Goal: Contribute content: Contribute content

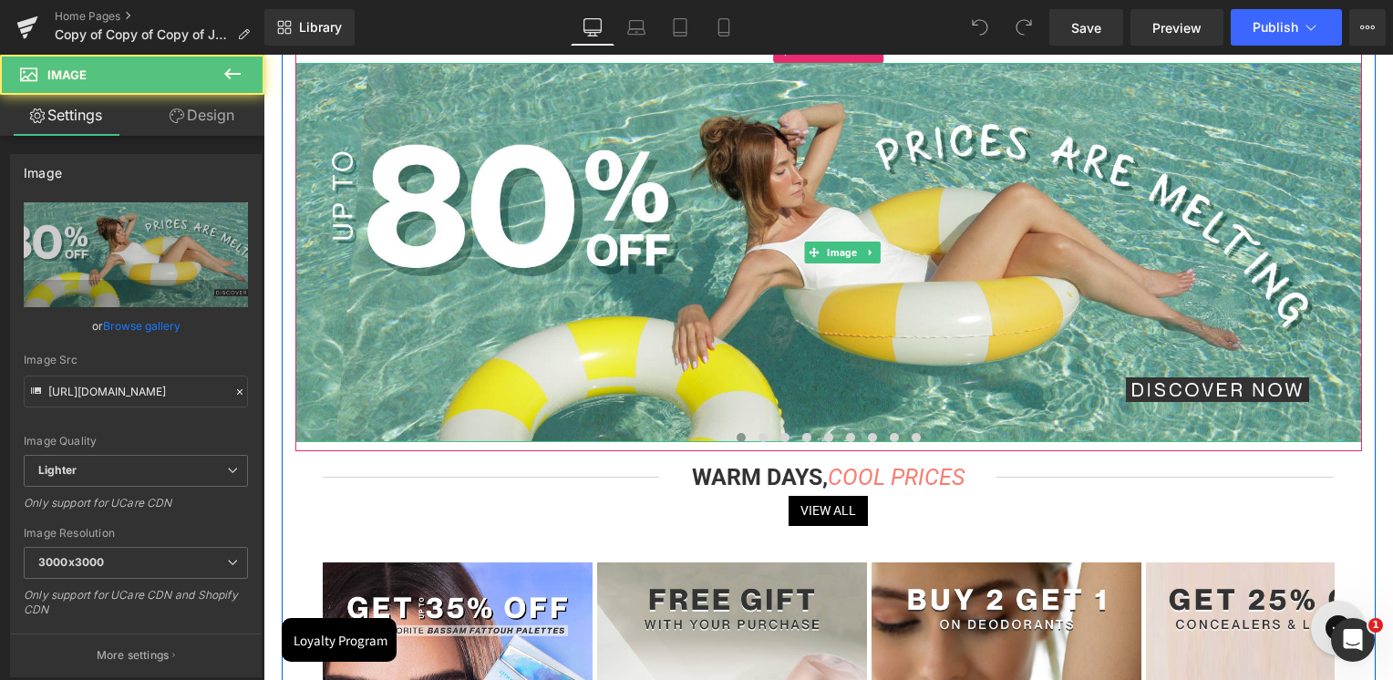
scroll to position [182, 0]
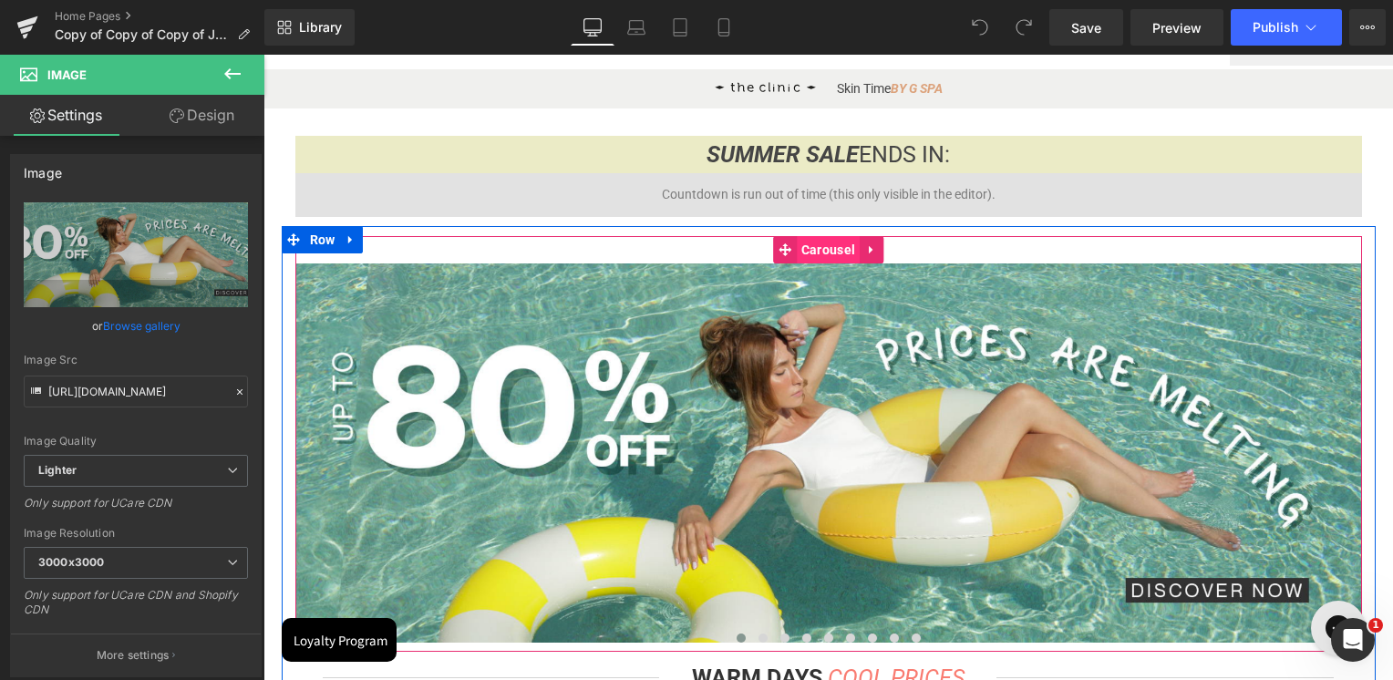
click at [813, 243] on span "Carousel" at bounding box center [828, 249] width 63 height 27
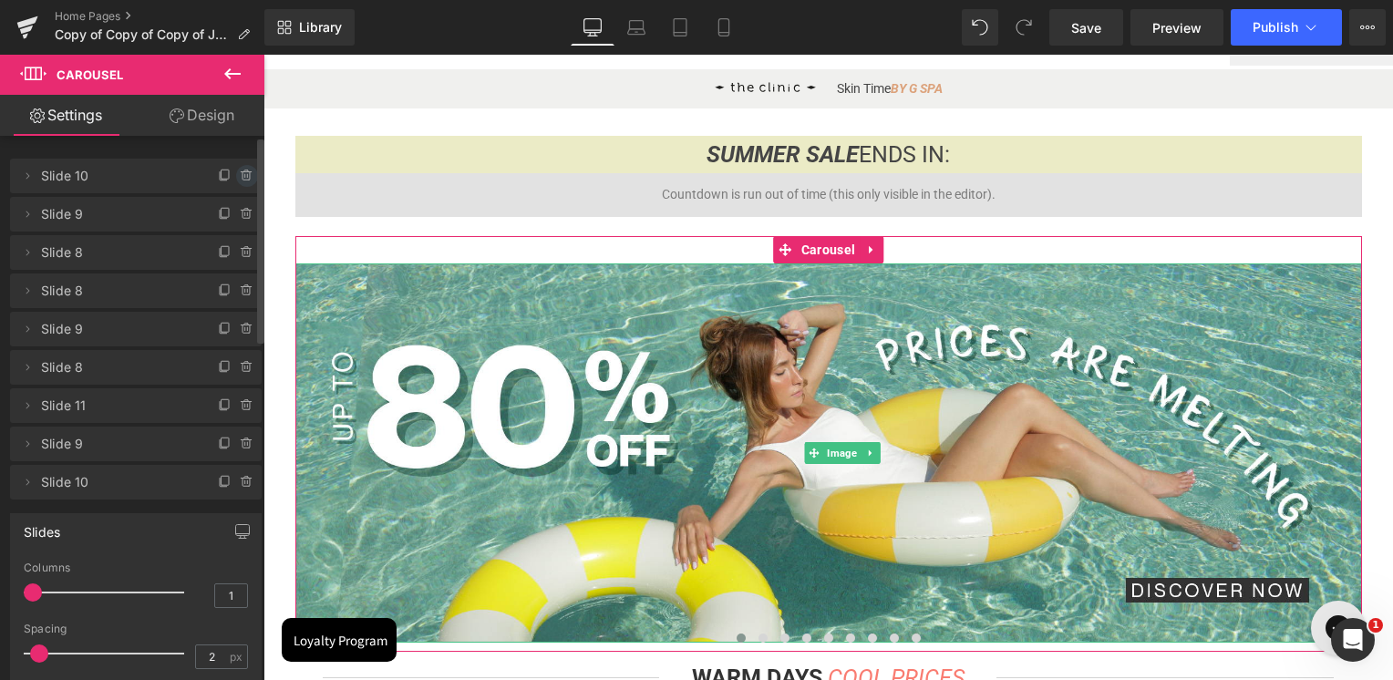
click at [240, 181] on icon at bounding box center [247, 176] width 15 height 15
click at [242, 175] on button "Delete" at bounding box center [227, 177] width 57 height 24
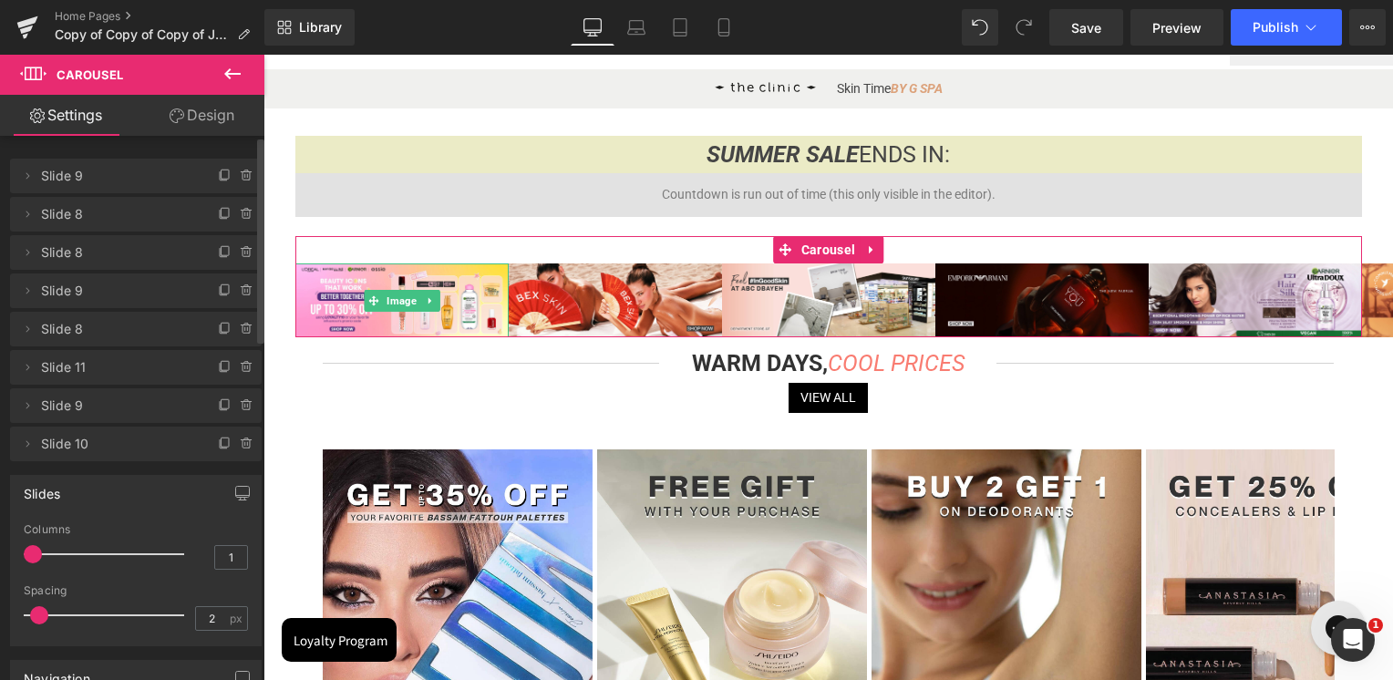
click at [247, 176] on icon at bounding box center [247, 176] width 0 height 4
click at [240, 176] on button "Delete" at bounding box center [227, 177] width 57 height 24
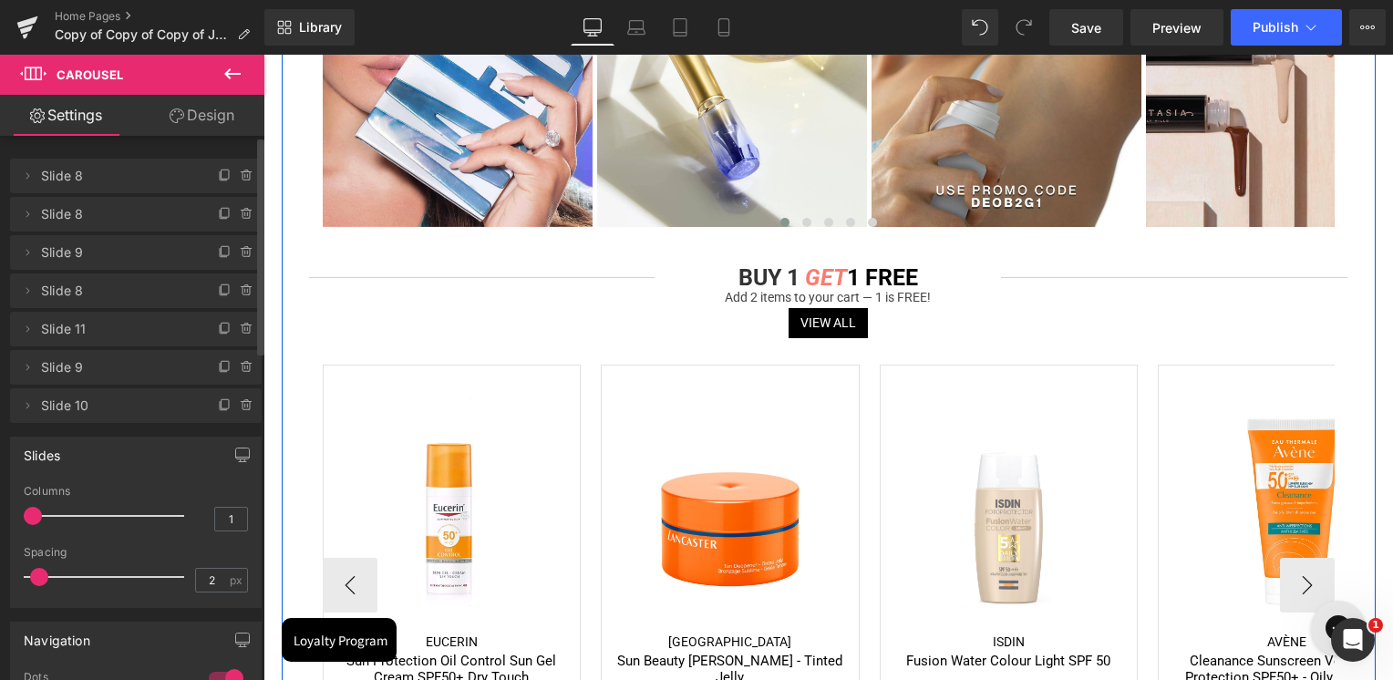
scroll to position [821, 0]
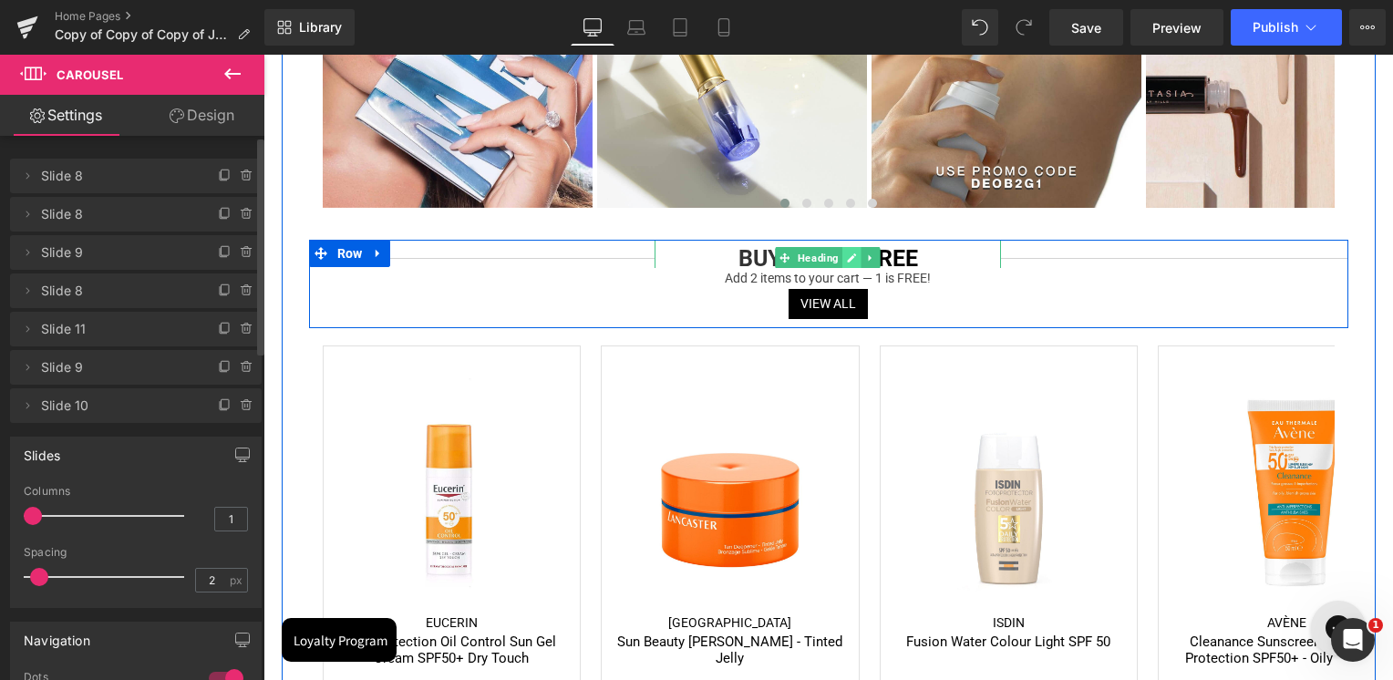
click at [850, 261] on icon at bounding box center [852, 258] width 10 height 11
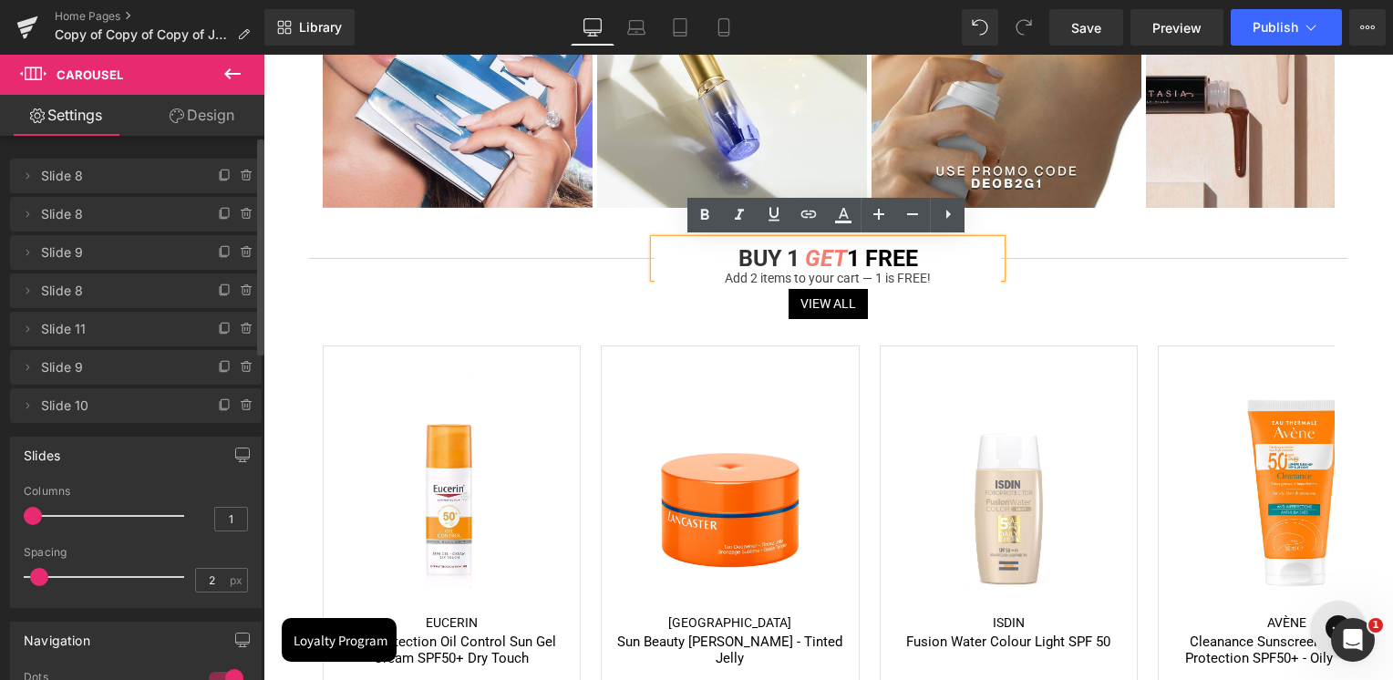
click at [840, 261] on span "GET" at bounding box center [826, 258] width 42 height 26
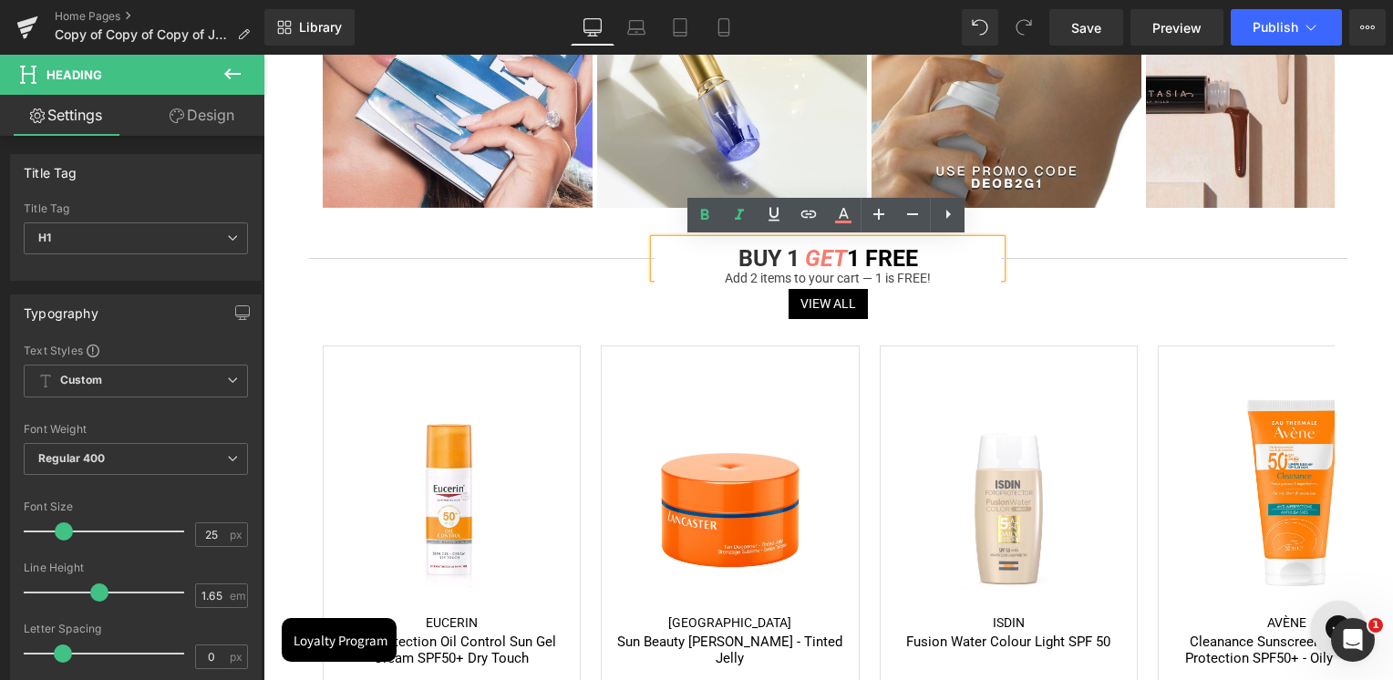
click at [788, 262] on b "BUY 1 GET 1 FREE" at bounding box center [829, 258] width 180 height 26
drag, startPoint x: 791, startPoint y: 261, endPoint x: 715, endPoint y: 264, distance: 75.7
click at [715, 264] on h1 "BUY 1 GET 1 FREE" at bounding box center [828, 258] width 346 height 37
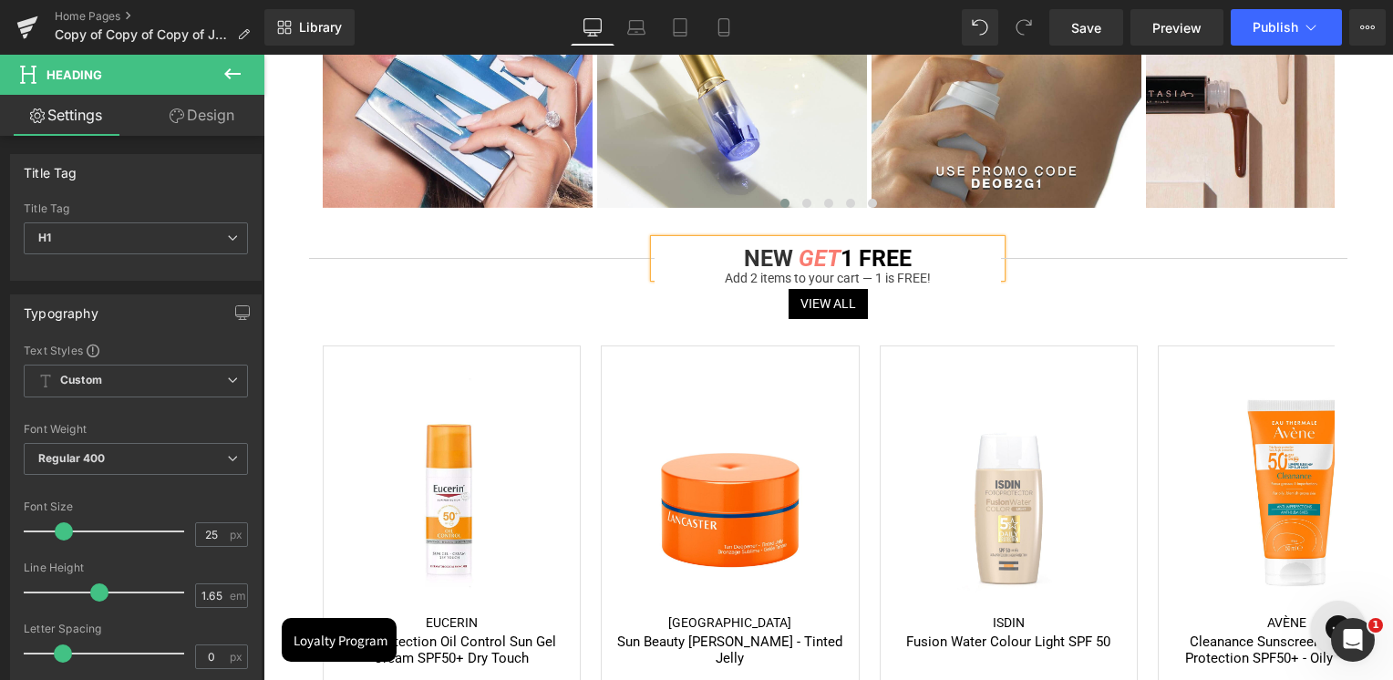
click at [815, 264] on span "GET" at bounding box center [820, 258] width 42 height 26
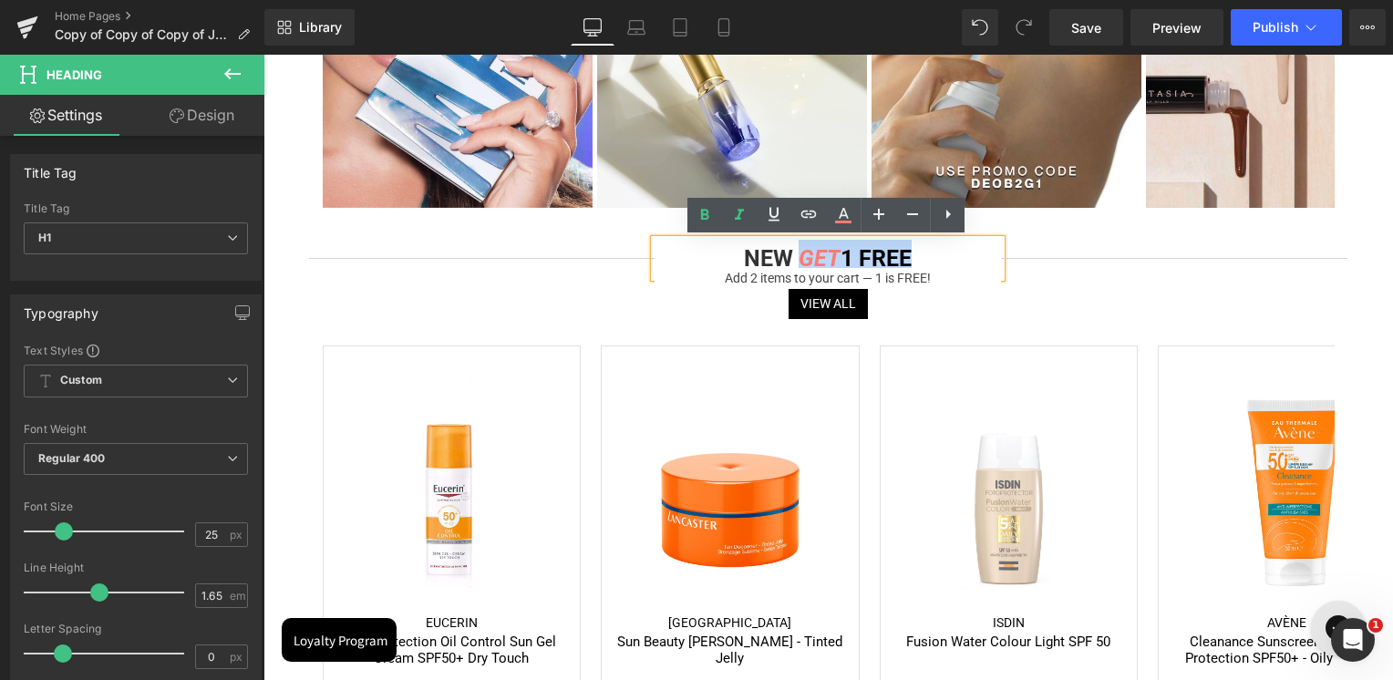
drag, startPoint x: 799, startPoint y: 264, endPoint x: 909, endPoint y: 254, distance: 110.7
click at [909, 254] on b "NEW GET 1 FREE" at bounding box center [828, 258] width 168 height 26
click at [899, 261] on span "1 FREE" at bounding box center [876, 258] width 71 height 26
drag, startPoint x: 916, startPoint y: 260, endPoint x: 815, endPoint y: 255, distance: 101.3
click at [815, 255] on h1 "NEW GET 1 FREE" at bounding box center [828, 258] width 346 height 37
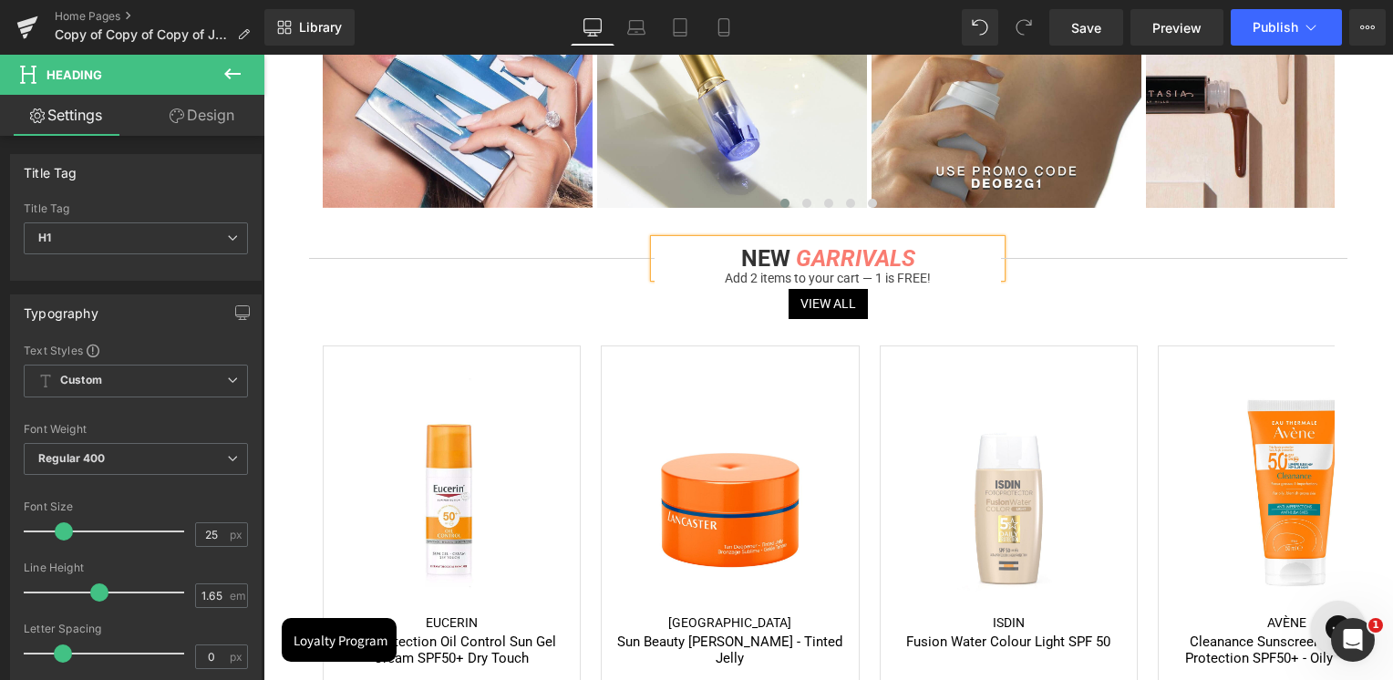
click at [808, 264] on span "GARRIVALS" at bounding box center [855, 258] width 119 height 26
click at [843, 280] on link at bounding box center [852, 278] width 19 height 22
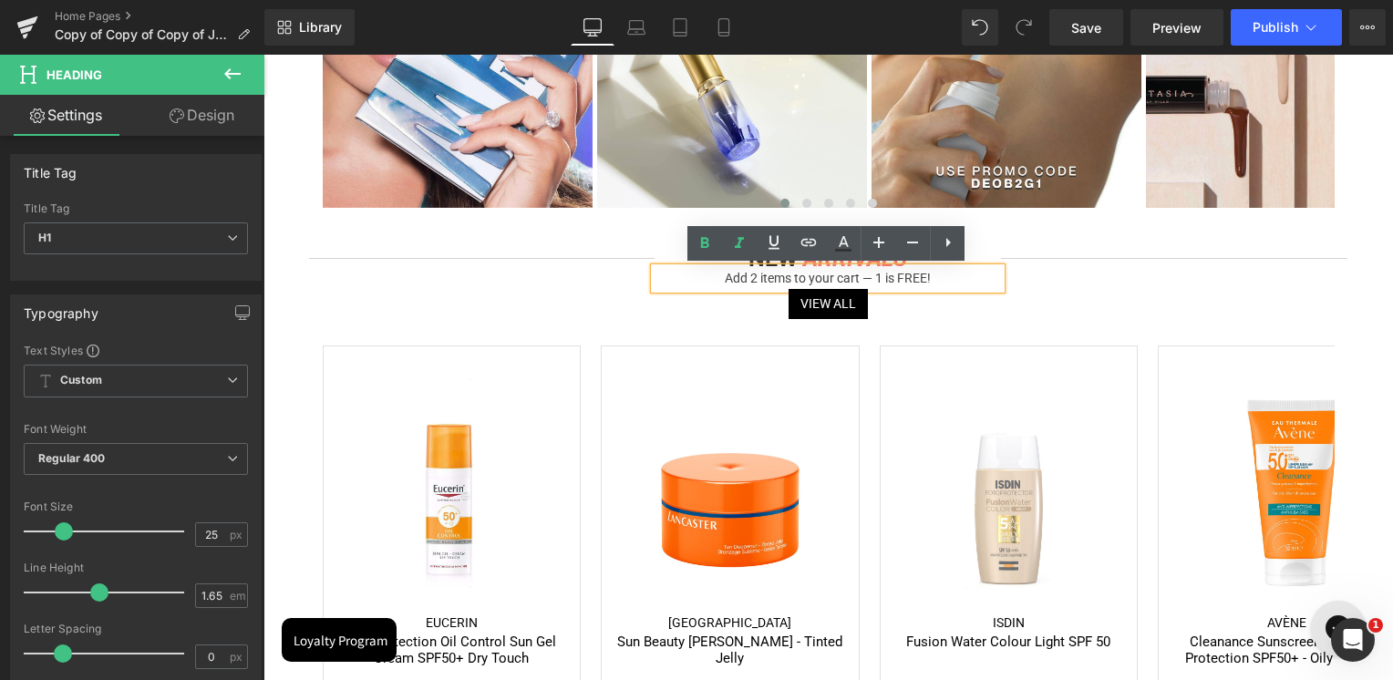
click at [839, 282] on h3 "Add 2 items to your cart — 1 is FREE!" at bounding box center [828, 278] width 346 height 21
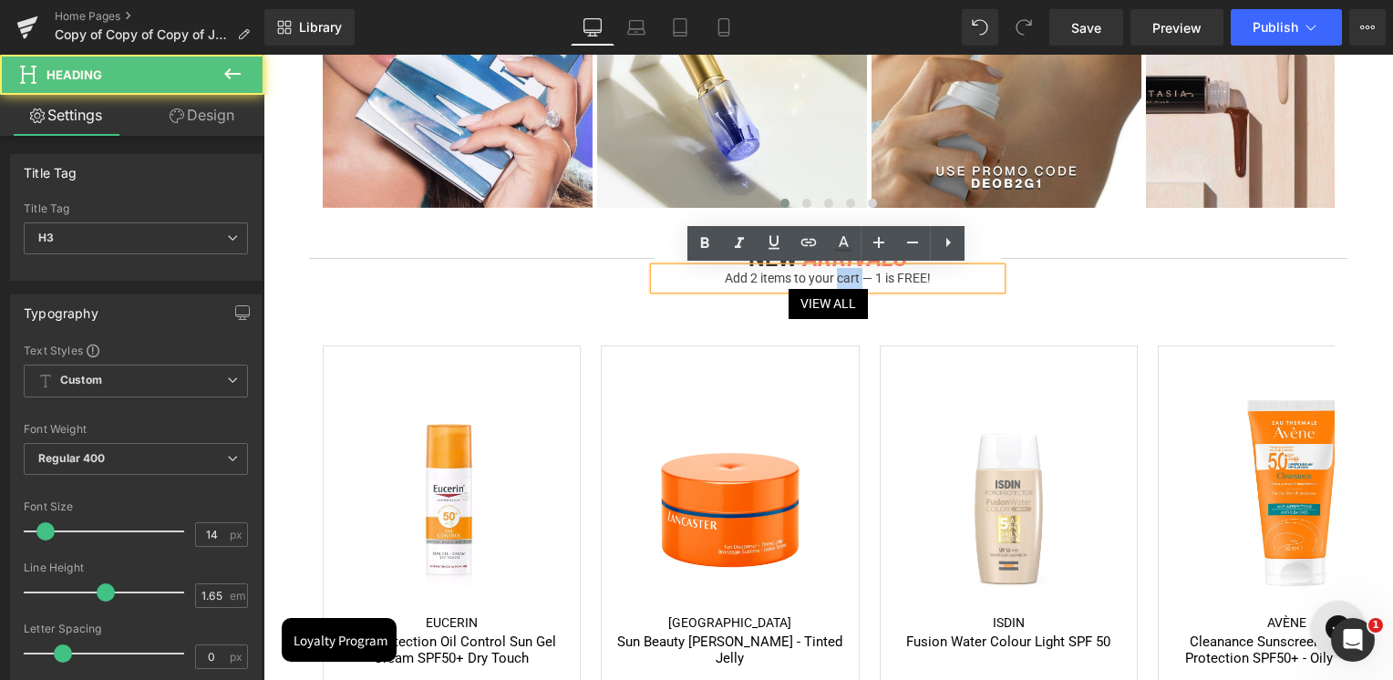
click at [839, 282] on h3 "Add 2 items to your cart — 1 is FREE!" at bounding box center [828, 278] width 346 height 21
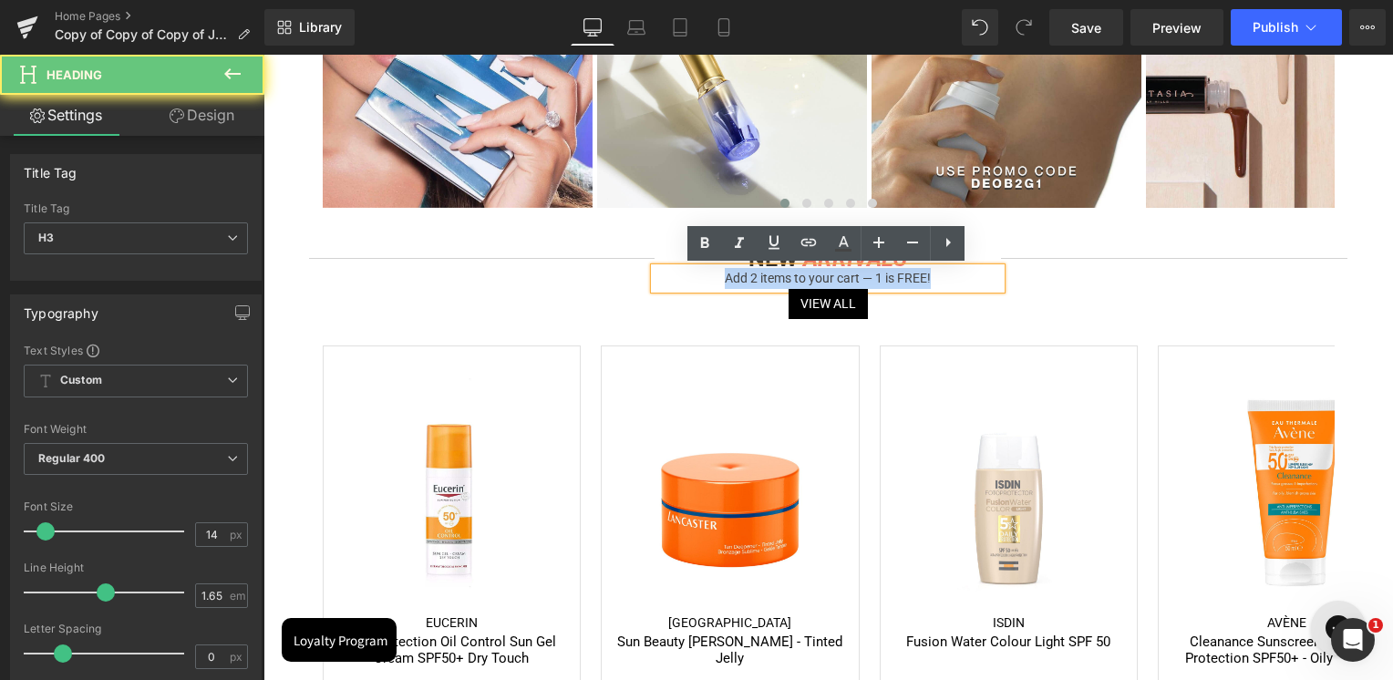
click at [839, 282] on h3 "Add 2 items to your cart — 1 is FREE!" at bounding box center [828, 278] width 346 height 21
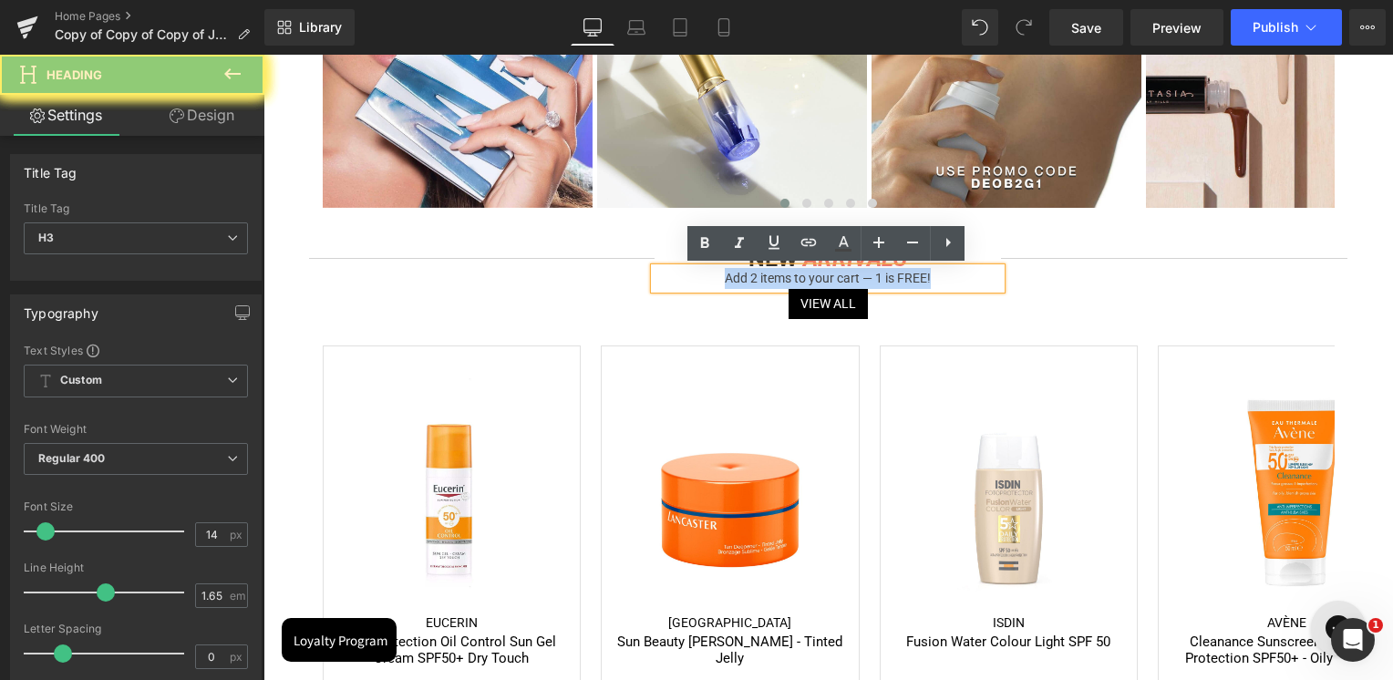
click at [839, 282] on h3 "Add 2 items to your cart — 1 is FREE!" at bounding box center [828, 278] width 346 height 21
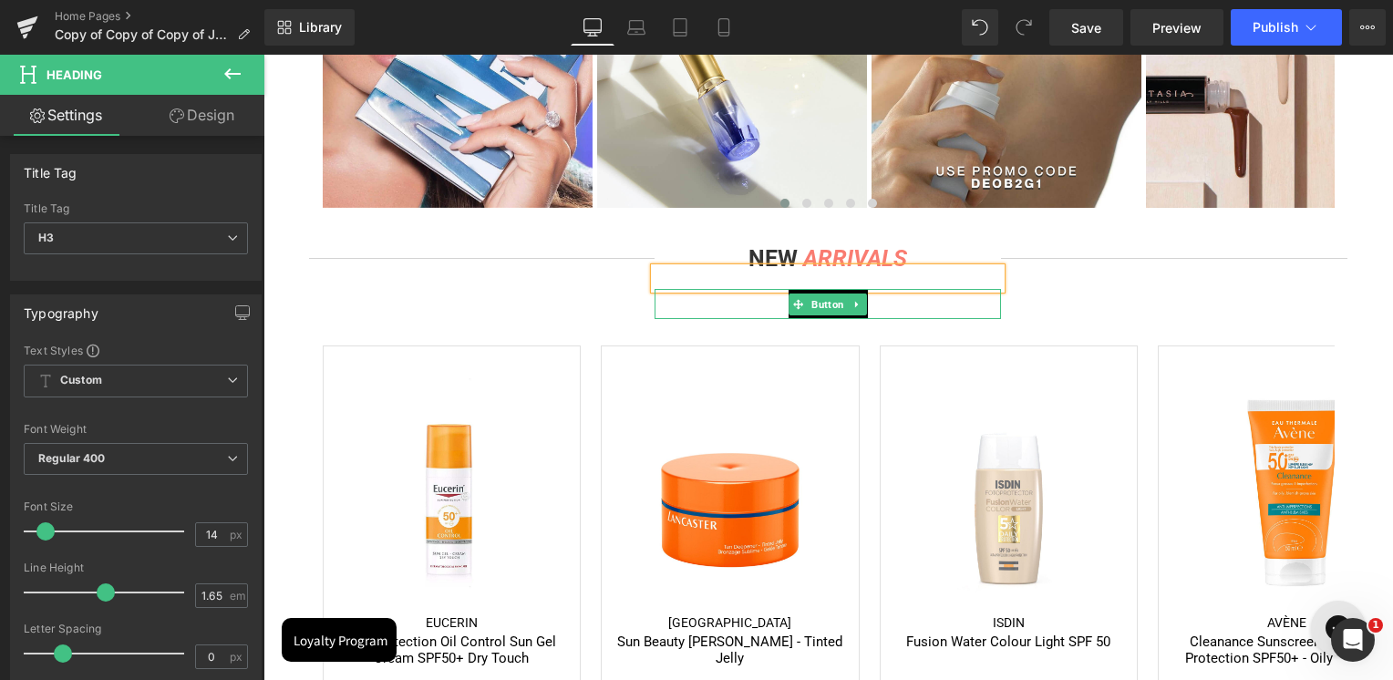
click at [901, 302] on div "View All" at bounding box center [828, 304] width 346 height 30
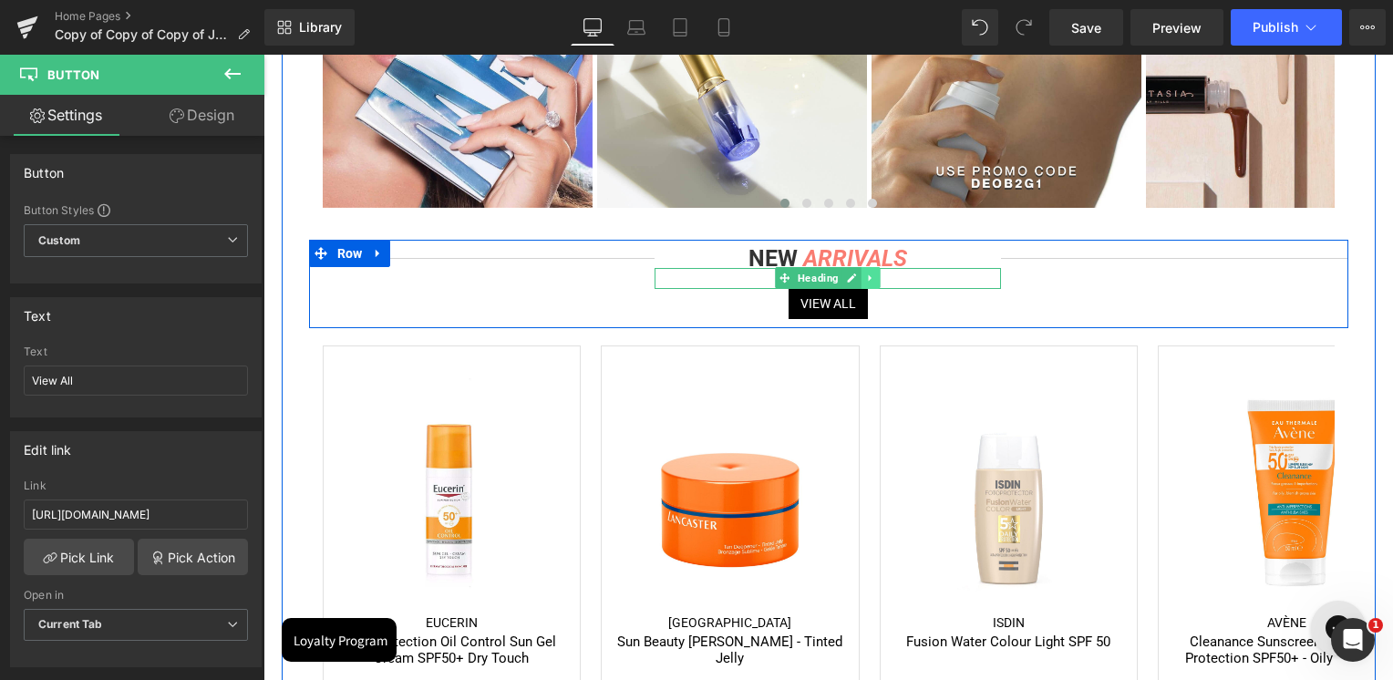
click at [869, 280] on icon at bounding box center [871, 278] width 10 height 11
click at [876, 281] on icon at bounding box center [881, 279] width 10 height 10
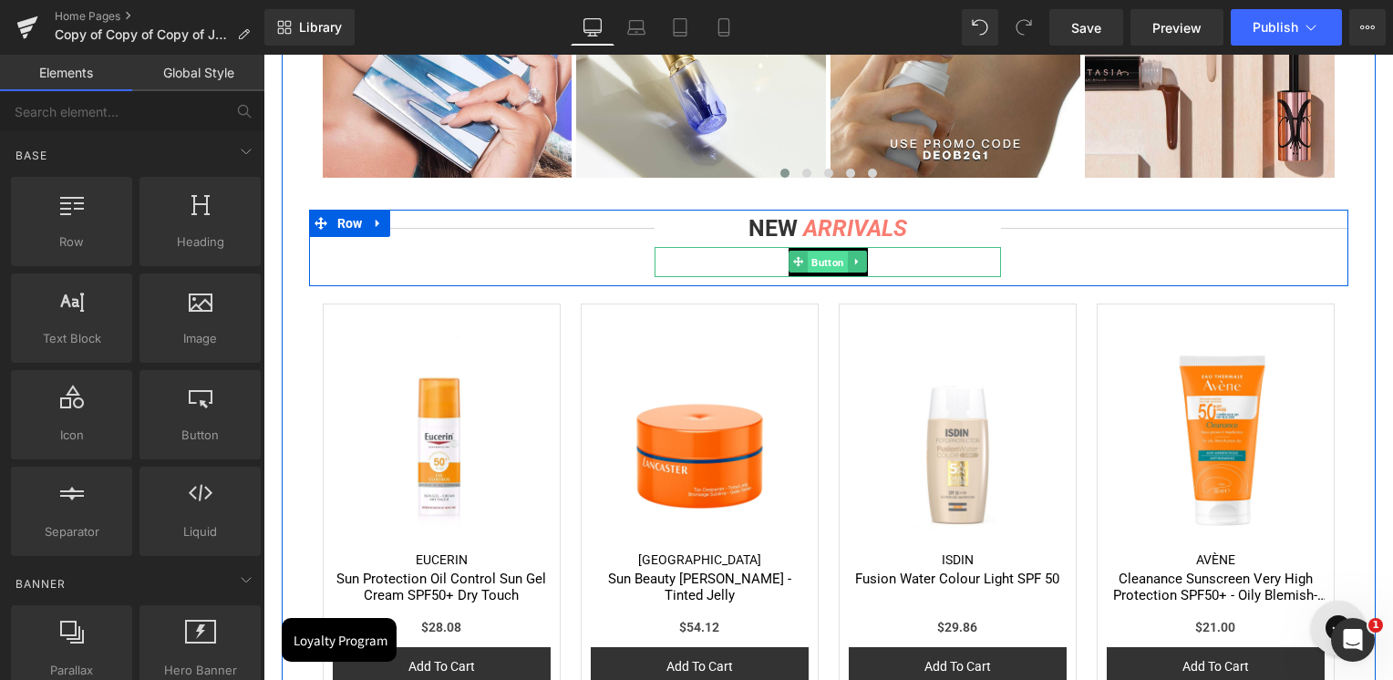
click at [826, 264] on span "Button" at bounding box center [829, 263] width 40 height 22
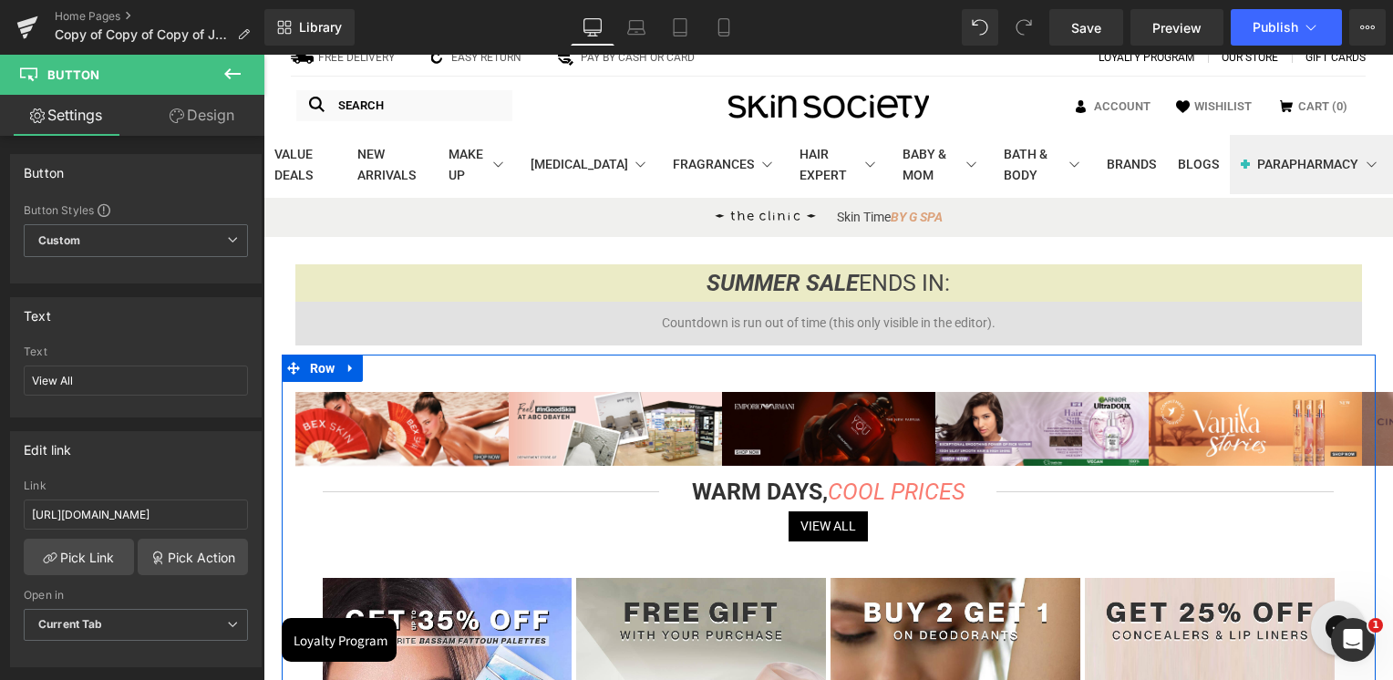
scroll to position [0, 0]
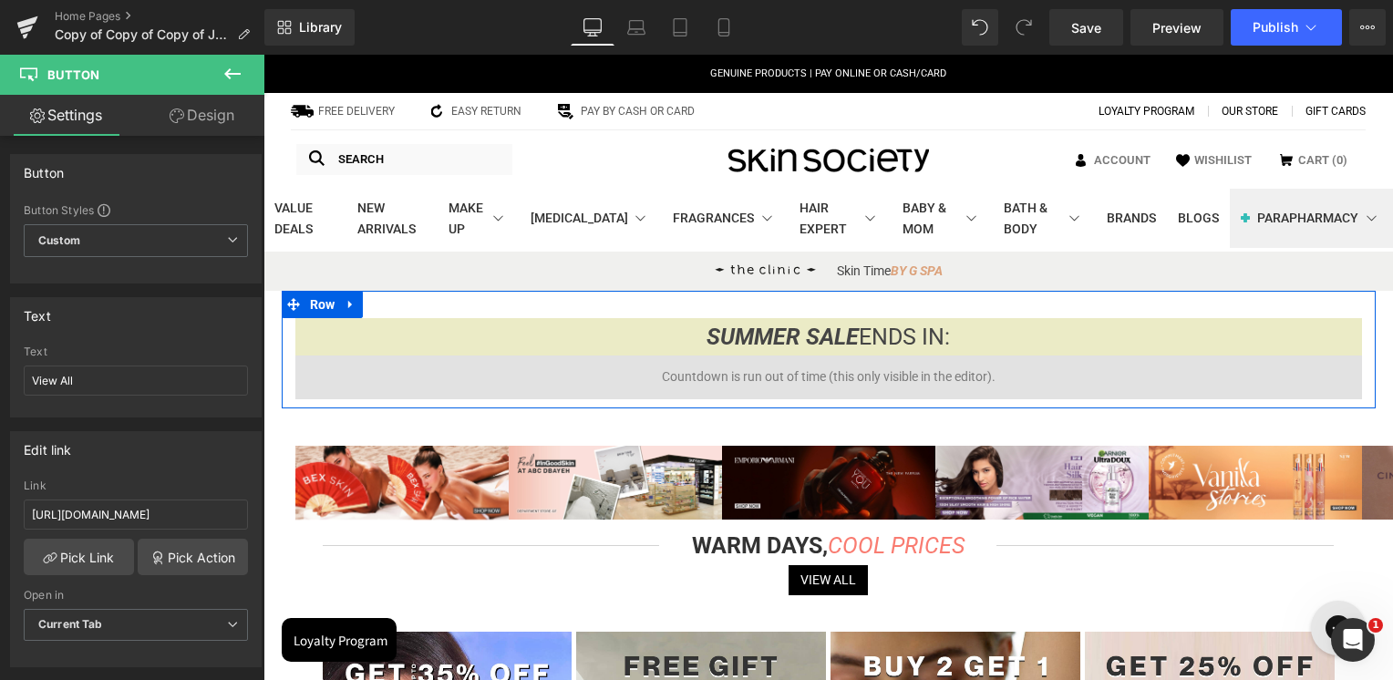
click at [351, 307] on icon at bounding box center [351, 305] width 13 height 14
click at [395, 311] on icon at bounding box center [398, 304] width 13 height 13
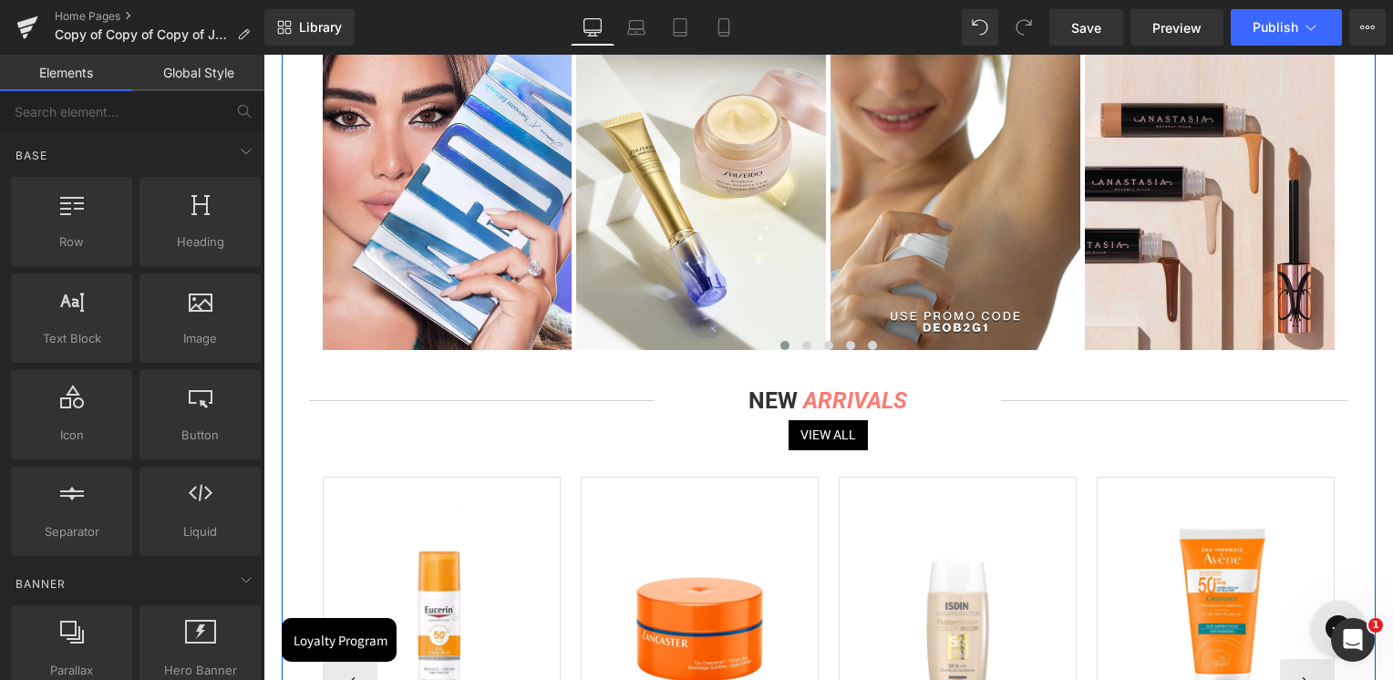
scroll to position [638, 0]
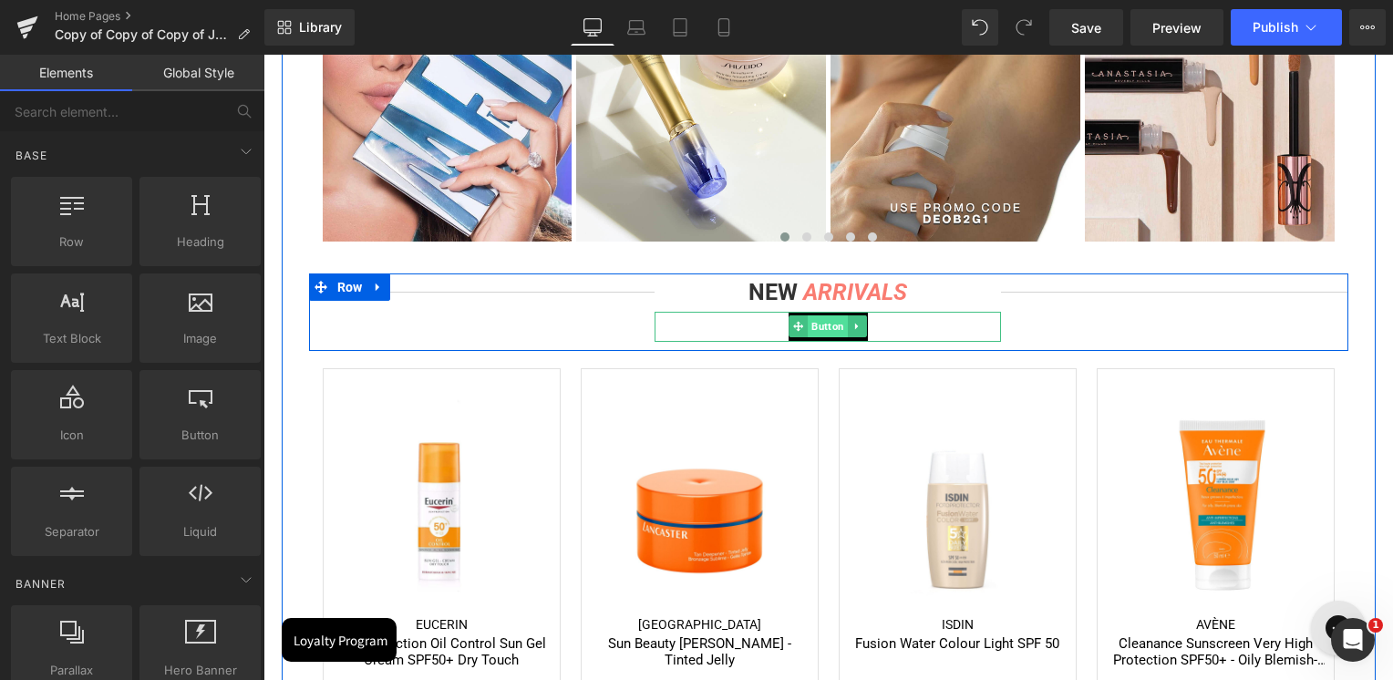
click at [824, 325] on span "Button" at bounding box center [829, 326] width 40 height 22
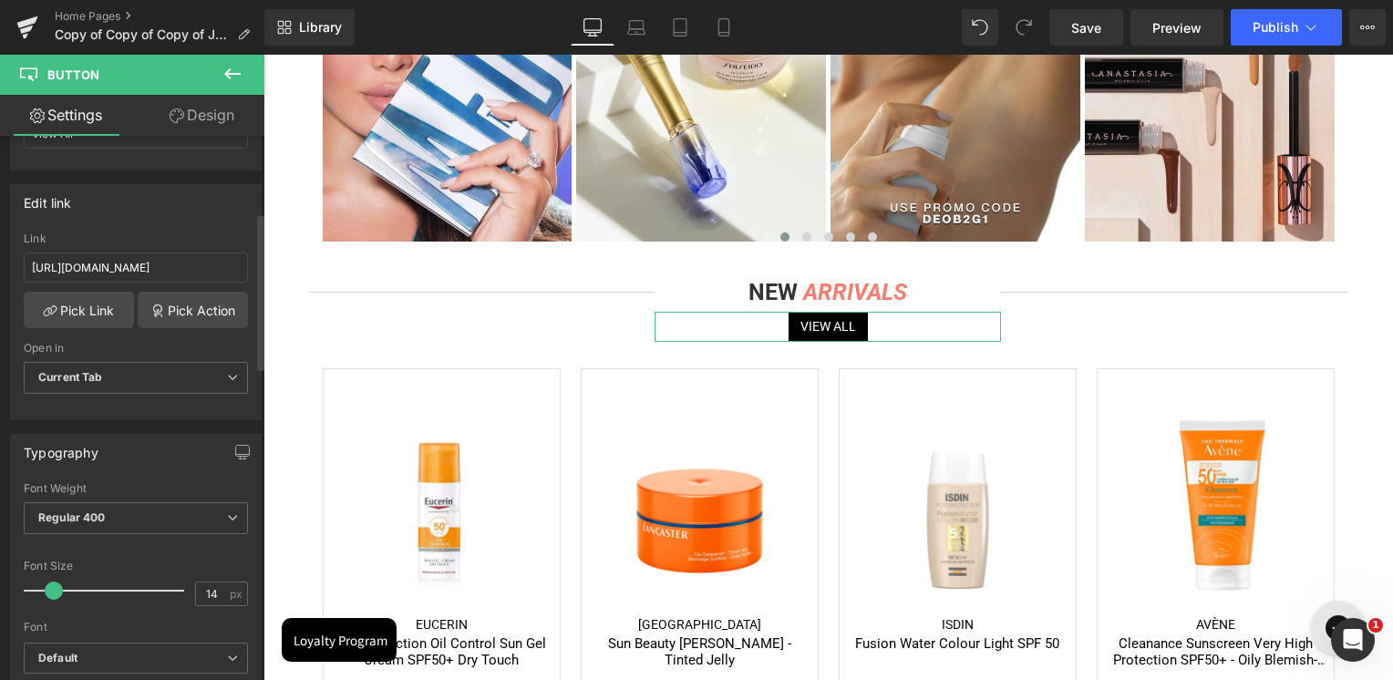
scroll to position [274, 0]
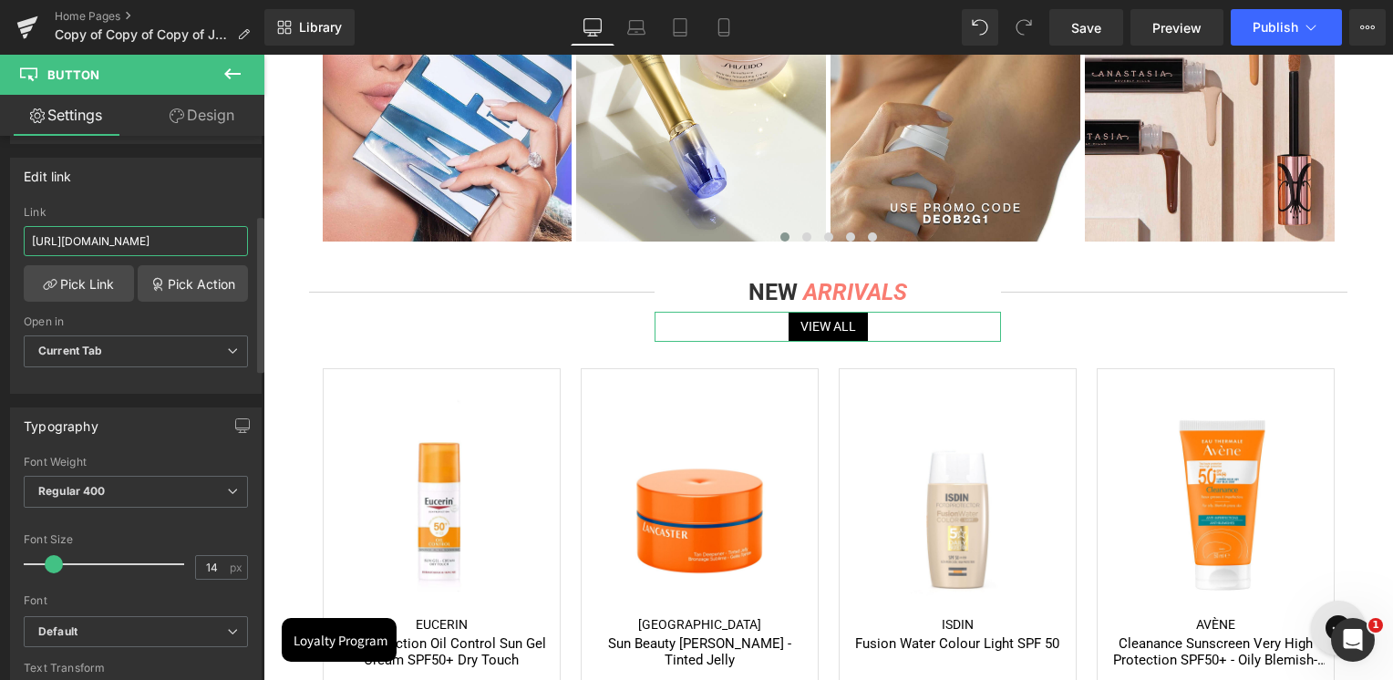
click at [122, 234] on input "[URL][DOMAIN_NAME]" at bounding box center [136, 241] width 224 height 30
paste input "home-page-new-in"
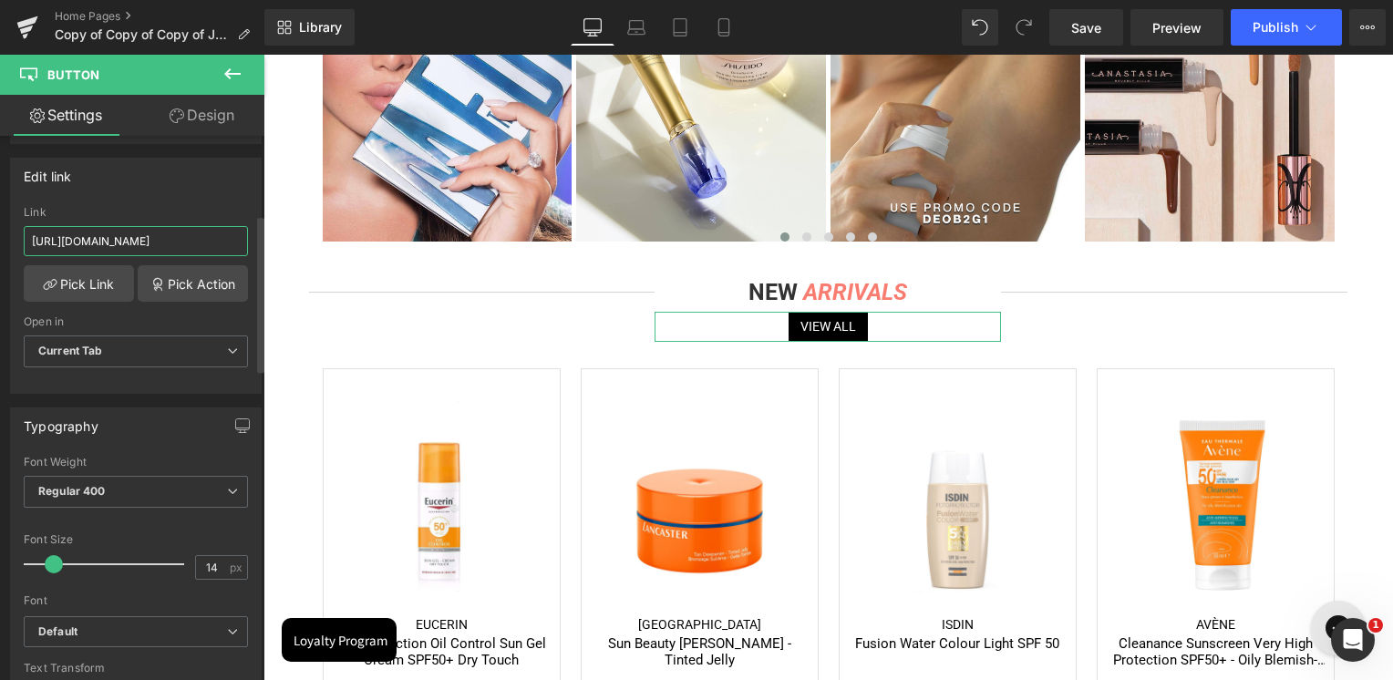
scroll to position [0, 77]
type input "[URL][DOMAIN_NAME]"
click at [139, 206] on div "Link" at bounding box center [136, 212] width 224 height 13
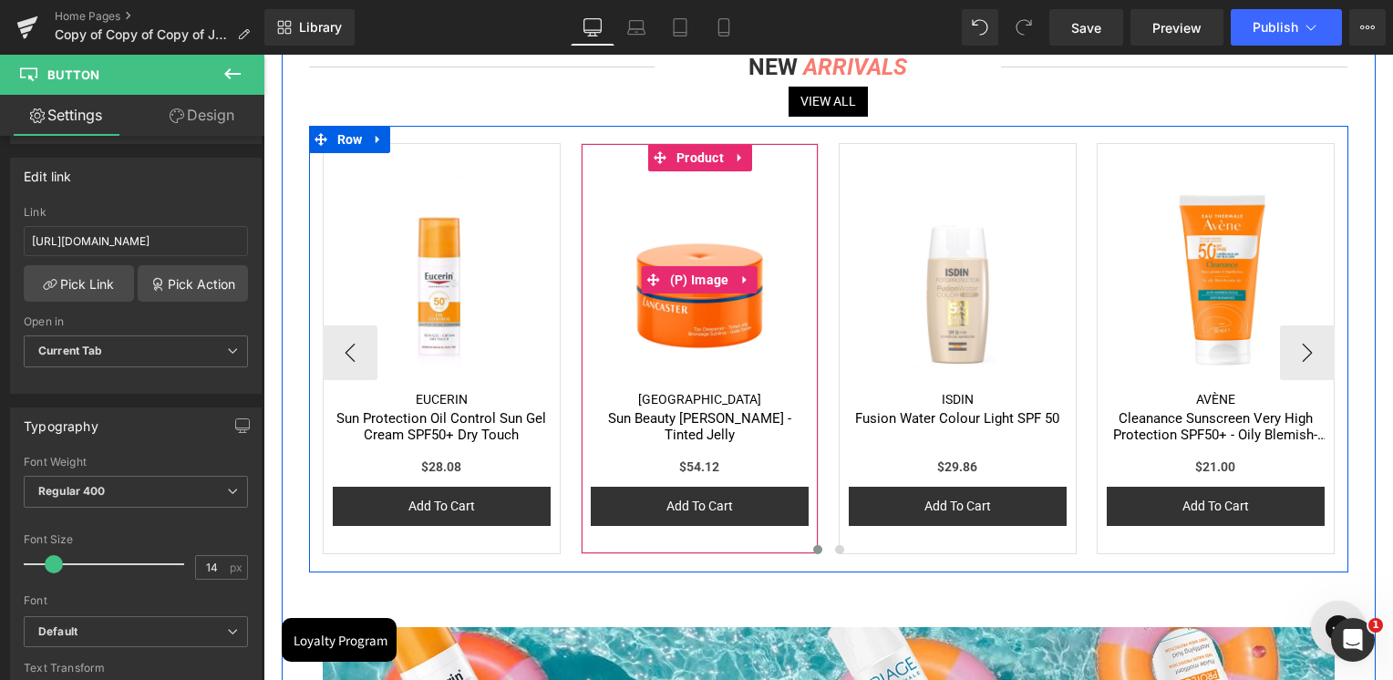
scroll to position [821, 0]
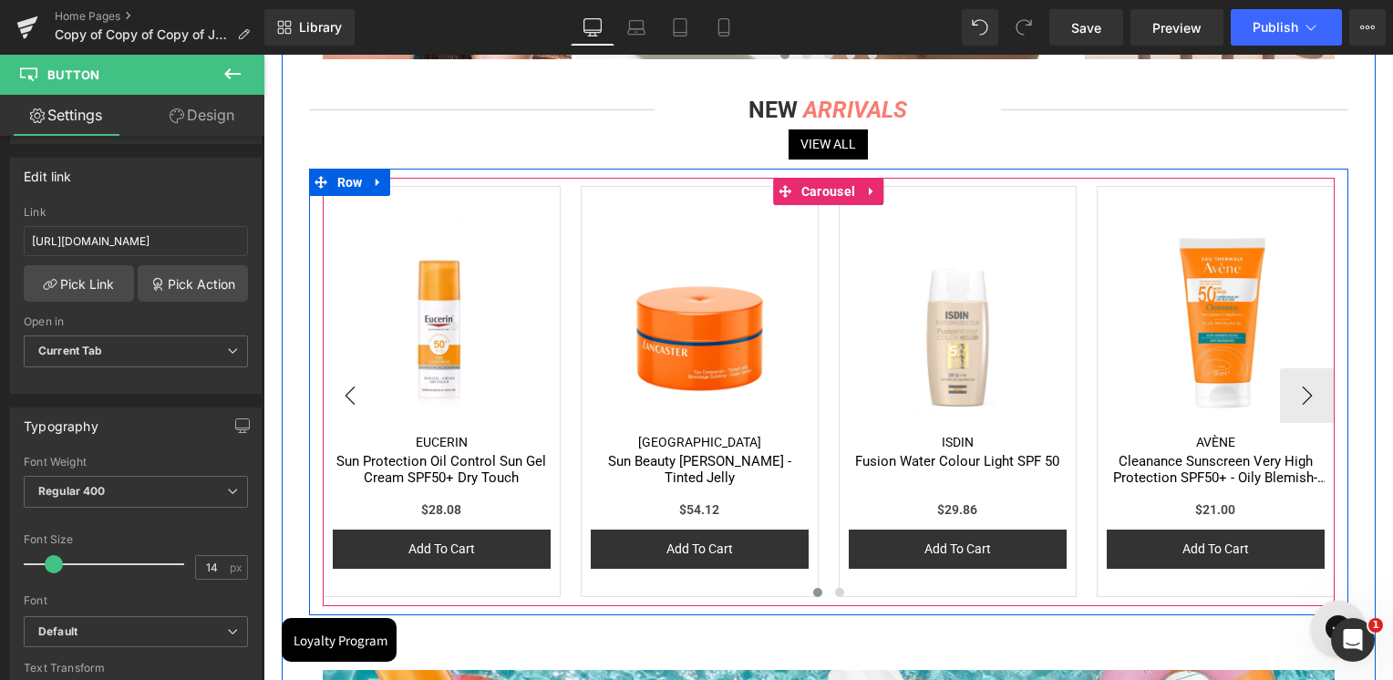
click at [355, 389] on button "‹" at bounding box center [350, 395] width 55 height 55
click at [821, 194] on span "Carousel" at bounding box center [828, 191] width 63 height 27
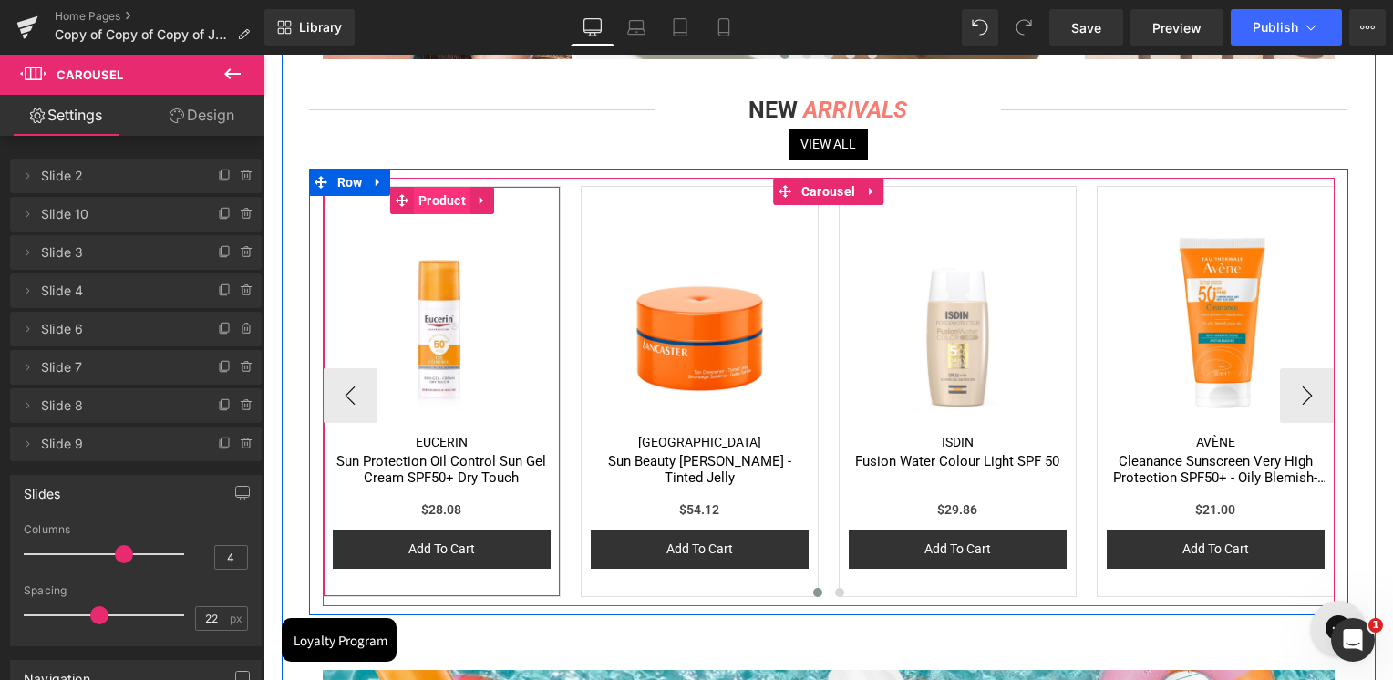
click at [441, 204] on span "Product" at bounding box center [442, 200] width 57 height 27
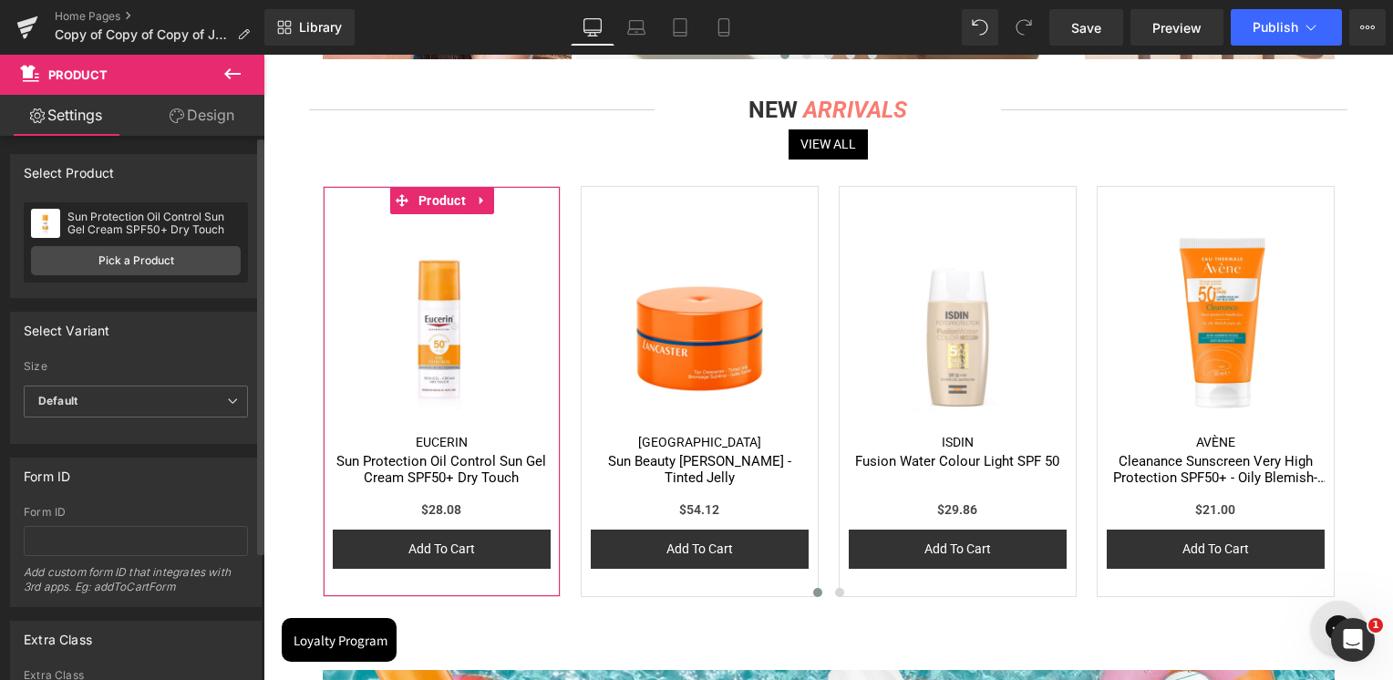
click at [207, 275] on div "Sun Protection Oil Control Sun Gel Cream SPF50+ Dry Touch Sun Protection Oil Co…" at bounding box center [136, 242] width 224 height 80
click at [216, 259] on link "Pick a Product" at bounding box center [136, 260] width 210 height 29
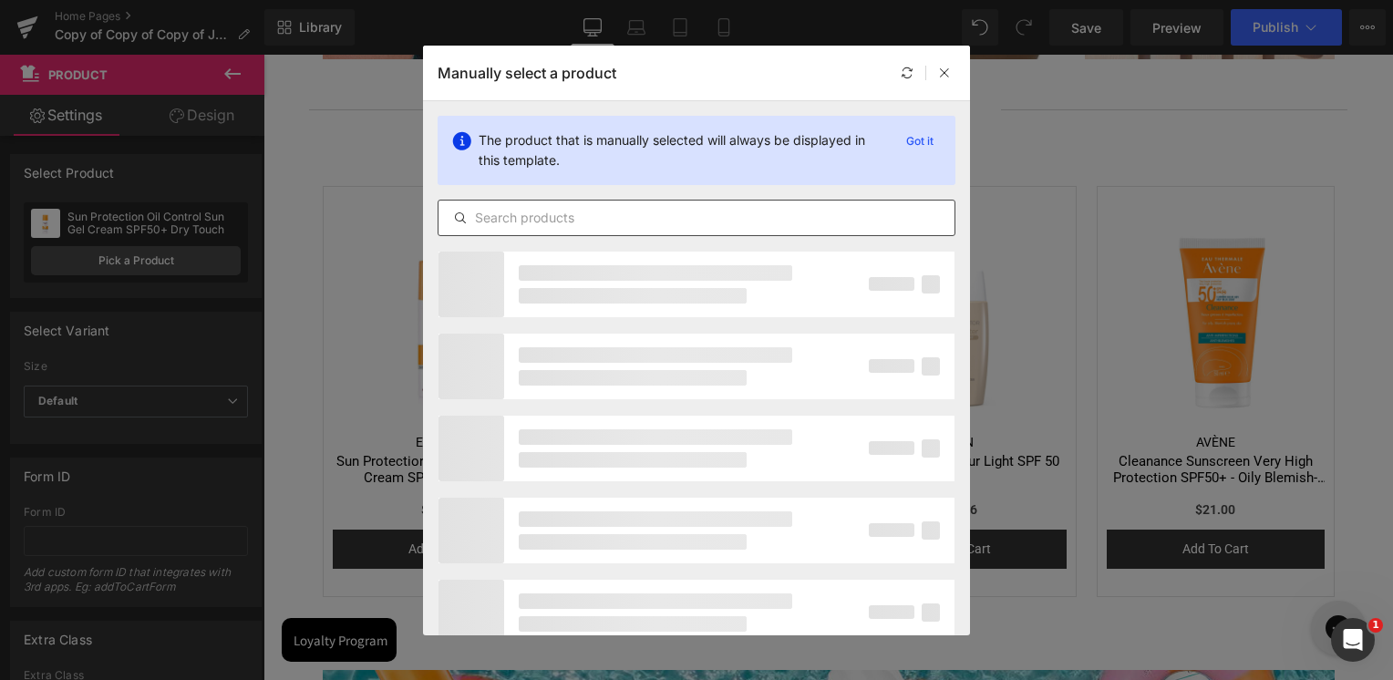
click at [525, 230] on div at bounding box center [697, 218] width 518 height 36
click at [532, 220] on input "text" at bounding box center [697, 218] width 516 height 22
paste input "Re-Nutriv Ultimate Lift Regenerating Youth Creme Gelée"
type input "Re-Nutriv Ultimate Lift Regenerating Youth Creme Gelée"
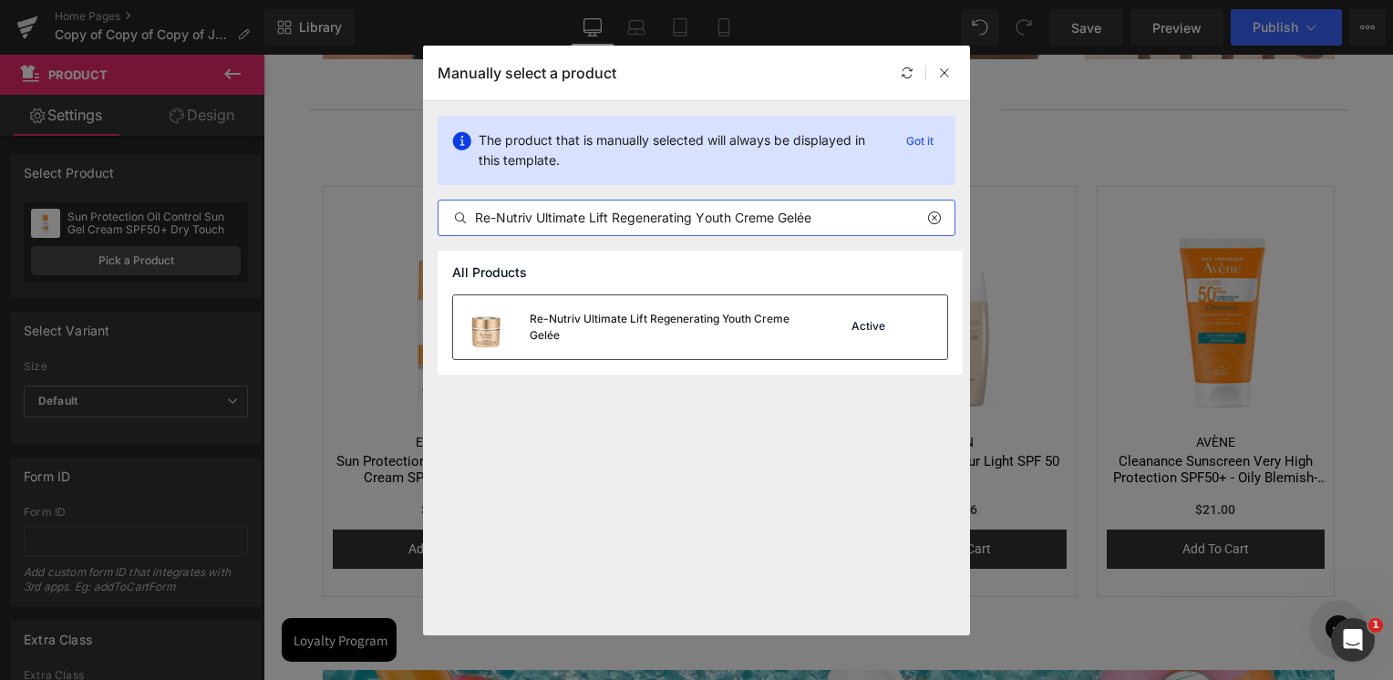
click at [742, 357] on div "Re-Nutriv Ultimate Lift Regenerating Youth Creme Gelée" at bounding box center [628, 327] width 350 height 64
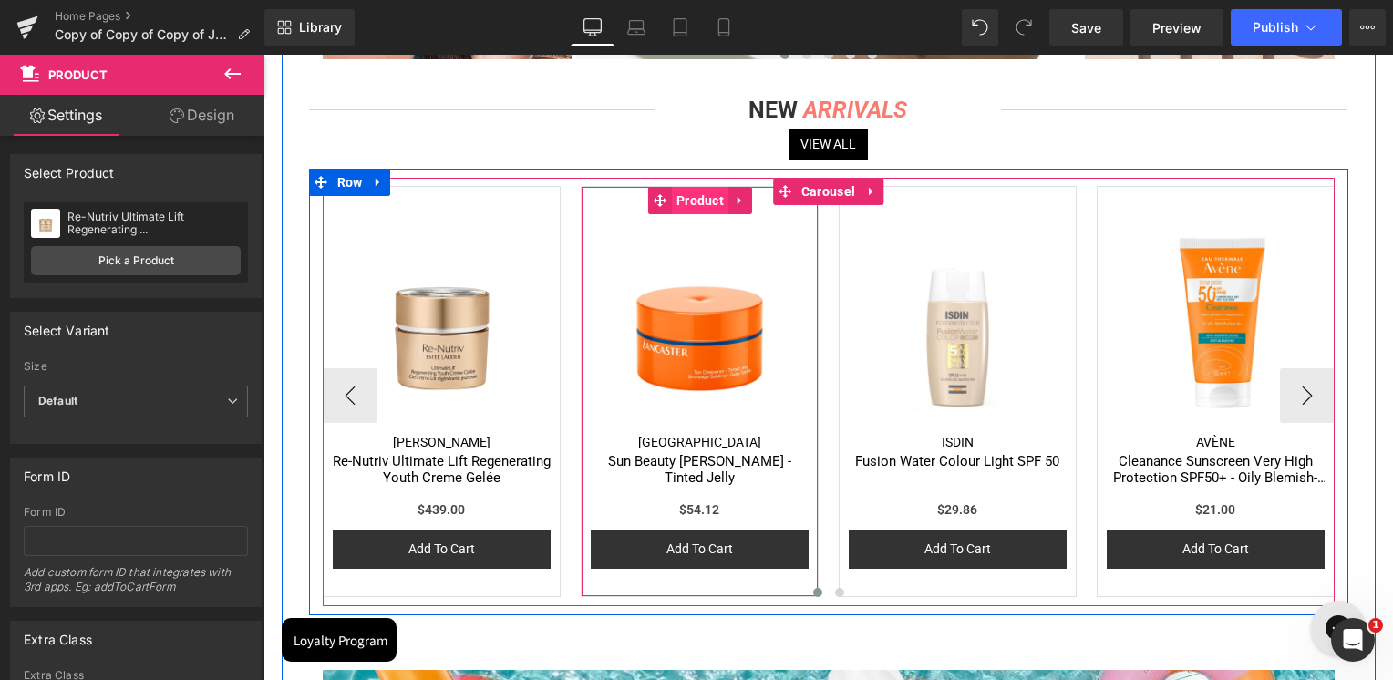
click at [708, 194] on span "Product" at bounding box center [700, 200] width 57 height 27
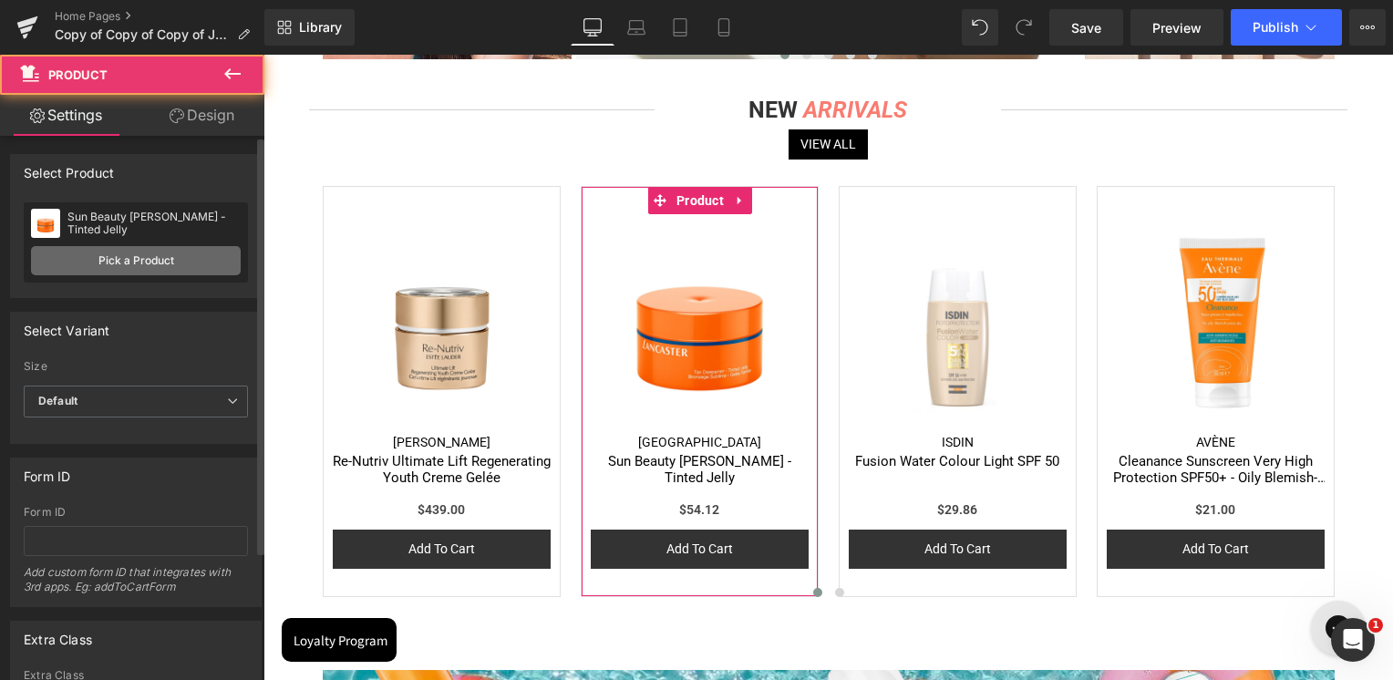
click at [182, 251] on link "Pick a Product" at bounding box center [136, 260] width 210 height 29
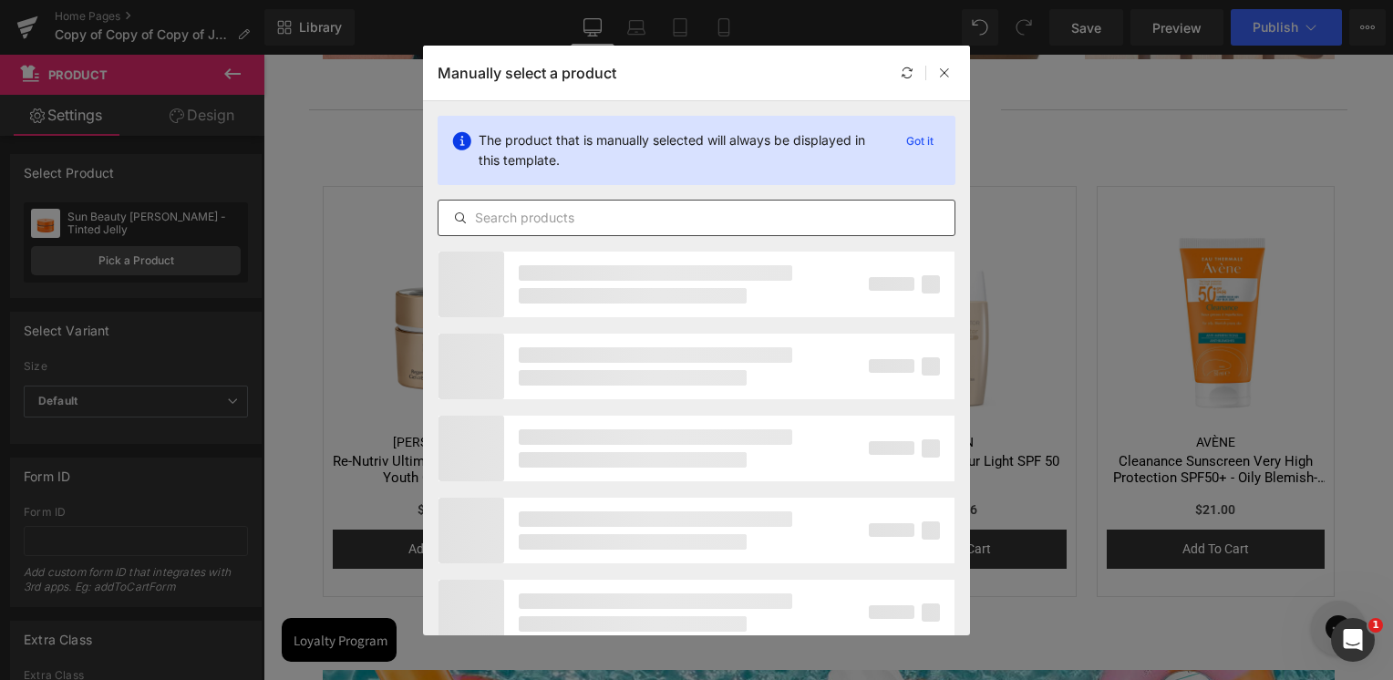
drag, startPoint x: 577, startPoint y: 235, endPoint x: 581, endPoint y: 224, distance: 11.5
click at [578, 235] on div at bounding box center [697, 218] width 518 height 36
click at [581, 223] on input "text" at bounding box center [697, 218] width 516 height 22
paste input "Re-Nutriv Ultimate Lift Regenerating Youth Treatment Lotion"
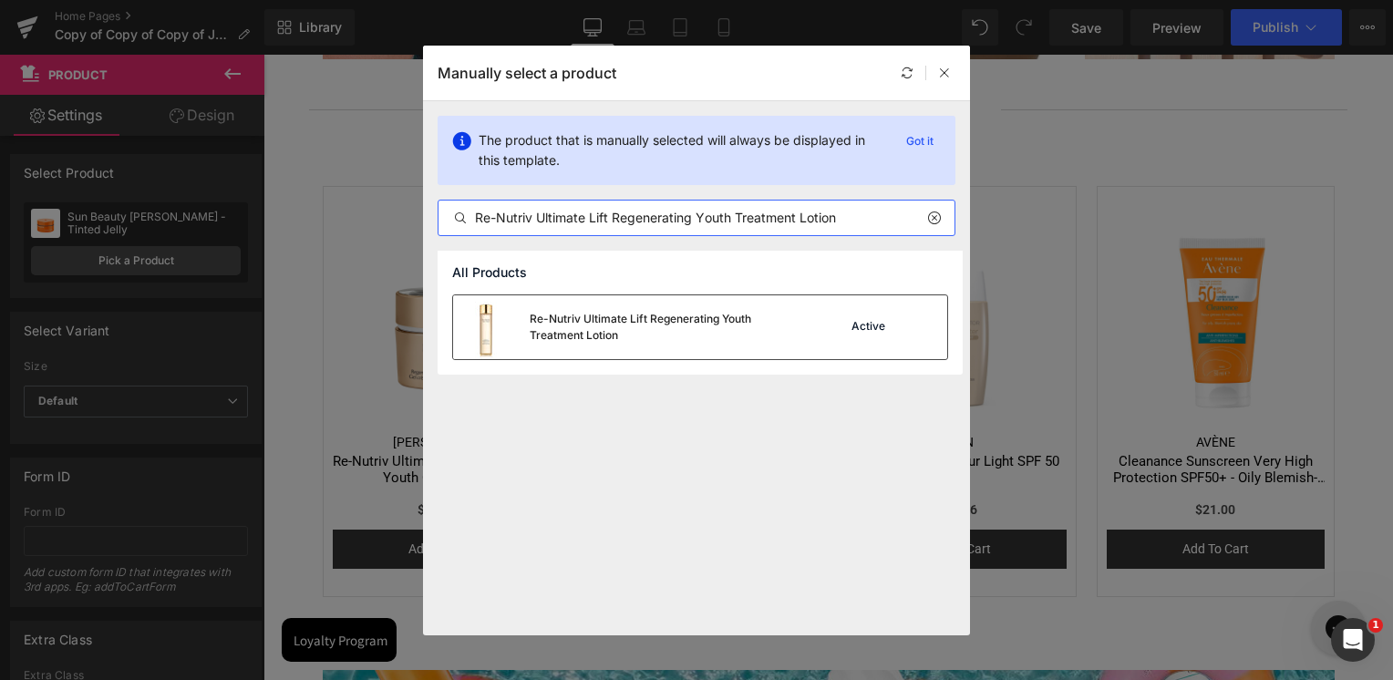
type input "Re-Nutriv Ultimate Lift Regenerating Youth Treatment Lotion"
click at [606, 348] on div "Re-Nutriv Ultimate Lift Regenerating Youth Treatment Lotion" at bounding box center [628, 327] width 350 height 64
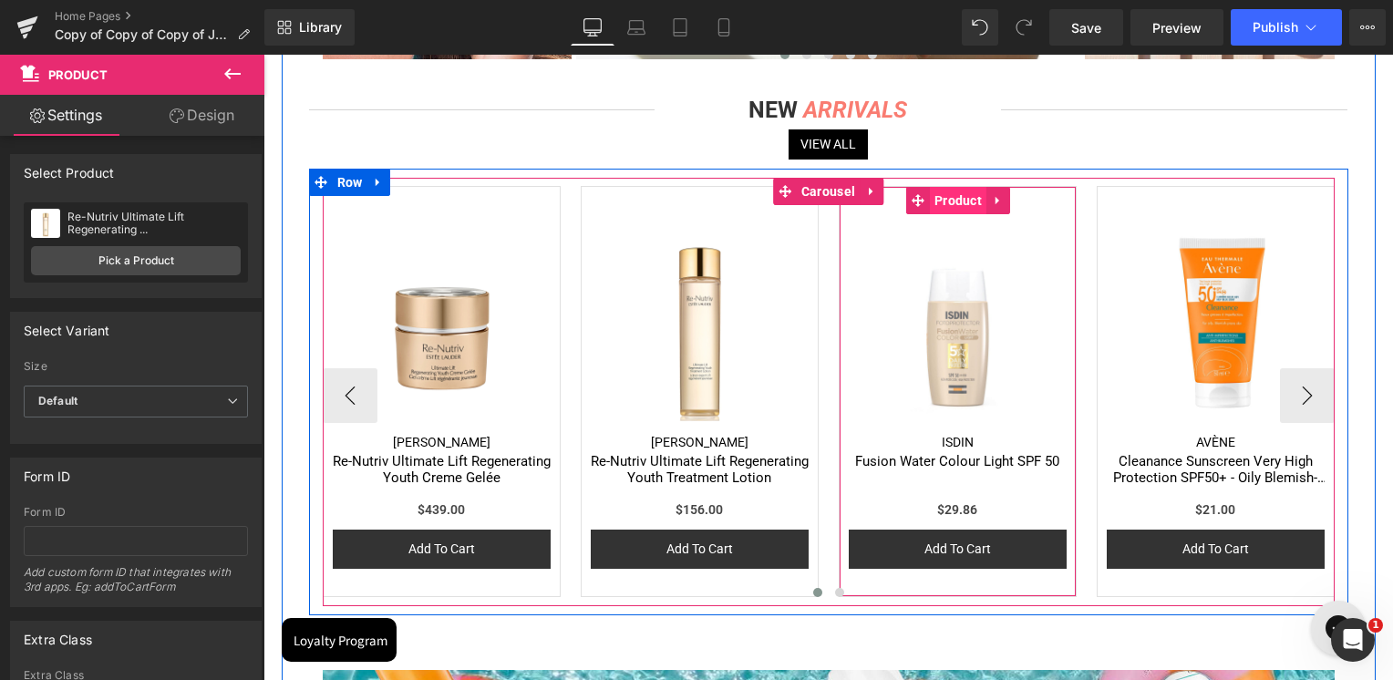
click at [949, 195] on span "Product" at bounding box center [958, 200] width 57 height 27
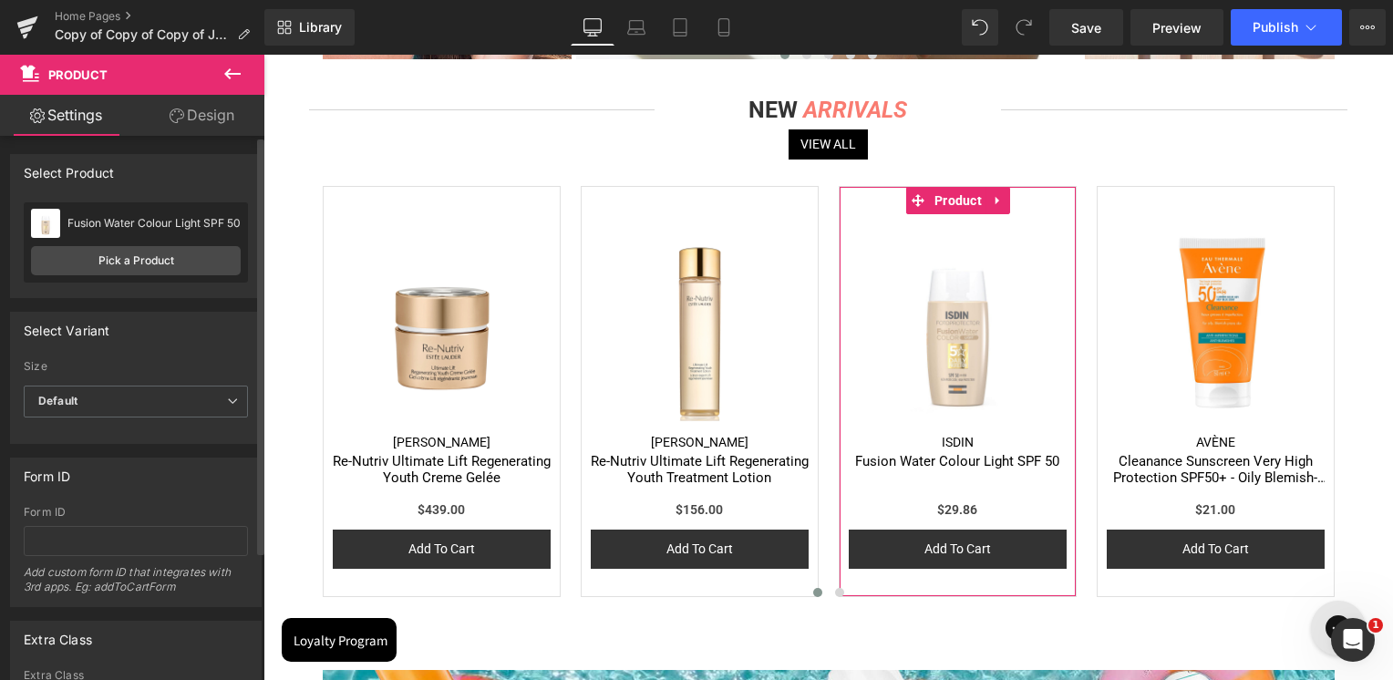
click at [200, 275] on div "Fusion Water Colour Light SPF 50 Fusion Water Colour Light SPF 50 Pick a Product" at bounding box center [136, 242] width 224 height 80
drag, startPoint x: 200, startPoint y: 275, endPoint x: 172, endPoint y: 258, distance: 32.4
click at [172, 258] on link "Pick a Product" at bounding box center [136, 260] width 210 height 29
click at [171, 258] on link "Pick a Product" at bounding box center [136, 260] width 210 height 29
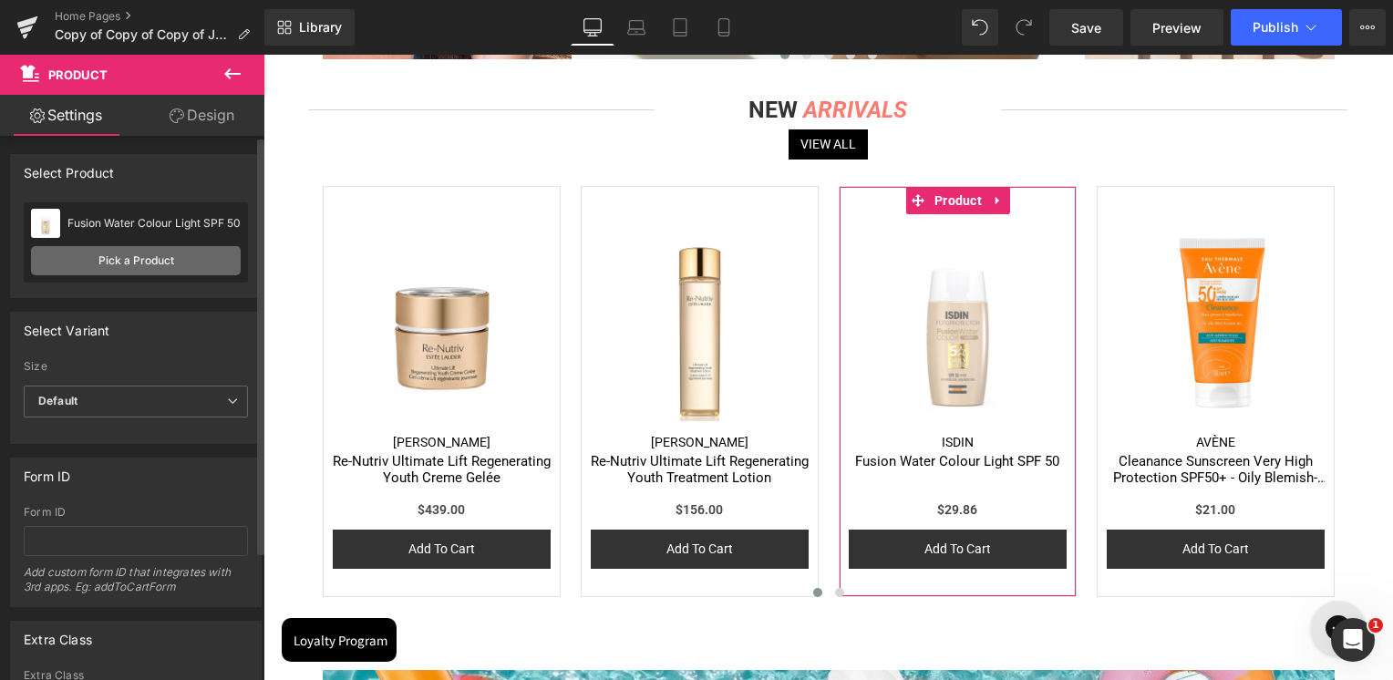
click at [142, 253] on link "Pick a Product" at bounding box center [136, 260] width 210 height 29
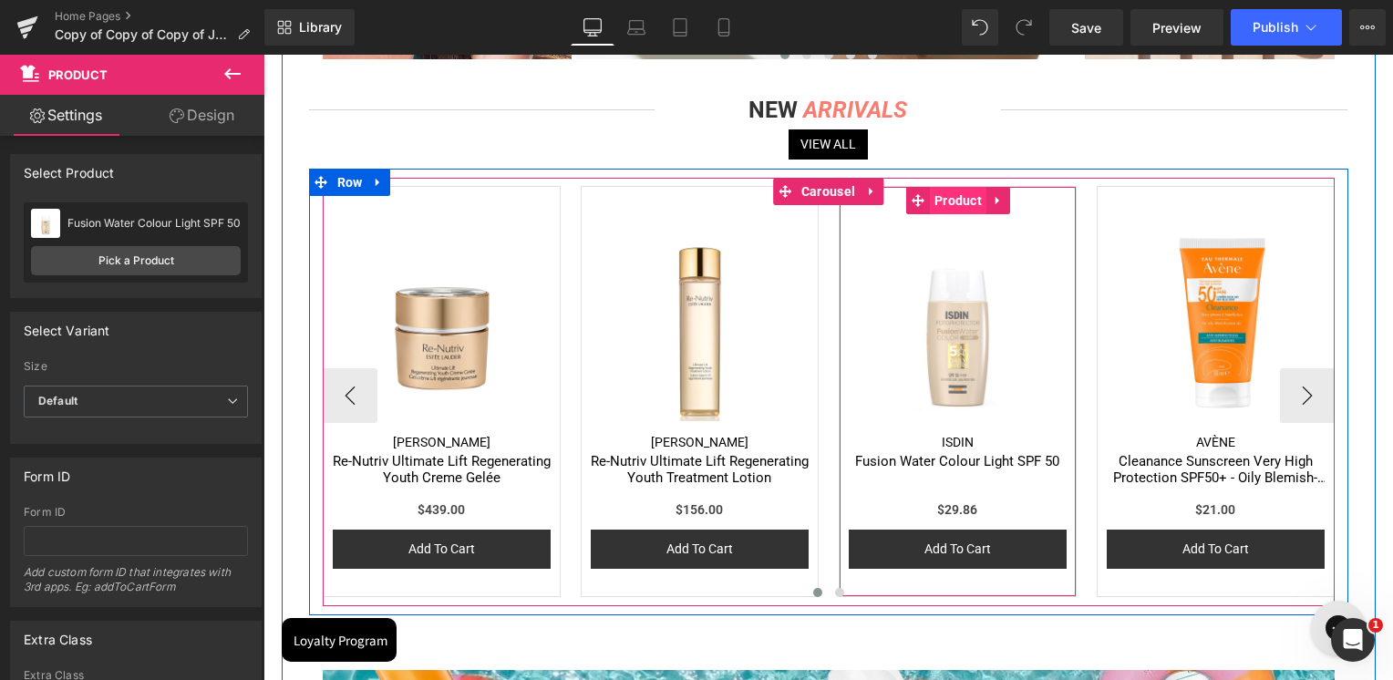
click at [959, 199] on span "Product" at bounding box center [958, 200] width 57 height 27
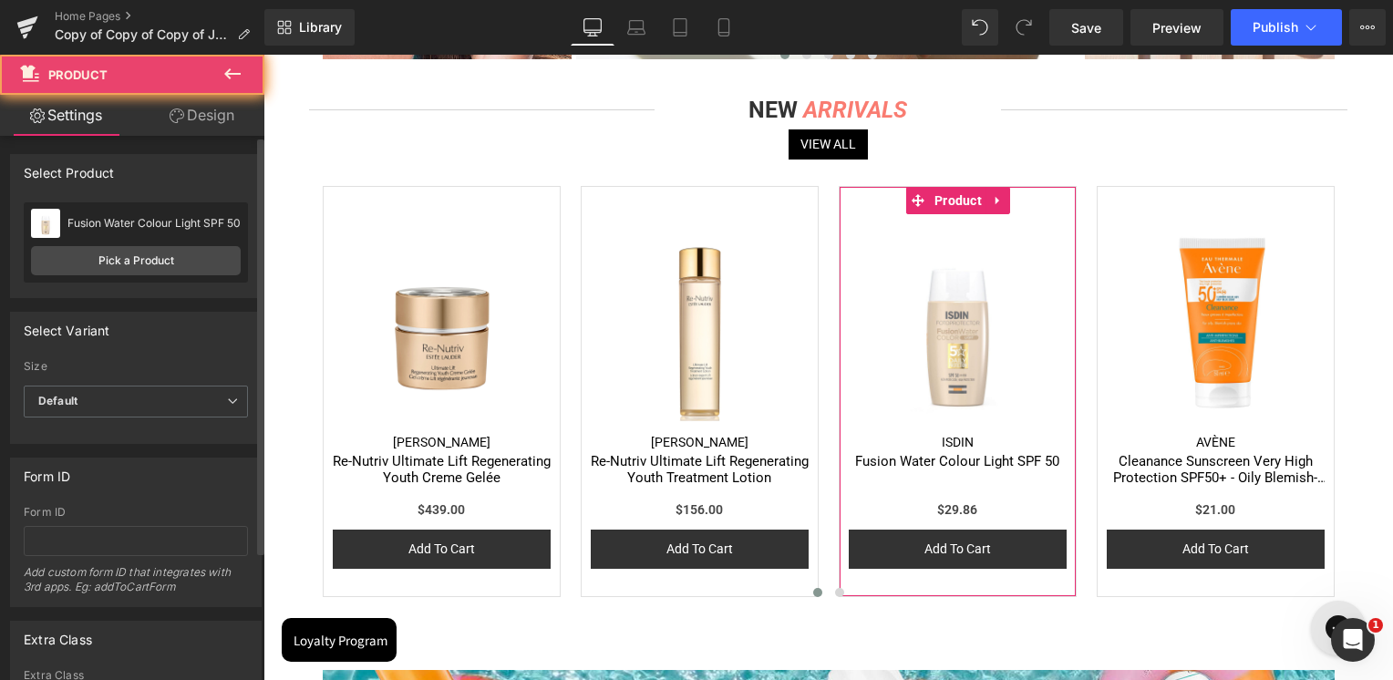
click at [170, 278] on div "Fusion Water Colour Light SPF 50 Fusion Water Colour Light SPF 50 Pick a Product" at bounding box center [136, 242] width 224 height 80
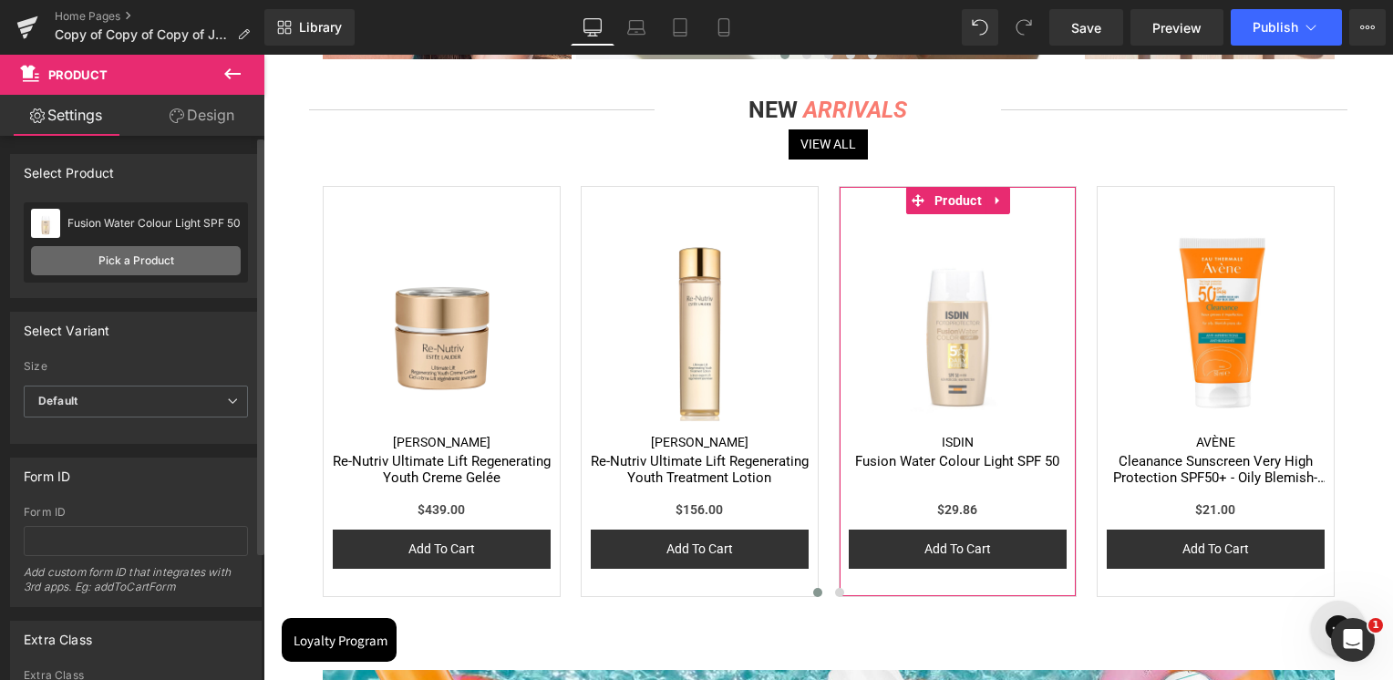
click at [171, 272] on link "Pick a Product" at bounding box center [136, 260] width 210 height 29
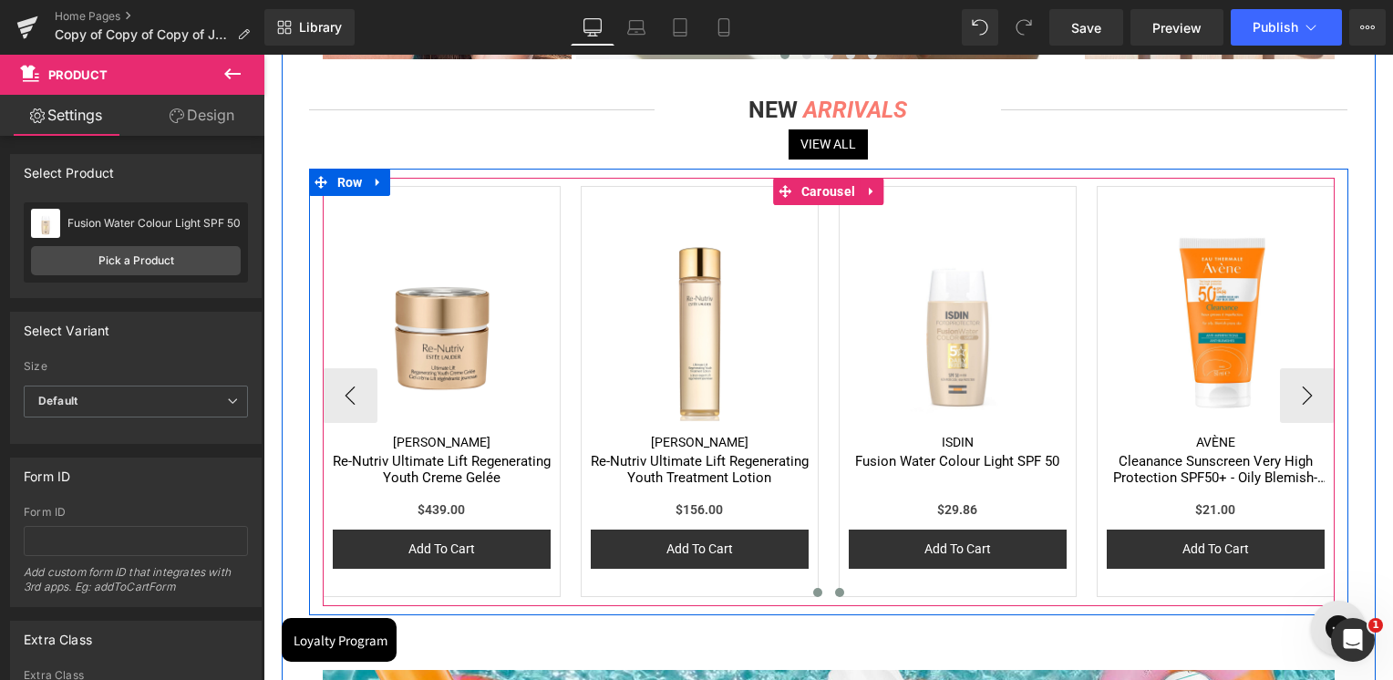
click at [840, 593] on span at bounding box center [839, 592] width 9 height 9
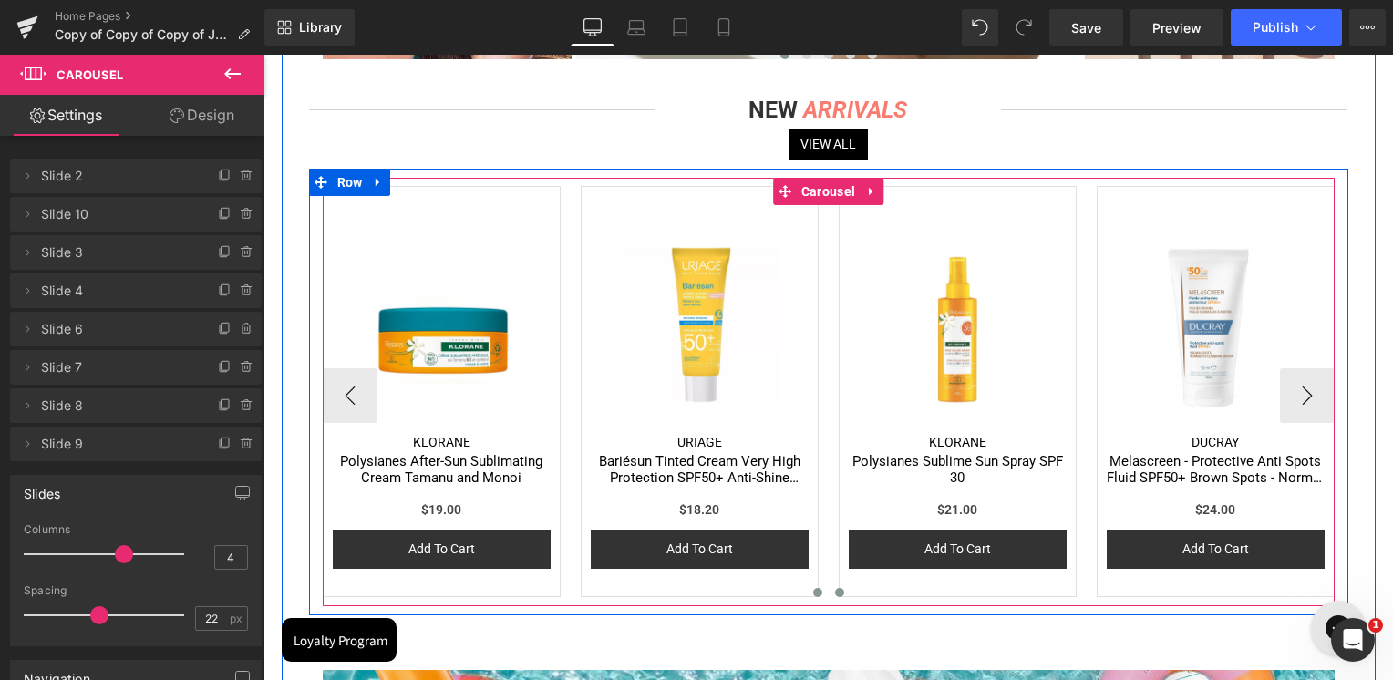
click at [810, 593] on button at bounding box center [818, 593] width 22 height 18
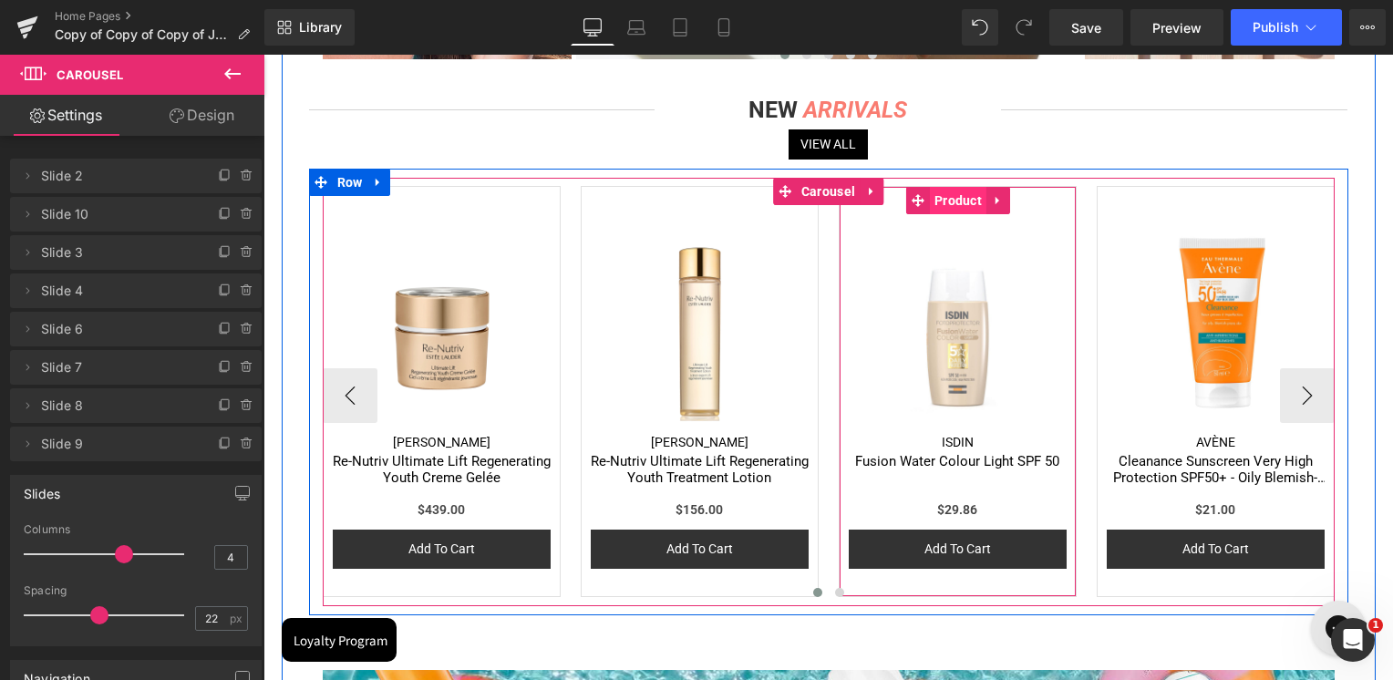
click at [967, 206] on span "Product" at bounding box center [958, 200] width 57 height 27
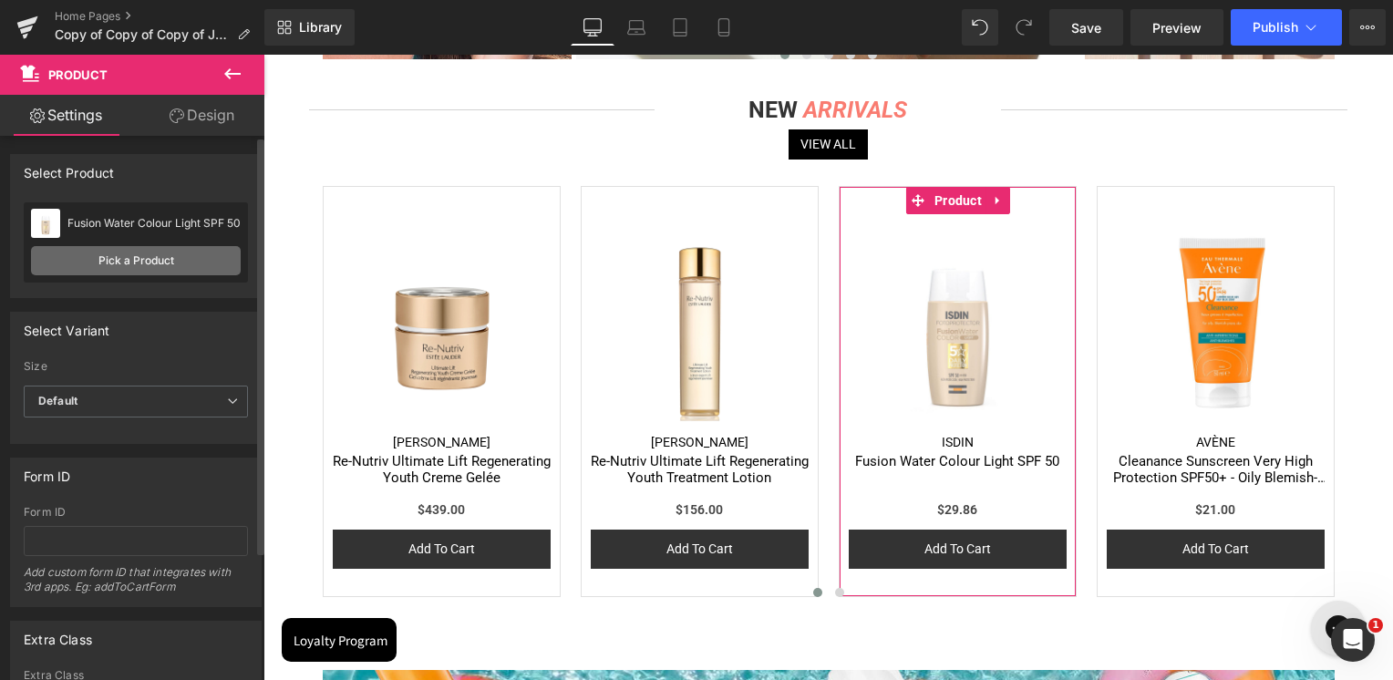
click at [190, 270] on link "Pick a Product" at bounding box center [136, 260] width 210 height 29
click at [126, 263] on link "Pick a Product" at bounding box center [136, 260] width 210 height 29
click at [126, 261] on link "Pick a Product" at bounding box center [136, 260] width 210 height 29
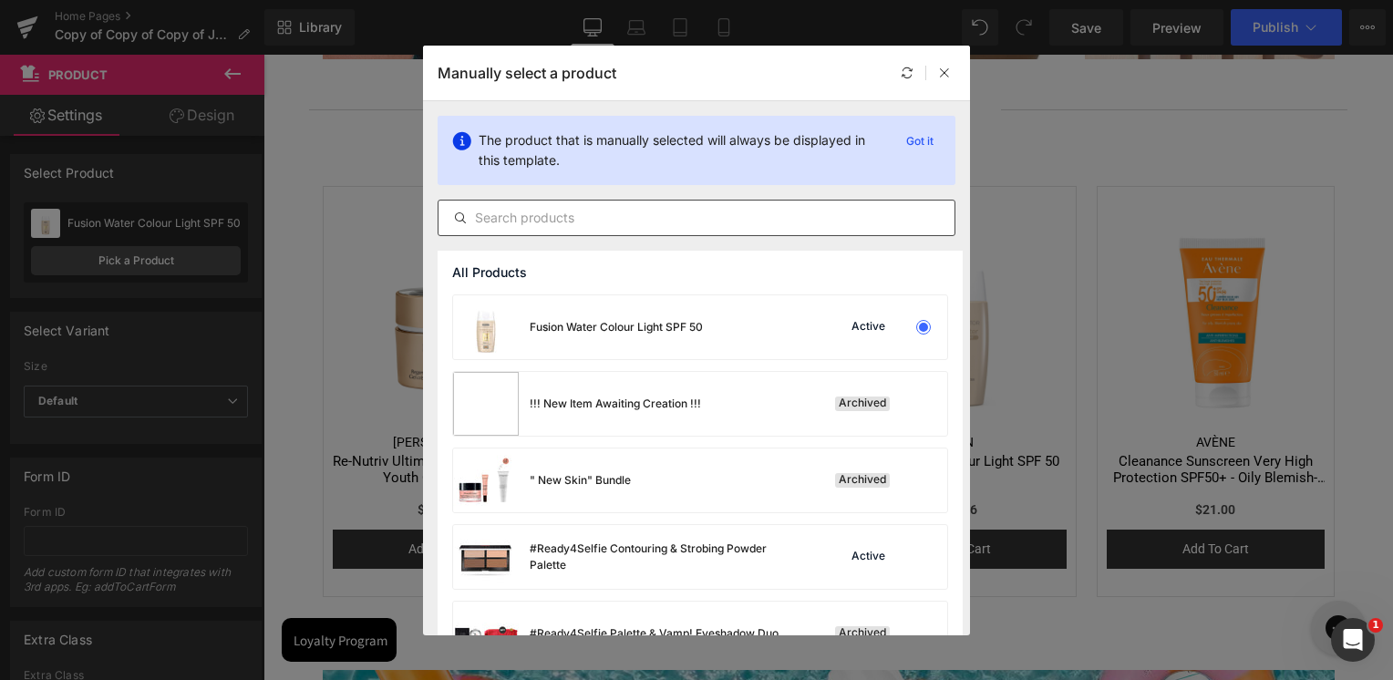
click at [708, 234] on div at bounding box center [697, 218] width 518 height 36
drag, startPoint x: 708, startPoint y: 234, endPoint x: 627, endPoint y: 221, distance: 81.4
click at [627, 222] on input "text" at bounding box center [697, 218] width 516 height 22
click at [627, 221] on input "text" at bounding box center [697, 218] width 516 height 22
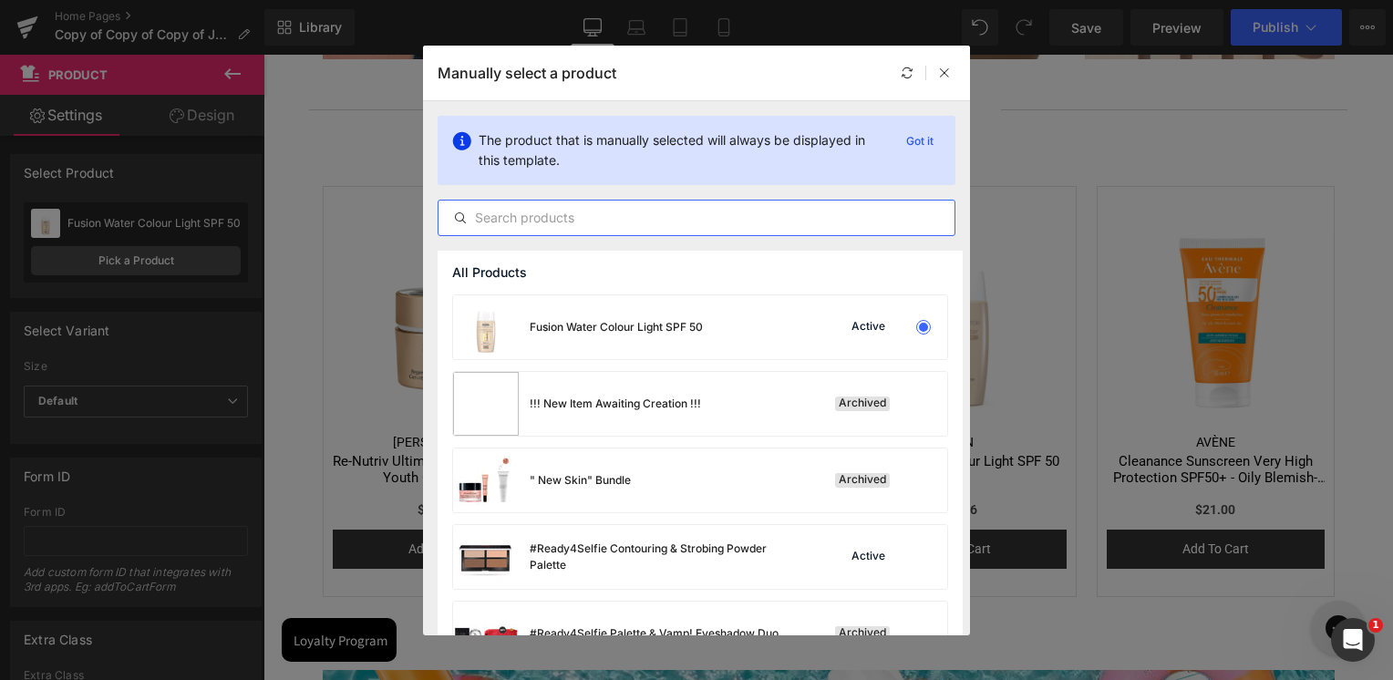
click at [627, 221] on input "text" at bounding box center [697, 218] width 516 height 22
paste input "Magic Drops Body – Gradual Self-[MEDICAL_DATA] Spray"
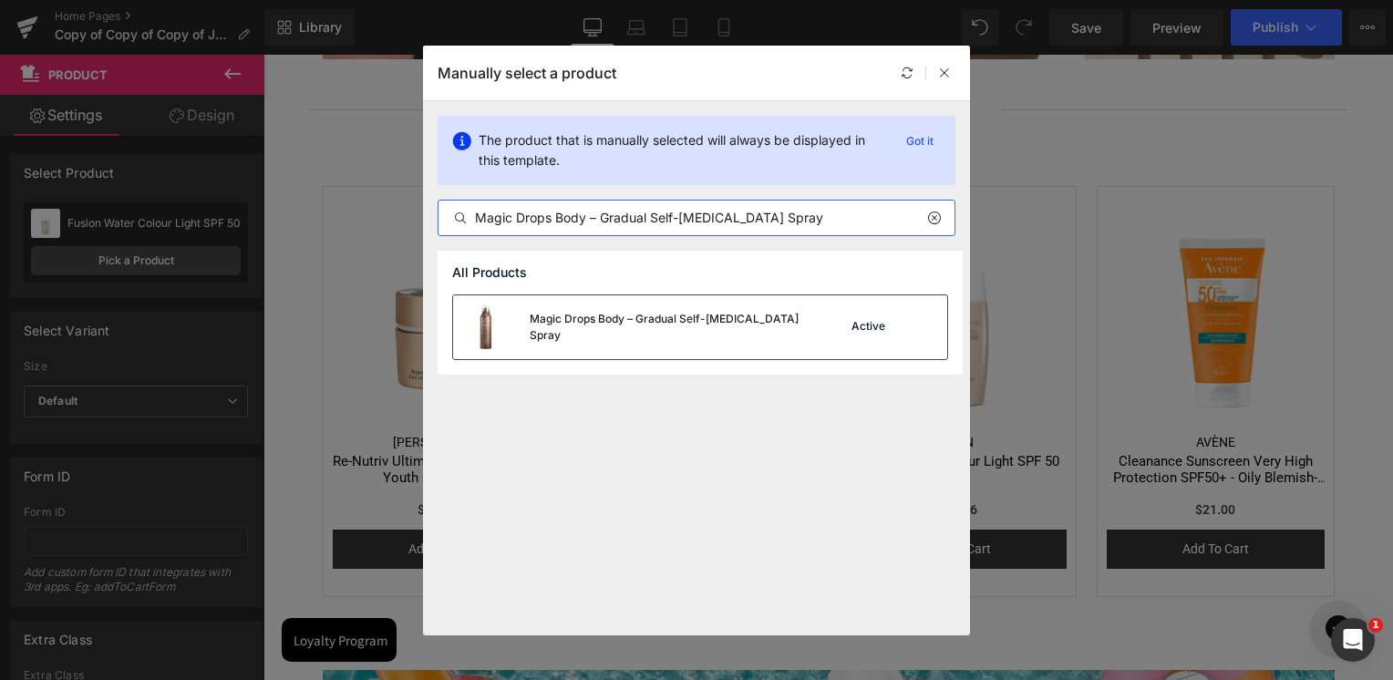
type input "Magic Drops Body – Gradual Self-[MEDICAL_DATA] Spray"
click at [574, 336] on div "Magic Drops Body – Gradual Self-[MEDICAL_DATA] Spray" at bounding box center [628, 327] width 350 height 64
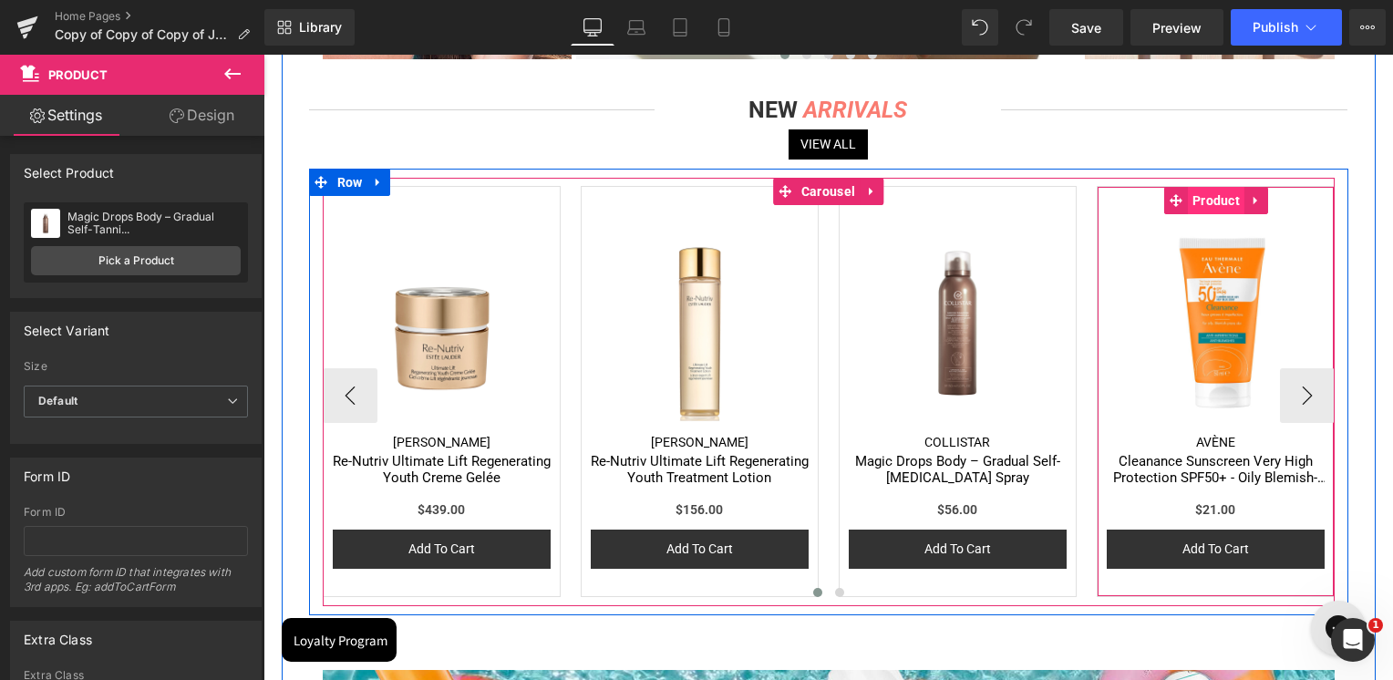
click at [1206, 202] on span "Product" at bounding box center [1216, 200] width 57 height 27
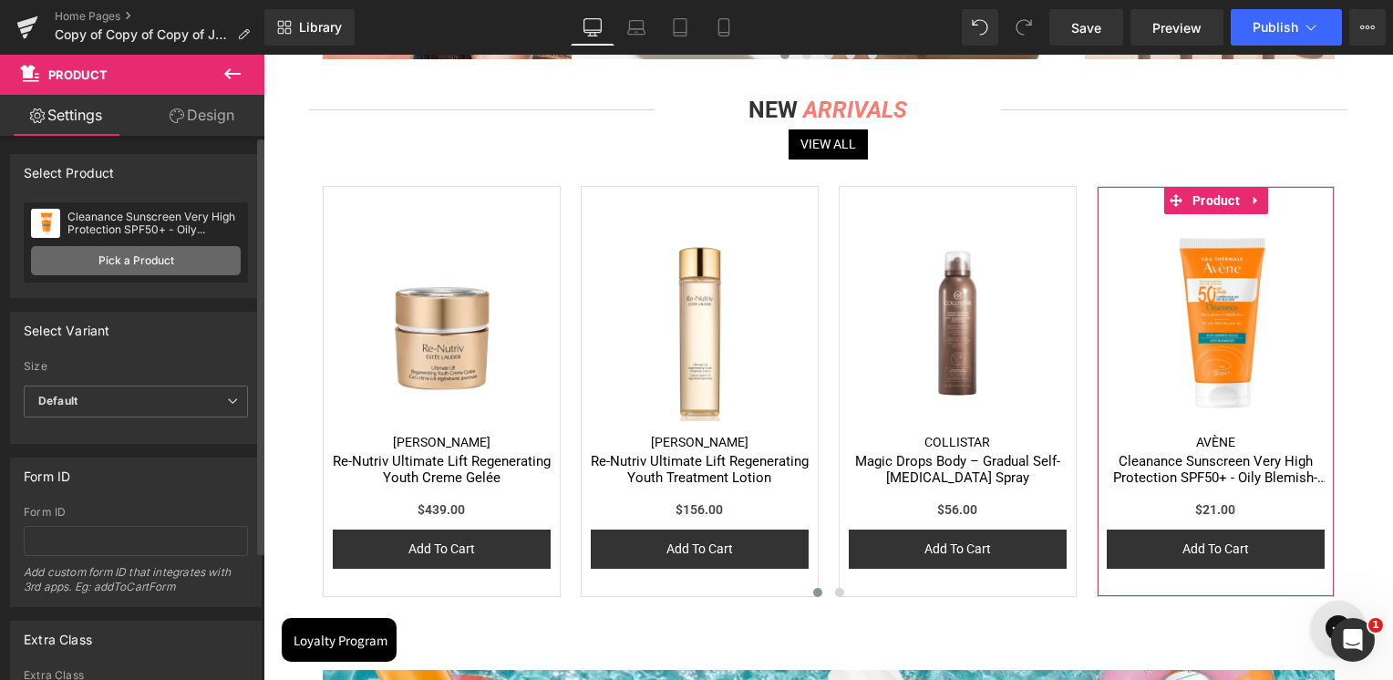
click at [226, 261] on link "Pick a Product" at bounding box center [136, 260] width 210 height 29
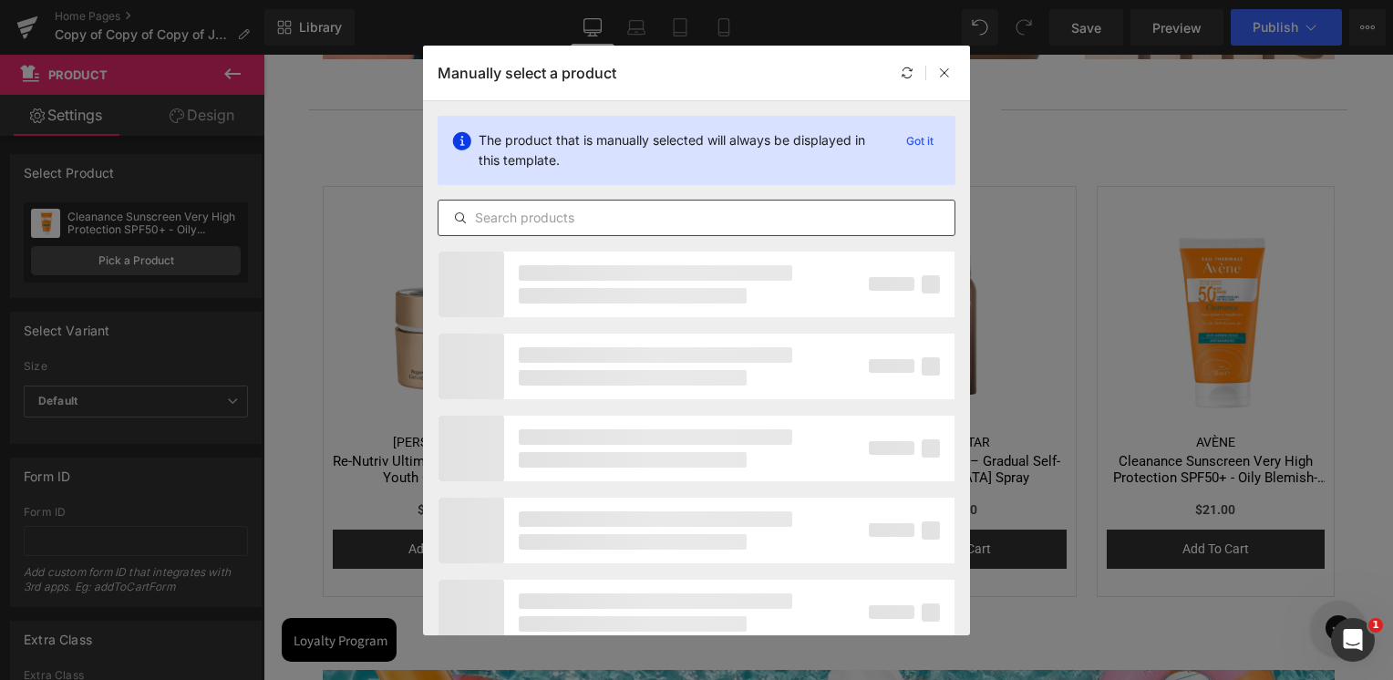
click at [543, 220] on input "text" at bounding box center [697, 218] width 516 height 22
paste input "Klorane Prickly Pear Moisturizing Shampoo For Dehydrated, Dull Hair"
type input "Klorane Prickly Pear Moisturizing Shampoo For Dehydrated, Dull Hair"
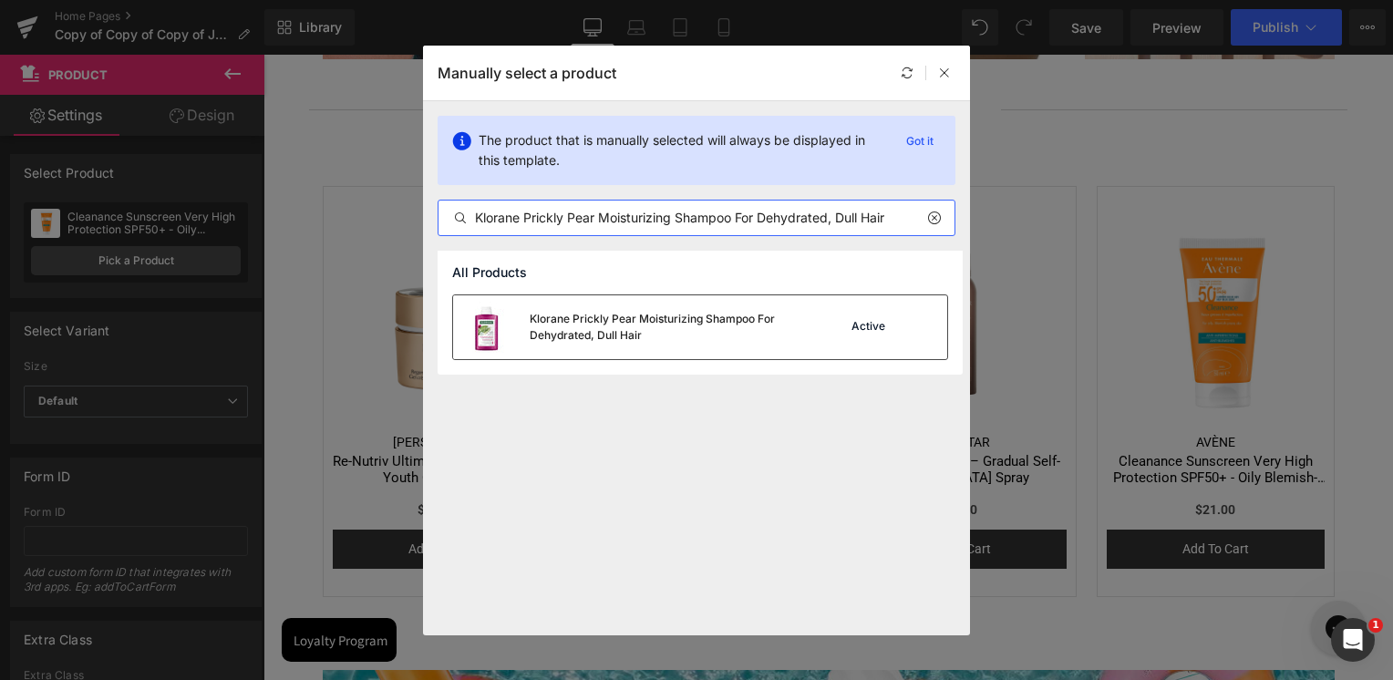
click at [558, 355] on div "Klorane Prickly Pear Moisturizing Shampoo For Dehydrated, Dull Hair" at bounding box center [628, 327] width 350 height 64
click at [558, 355] on div "Sale Off (P) Image [PERSON_NAME] (P) Vendor Re-Nutriv Ultimate Lift Regeneratin…" at bounding box center [442, 391] width 238 height 411
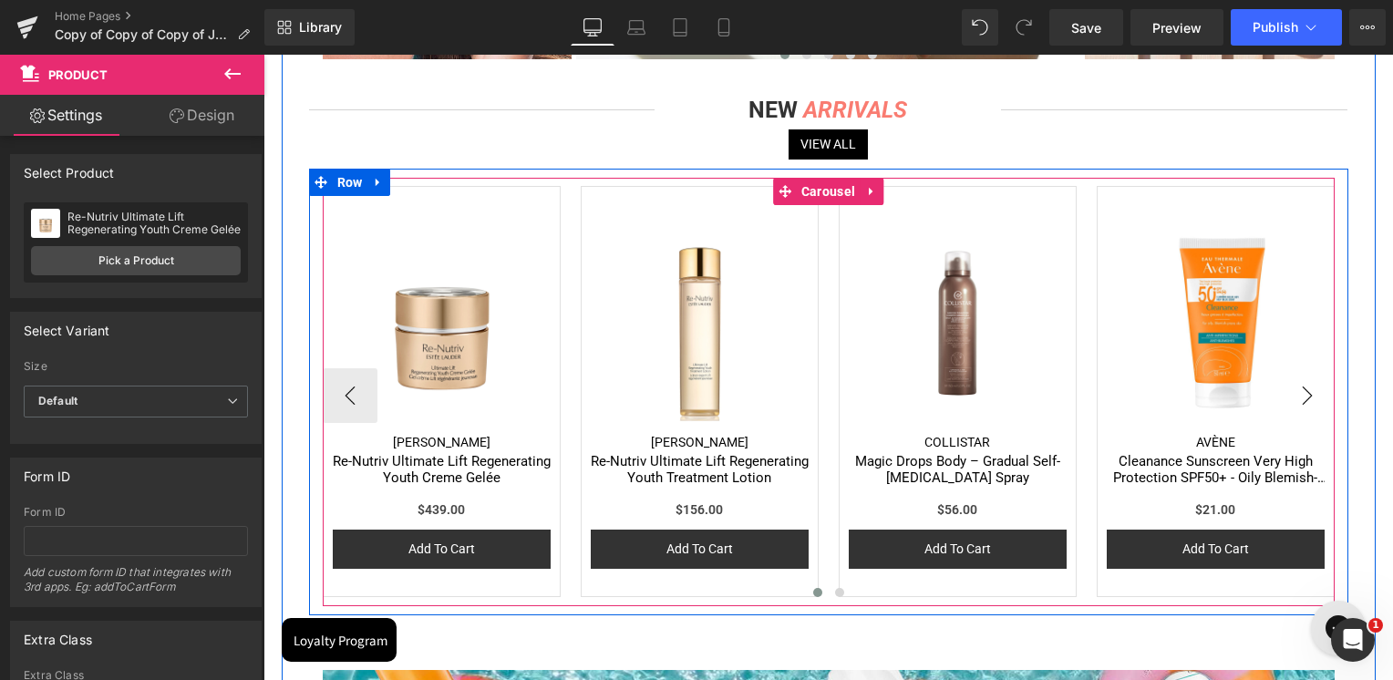
click at [1309, 403] on button "›" at bounding box center [1307, 395] width 55 height 55
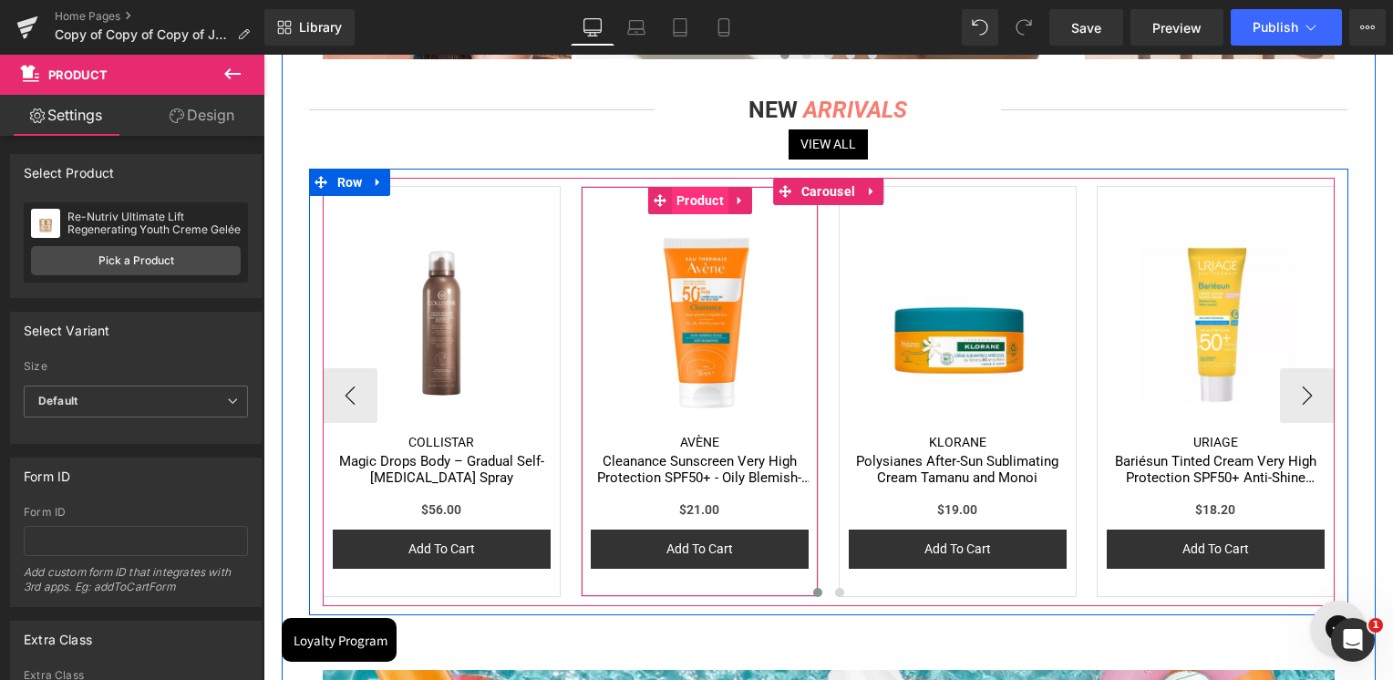
click at [693, 206] on span "Product" at bounding box center [700, 200] width 57 height 27
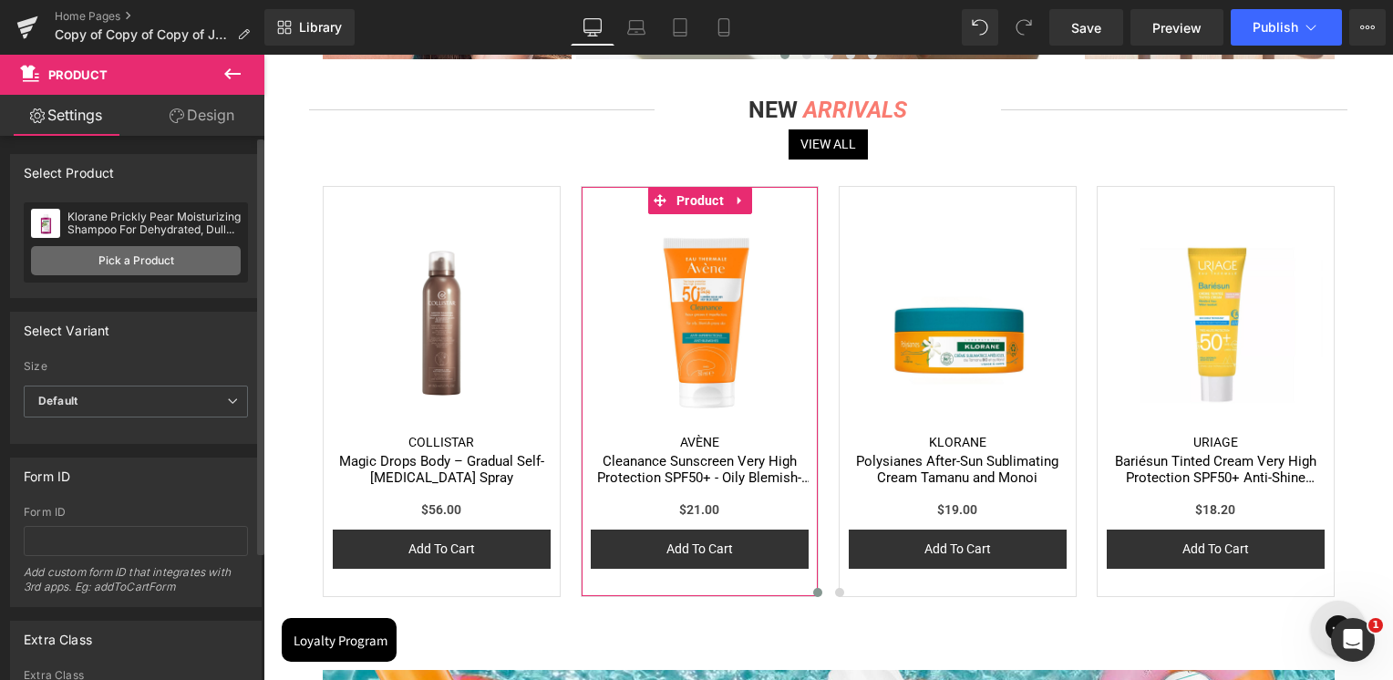
click at [139, 253] on link "Pick a Product" at bounding box center [136, 260] width 210 height 29
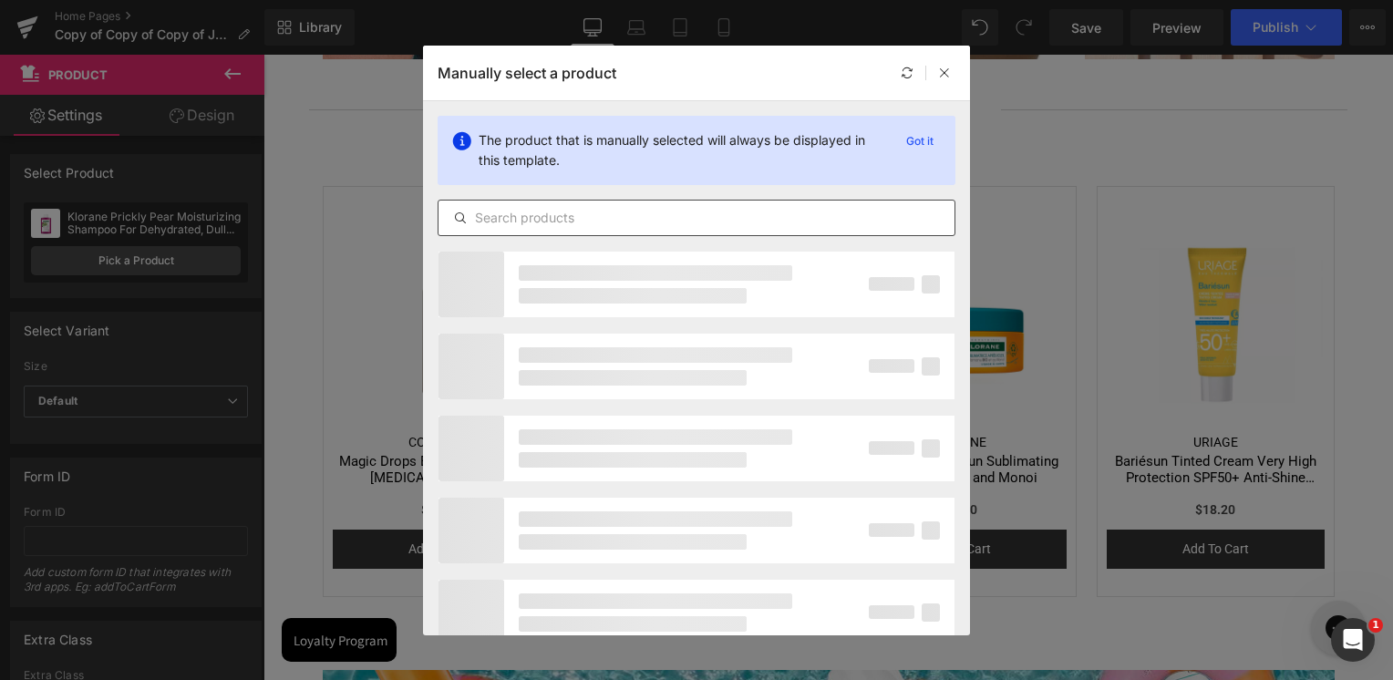
click at [667, 211] on input "text" at bounding box center [697, 218] width 516 height 22
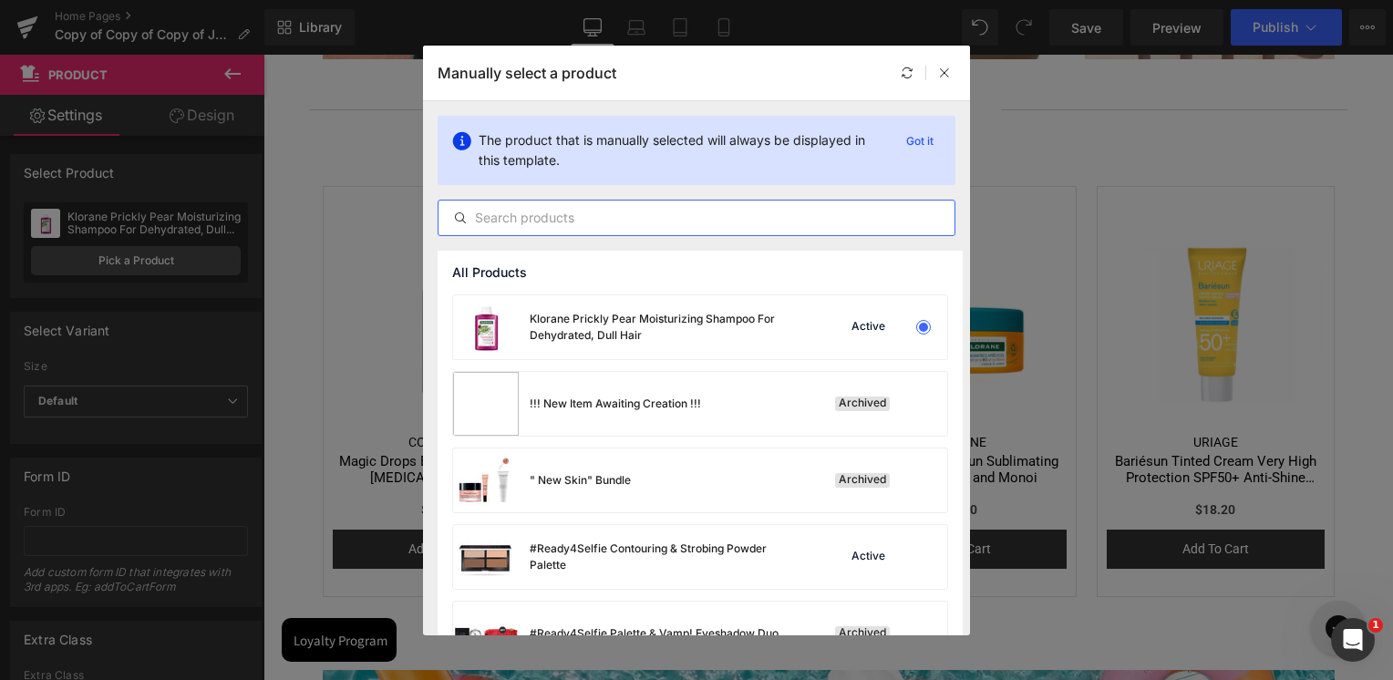
paste input "Klorane Prickly Pear Moisturizing Shampoo For Dehydrated, Dull Hair"
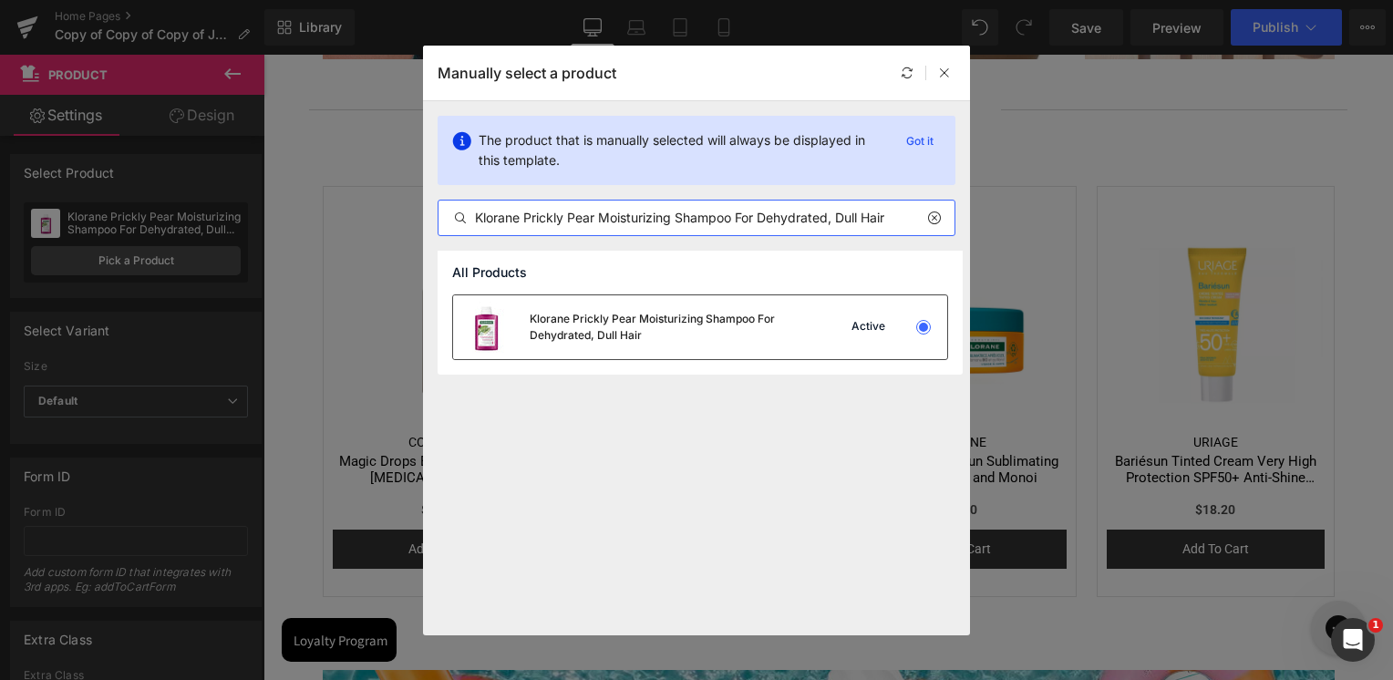
type input "Klorane Prickly Pear Moisturizing Shampoo For Dehydrated, Dull Hair"
click at [638, 333] on div "Klorane Prickly Pear Moisturizing Shampoo For Dehydrated, Dull Hair" at bounding box center [667, 327] width 274 height 33
drag, startPoint x: 902, startPoint y: 388, endPoint x: 638, endPoint y: 333, distance: 269.1
click at [638, 333] on div "Sale Off (P) Image" at bounding box center [700, 323] width 218 height 218
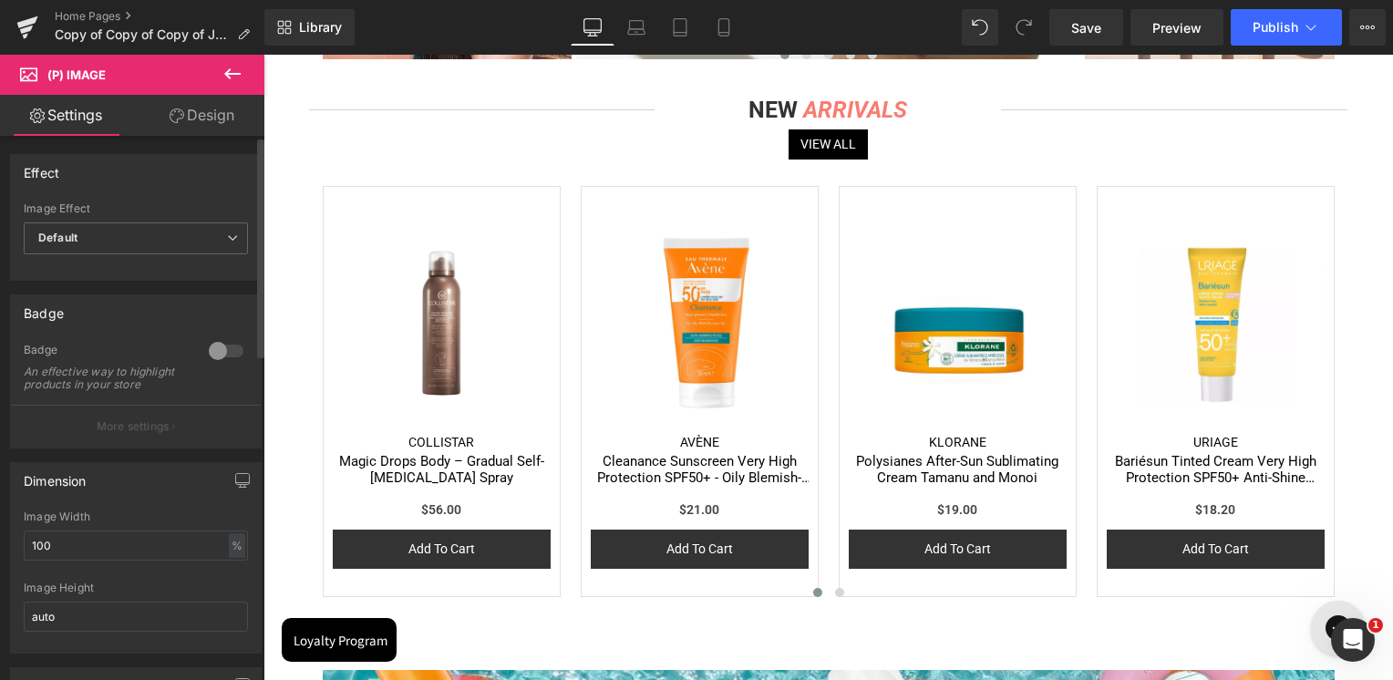
click at [179, 162] on div "Effect" at bounding box center [136, 172] width 250 height 35
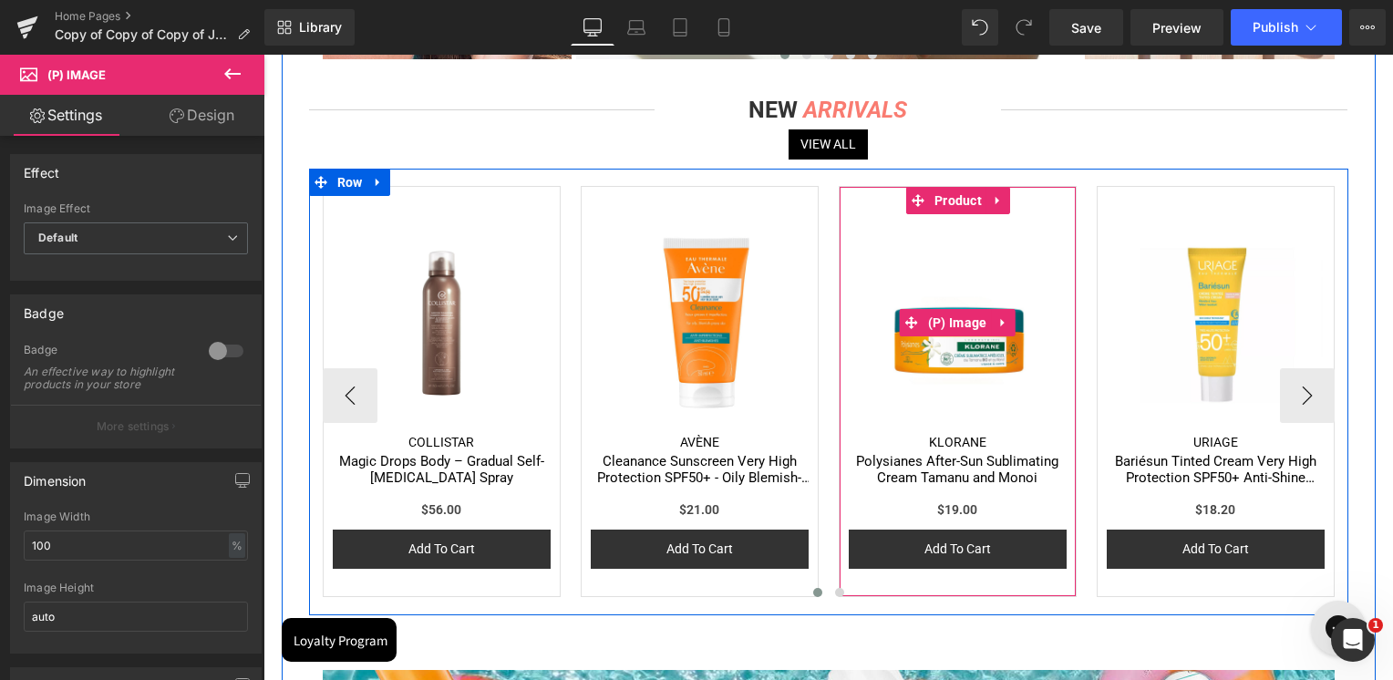
click at [1028, 265] on img at bounding box center [958, 323] width 218 height 218
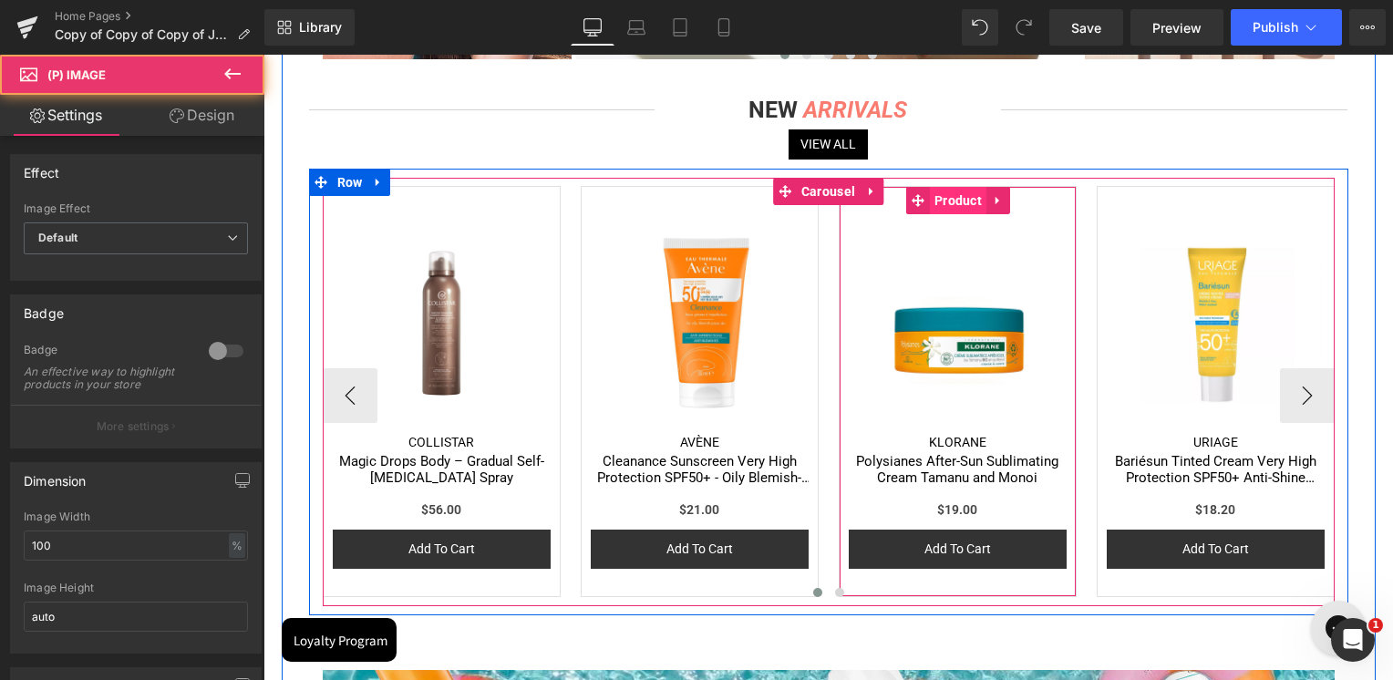
click at [964, 204] on span "Product" at bounding box center [958, 200] width 57 height 27
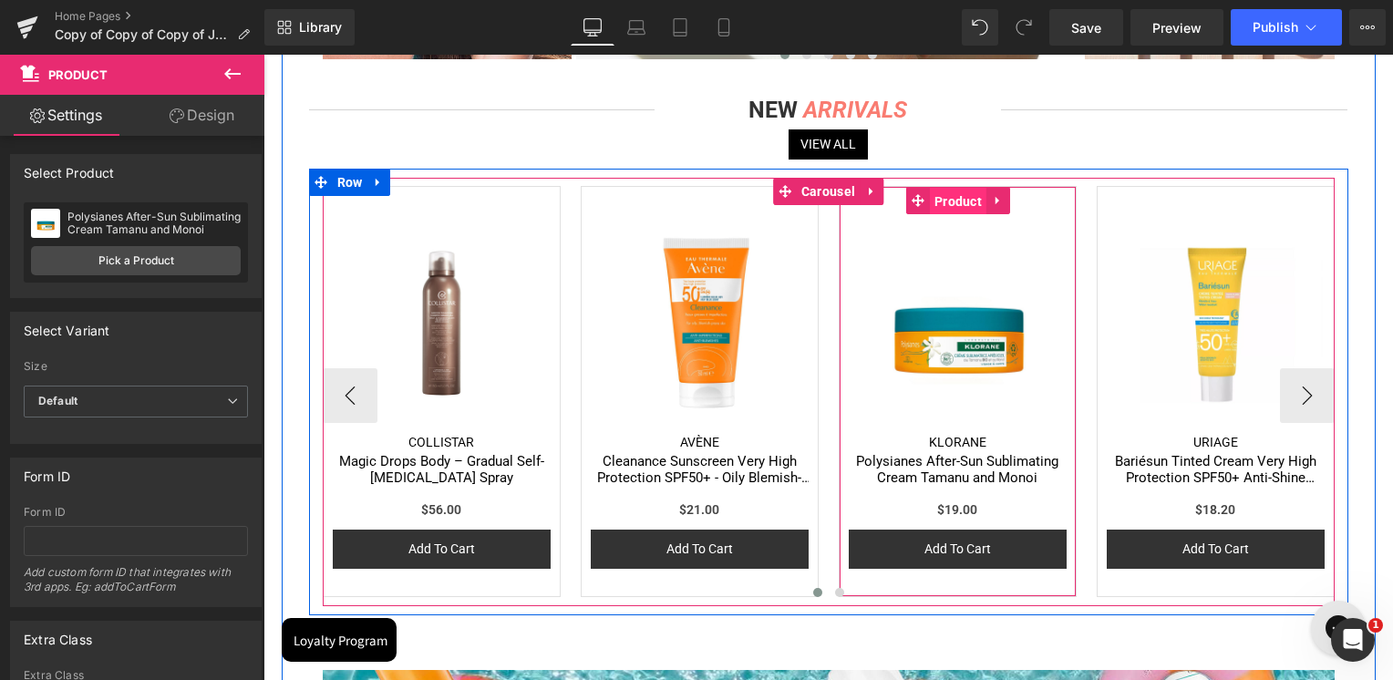
click at [957, 198] on span "Product" at bounding box center [958, 201] width 57 height 27
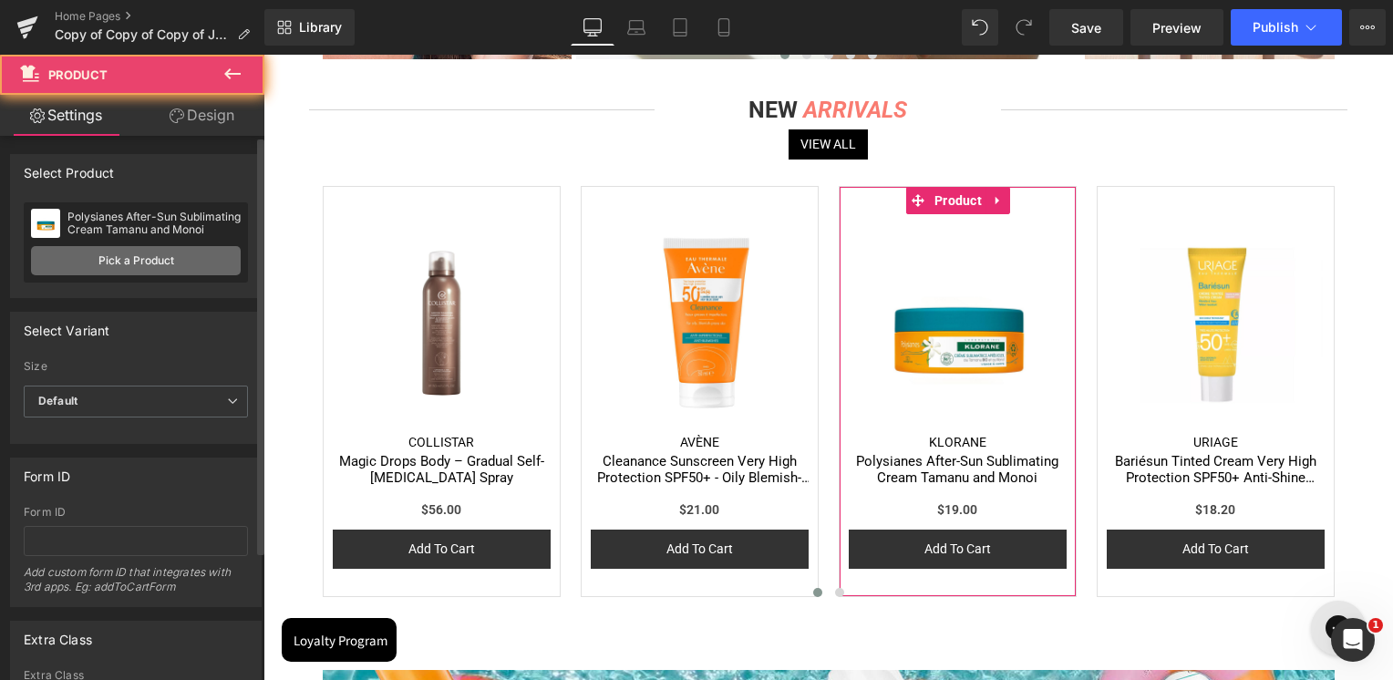
click at [122, 254] on link "Pick a Product" at bounding box center [136, 260] width 210 height 29
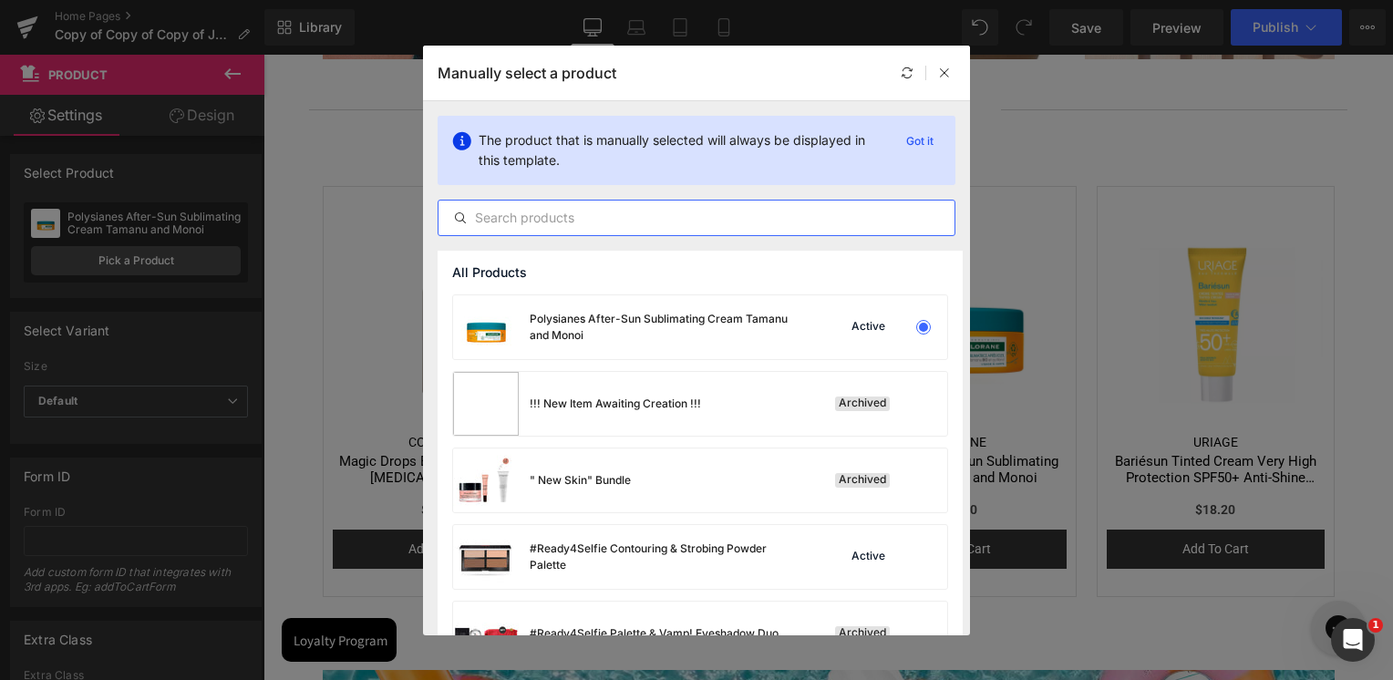
click at [586, 210] on input "text" at bounding box center [697, 218] width 516 height 22
paste input "[PERSON_NAME] Sublime Karite Nourishing & Smoothing Shampoo With [PERSON_NAME] …"
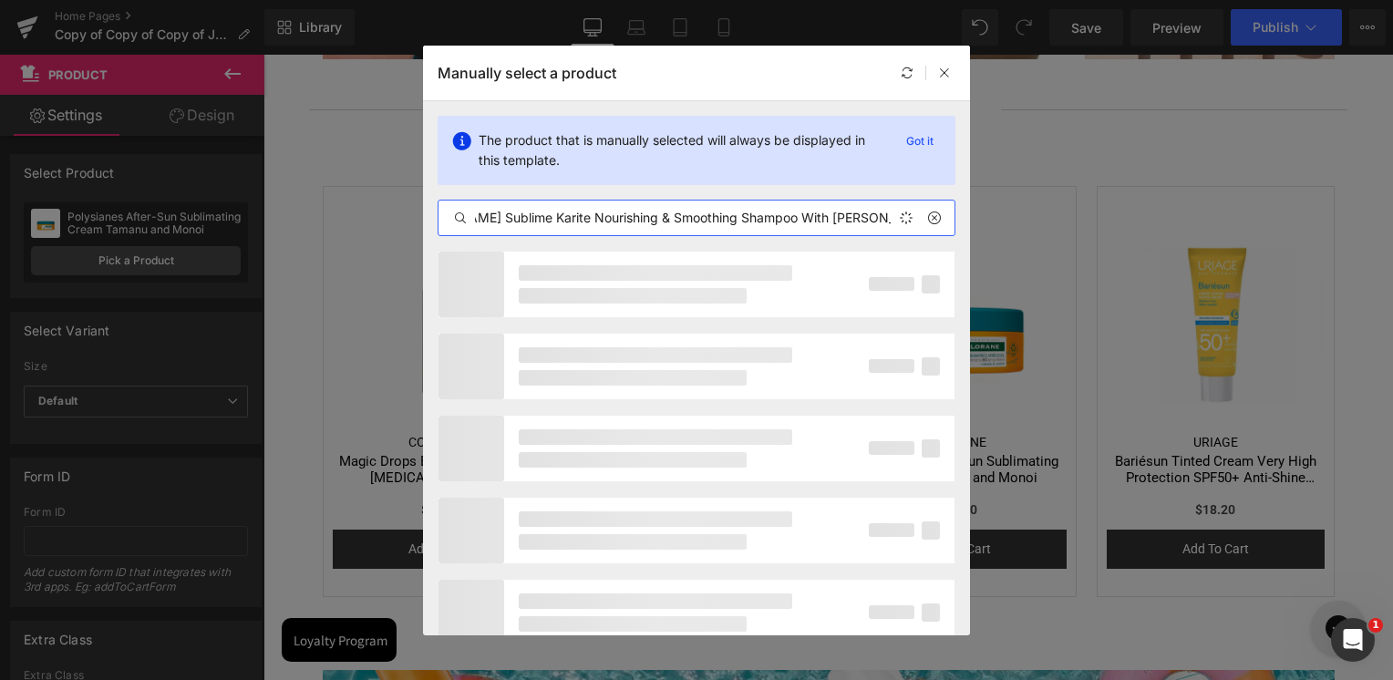
scroll to position [0, 71]
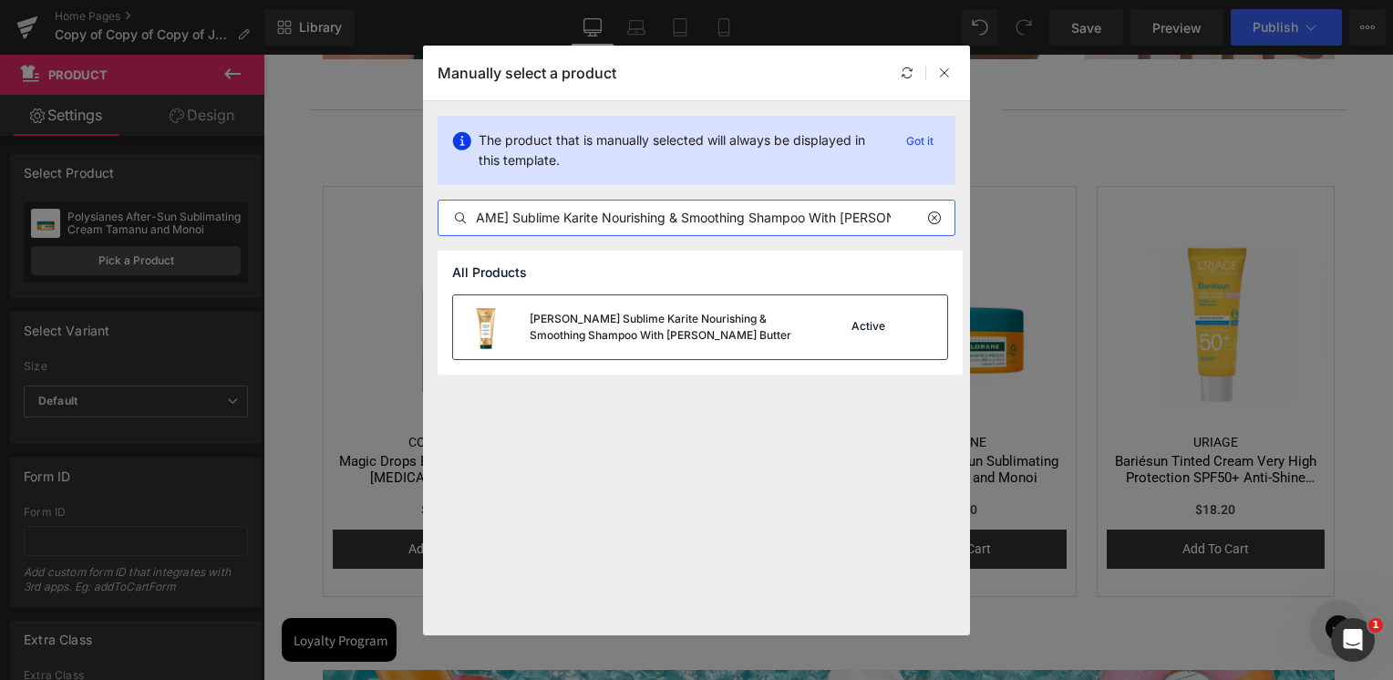
type input "[PERSON_NAME] Sublime Karite Nourishing & Smoothing Shampoo With [PERSON_NAME] …"
click at [584, 331] on div "[PERSON_NAME] Sublime Karite Nourishing & Smoothing Shampoo With [PERSON_NAME] …" at bounding box center [667, 327] width 274 height 33
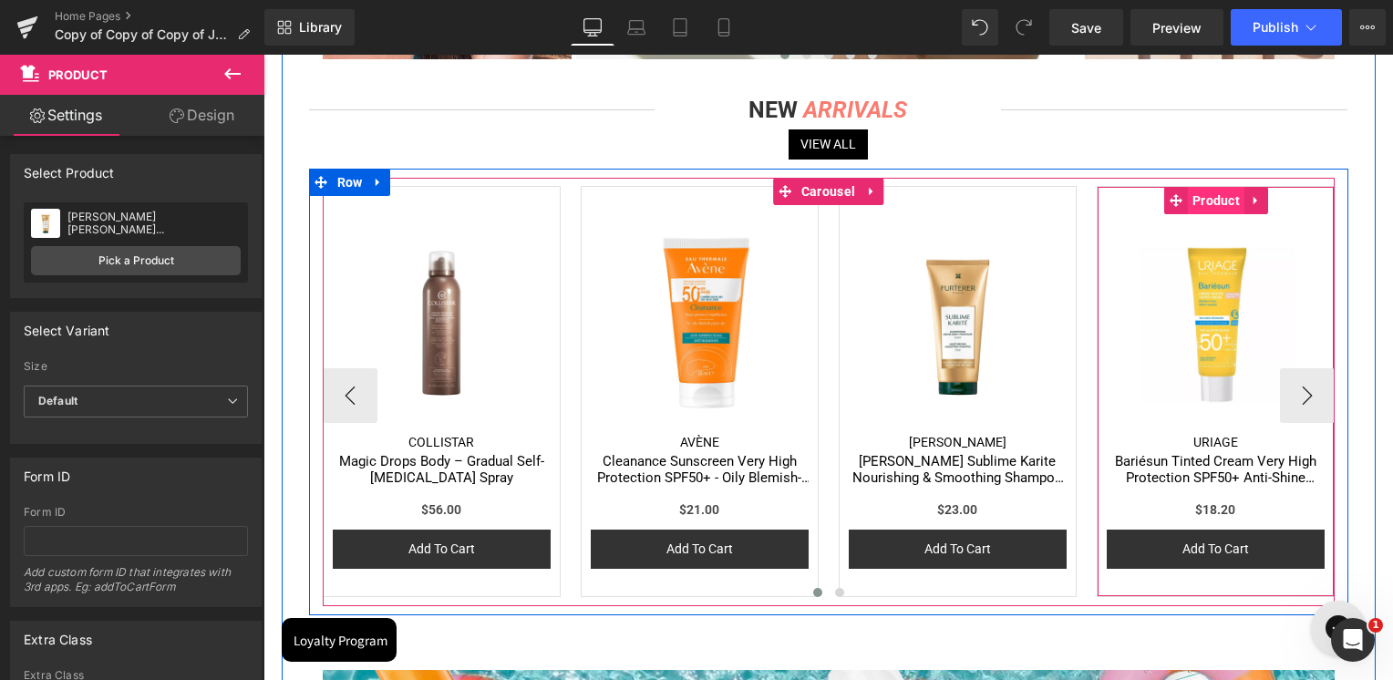
click at [1220, 209] on span "Product" at bounding box center [1216, 200] width 57 height 27
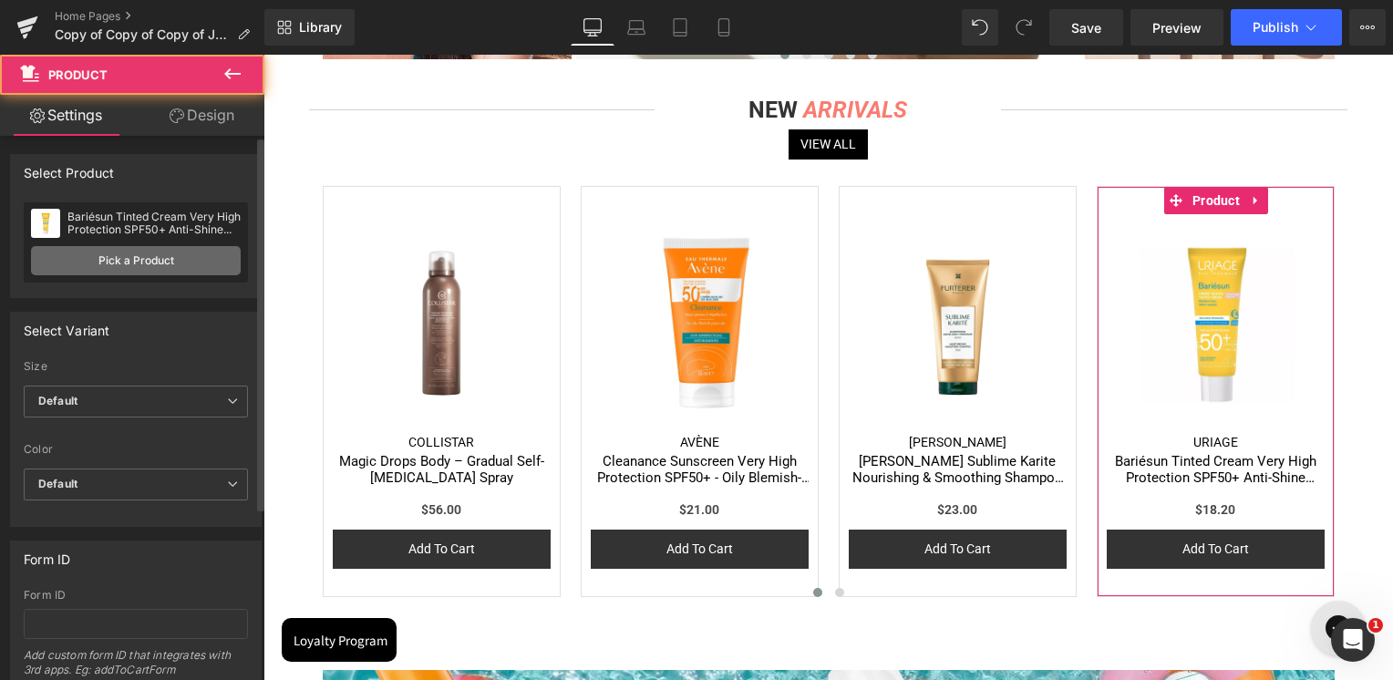
click at [84, 253] on link "Pick a Product" at bounding box center [136, 260] width 210 height 29
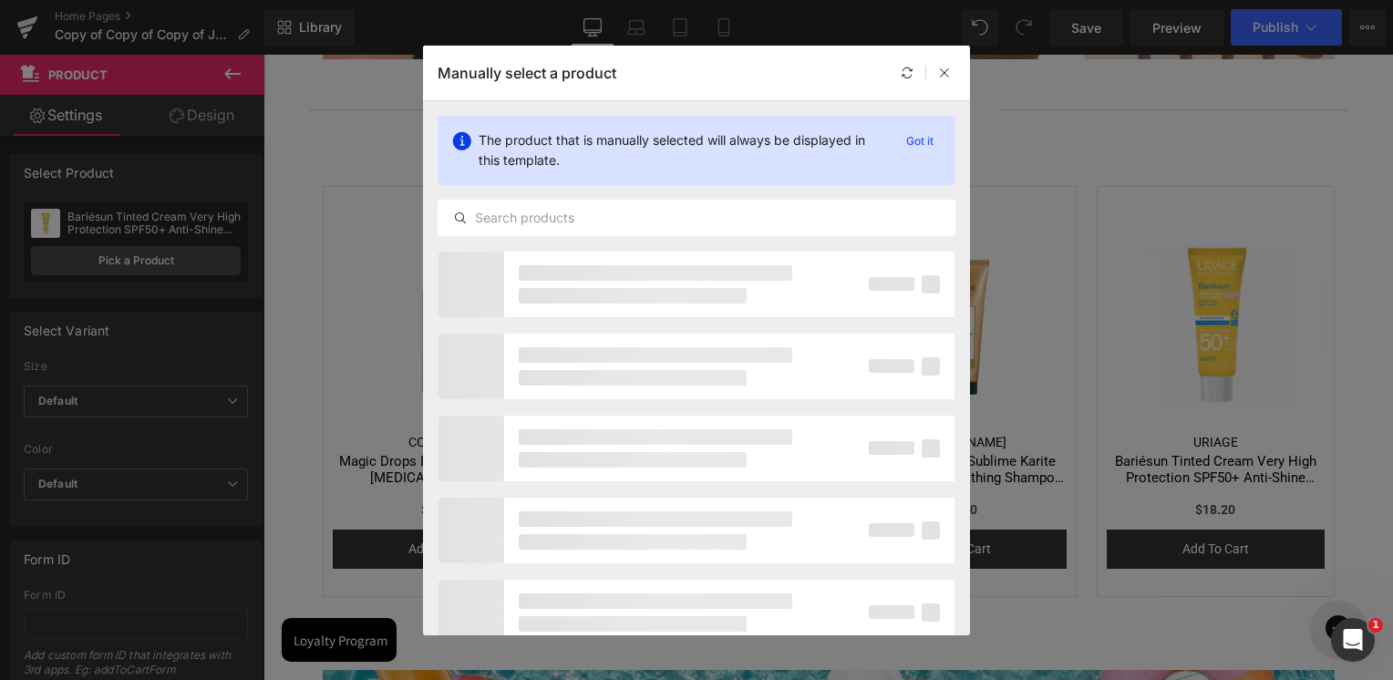
click at [574, 192] on div "The product that is manually selected will always be displayed in this template…" at bounding box center [696, 176] width 547 height 150
click at [566, 212] on input "text" at bounding box center [697, 218] width 516 height 22
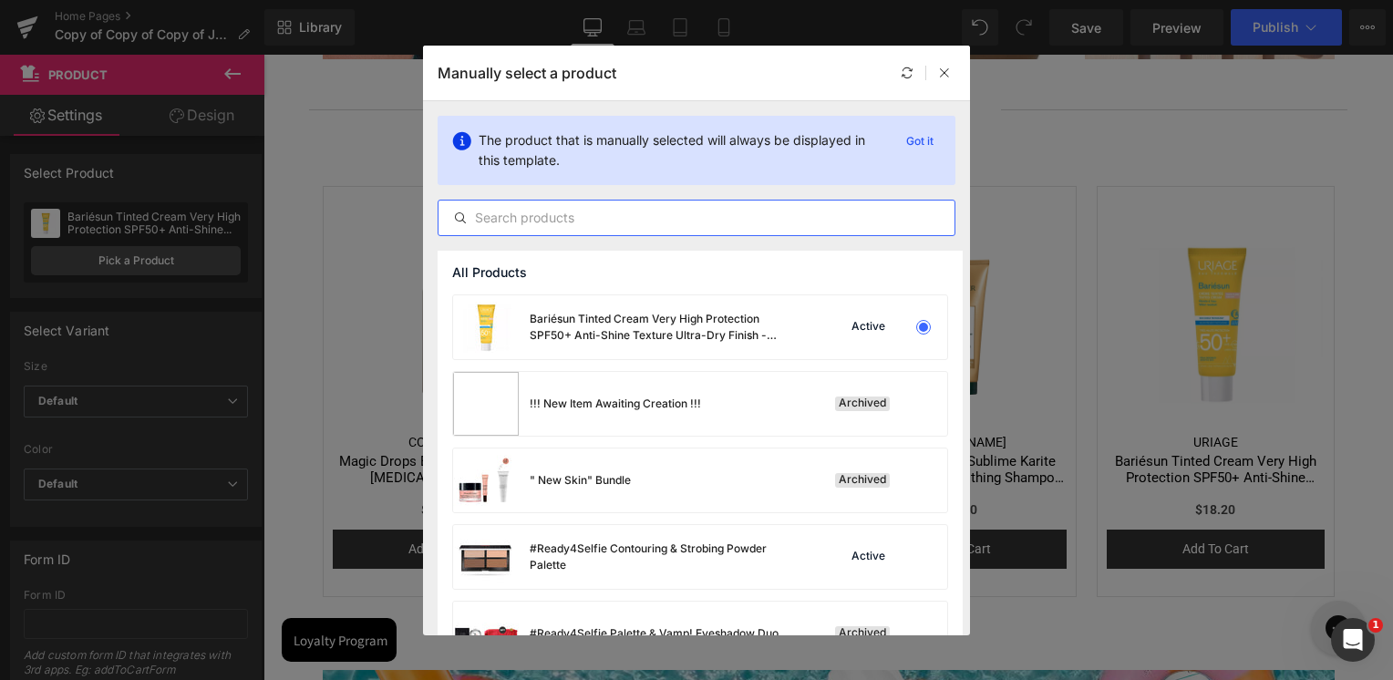
paste input "[PERSON_NAME] 2n1 Concealer - Eyebrow"
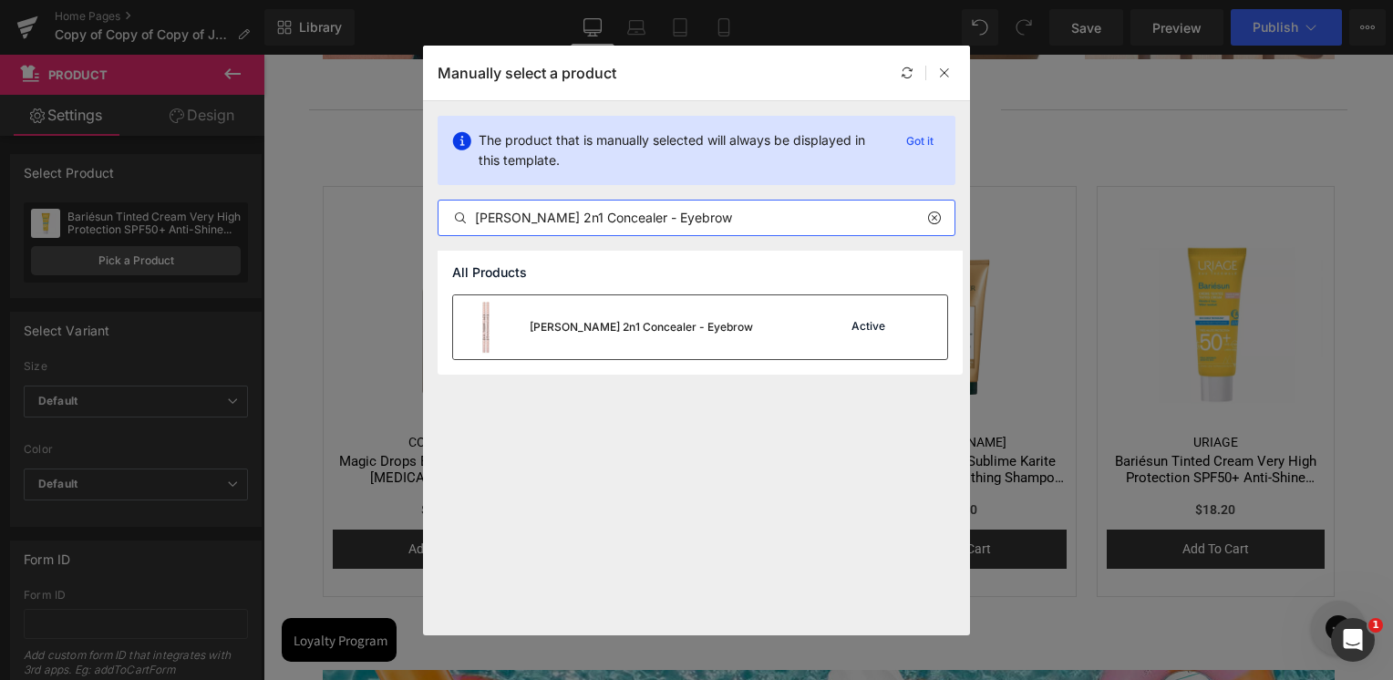
type input "[PERSON_NAME] 2n1 Concealer - Eyebrow"
click at [581, 345] on div "[PERSON_NAME] 2n1 Concealer - Eyebrow" at bounding box center [603, 327] width 300 height 64
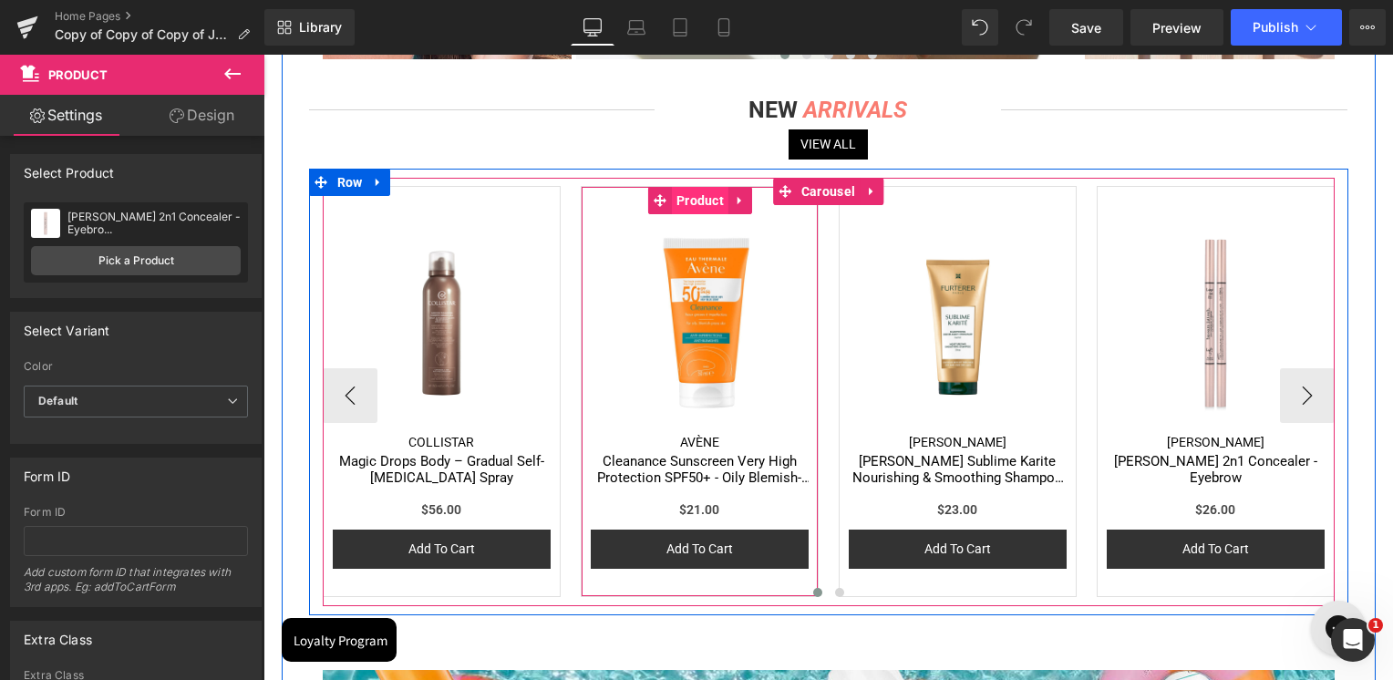
click at [693, 202] on span "Product" at bounding box center [700, 200] width 57 height 27
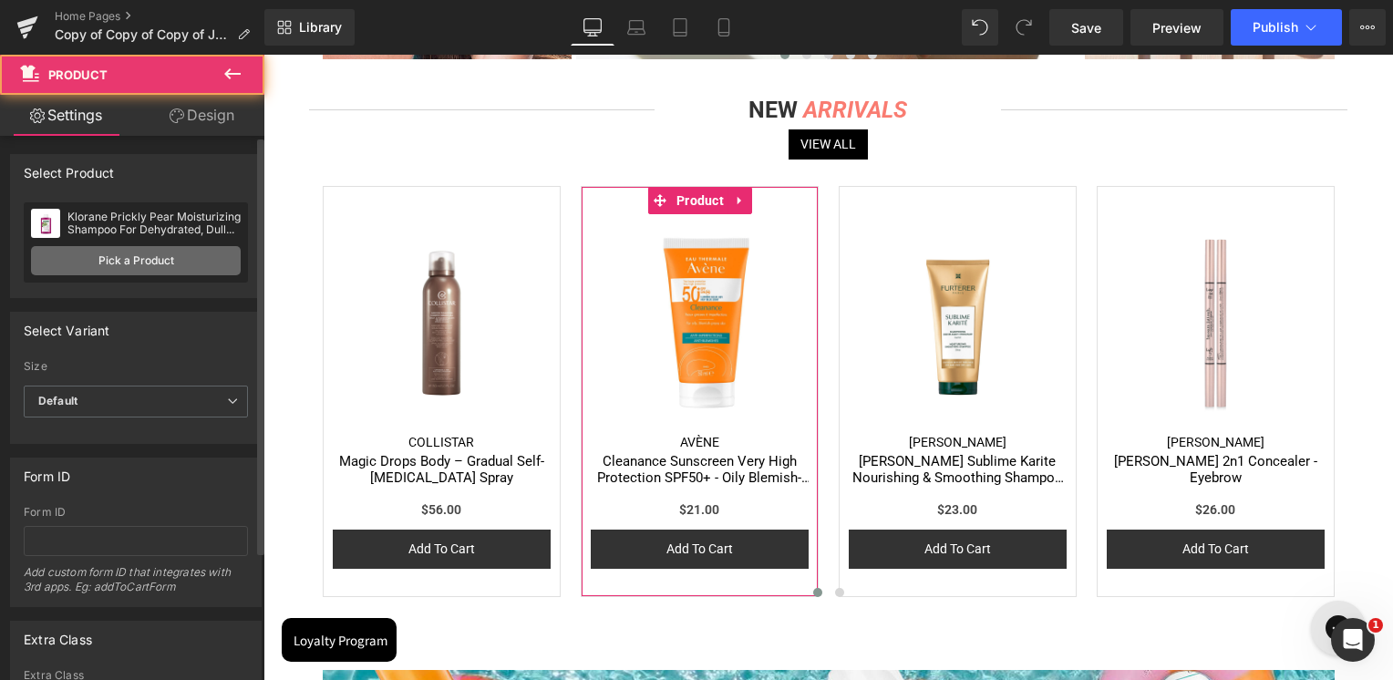
click at [169, 274] on link "Pick a Product" at bounding box center [136, 260] width 210 height 29
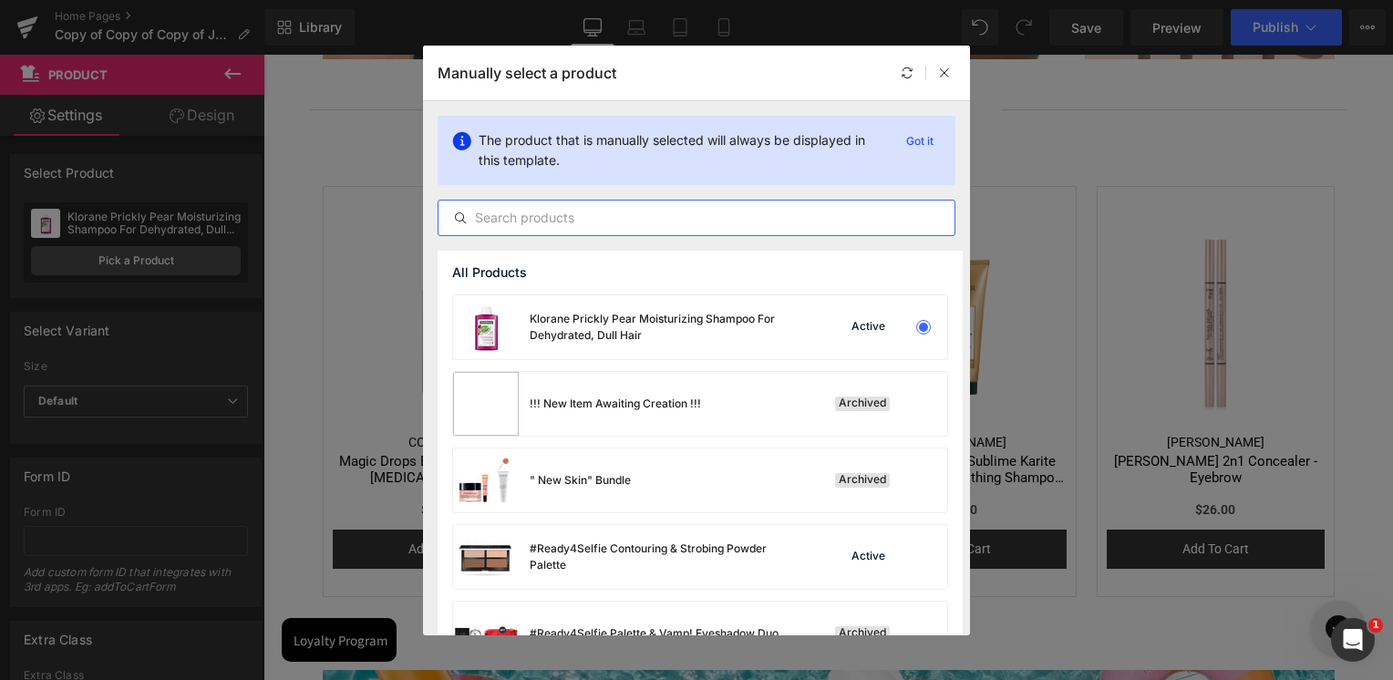
click at [595, 227] on input "text" at bounding box center [697, 218] width 516 height 22
paste input "Bex Skin Body [MEDICAL_DATA] Oil"
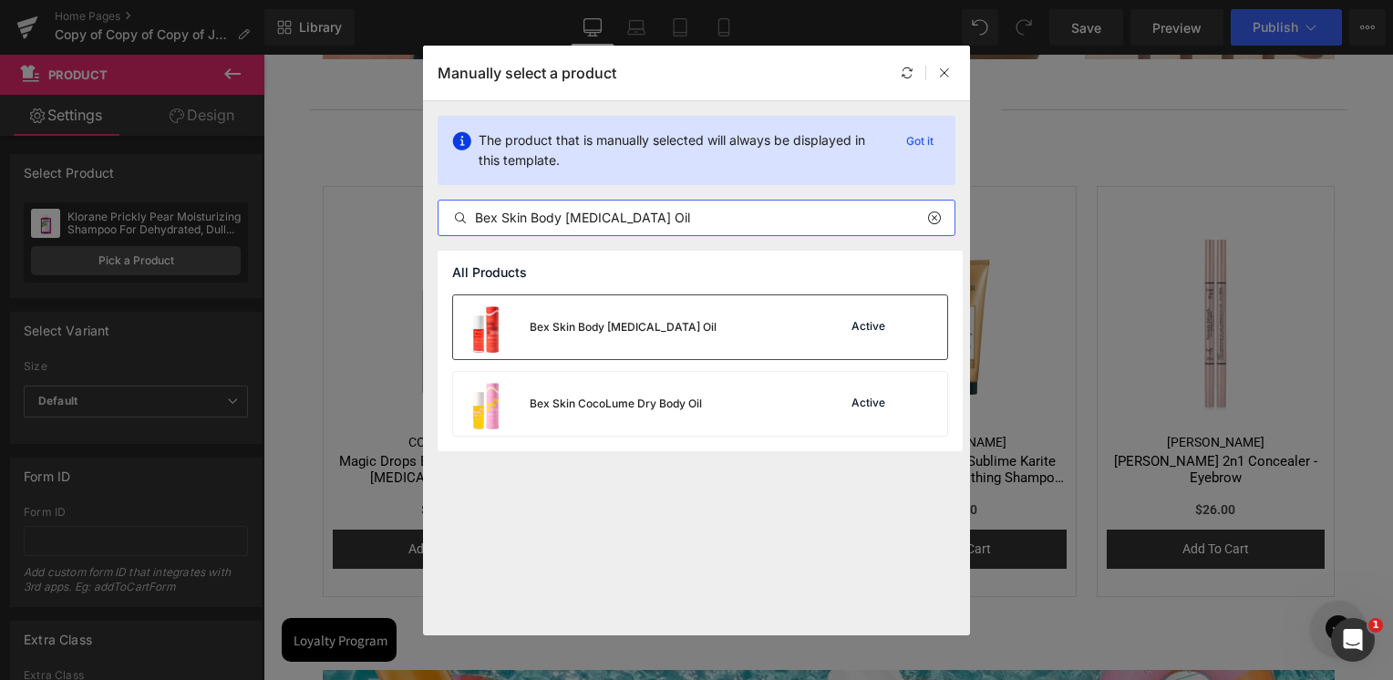
type input "Bex Skin Body [MEDICAL_DATA] Oil"
click at [576, 345] on div "Bex Skin Body [MEDICAL_DATA] Oil" at bounding box center [585, 327] width 264 height 64
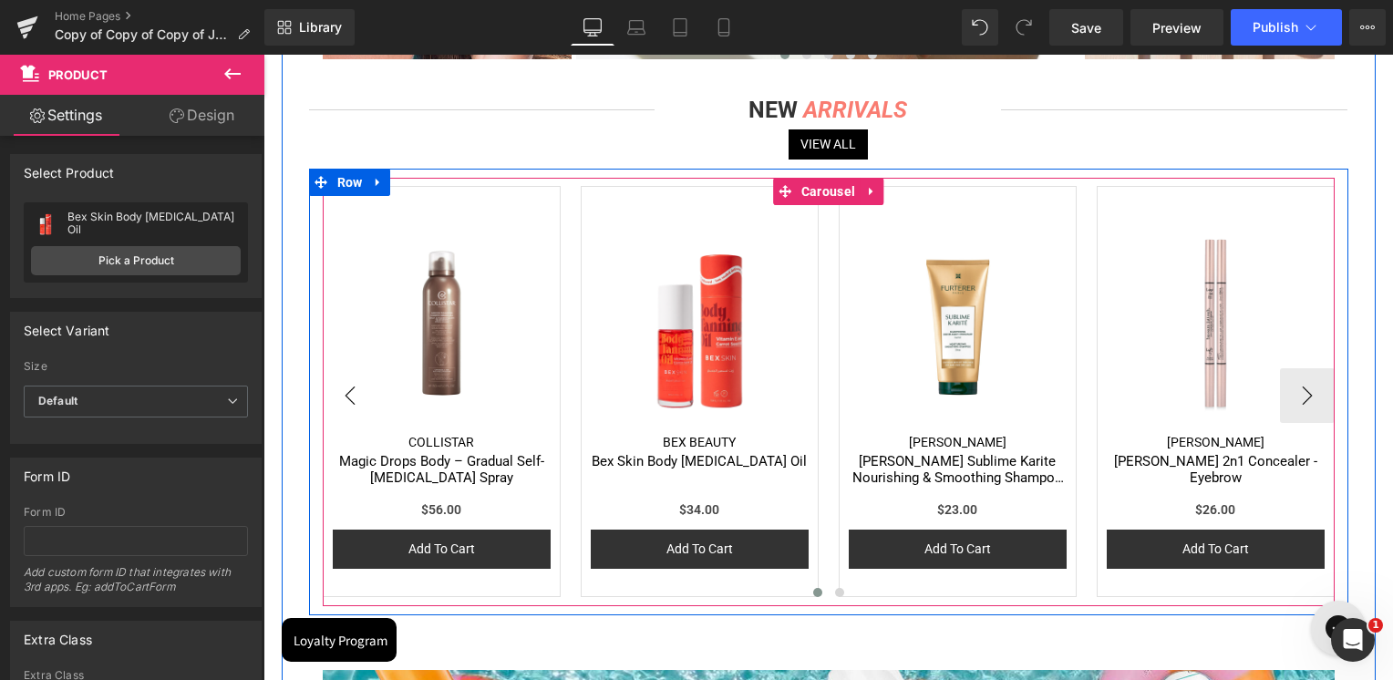
click at [351, 408] on button "‹" at bounding box center [350, 395] width 55 height 55
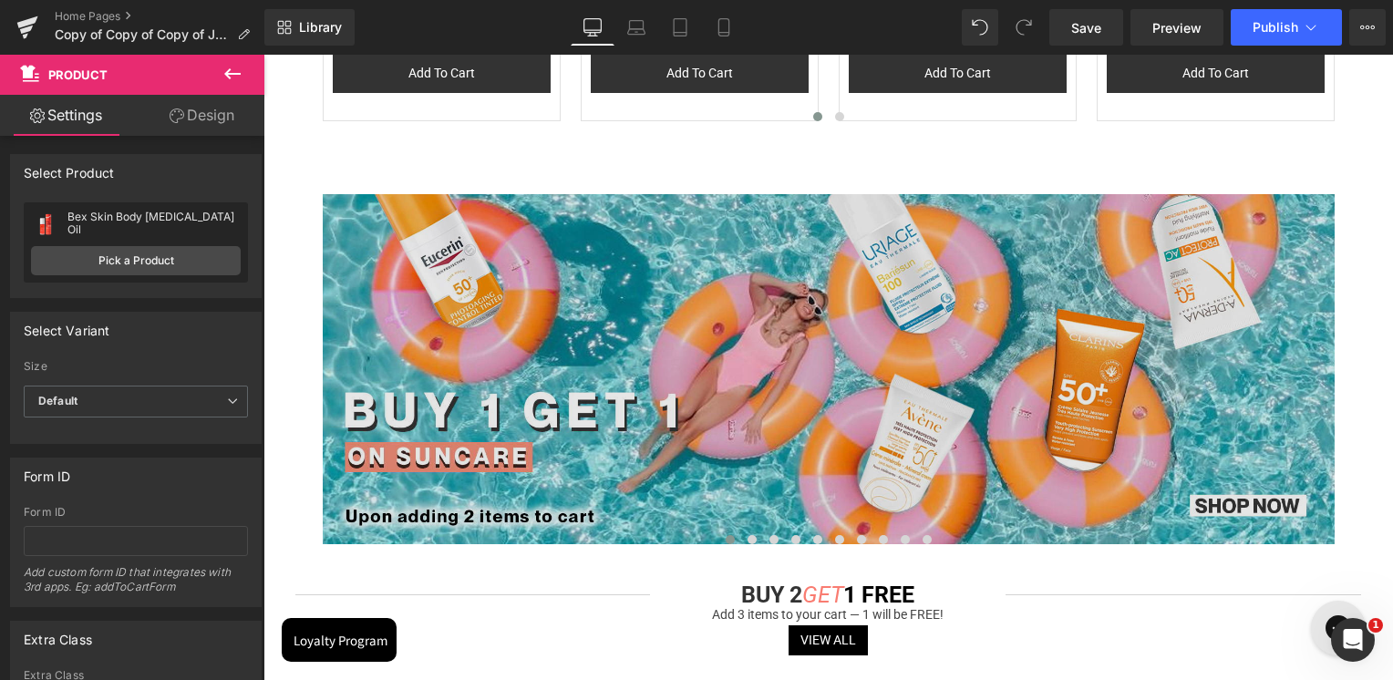
scroll to position [1276, 0]
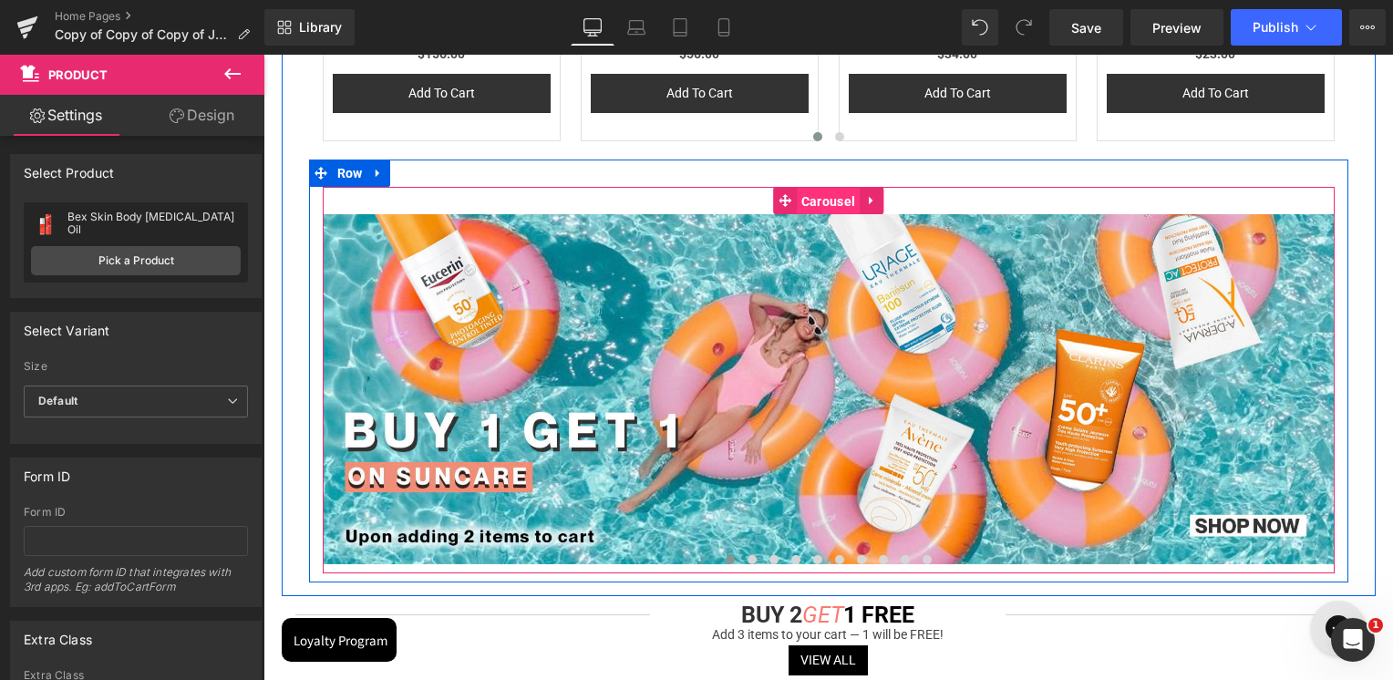
click at [832, 205] on span "Carousel" at bounding box center [828, 201] width 63 height 27
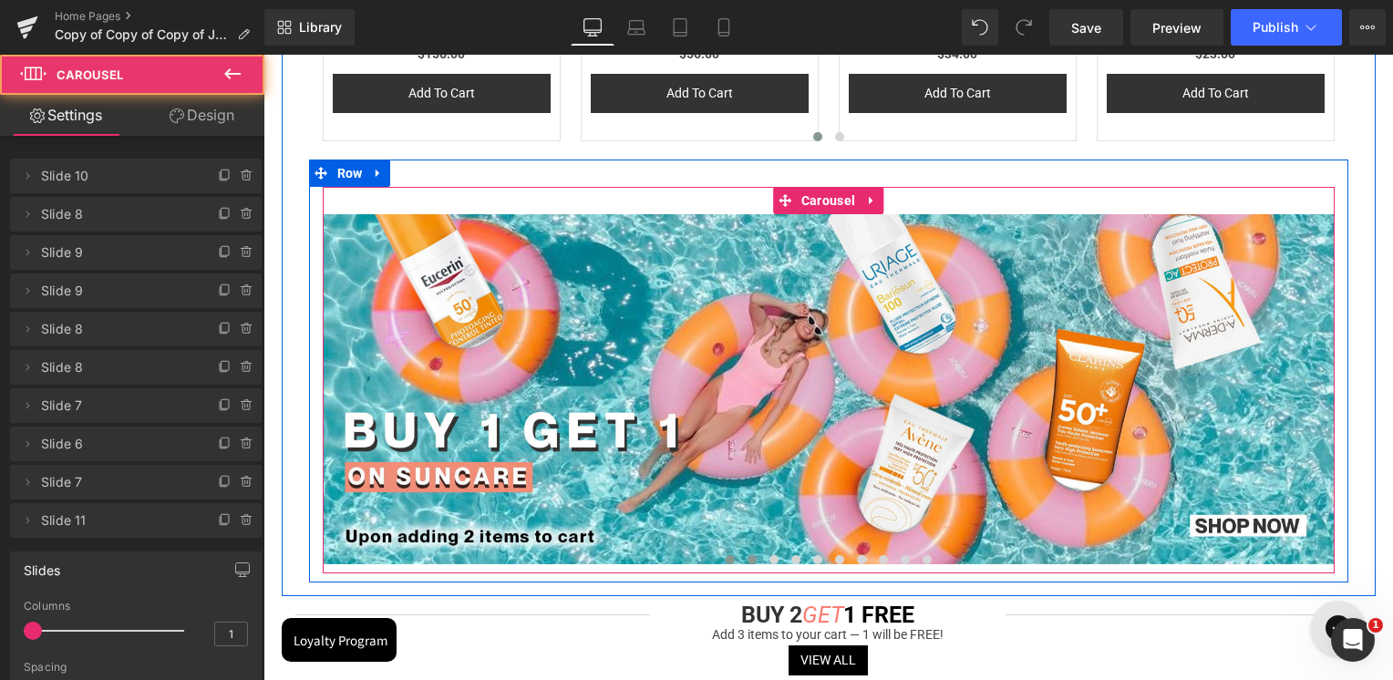
click at [745, 555] on button at bounding box center [752, 560] width 22 height 18
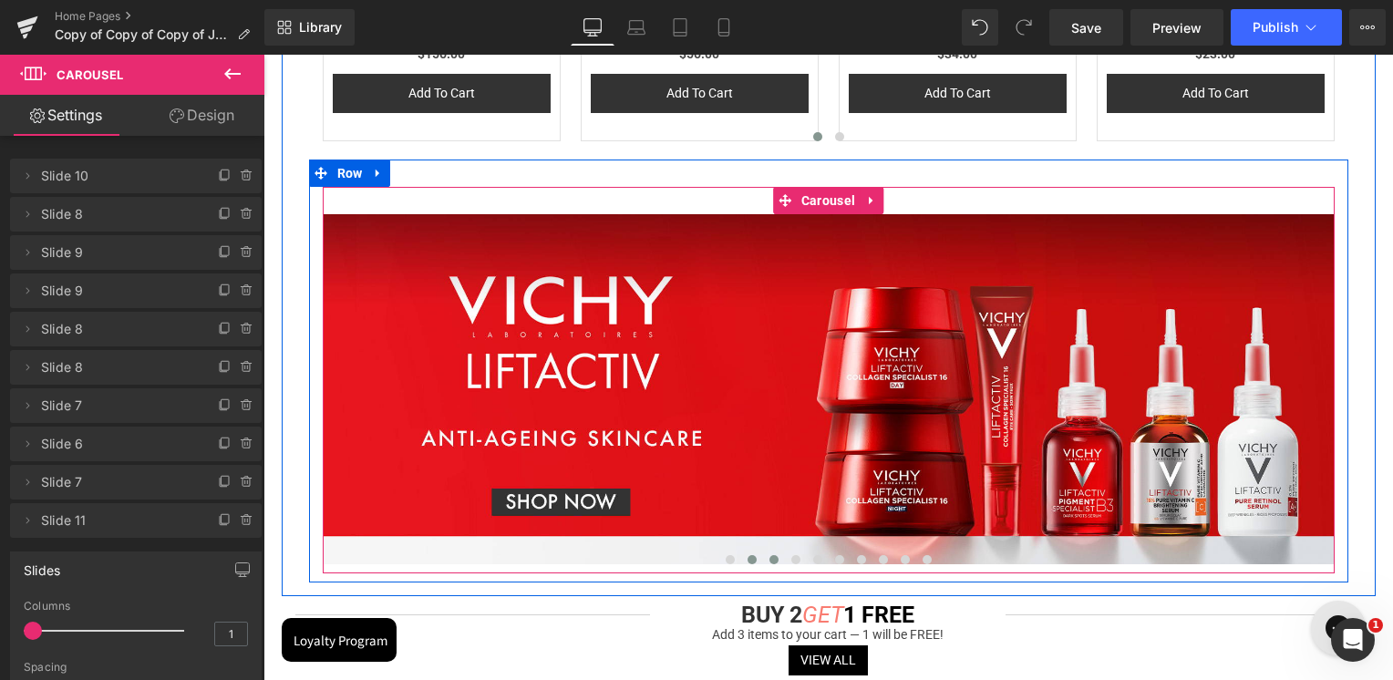
click at [763, 558] on button at bounding box center [774, 560] width 22 height 18
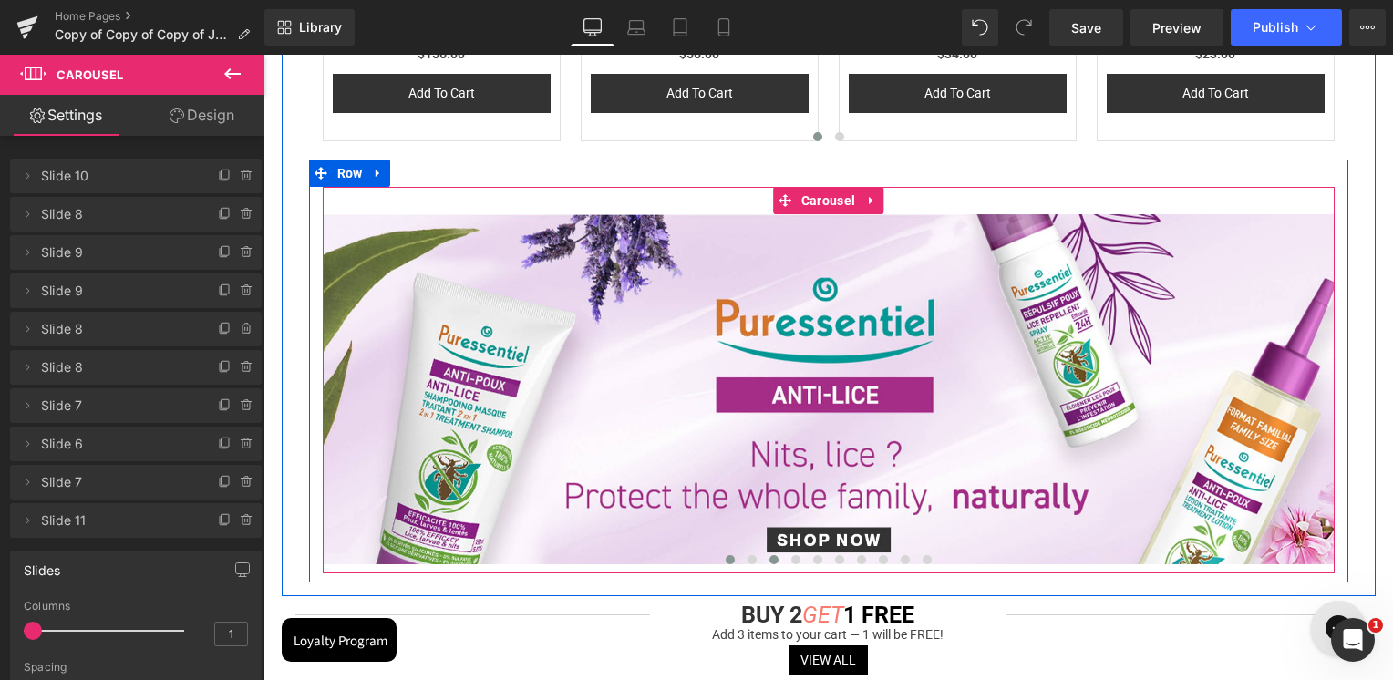
click at [737, 564] on button at bounding box center [730, 560] width 22 height 18
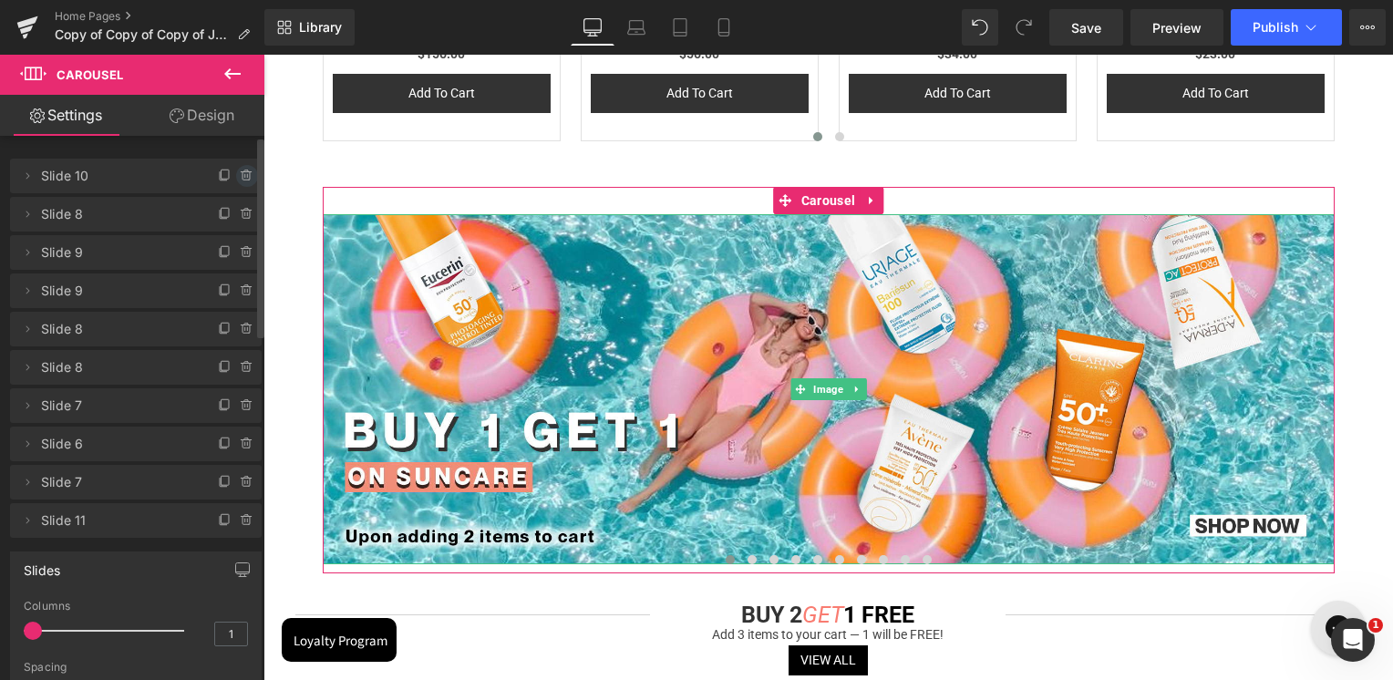
click at [241, 178] on icon at bounding box center [247, 176] width 15 height 15
click at [241, 178] on div "Delete Cancel" at bounding box center [141, 176] width 252 height 35
click at [233, 181] on button "Delete" at bounding box center [227, 177] width 57 height 24
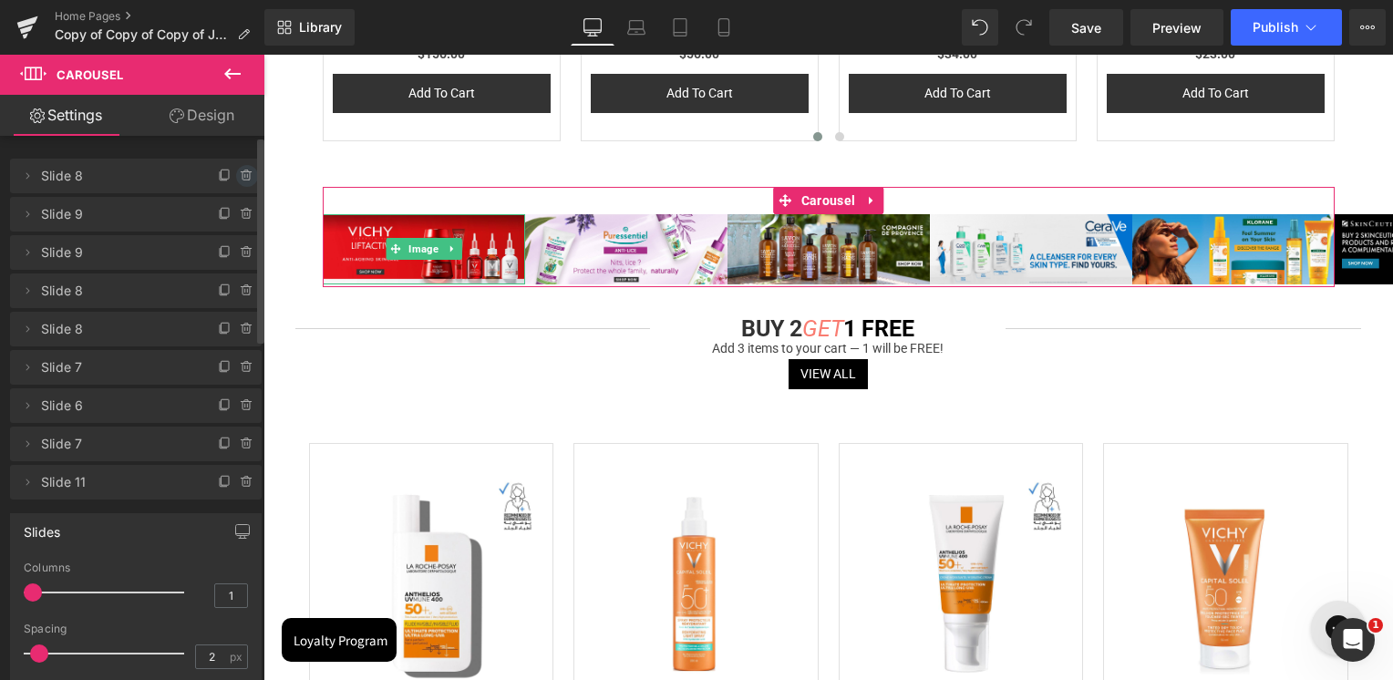
click at [240, 181] on icon at bounding box center [247, 176] width 15 height 15
click at [237, 181] on button "Delete" at bounding box center [227, 177] width 57 height 24
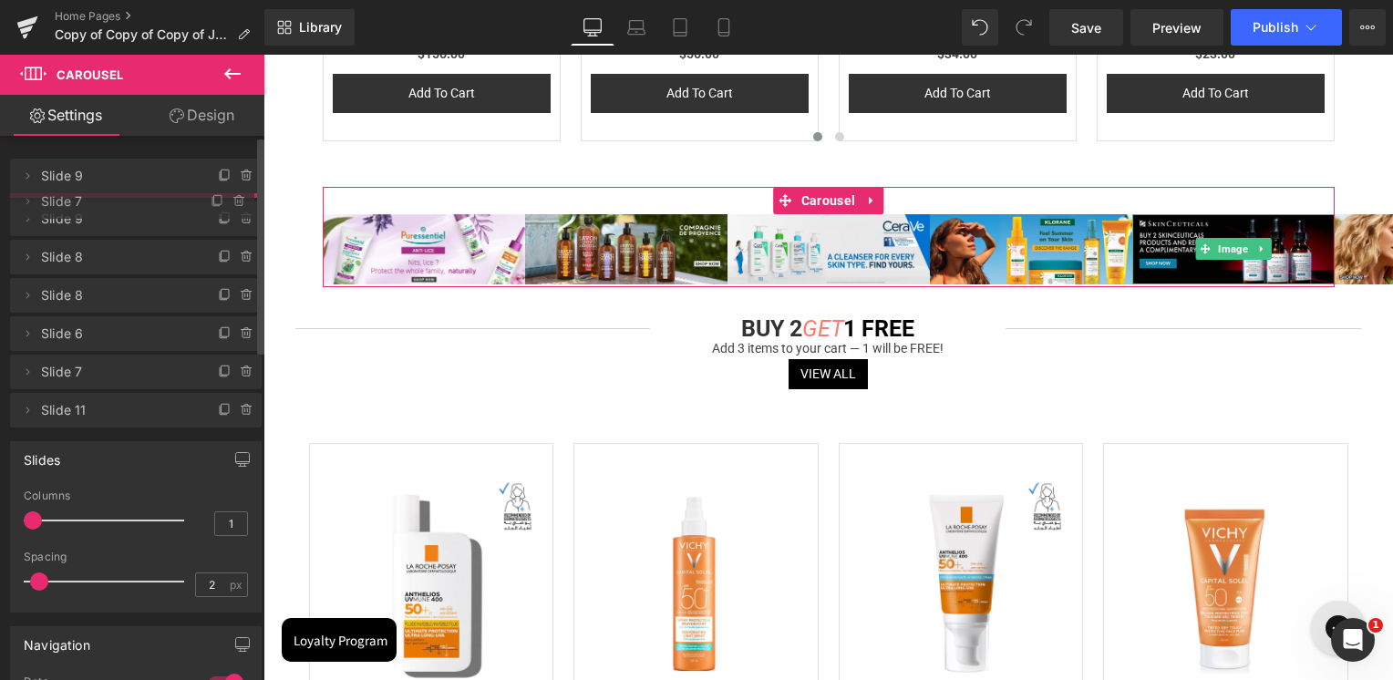
drag, startPoint x: 129, startPoint y: 329, endPoint x: 171, endPoint y: 202, distance: 134.4
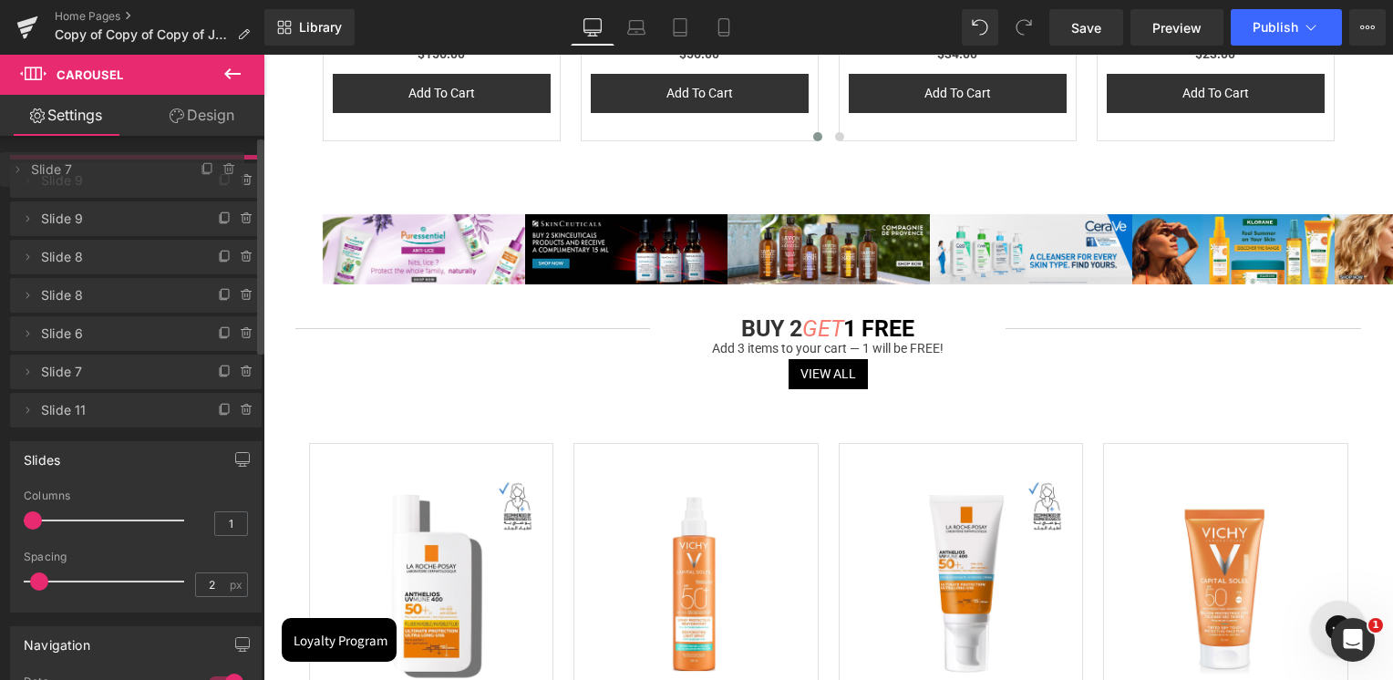
drag, startPoint x: 131, startPoint y: 208, endPoint x: 153, endPoint y: 165, distance: 48.1
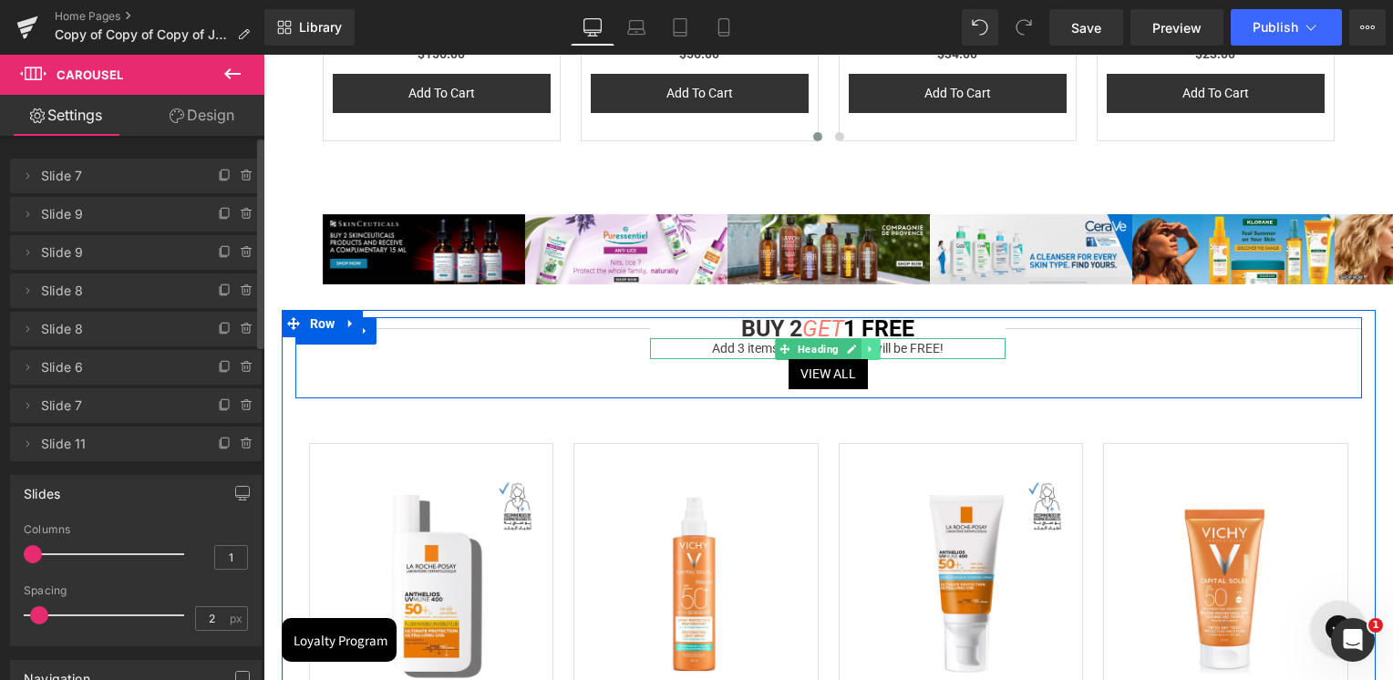
click at [866, 346] on icon at bounding box center [871, 349] width 10 height 11
click at [264, 55] on link at bounding box center [264, 55] width 0 height 0
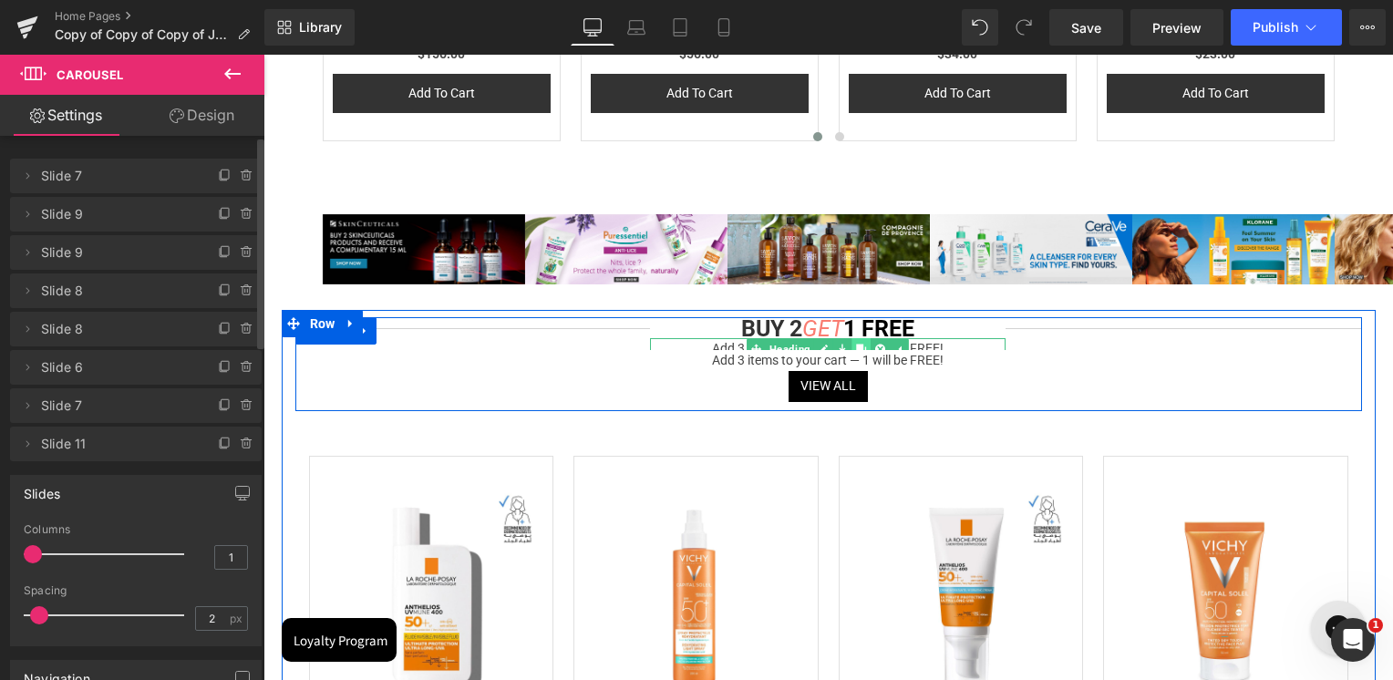
click at [865, 347] on link at bounding box center [862, 349] width 19 height 22
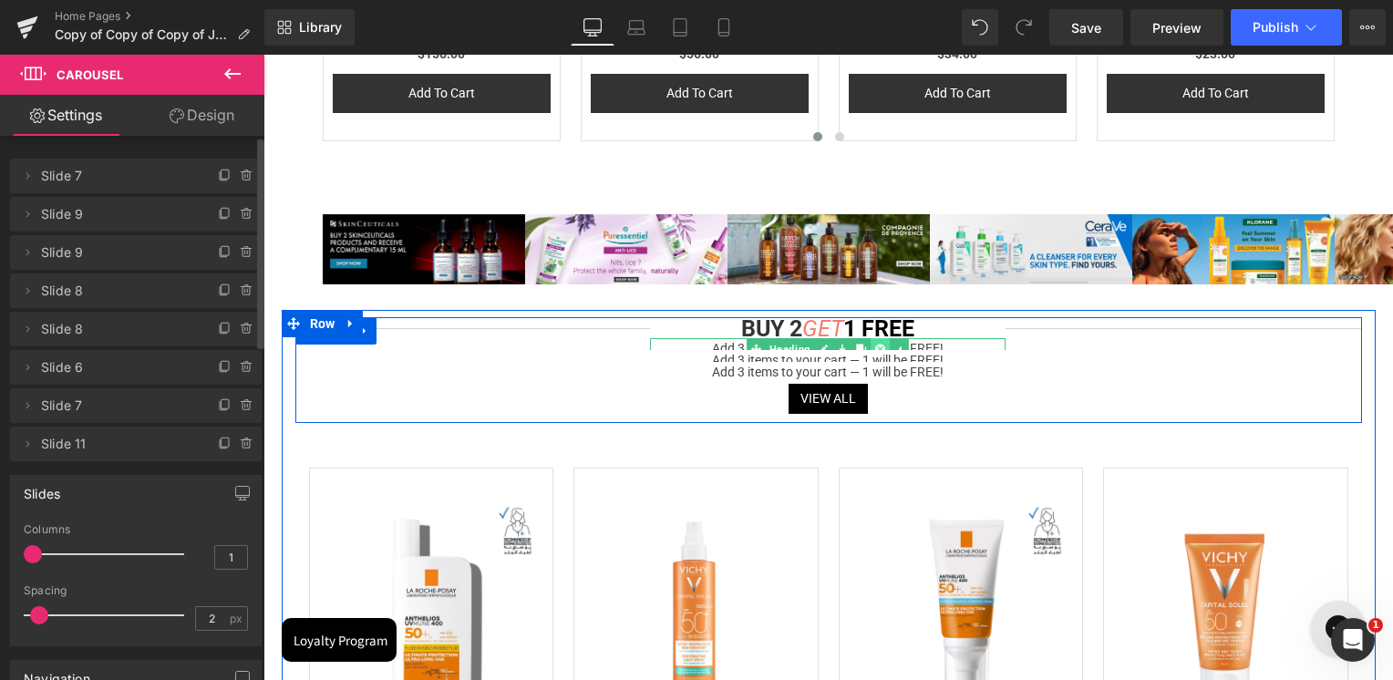
click at [876, 346] on icon at bounding box center [881, 349] width 10 height 10
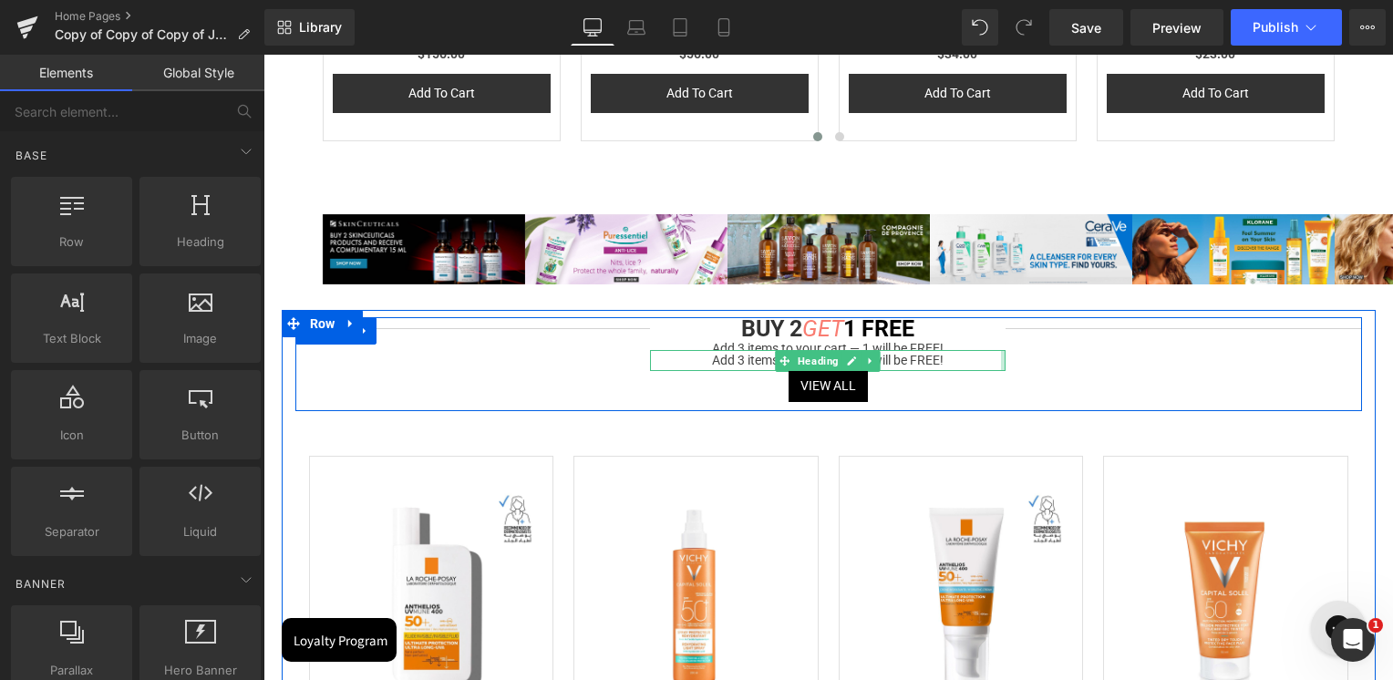
click at [1009, 367] on div "Separator BUY 2 GET 1 FREE Heading Add 3 items to your cart — 1 will be FREE! H…" at bounding box center [828, 364] width 1067 height 94
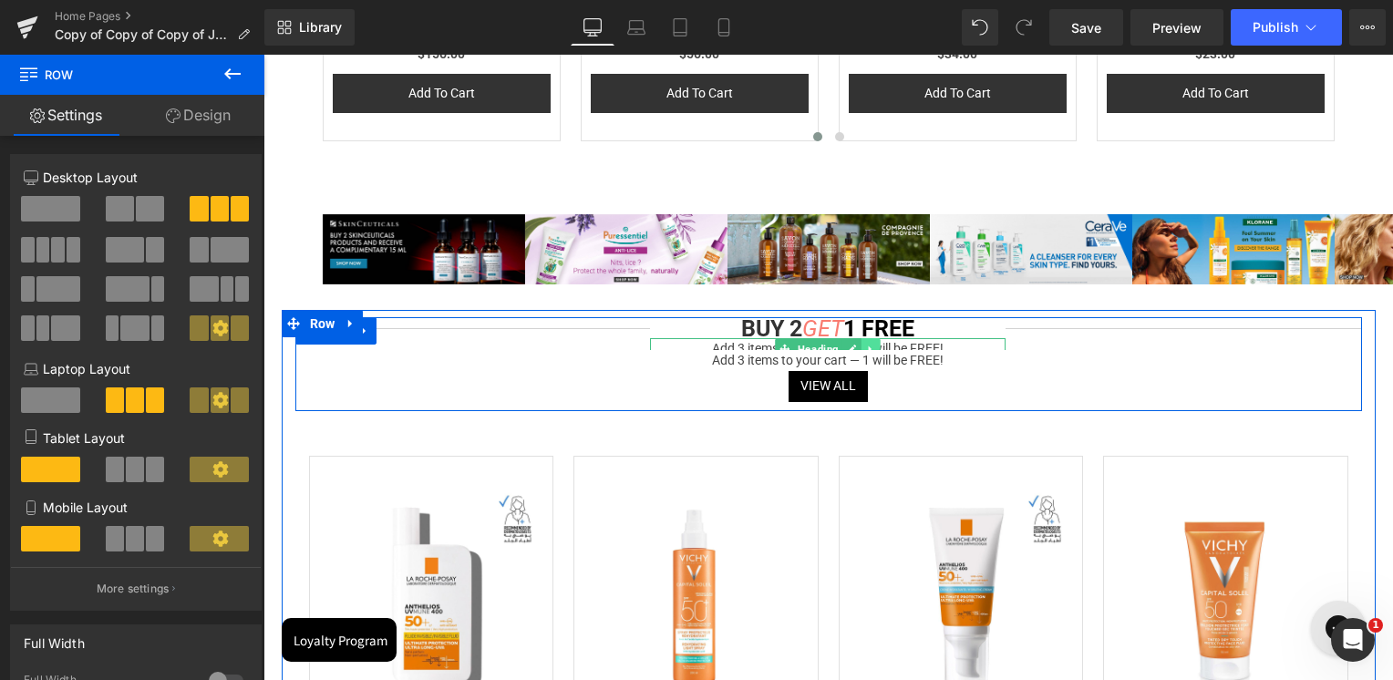
click at [866, 345] on icon at bounding box center [871, 349] width 10 height 11
click at [865, 345] on link at bounding box center [862, 349] width 19 height 22
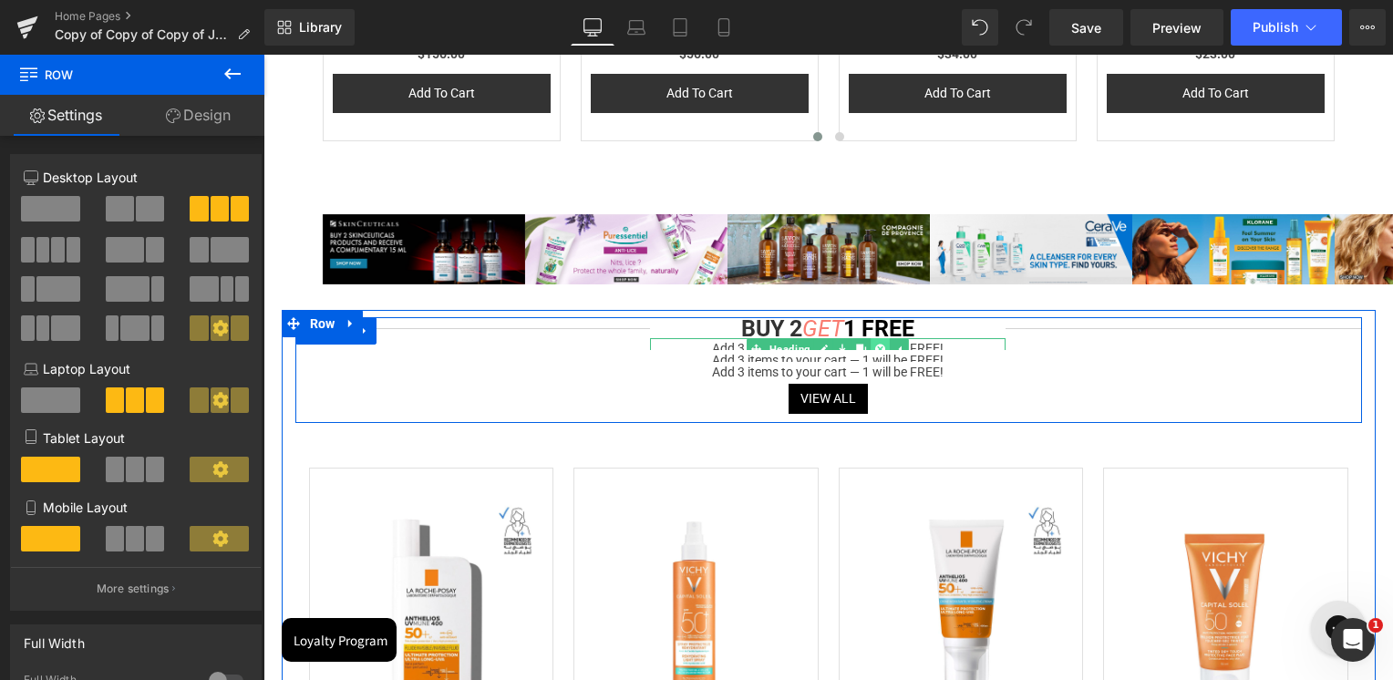
click at [876, 346] on icon at bounding box center [881, 349] width 10 height 10
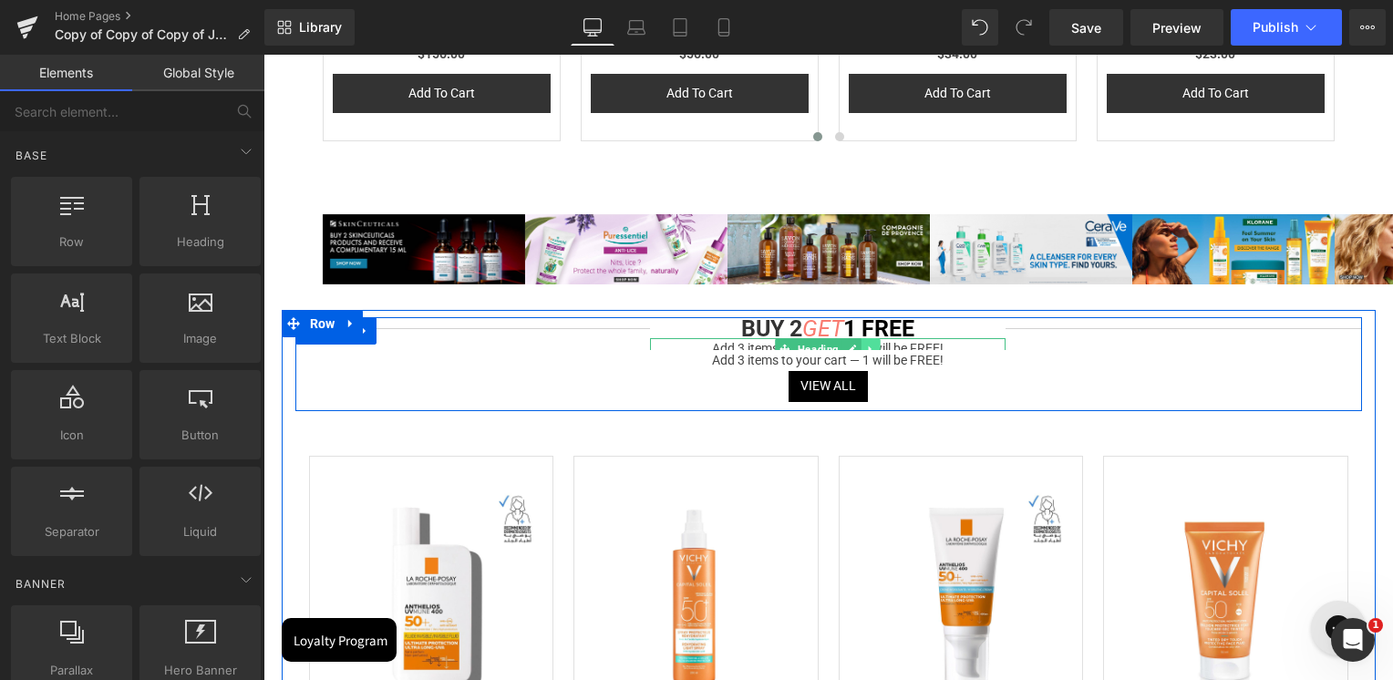
click at [870, 348] on icon at bounding box center [871, 349] width 10 height 11
click at [876, 348] on icon at bounding box center [881, 349] width 10 height 10
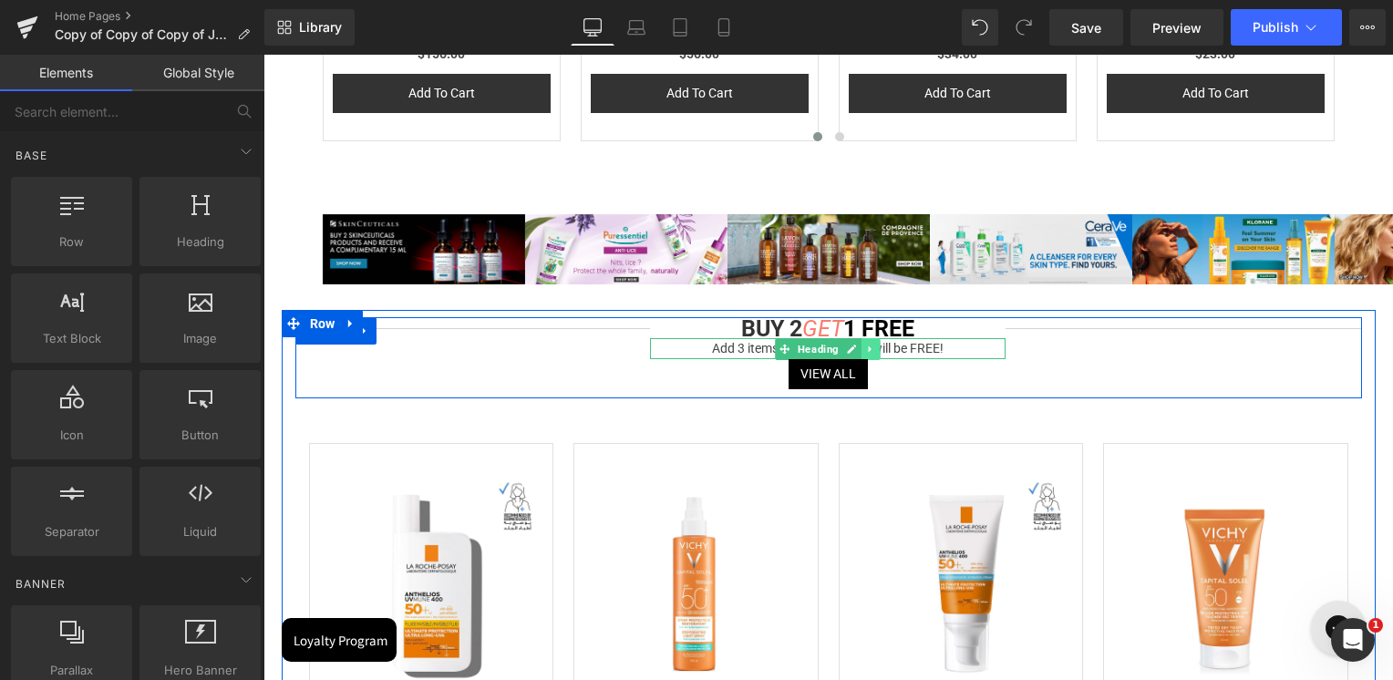
click at [873, 348] on icon at bounding box center [871, 349] width 10 height 11
click at [876, 348] on icon at bounding box center [881, 349] width 10 height 10
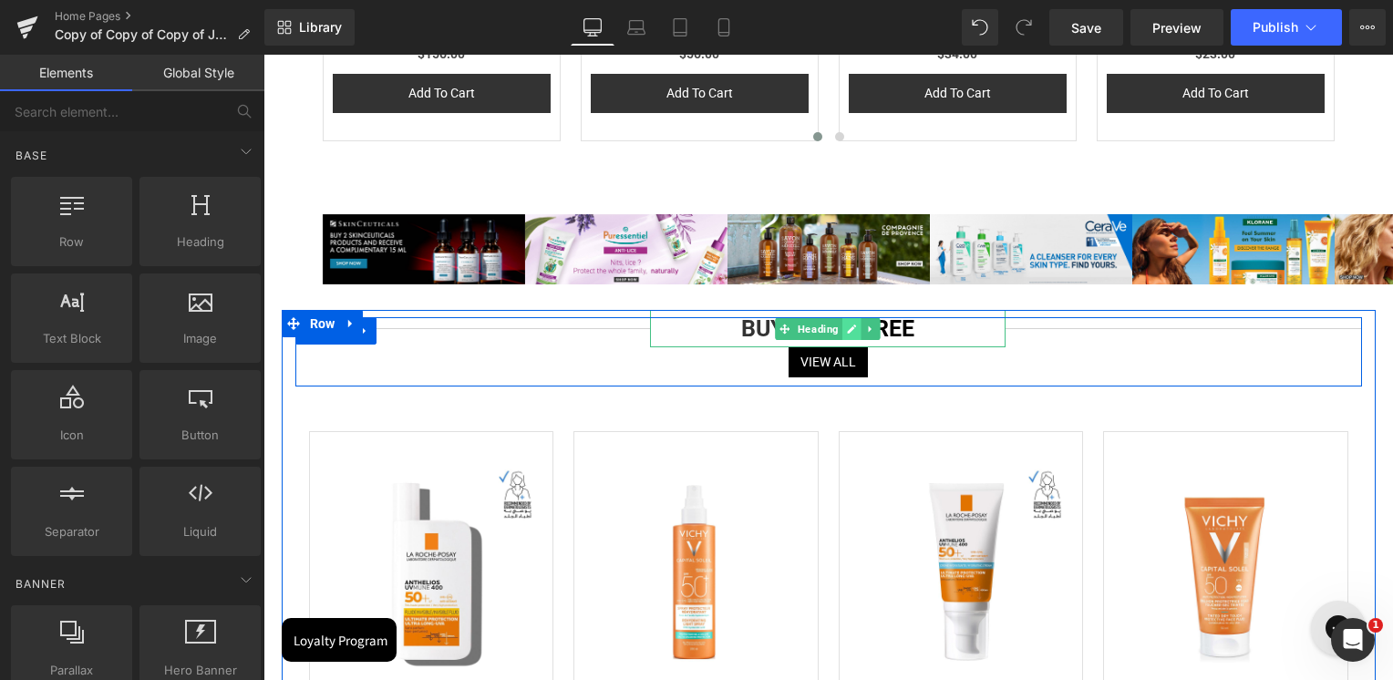
click at [848, 330] on icon at bounding box center [852, 329] width 9 height 9
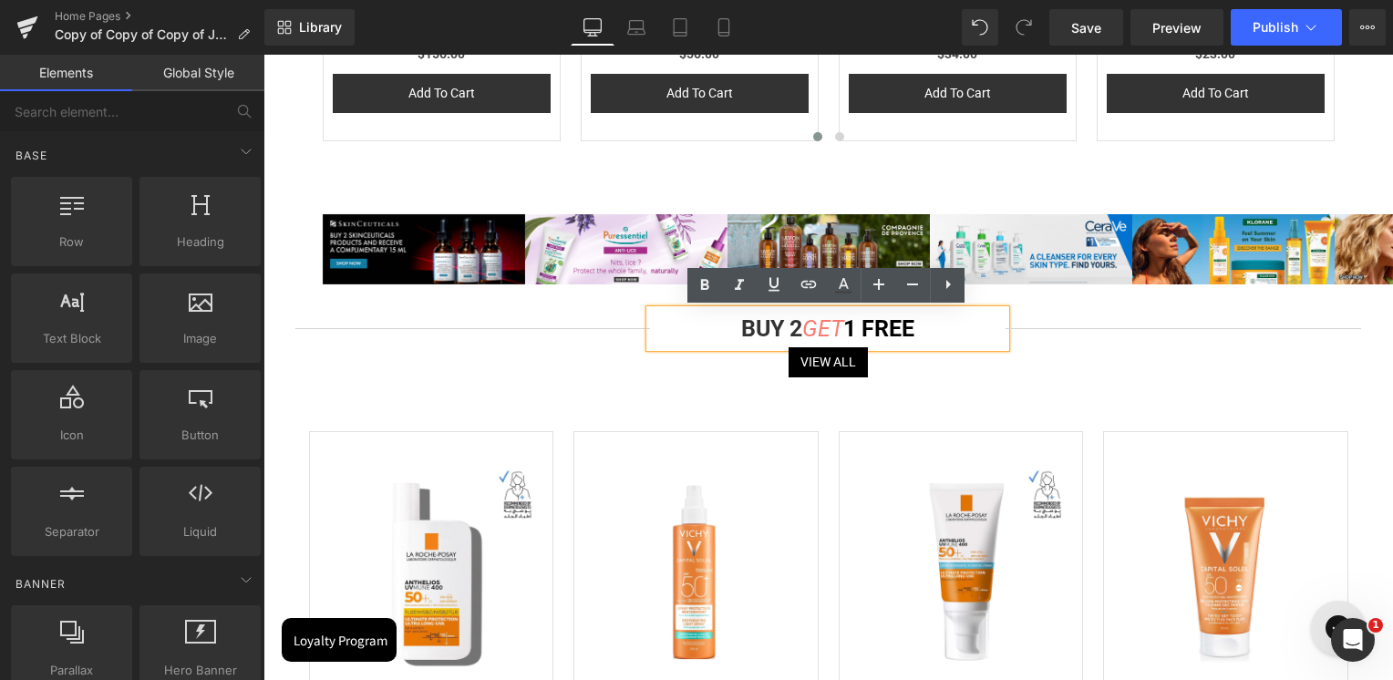
drag, startPoint x: 778, startPoint y: 335, endPoint x: 788, endPoint y: 332, distance: 10.4
click at [778, 335] on b "BUY 2" at bounding box center [771, 328] width 61 height 26
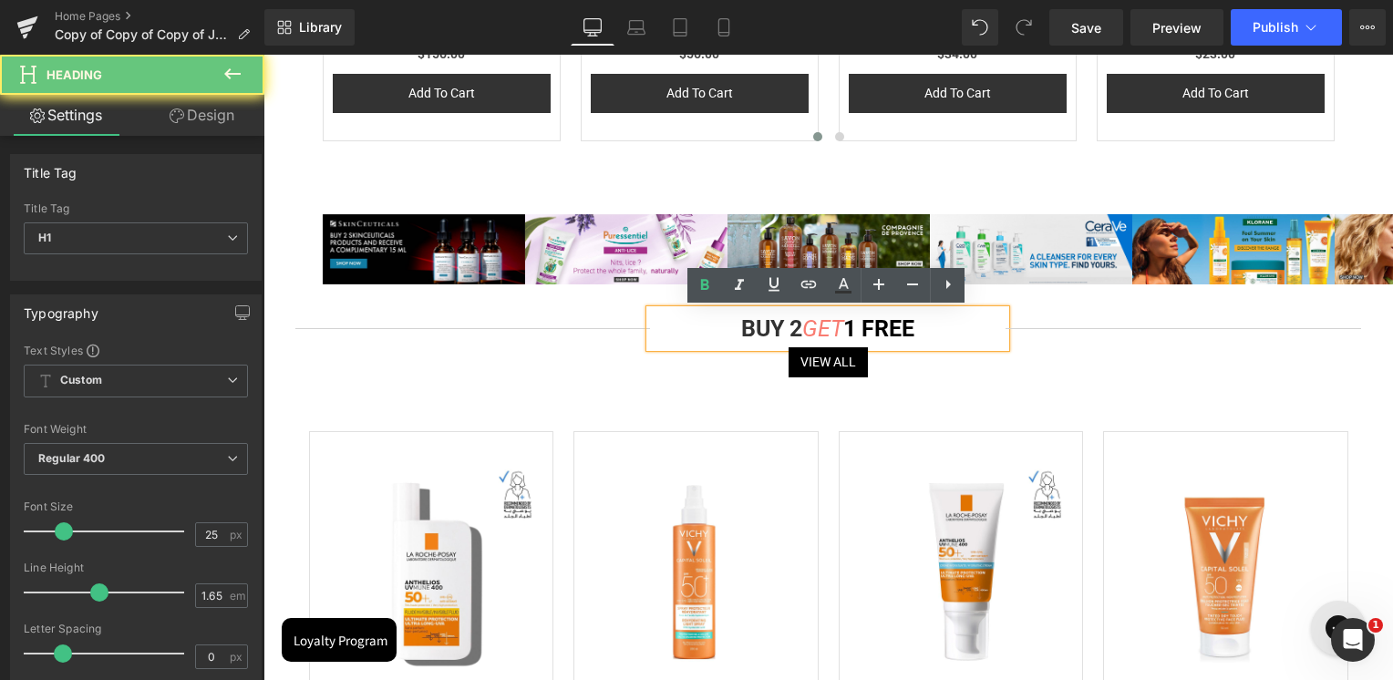
click at [791, 331] on b "BUY 2" at bounding box center [771, 328] width 61 height 26
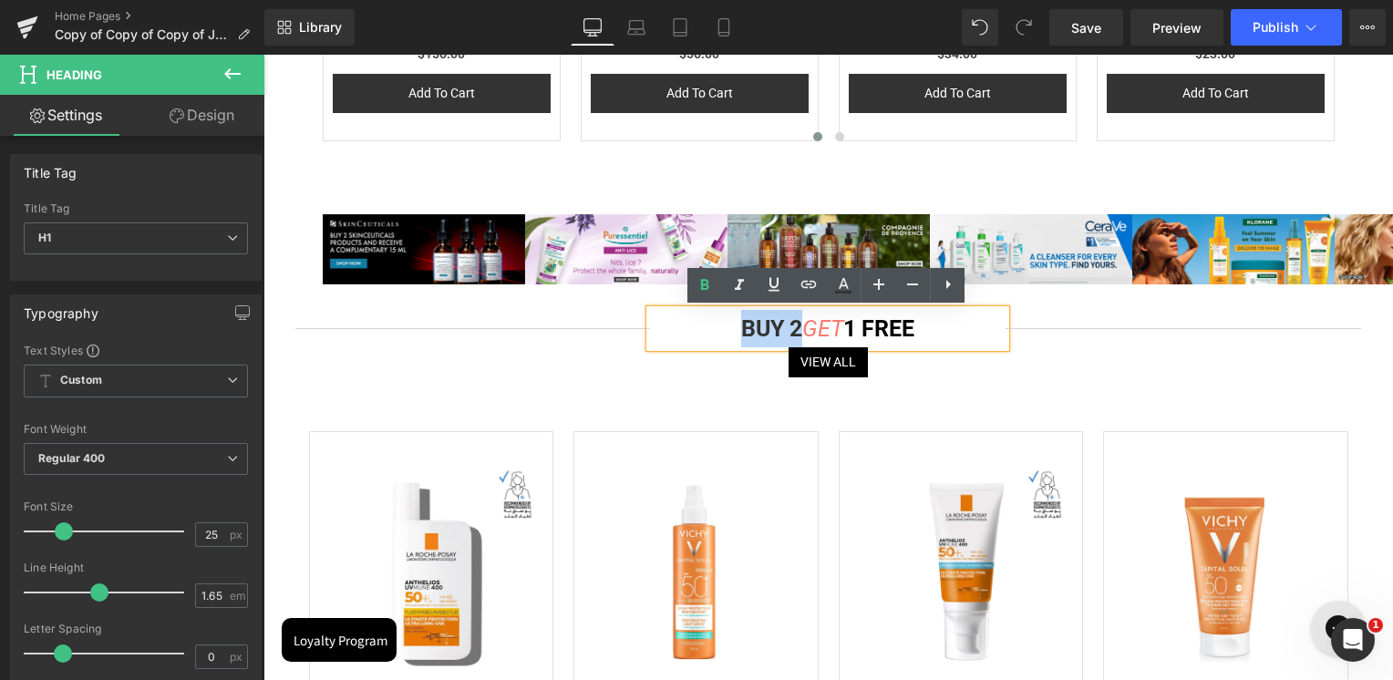
drag, startPoint x: 794, startPoint y: 328, endPoint x: 740, endPoint y: 341, distance: 55.3
click at [741, 341] on b "BUY 2" at bounding box center [771, 328] width 61 height 26
drag, startPoint x: 791, startPoint y: 334, endPoint x: 742, endPoint y: 332, distance: 49.3
click at [742, 332] on b "BUY 2" at bounding box center [771, 328] width 61 height 26
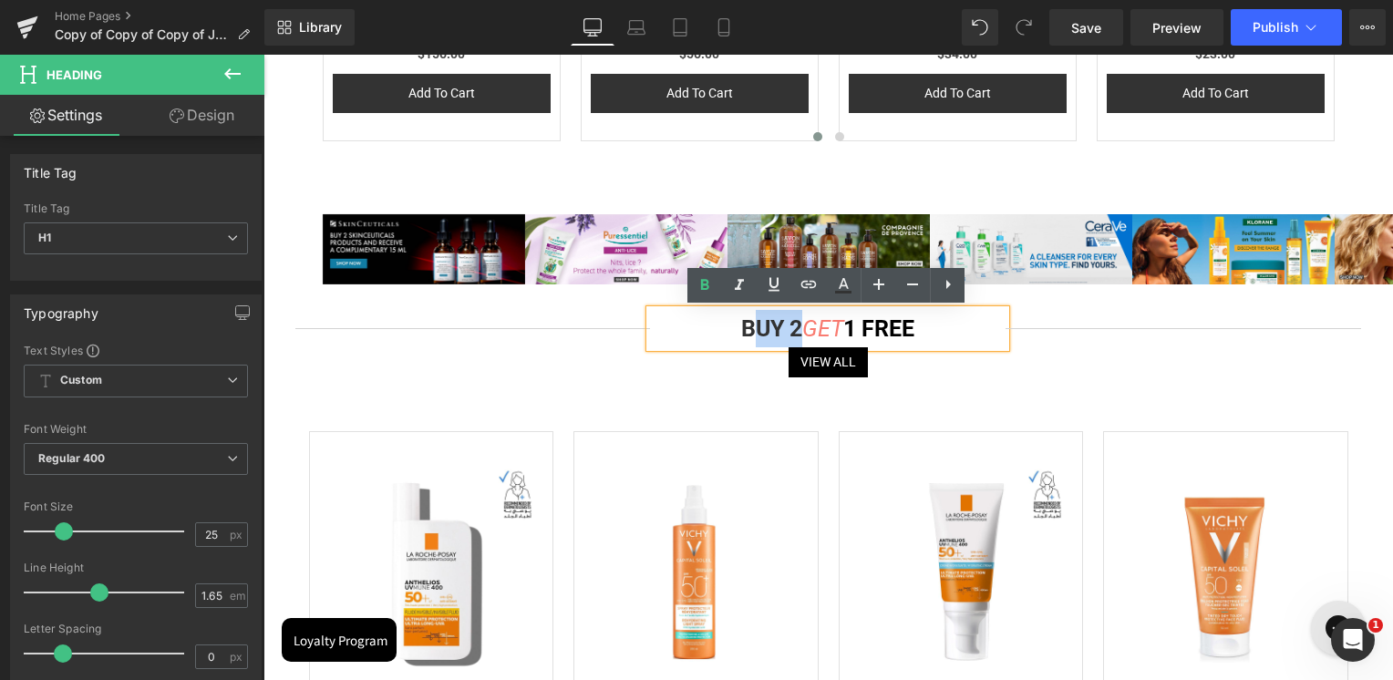
click at [743, 334] on b "BUY 2" at bounding box center [771, 328] width 61 height 26
drag, startPoint x: 791, startPoint y: 334, endPoint x: 739, endPoint y: 329, distance: 52.2
click at [741, 329] on b "BUY 2" at bounding box center [771, 328] width 61 height 26
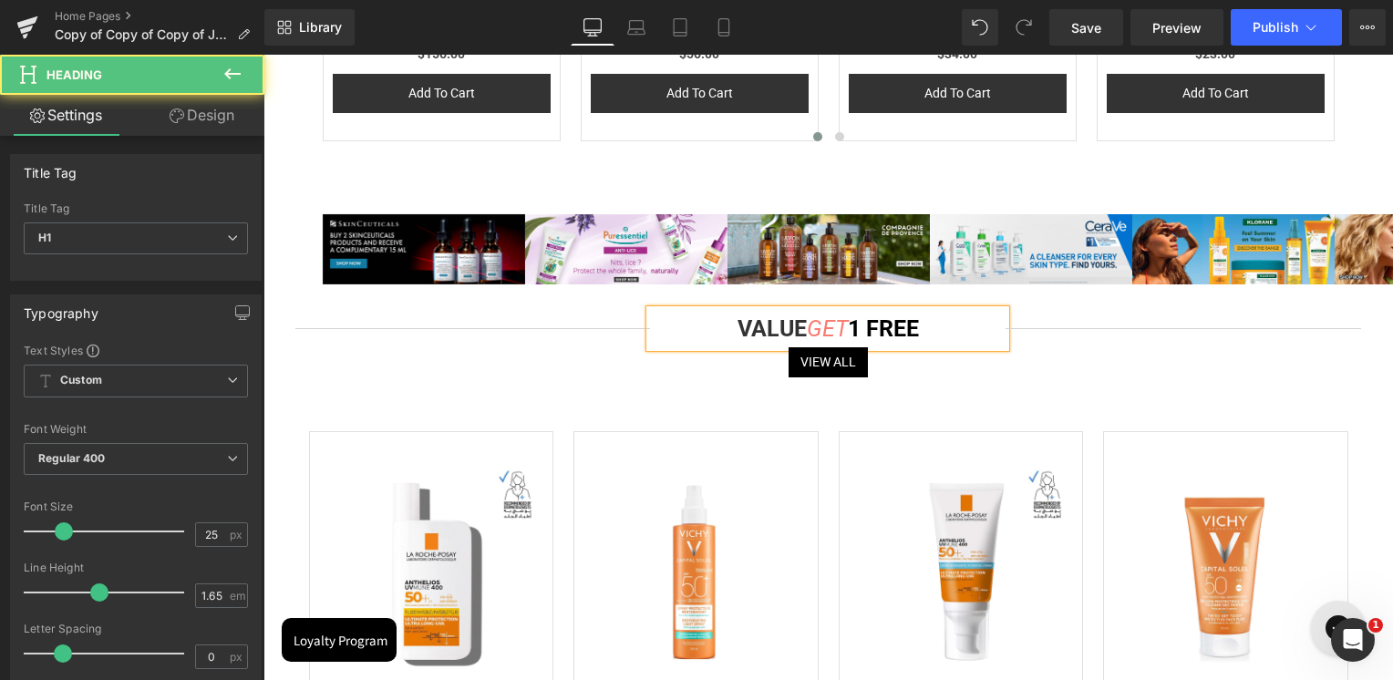
click at [825, 323] on icon "GET" at bounding box center [827, 328] width 41 height 26
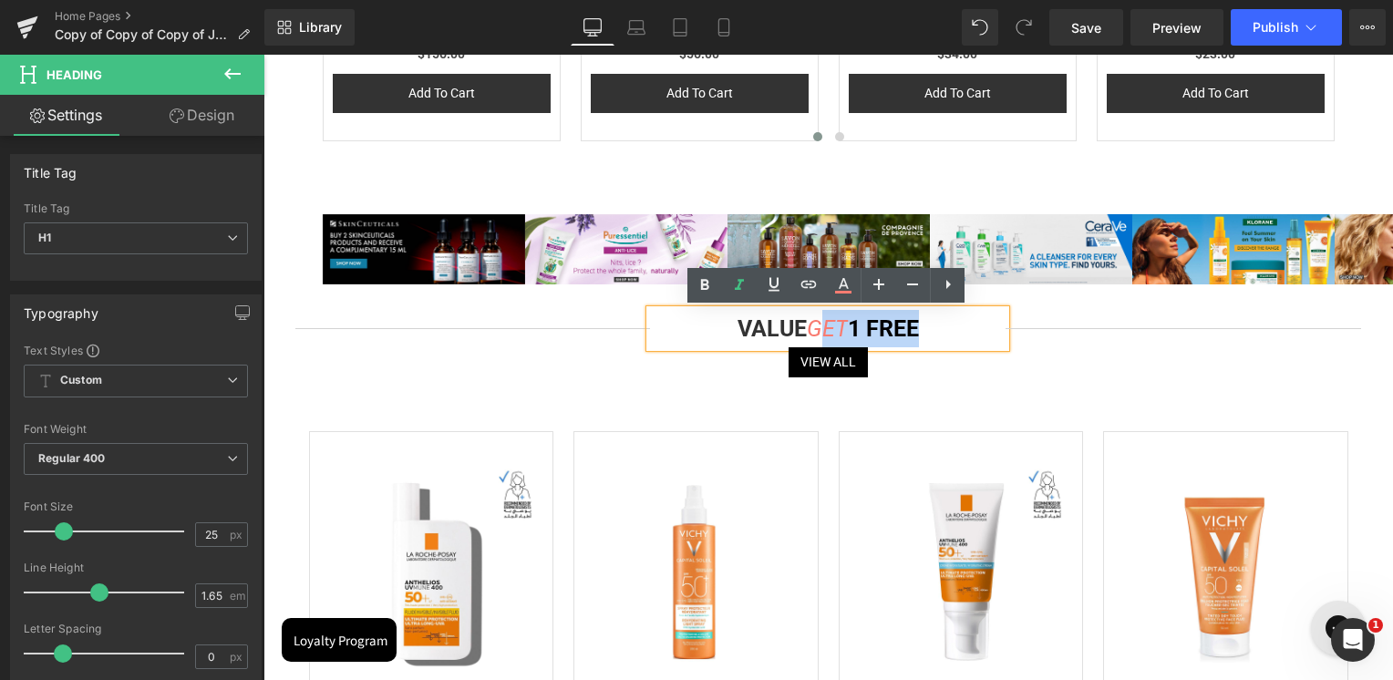
drag, startPoint x: 822, startPoint y: 331, endPoint x: 920, endPoint y: 328, distance: 97.6
click at [920, 328] on h1 "VALUE GET 1 FREE" at bounding box center [828, 328] width 356 height 37
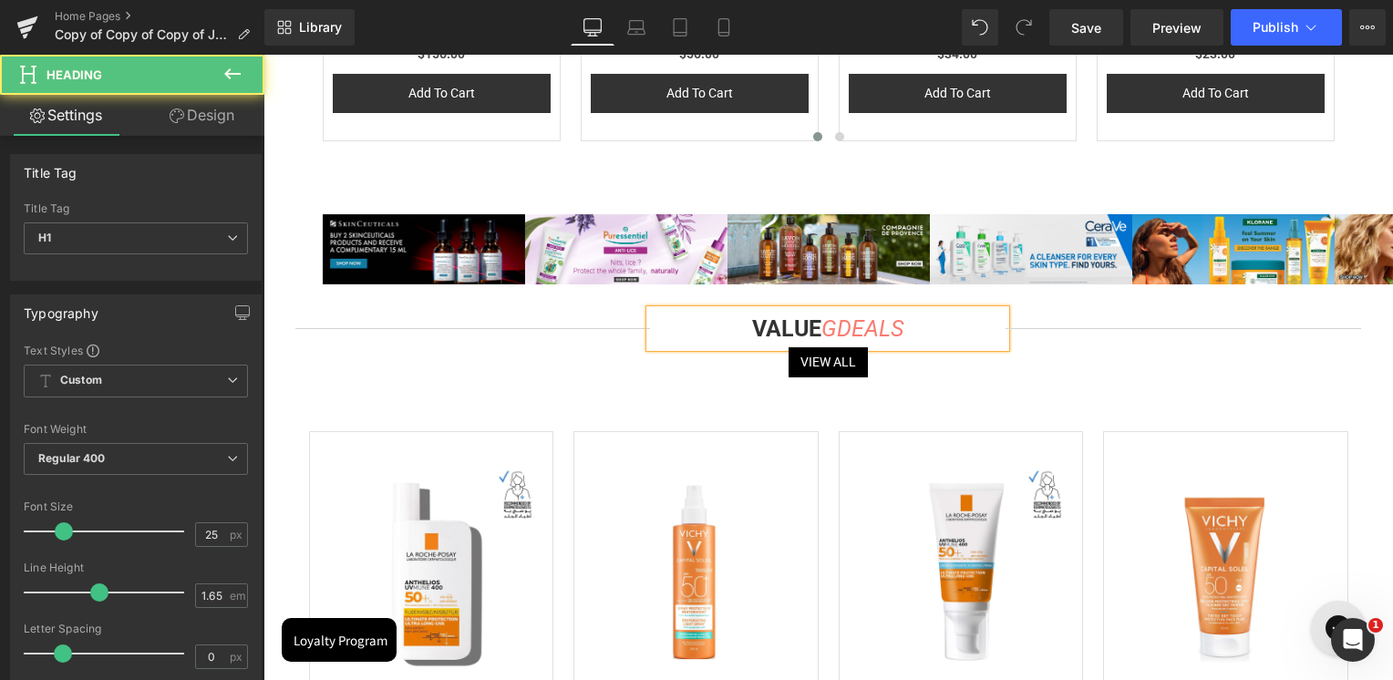
click at [832, 331] on icon "GDEALS" at bounding box center [863, 328] width 82 height 26
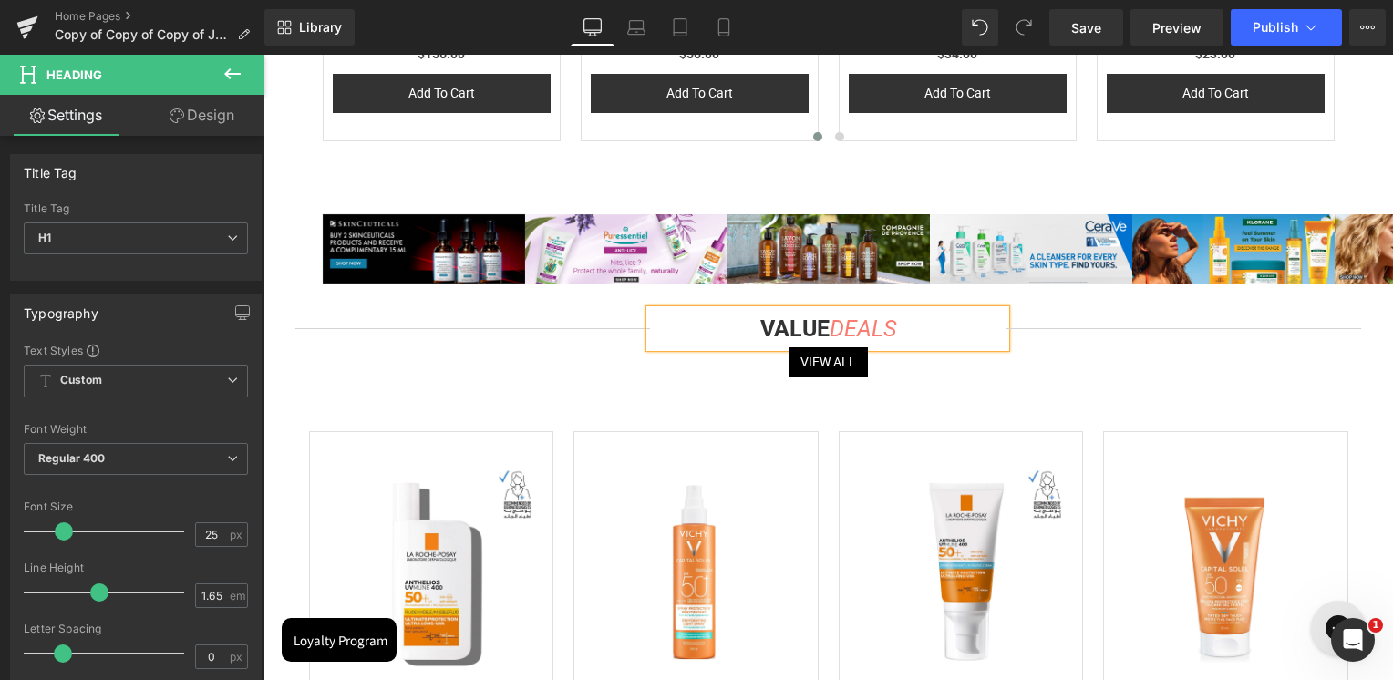
click at [1250, 383] on div "Separator VALUE DEALS Heading View All Button Separator Row" at bounding box center [828, 351] width 1067 height 69
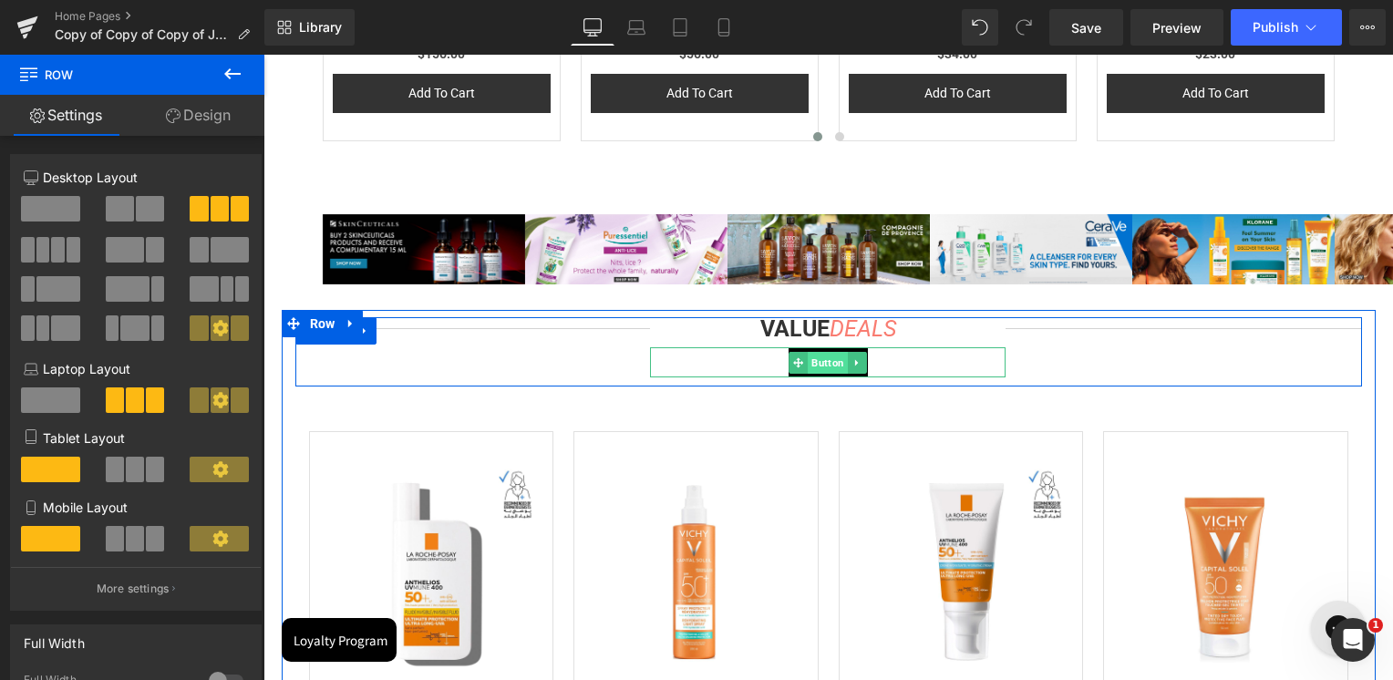
click at [825, 367] on span "Button" at bounding box center [829, 363] width 40 height 22
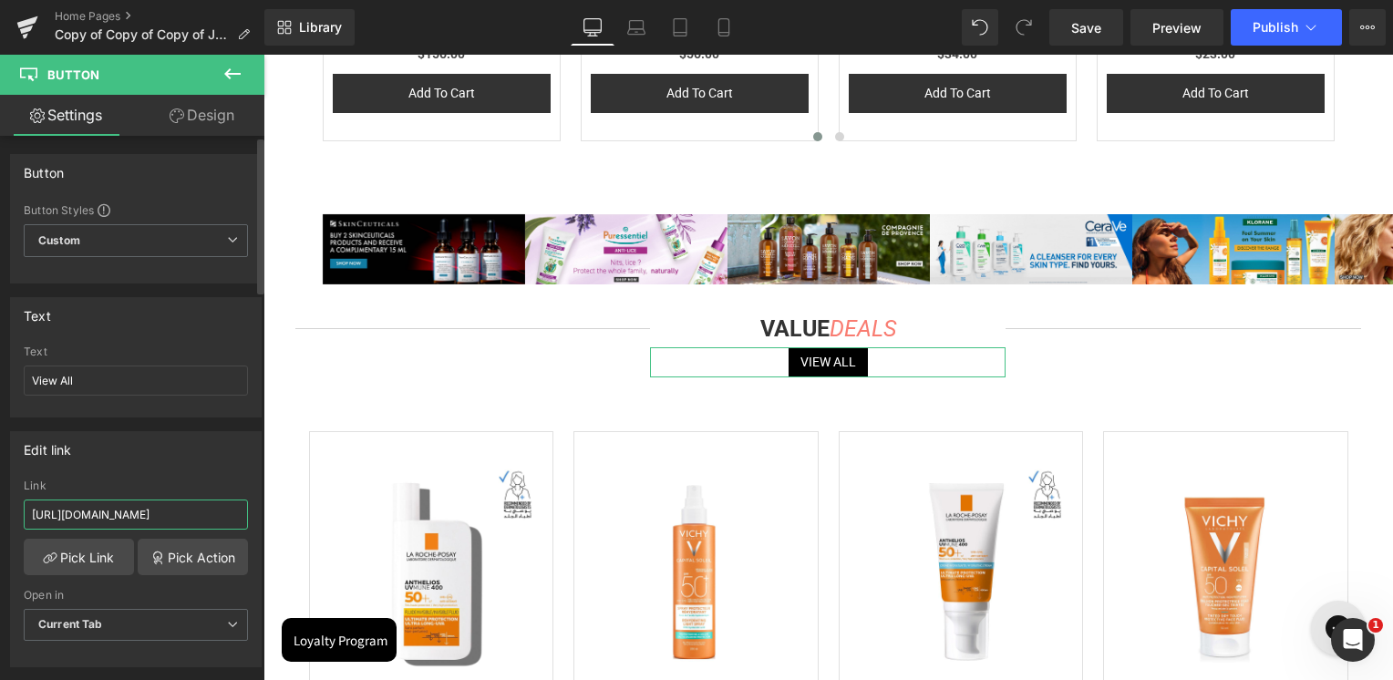
click at [140, 521] on input "[URL][DOMAIN_NAME]" at bounding box center [136, 515] width 224 height 30
paste input "value-deals?tab=products&sort_by=discount&sort_order=desc&page=3"
type input "[URL][DOMAIN_NAME]"
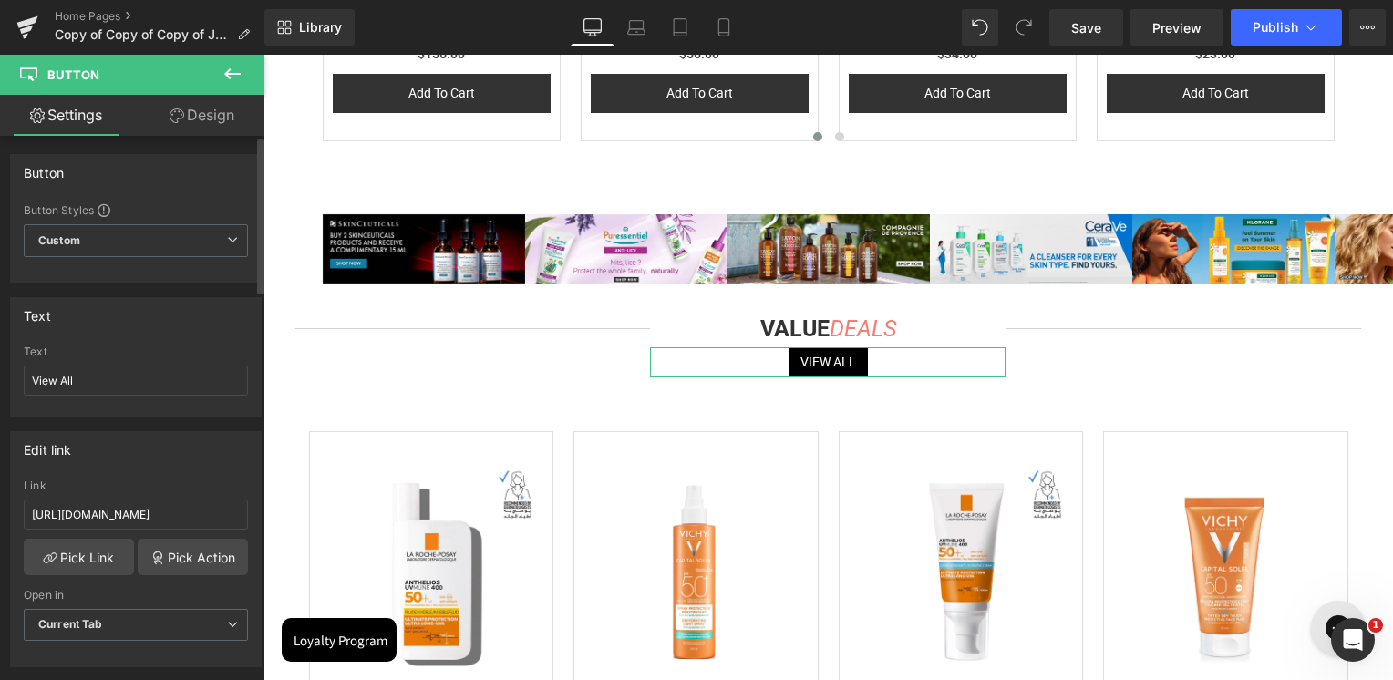
scroll to position [0, 0]
click at [155, 451] on div "Edit link" at bounding box center [136, 449] width 250 height 35
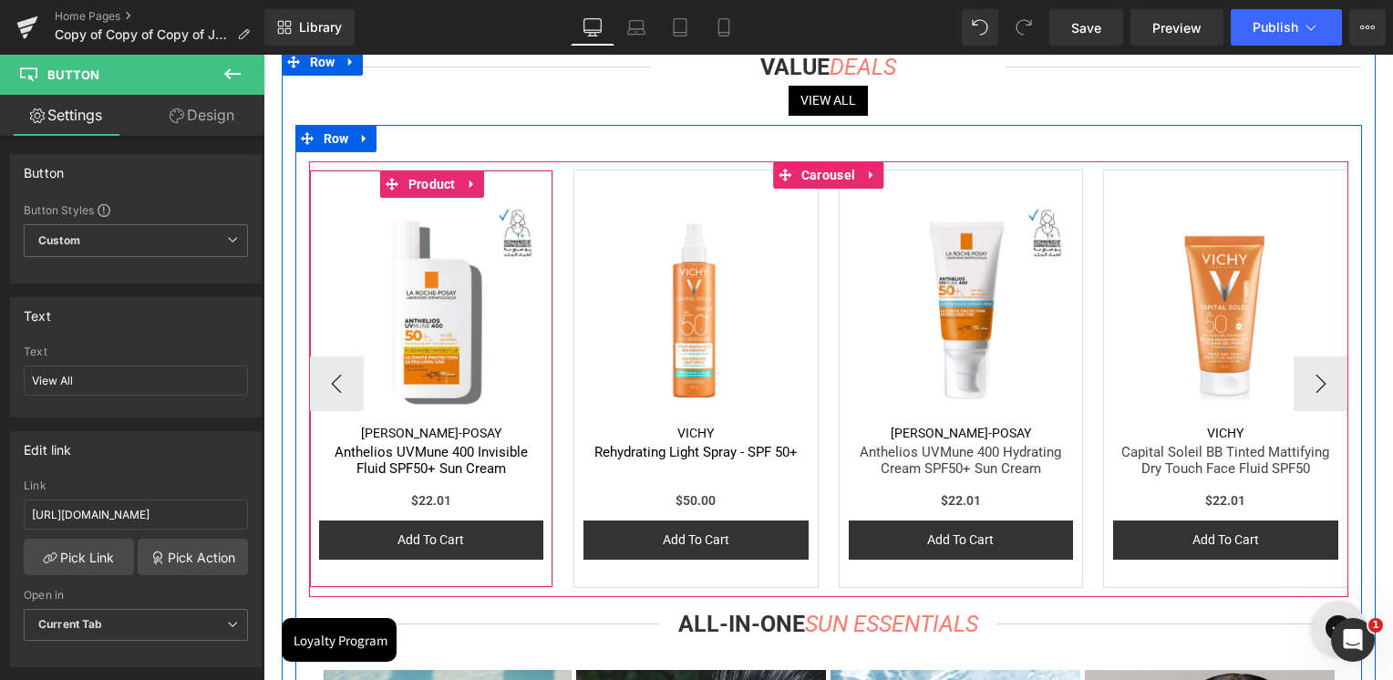
scroll to position [1550, 0]
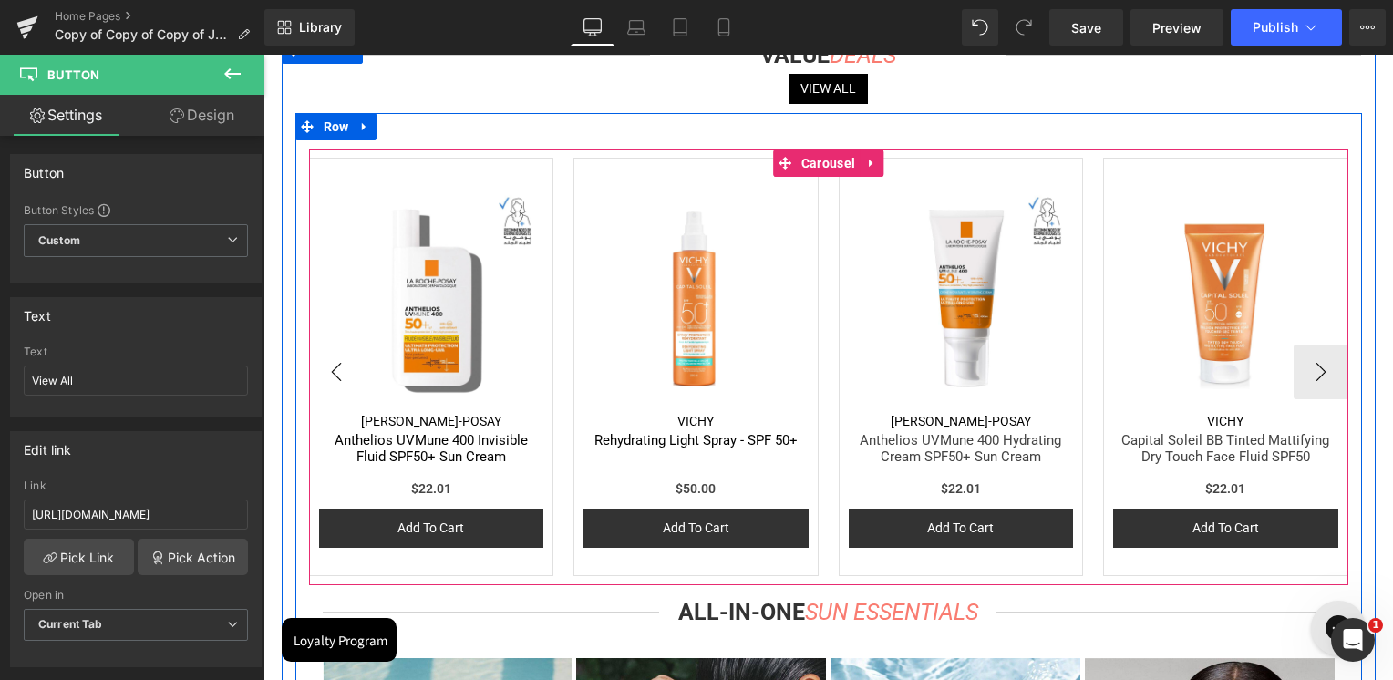
click at [339, 377] on button "‹" at bounding box center [336, 372] width 55 height 55
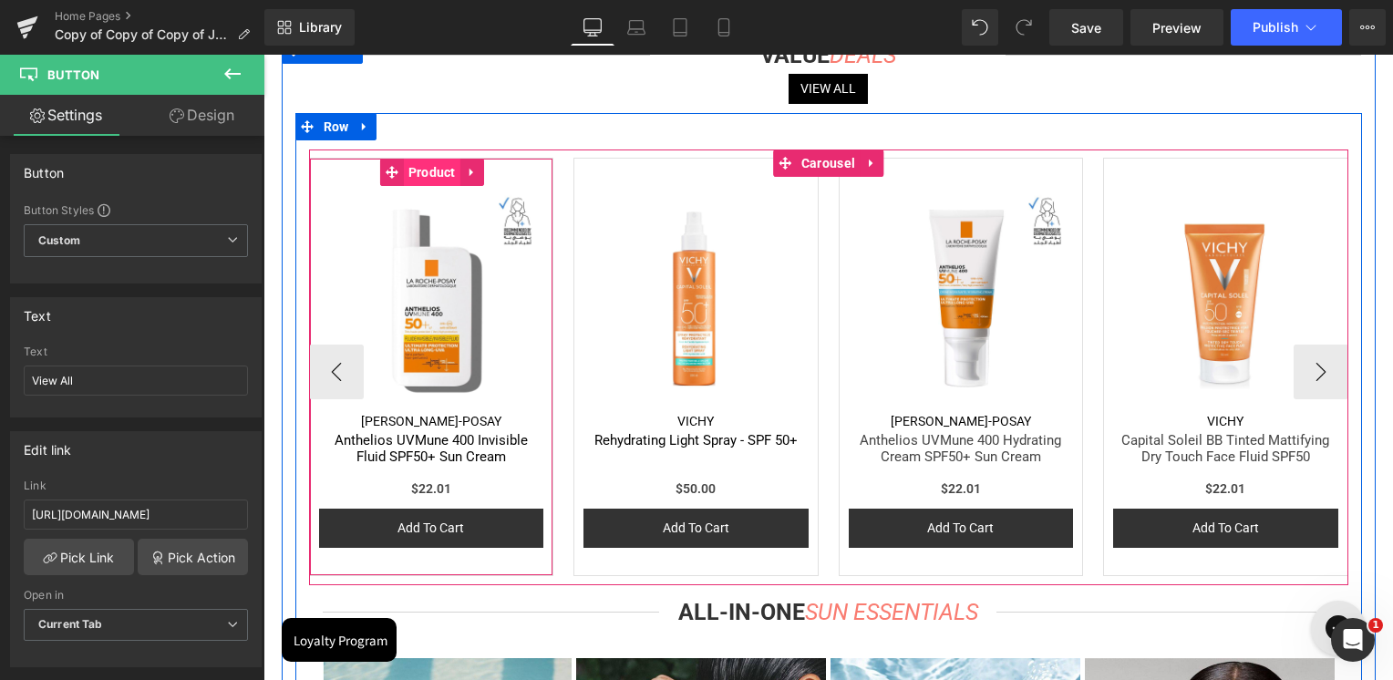
click at [439, 179] on span "Product" at bounding box center [432, 172] width 57 height 27
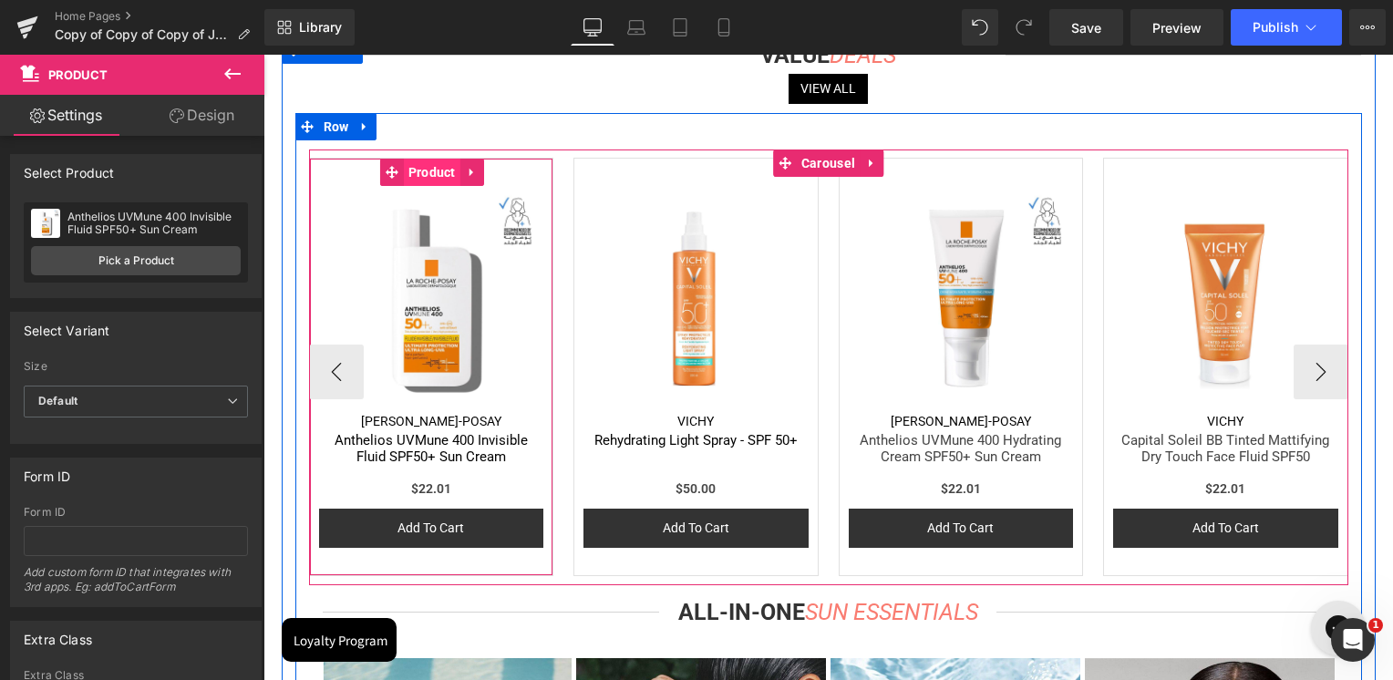
click at [419, 171] on span "Product" at bounding box center [432, 172] width 57 height 27
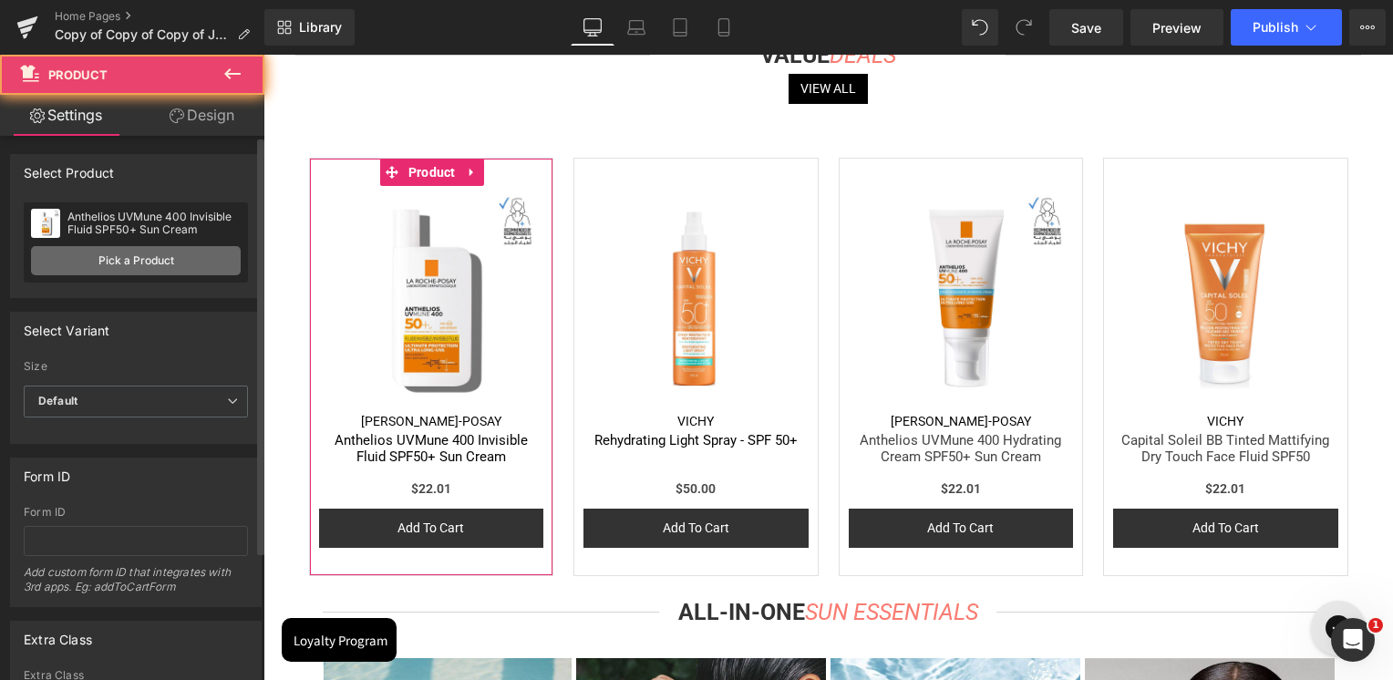
click at [177, 261] on link "Pick a Product" at bounding box center [136, 260] width 210 height 29
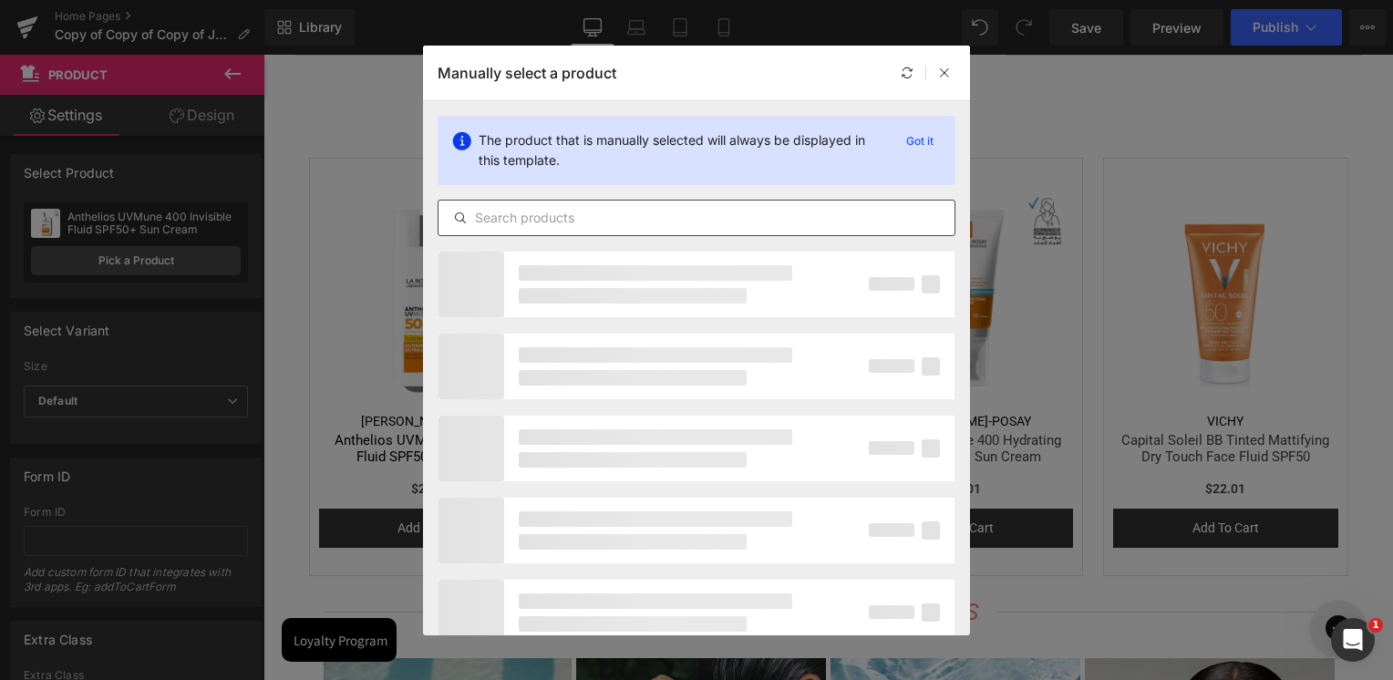
click at [500, 222] on input "text" at bounding box center [697, 218] width 516 height 22
paste input "Clarifying Night Cream"
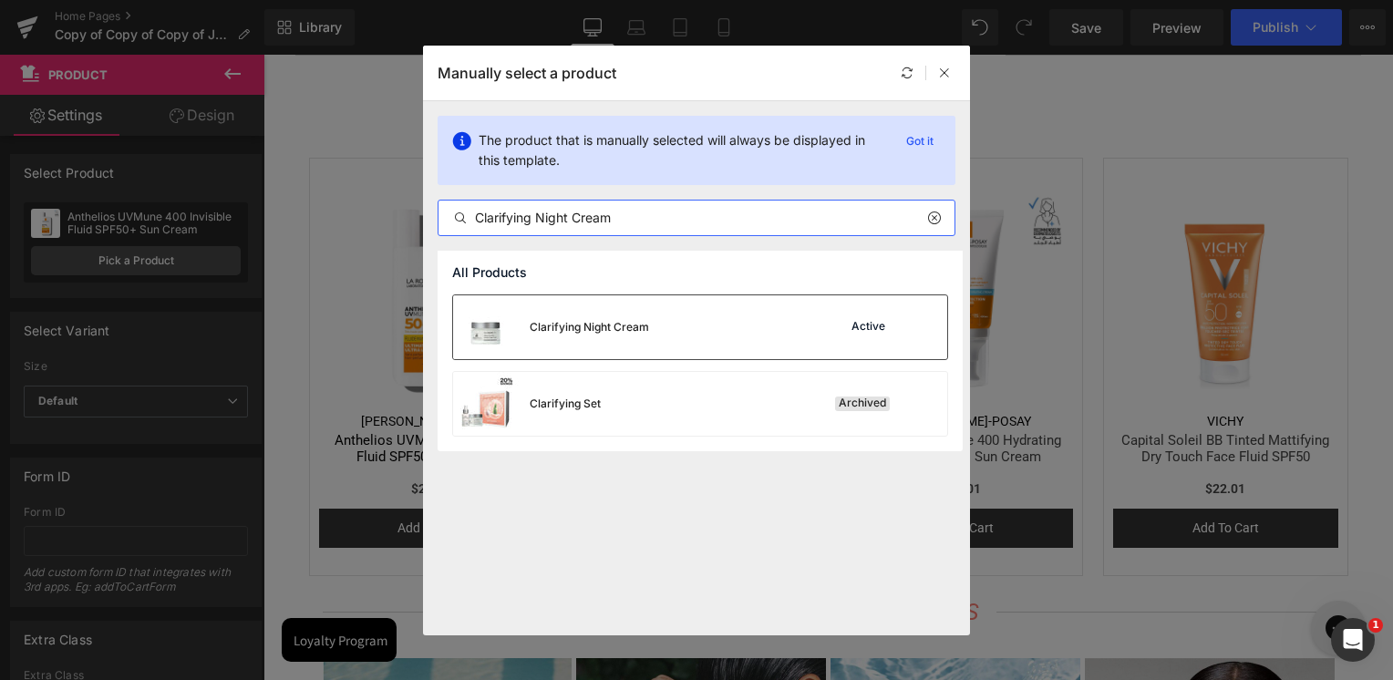
type input "Clarifying Night Cream"
click at [612, 334] on div "Clarifying Night Cream" at bounding box center [589, 327] width 119 height 16
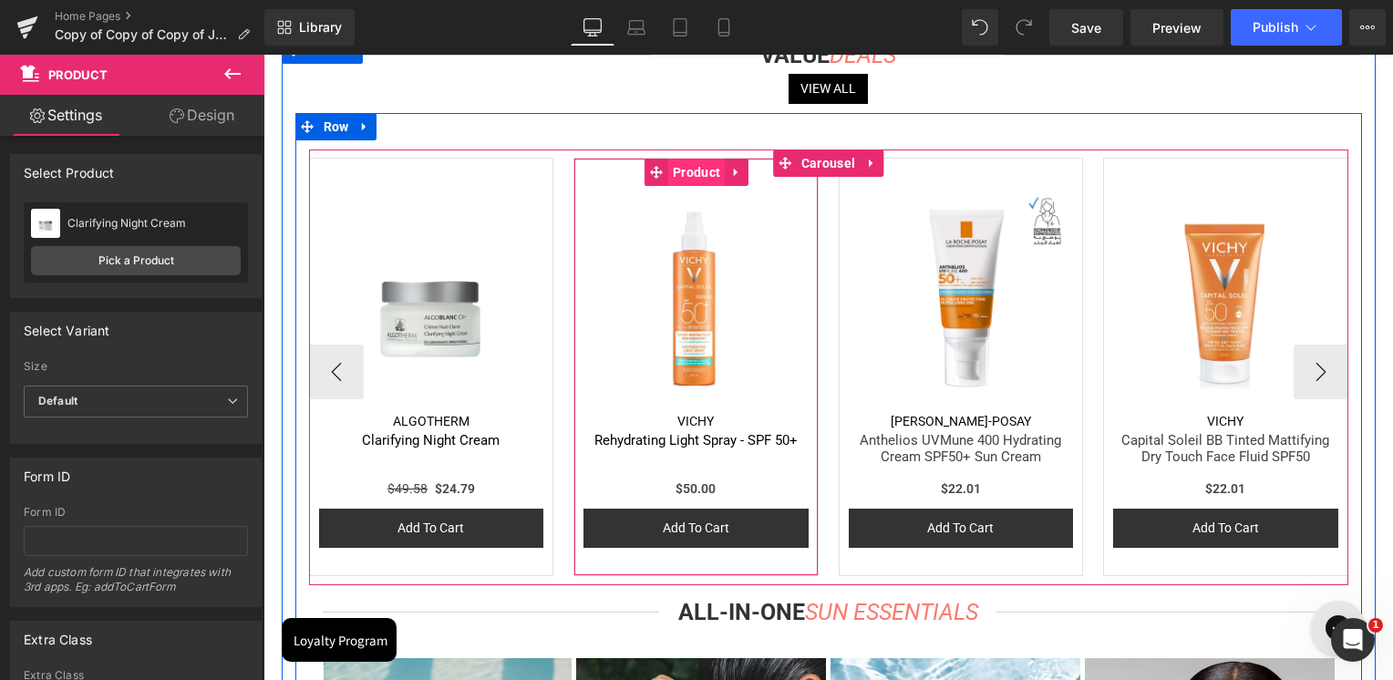
click at [717, 177] on span "Product" at bounding box center [696, 172] width 57 height 27
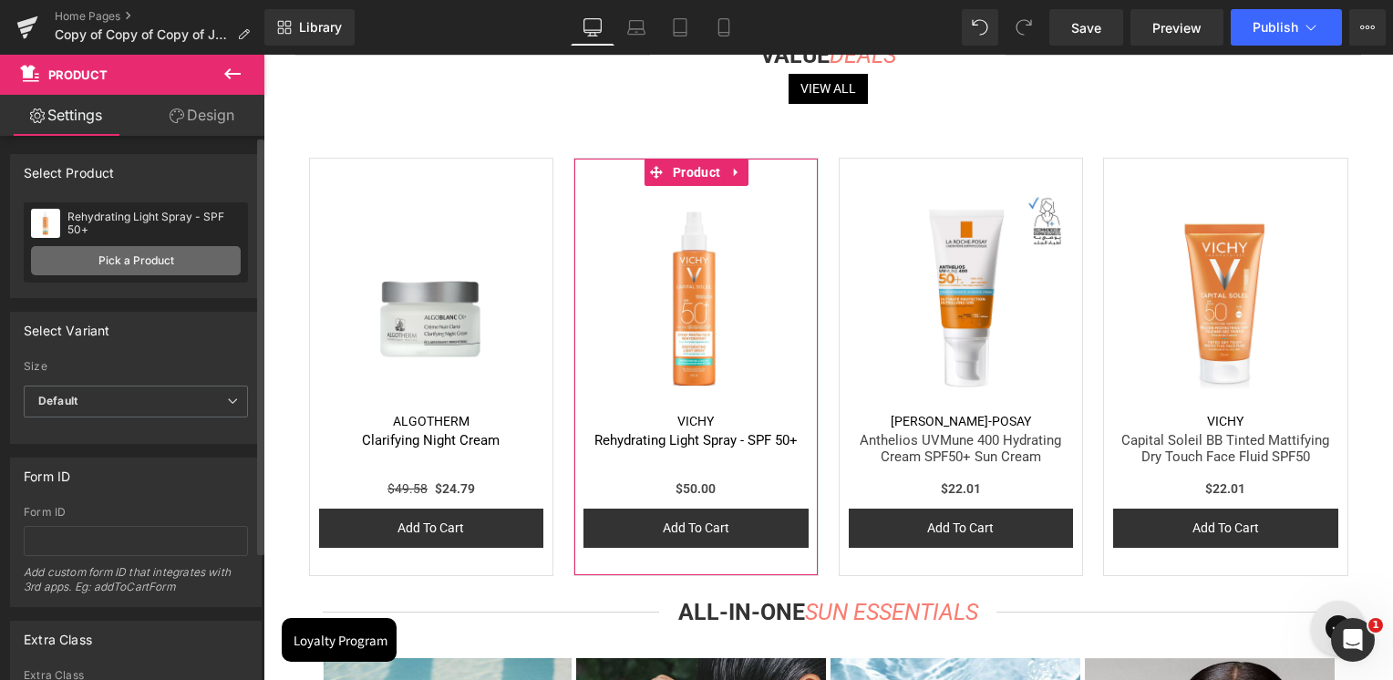
click at [137, 263] on link "Pick a Product" at bounding box center [136, 260] width 210 height 29
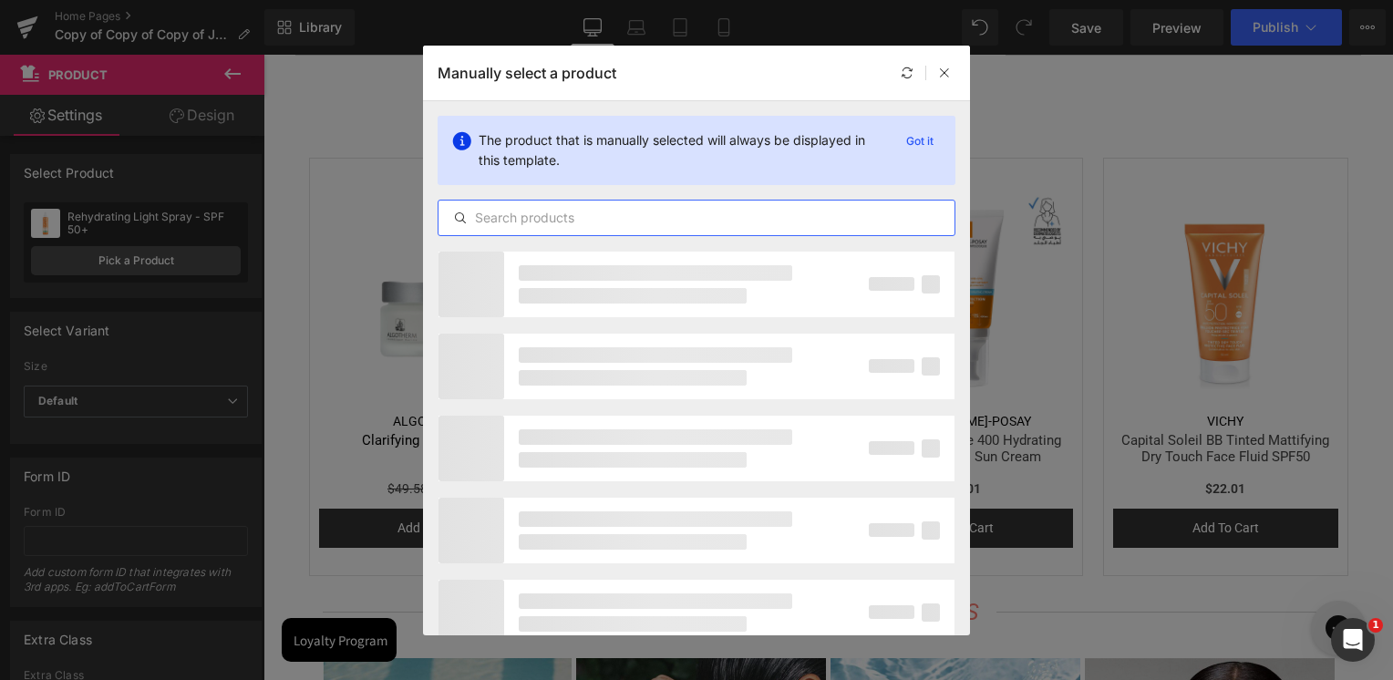
click at [622, 218] on input "text" at bounding box center [697, 218] width 516 height 22
paste input "REactive Miraculous Cream"
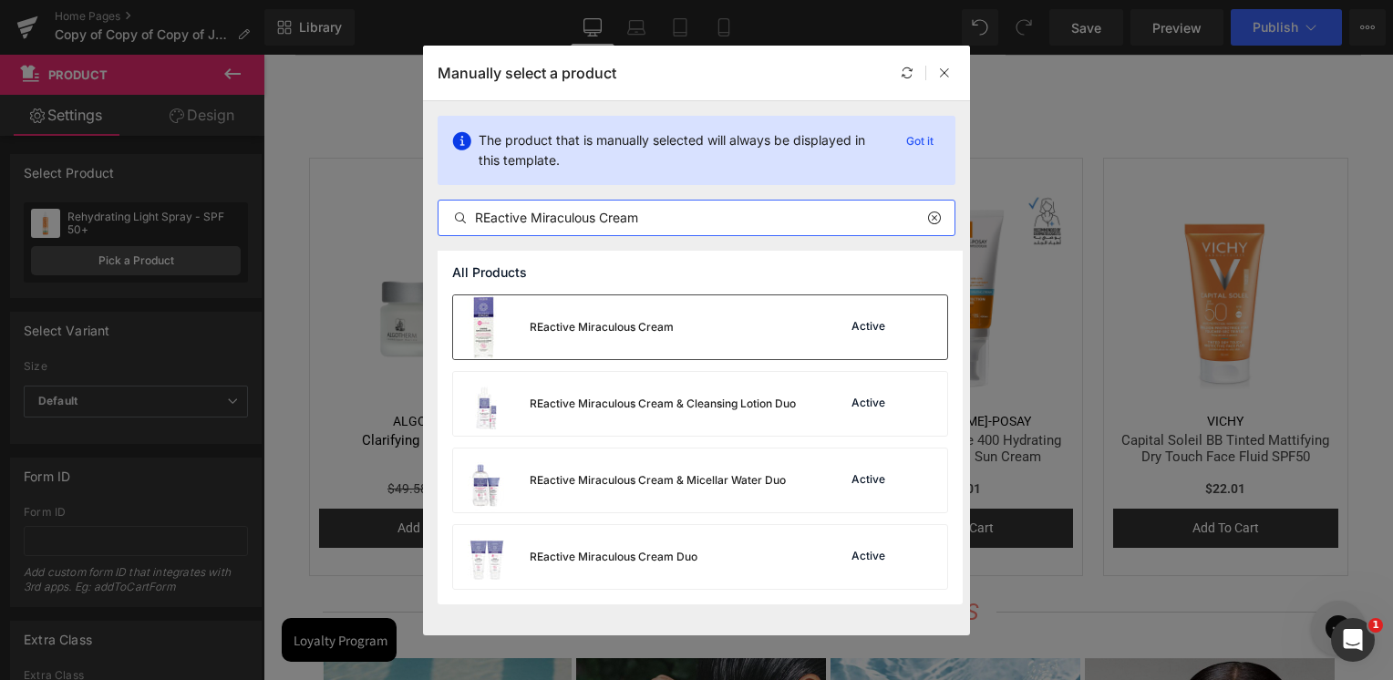
type input "REactive Miraculous Cream"
click at [575, 331] on div "REactive Miraculous Cream" at bounding box center [602, 327] width 144 height 16
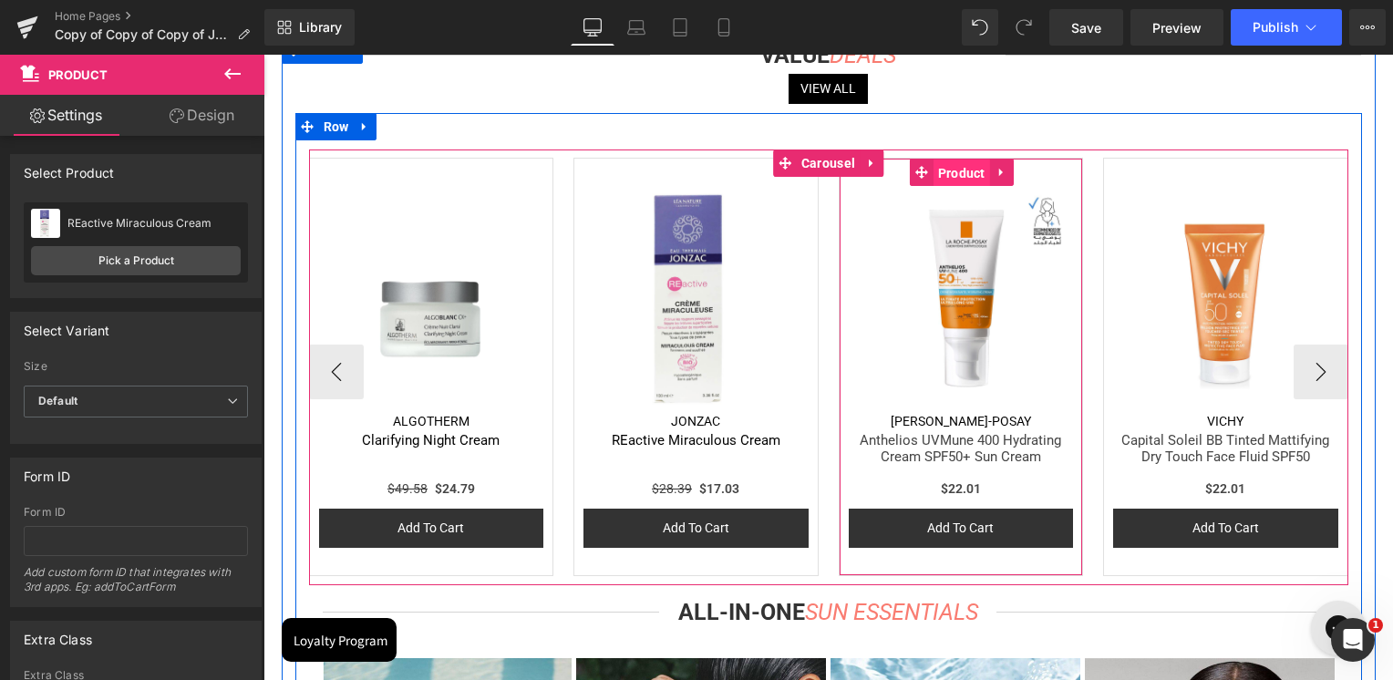
click at [959, 171] on span "Product" at bounding box center [962, 173] width 57 height 27
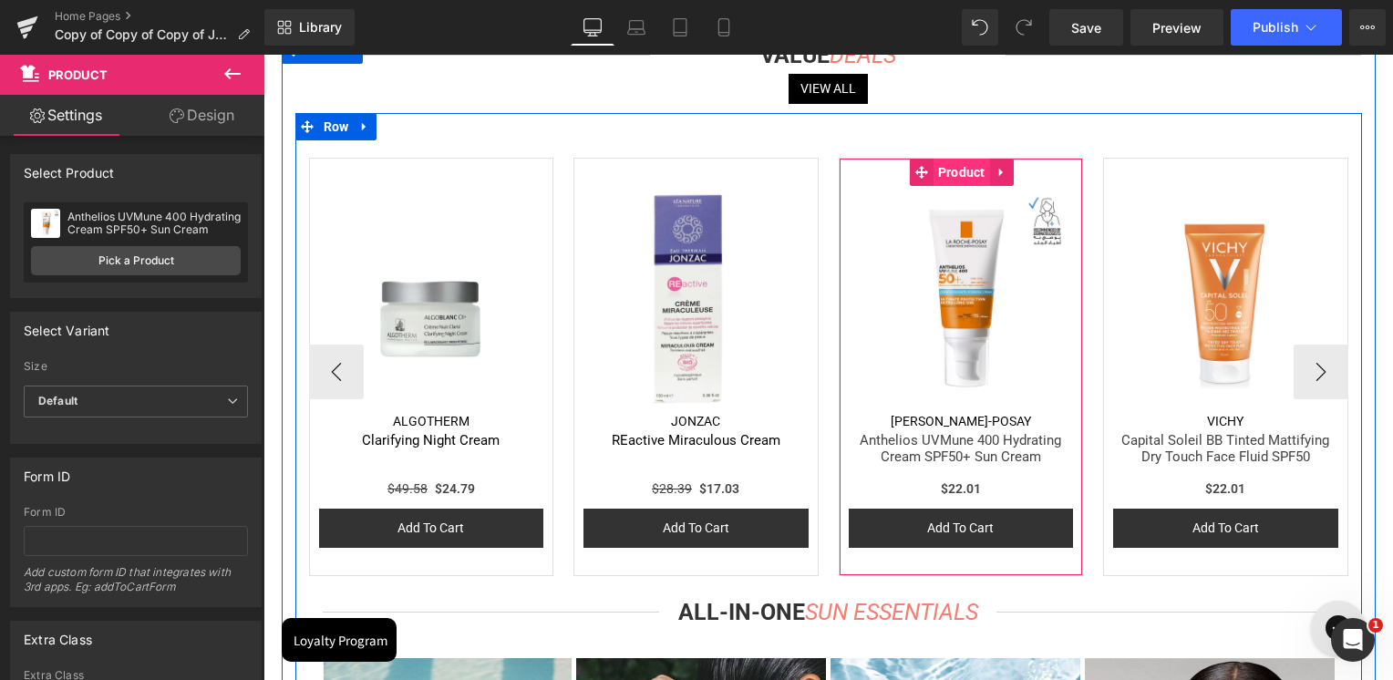
click at [960, 178] on span "Product" at bounding box center [962, 172] width 57 height 27
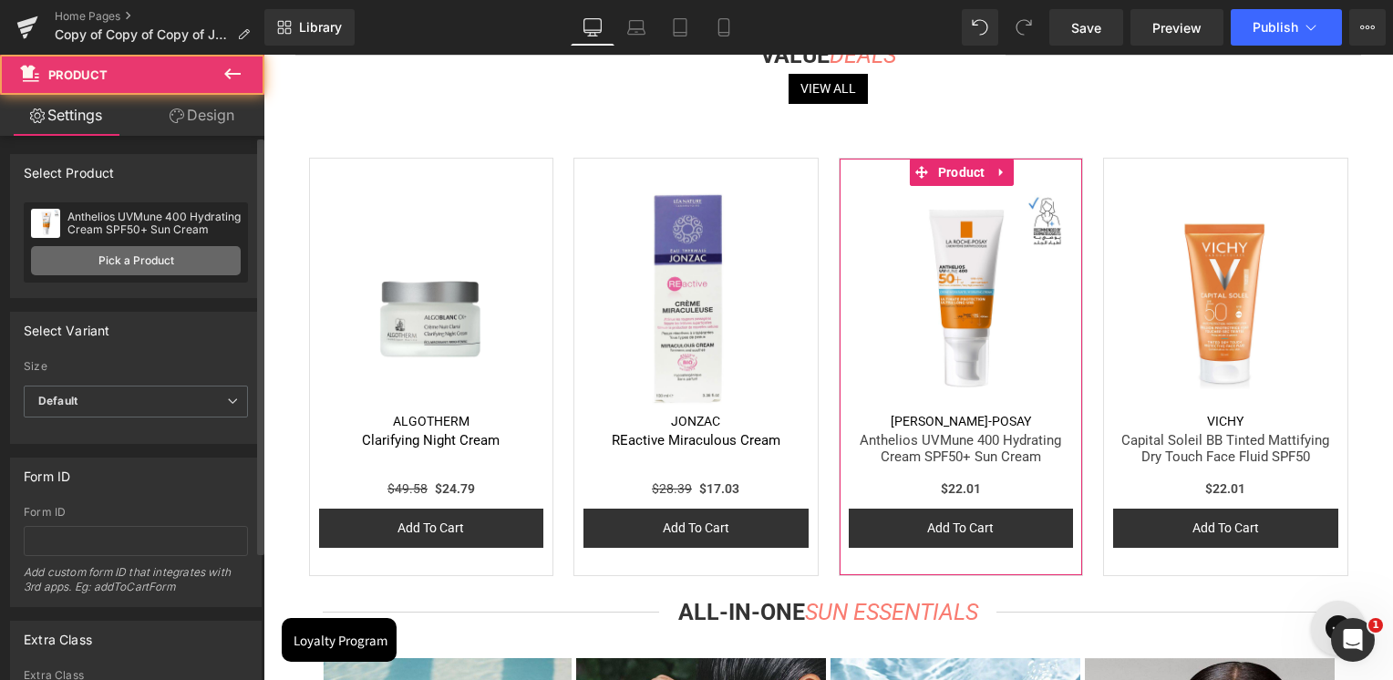
click at [200, 257] on link "Pick a Product" at bounding box center [136, 260] width 210 height 29
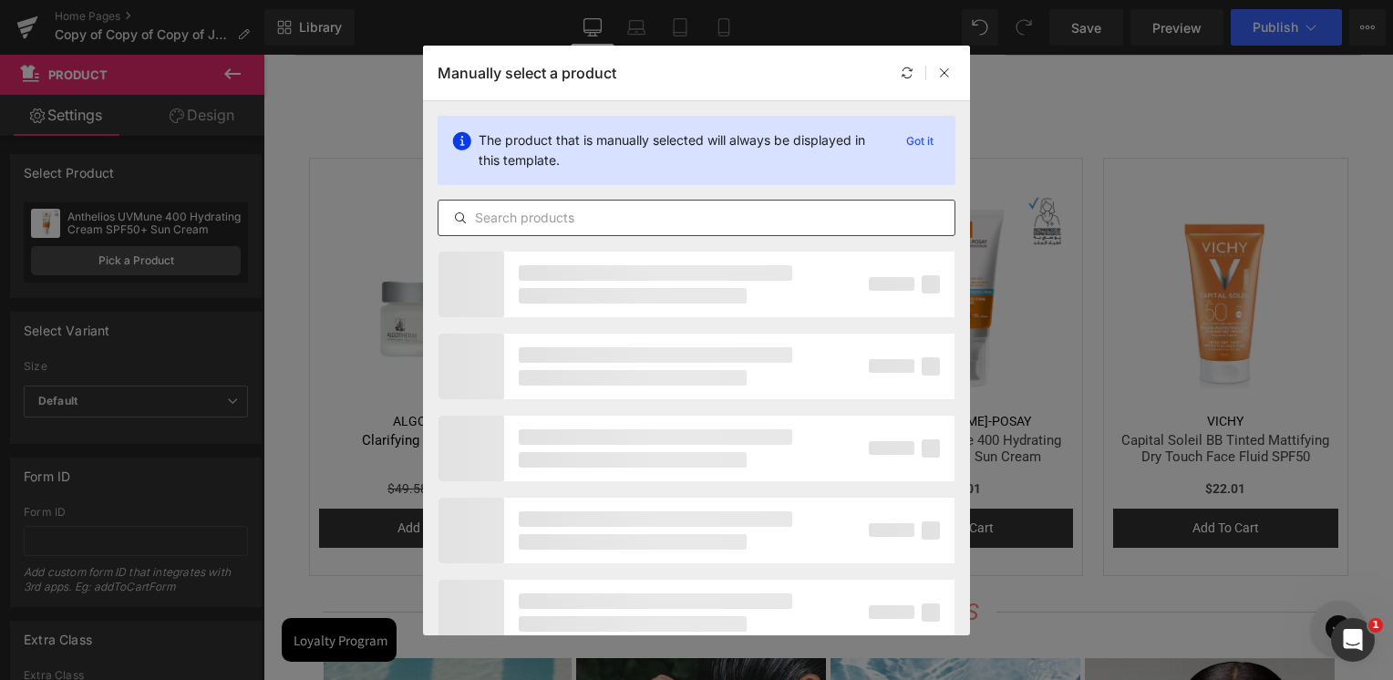
click at [537, 221] on input "text" at bounding box center [697, 218] width 516 height 22
paste input "Deo Control Vapo"
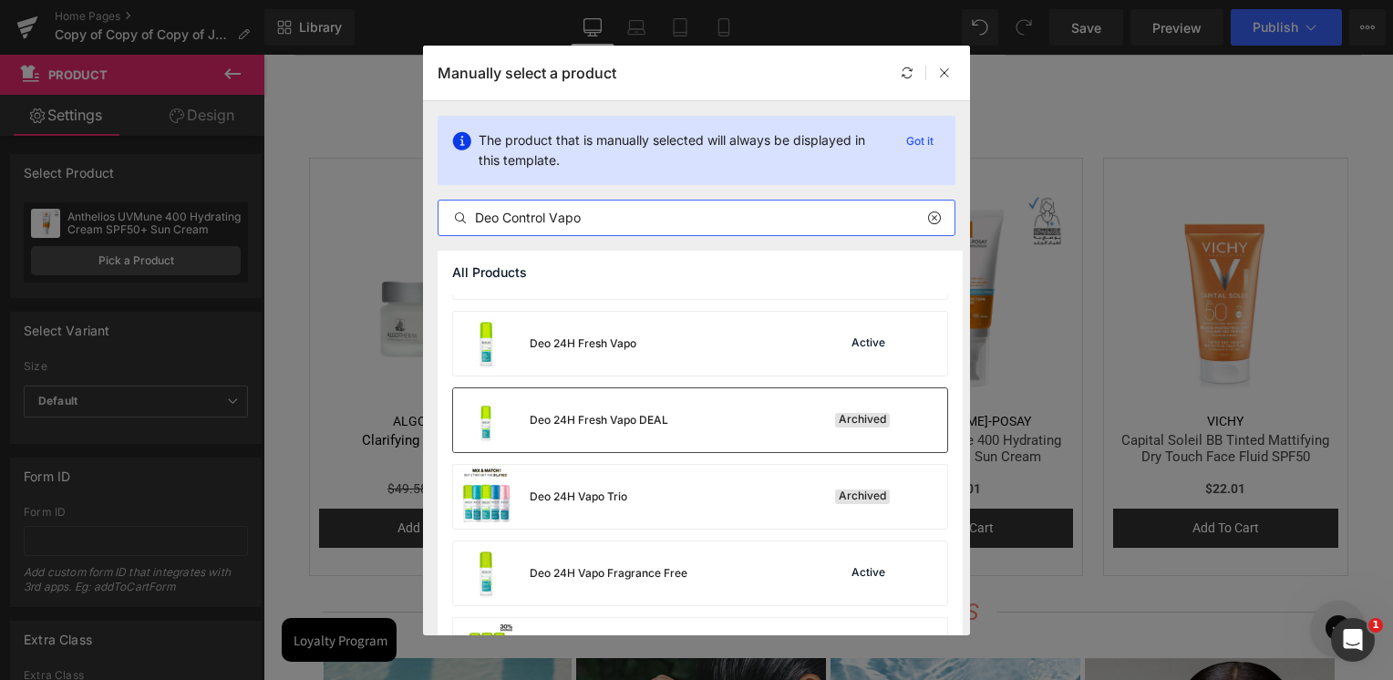
scroll to position [182, 0]
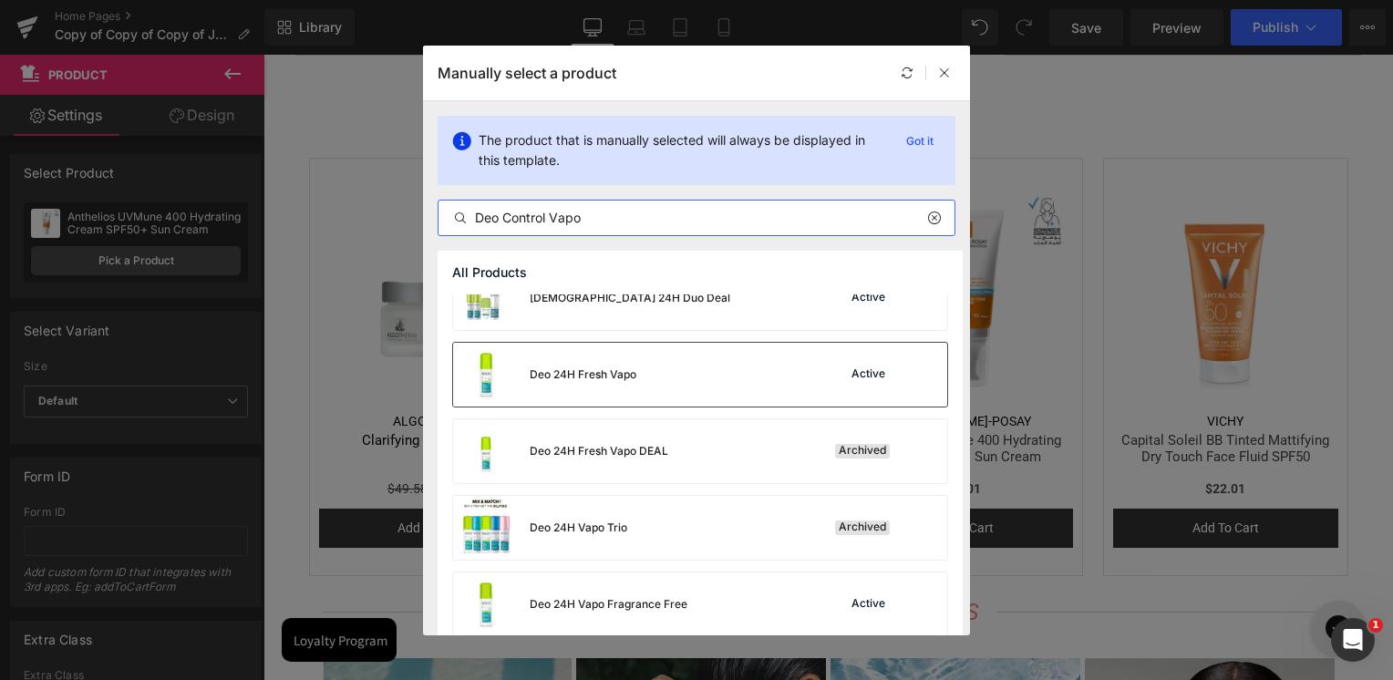
type input "Deo Control Vapo"
click at [606, 379] on div "Deo 24H Fresh Vapo" at bounding box center [583, 375] width 107 height 16
drag, startPoint x: 870, startPoint y: 434, endPoint x: 606, endPoint y: 379, distance: 269.1
click at [606, 379] on img at bounding box center [696, 298] width 225 height 225
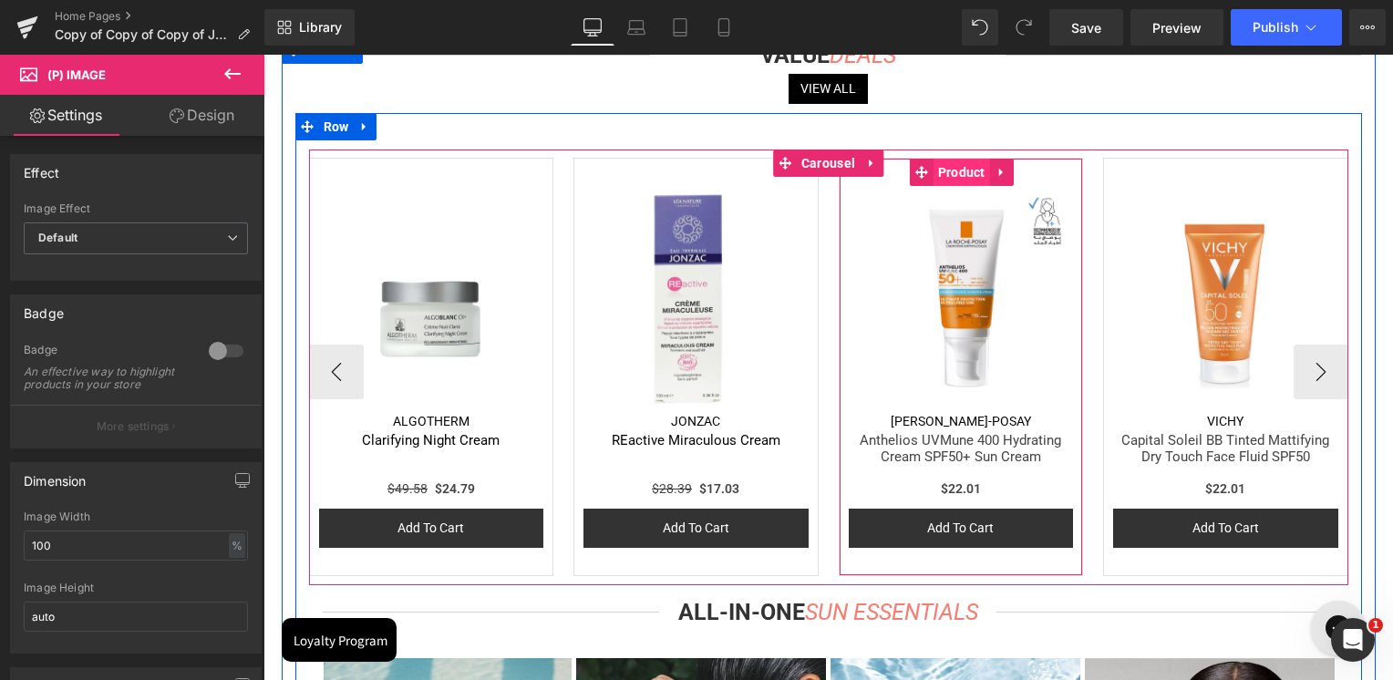
click at [974, 181] on span "Product" at bounding box center [962, 172] width 57 height 27
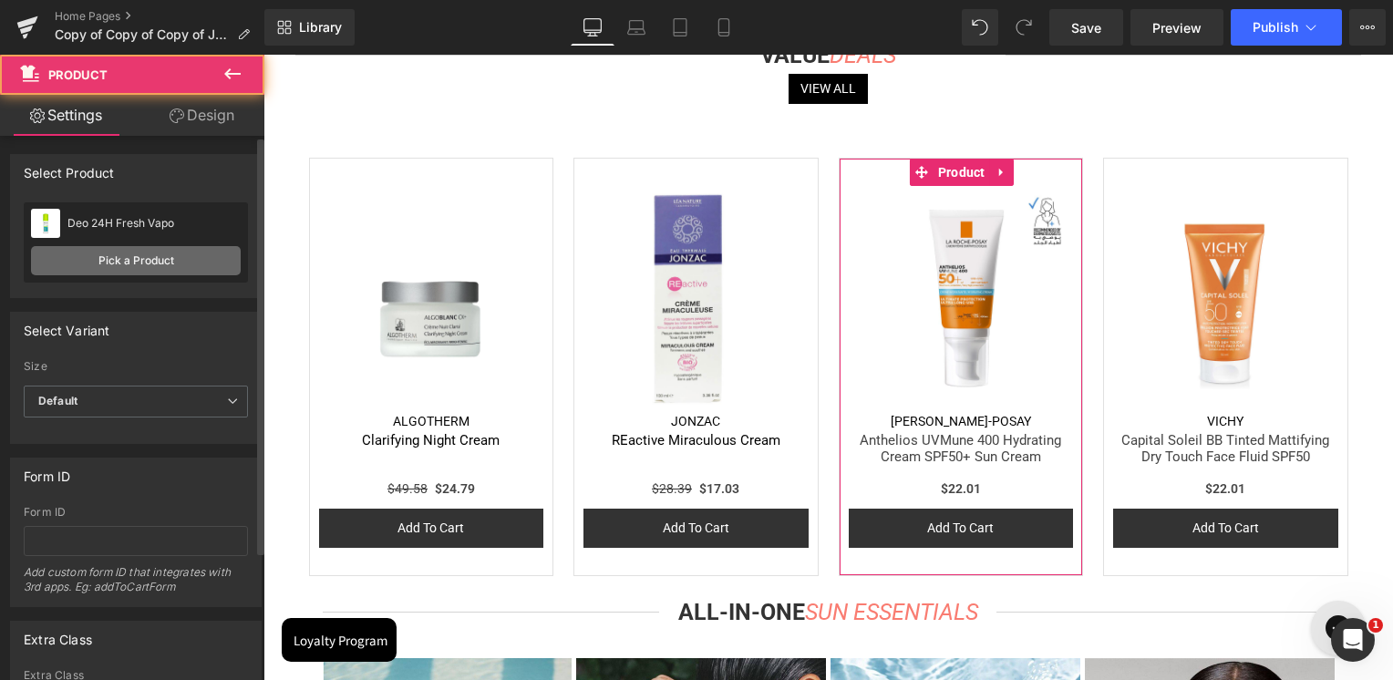
click at [150, 255] on link "Pick a Product" at bounding box center [136, 260] width 210 height 29
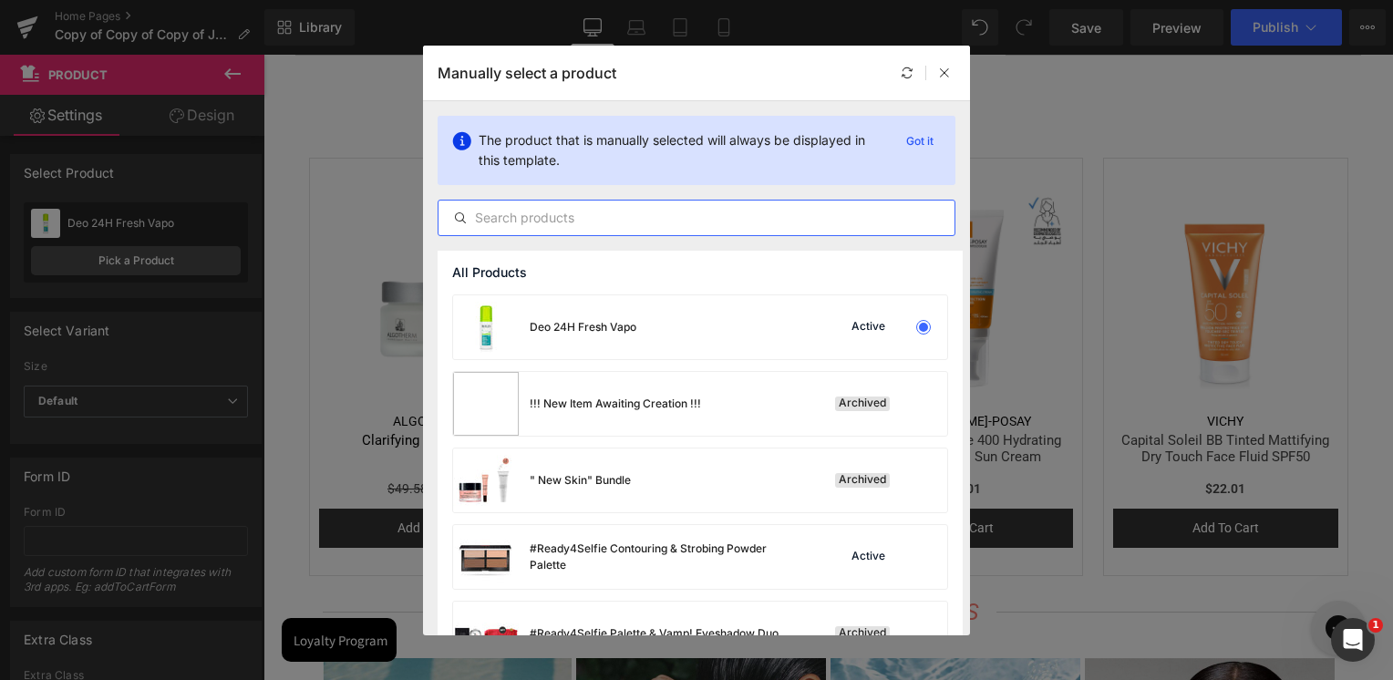
click at [660, 222] on input "text" at bounding box center [697, 218] width 516 height 22
paste input "Deo Control Vapo"
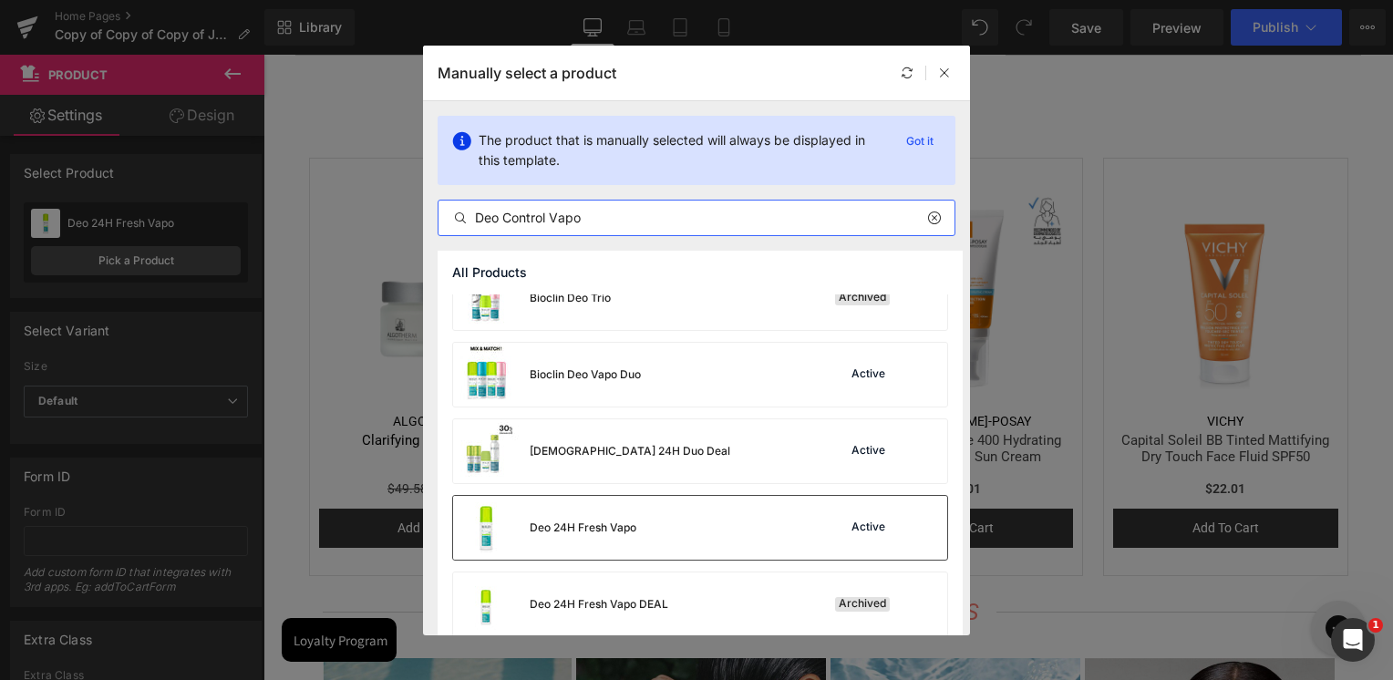
type input "Deo Control Vapo"
click at [670, 532] on div "Deo 24H Fresh Vapo Active" at bounding box center [700, 528] width 494 height 64
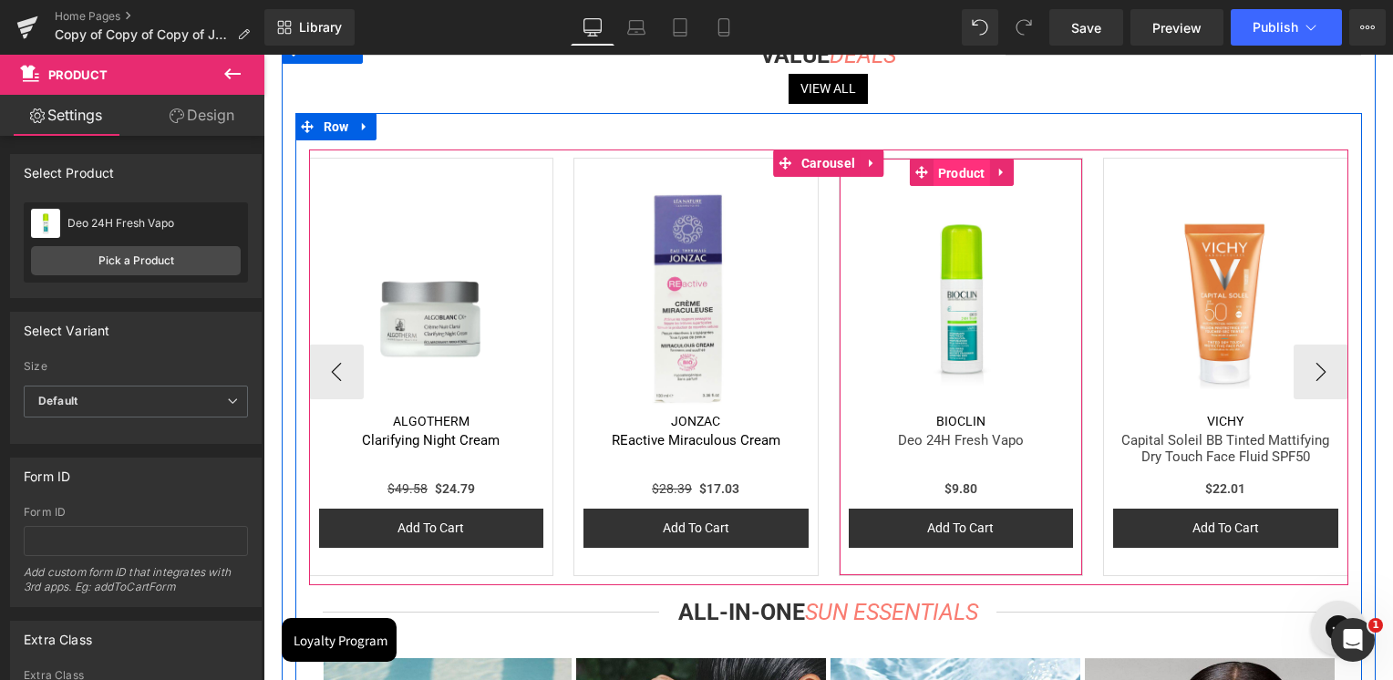
click at [971, 171] on span "Product" at bounding box center [962, 173] width 57 height 27
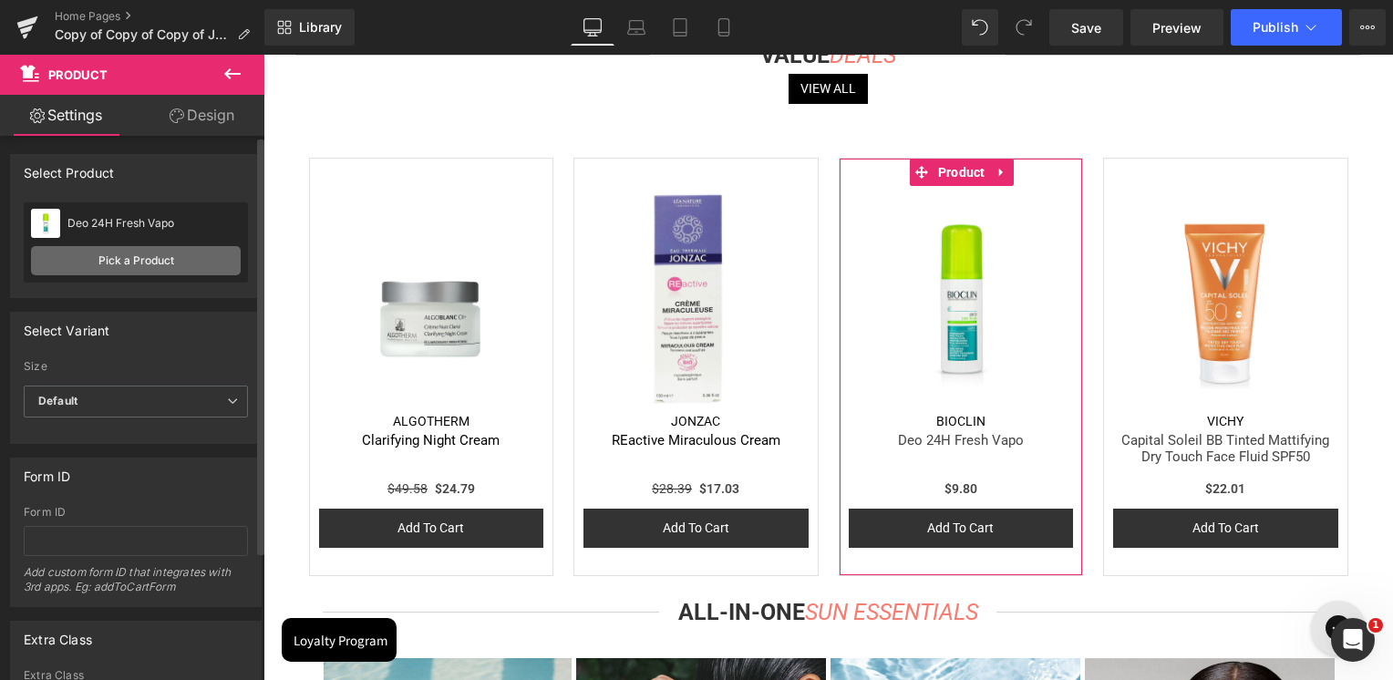
click at [124, 258] on link "Pick a Product" at bounding box center [136, 260] width 210 height 29
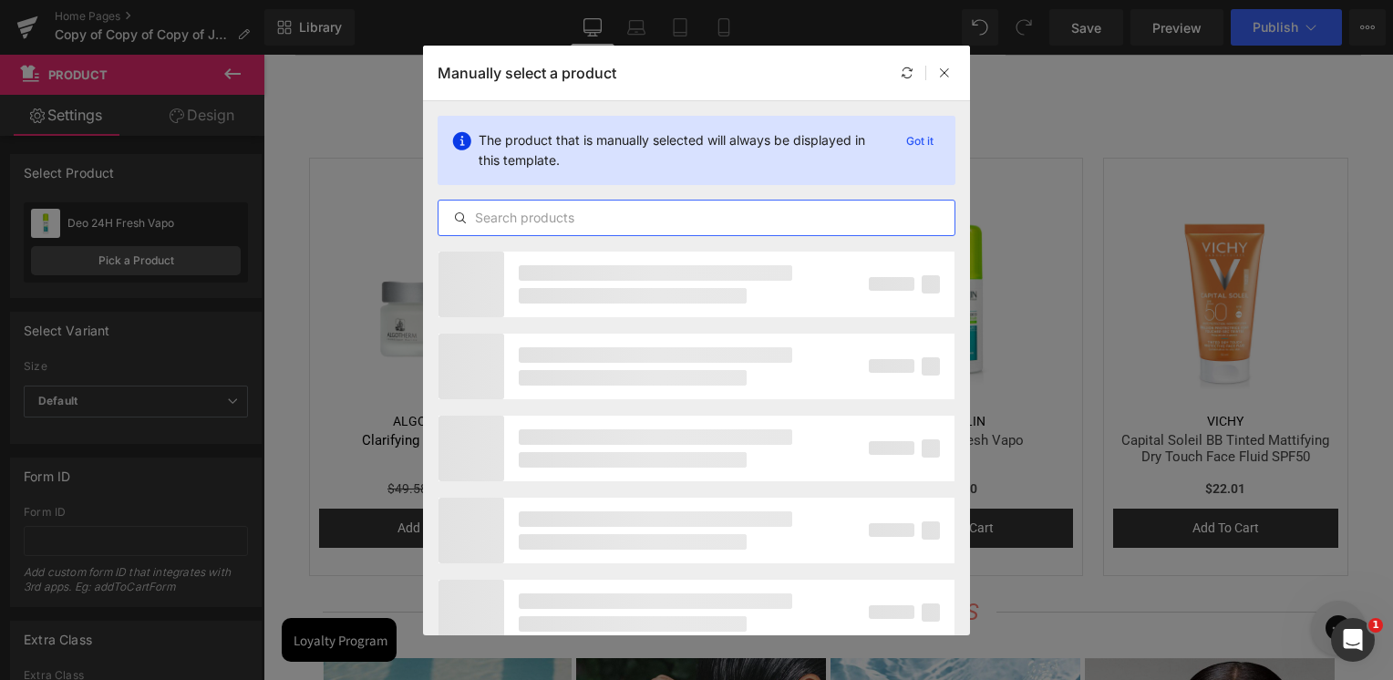
click at [544, 211] on input "text" at bounding box center [697, 218] width 516 height 22
paste input "Deo Control Vapo"
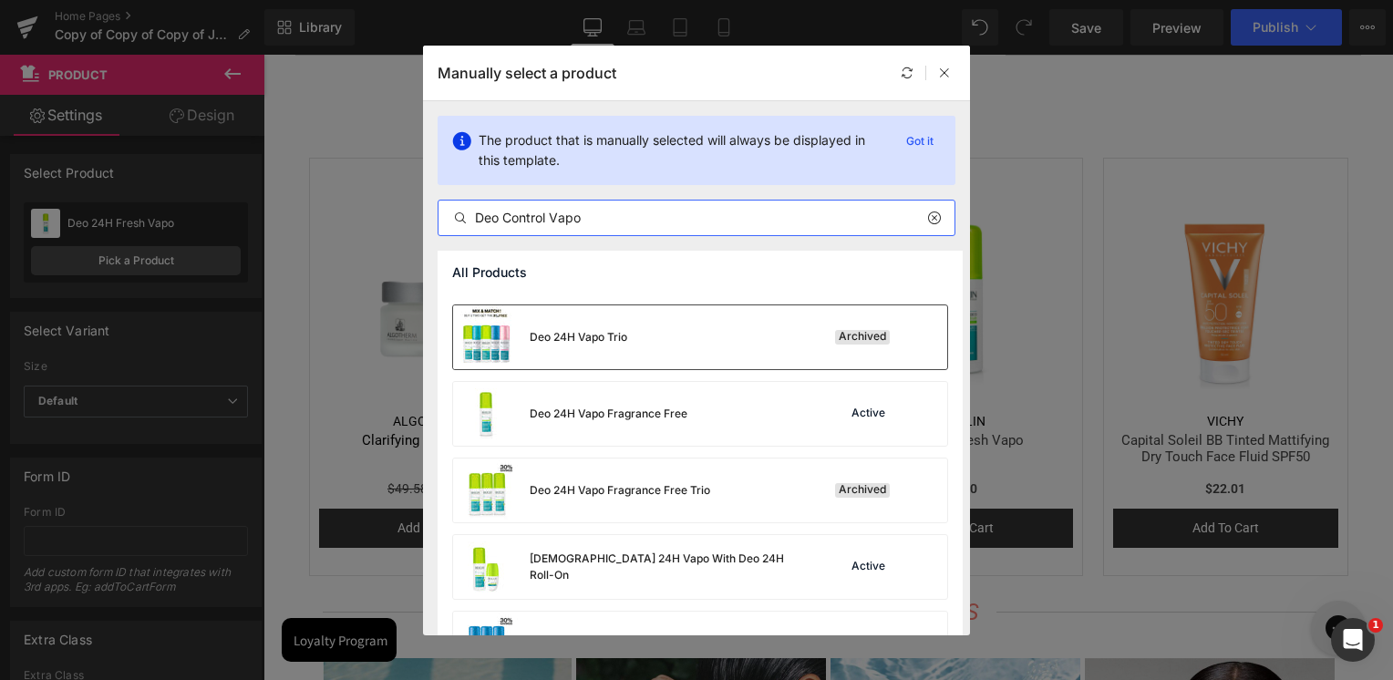
scroll to position [547, 0]
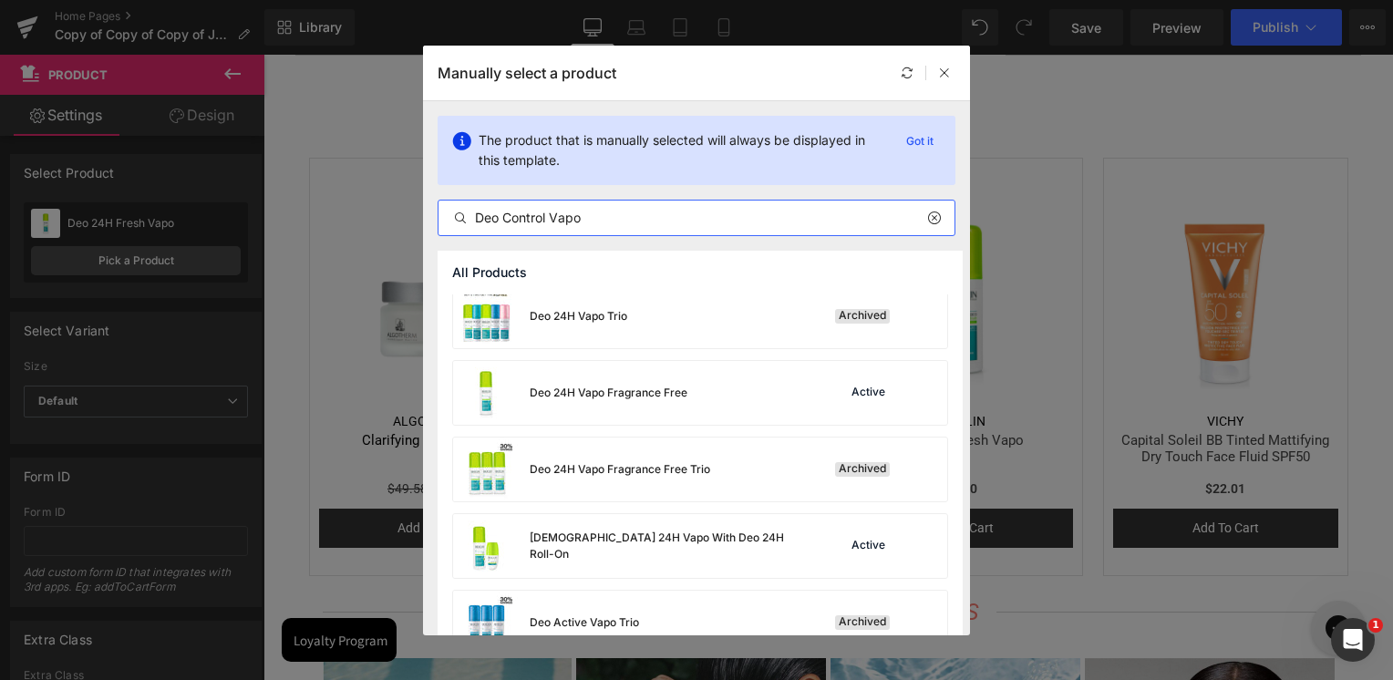
type input "Deo Control Vapo"
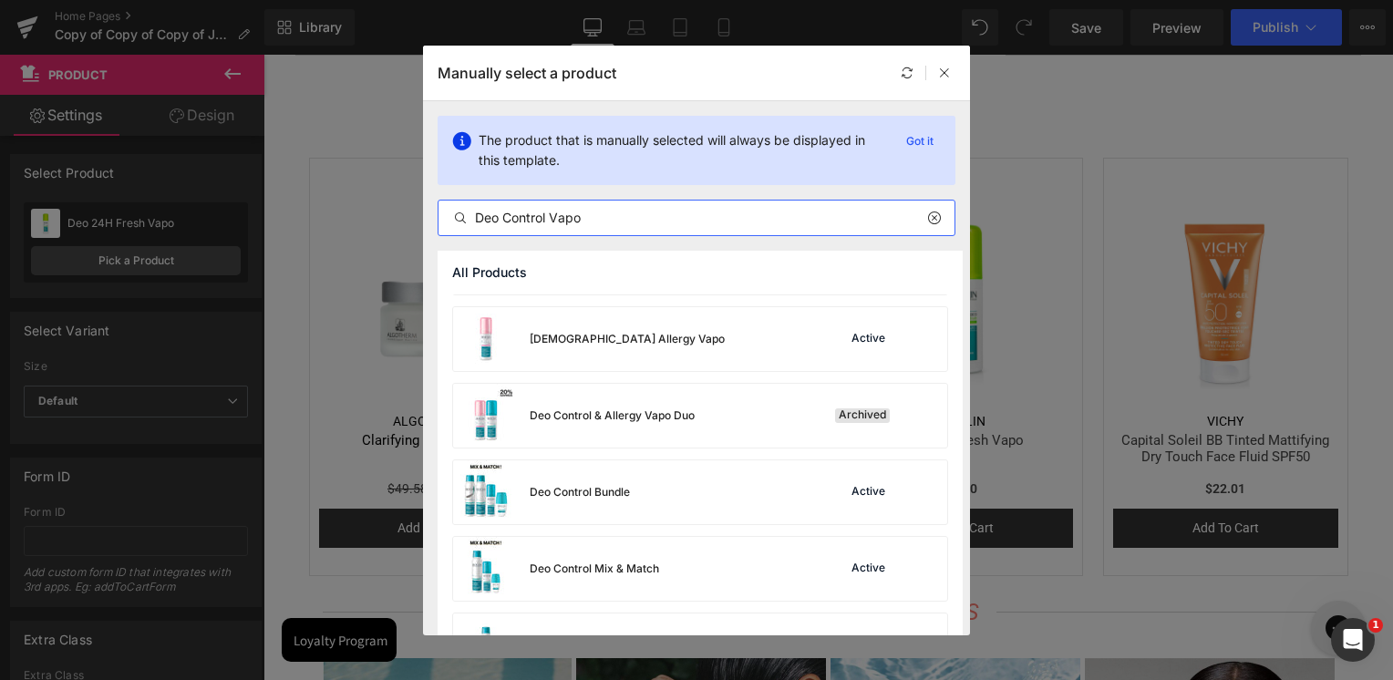
scroll to position [1090, 0]
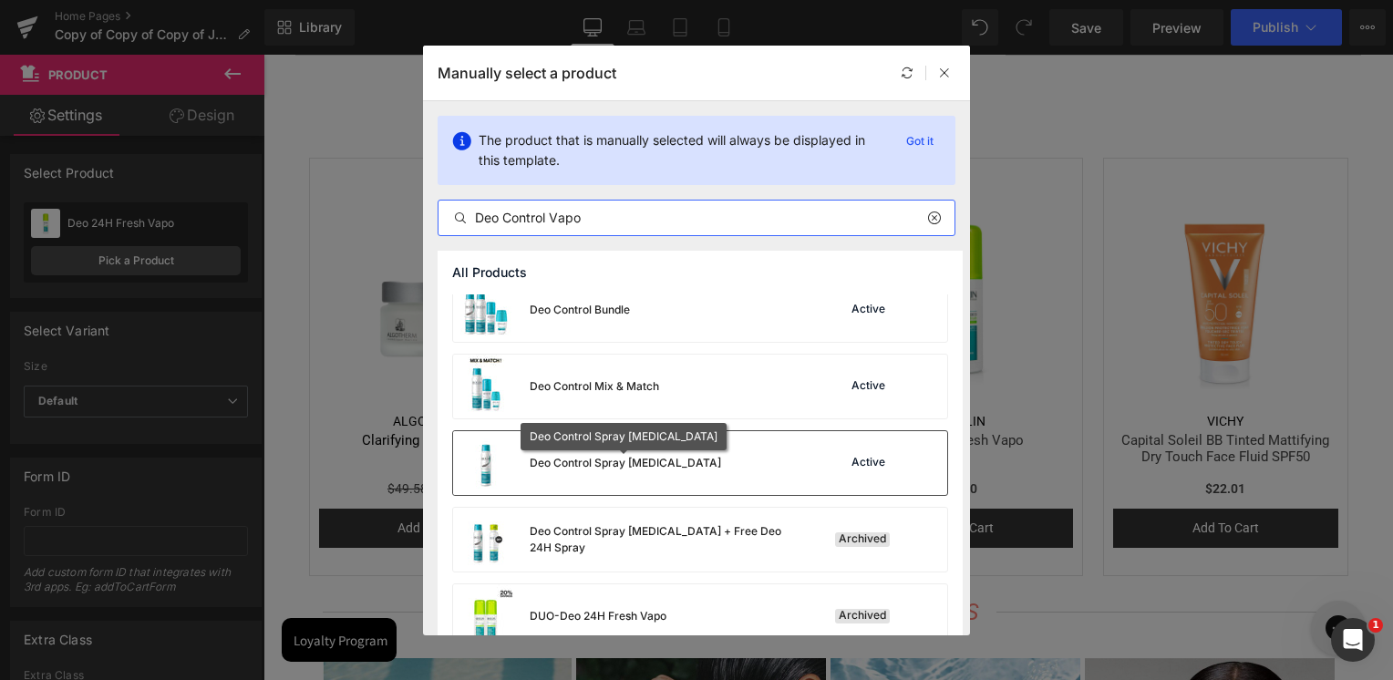
click at [630, 460] on div "Deo Control Spray [MEDICAL_DATA]" at bounding box center [625, 463] width 191 height 16
click at [630, 460] on h3 "REactive Miraculous Cream" at bounding box center [696, 450] width 225 height 37
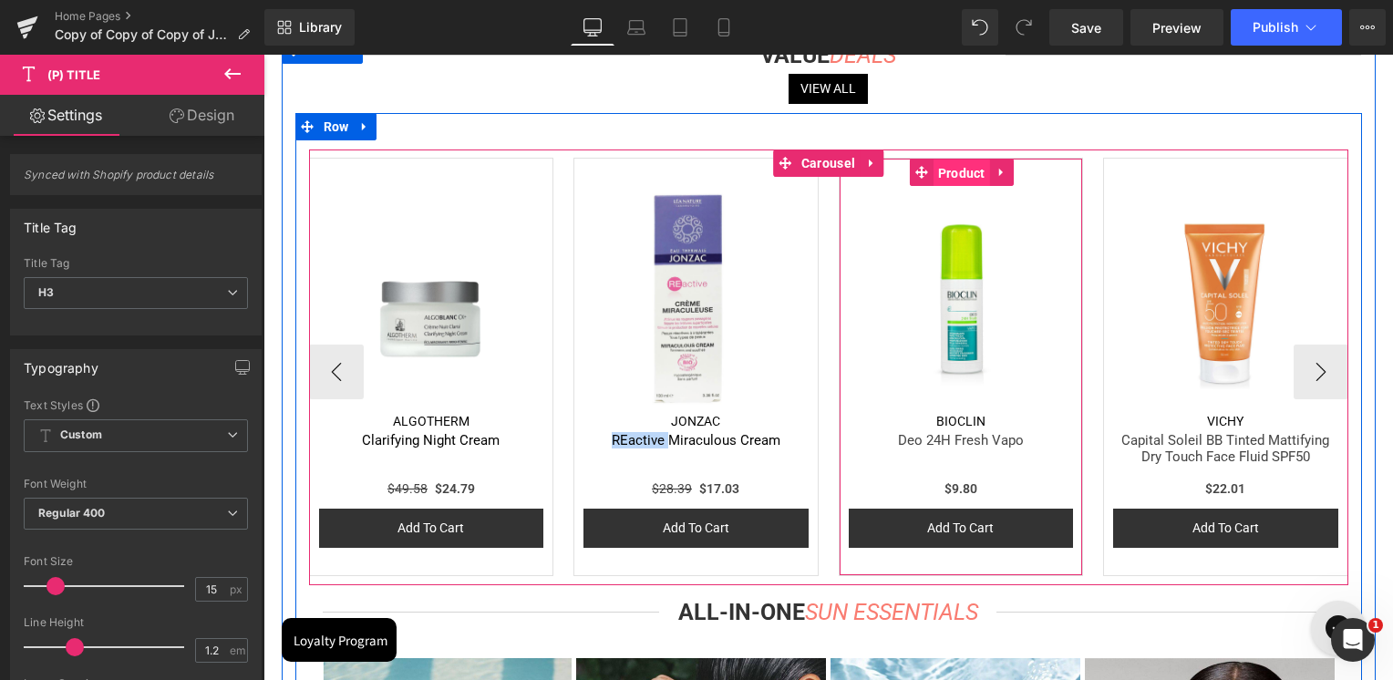
click at [965, 175] on span "Product" at bounding box center [962, 173] width 57 height 27
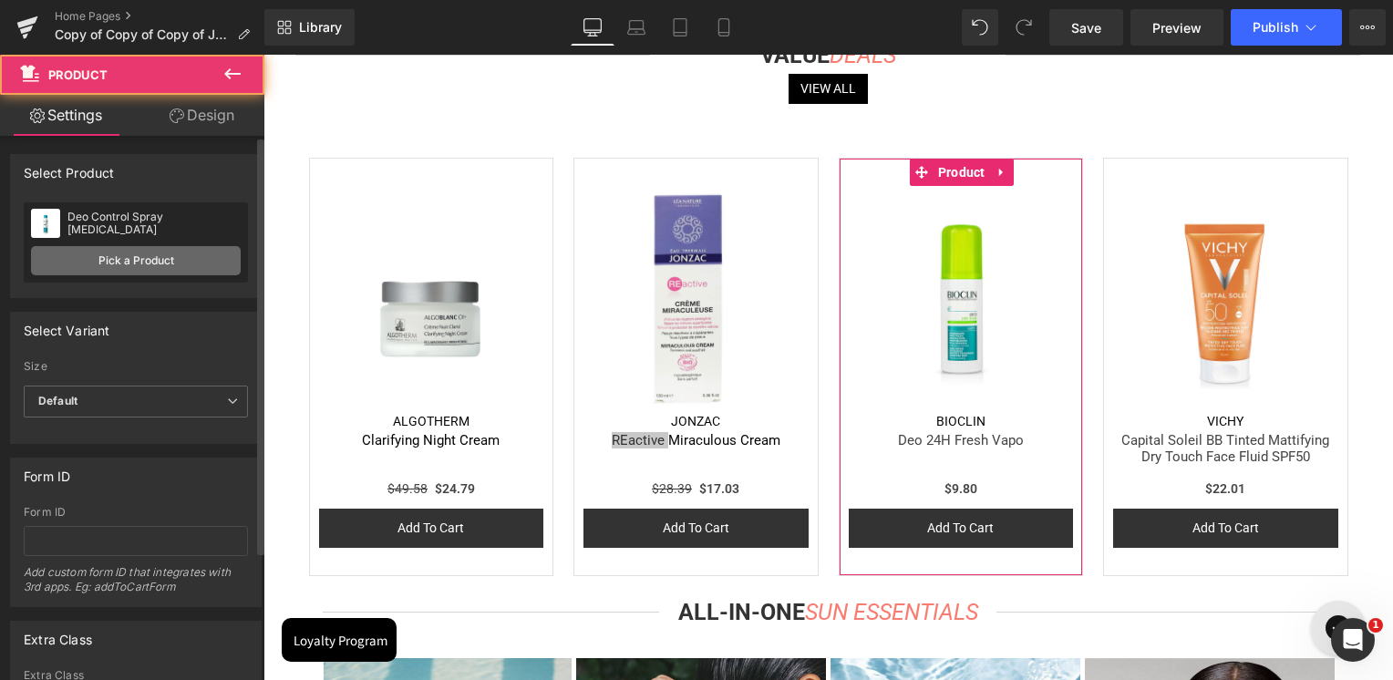
click at [187, 260] on link "Pick a Product" at bounding box center [136, 260] width 210 height 29
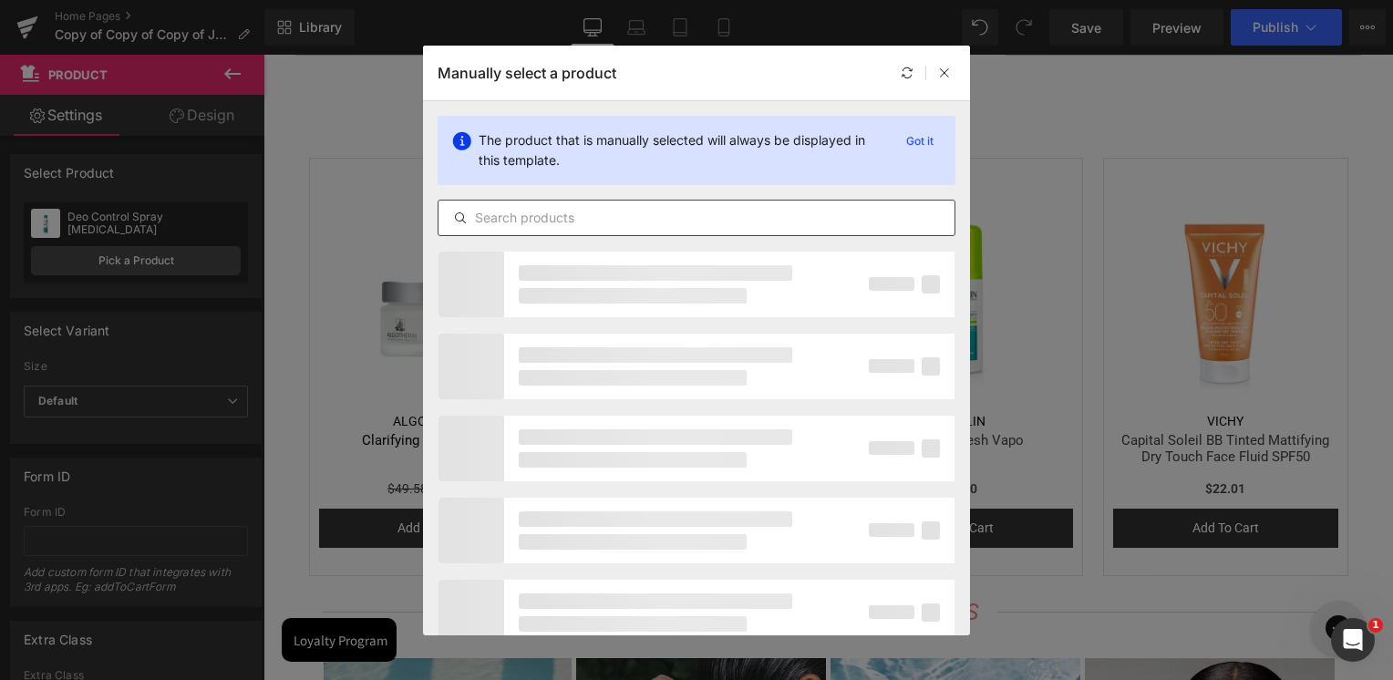
click at [563, 209] on input "text" at bounding box center [697, 218] width 516 height 22
paste input "Deo Control Vapo"
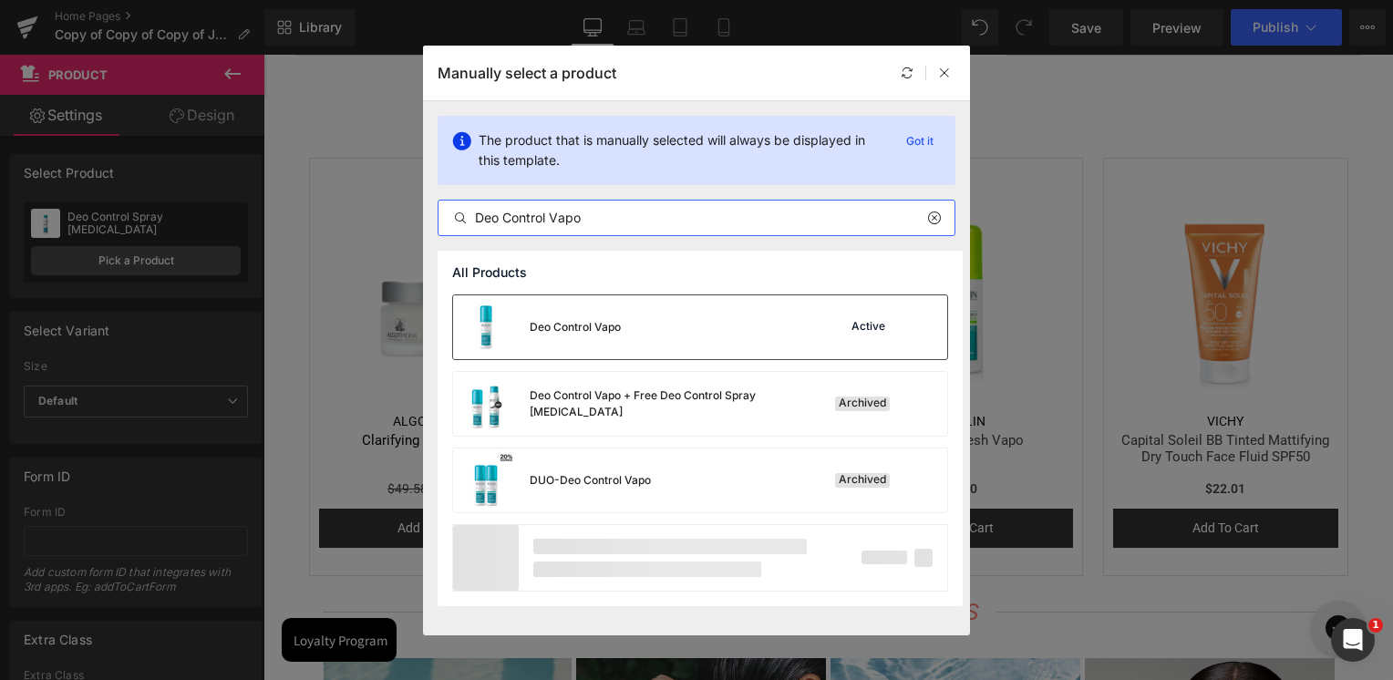
type input "Deo Control Vapo"
click at [642, 326] on div "Deo Control Vapo Active" at bounding box center [700, 327] width 494 height 64
drag, startPoint x: 905, startPoint y: 381, endPoint x: 642, endPoint y: 326, distance: 269.1
click at [642, 326] on img at bounding box center [696, 298] width 225 height 225
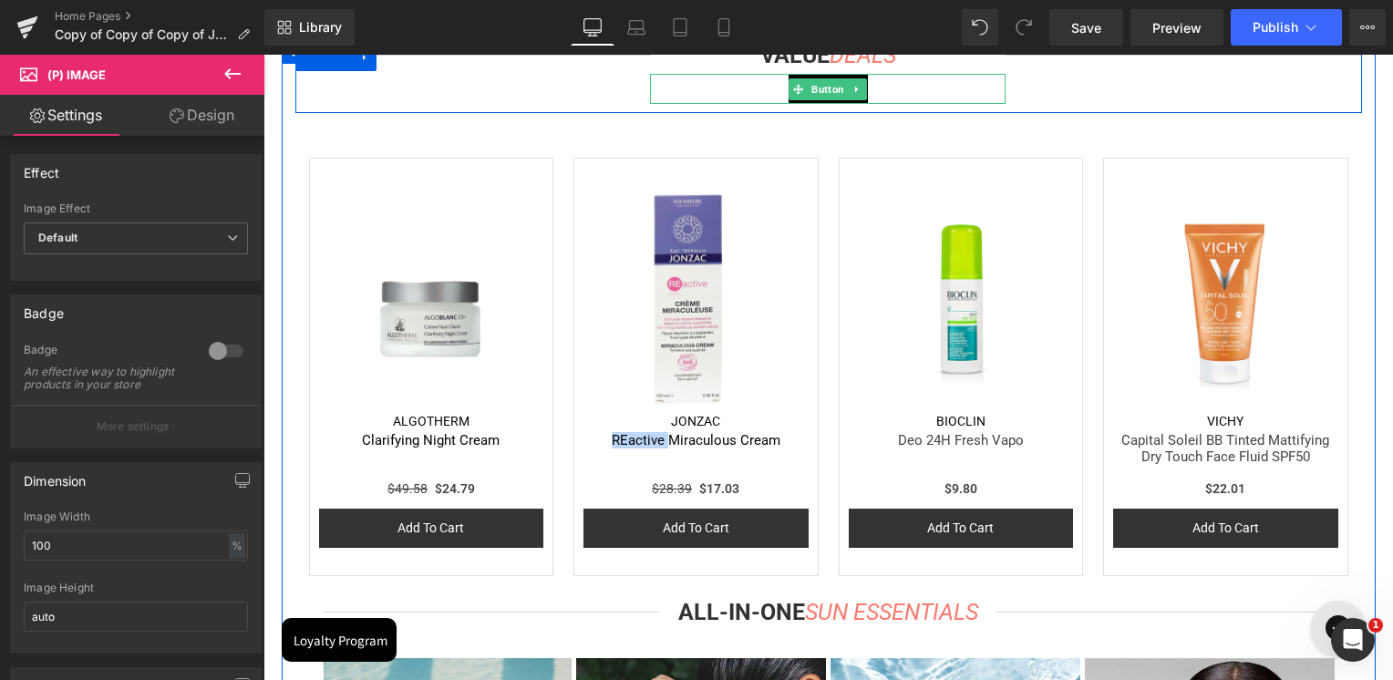
click at [1002, 103] on div at bounding box center [1003, 89] width 5 height 30
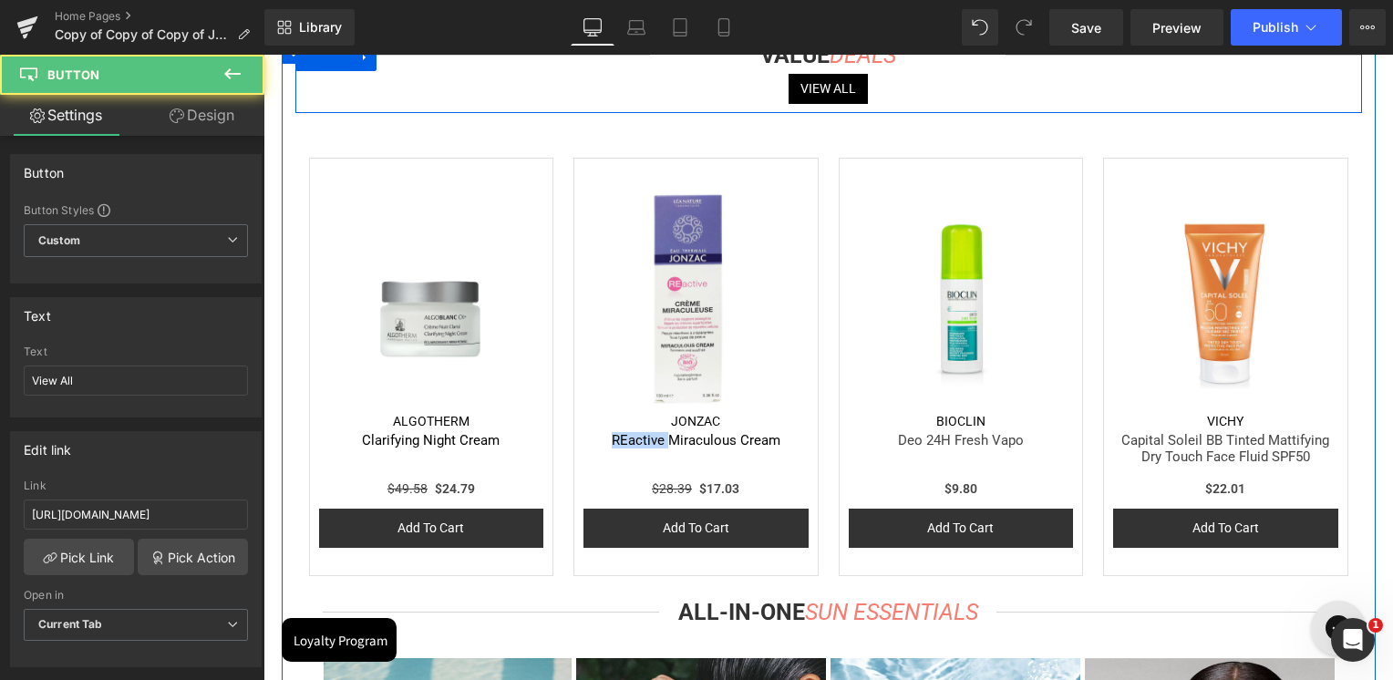
click at [1044, 90] on div "Separator VALUE DEALS Heading View All Button Separator Row" at bounding box center [828, 78] width 1067 height 69
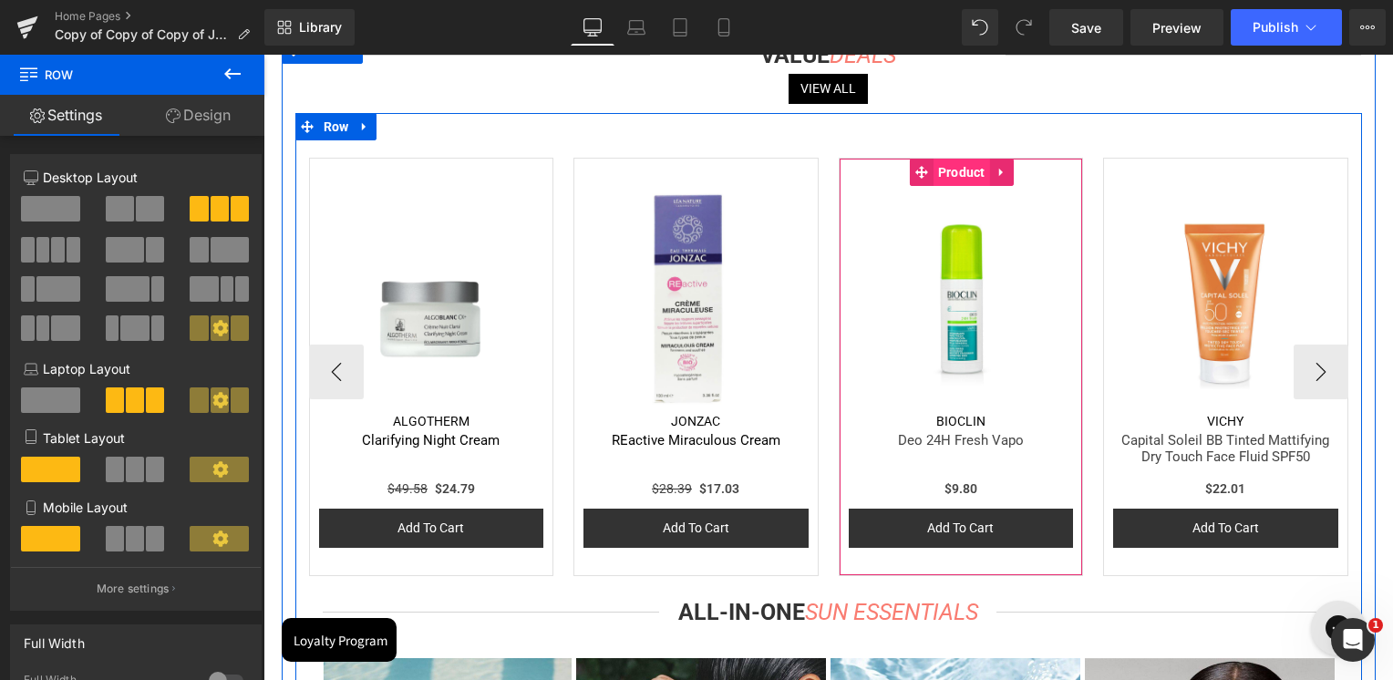
click at [960, 176] on span "Product" at bounding box center [962, 172] width 57 height 27
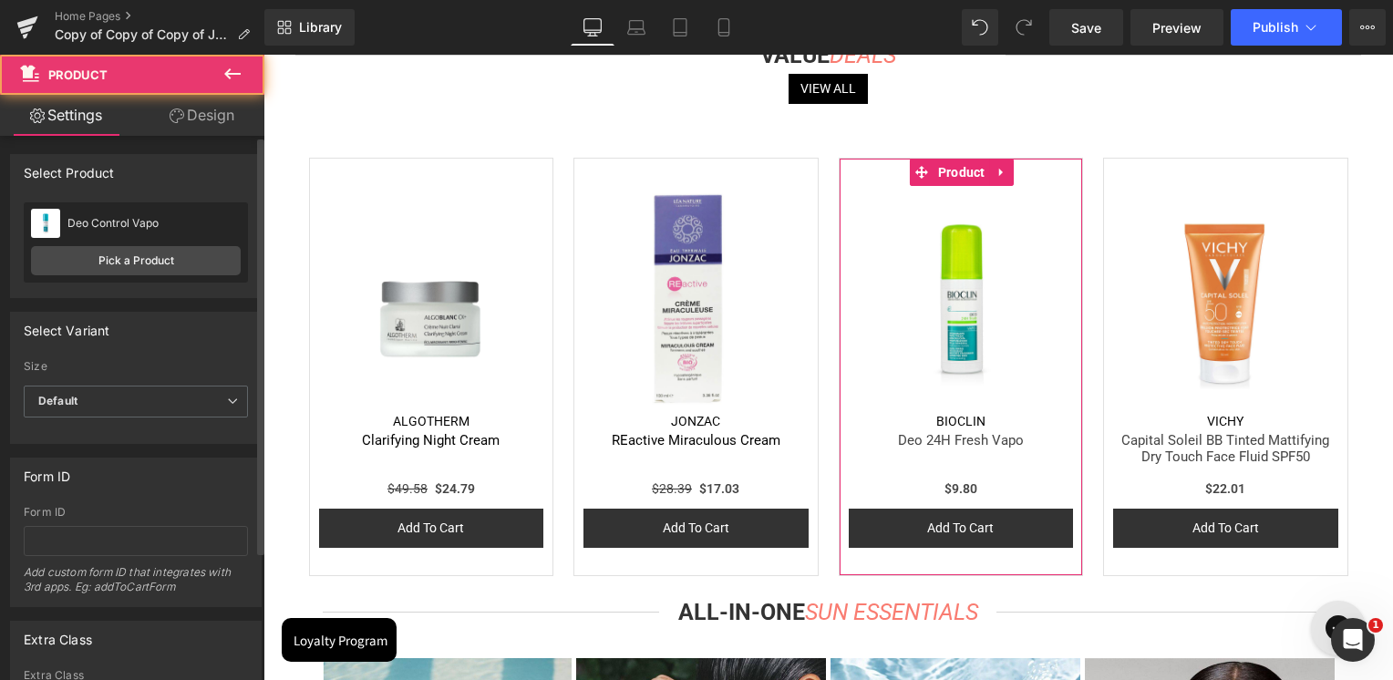
click at [155, 281] on div "Deo Control Vapo Deo Control Vapo Pick a Product" at bounding box center [136, 242] width 224 height 80
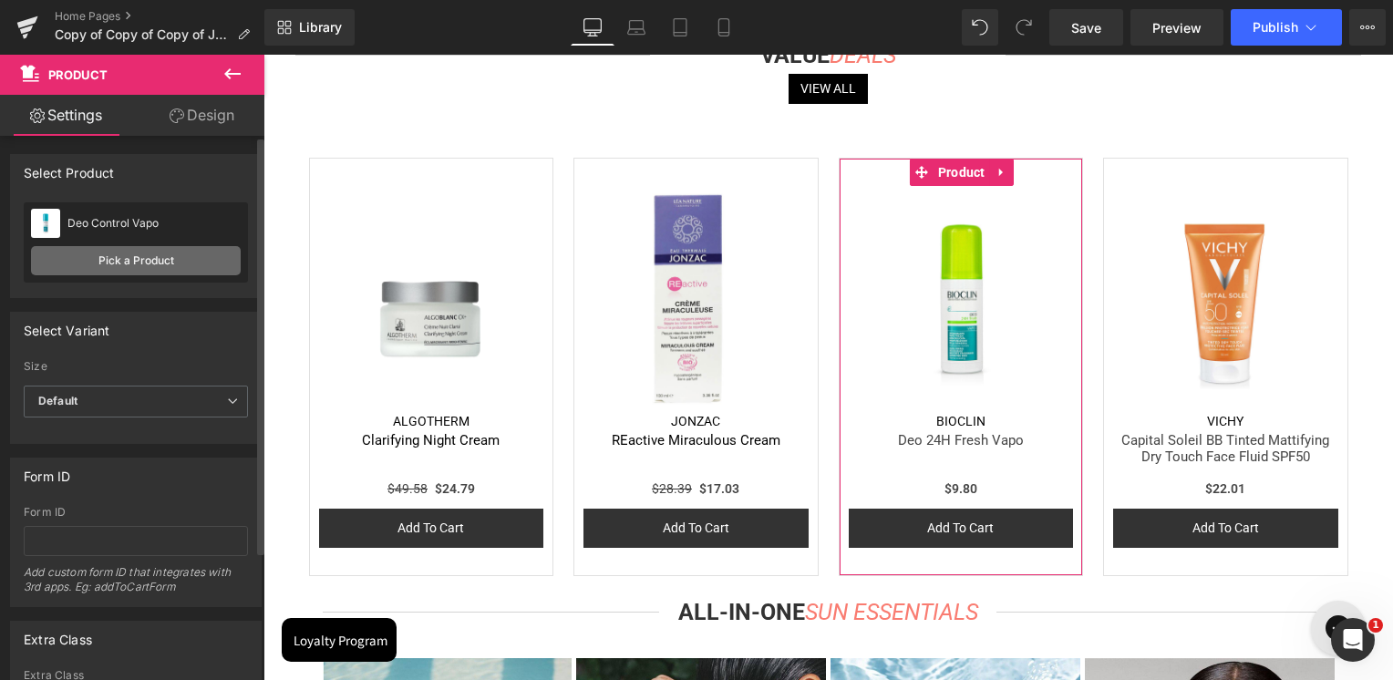
click at [156, 270] on link "Pick a Product" at bounding box center [136, 260] width 210 height 29
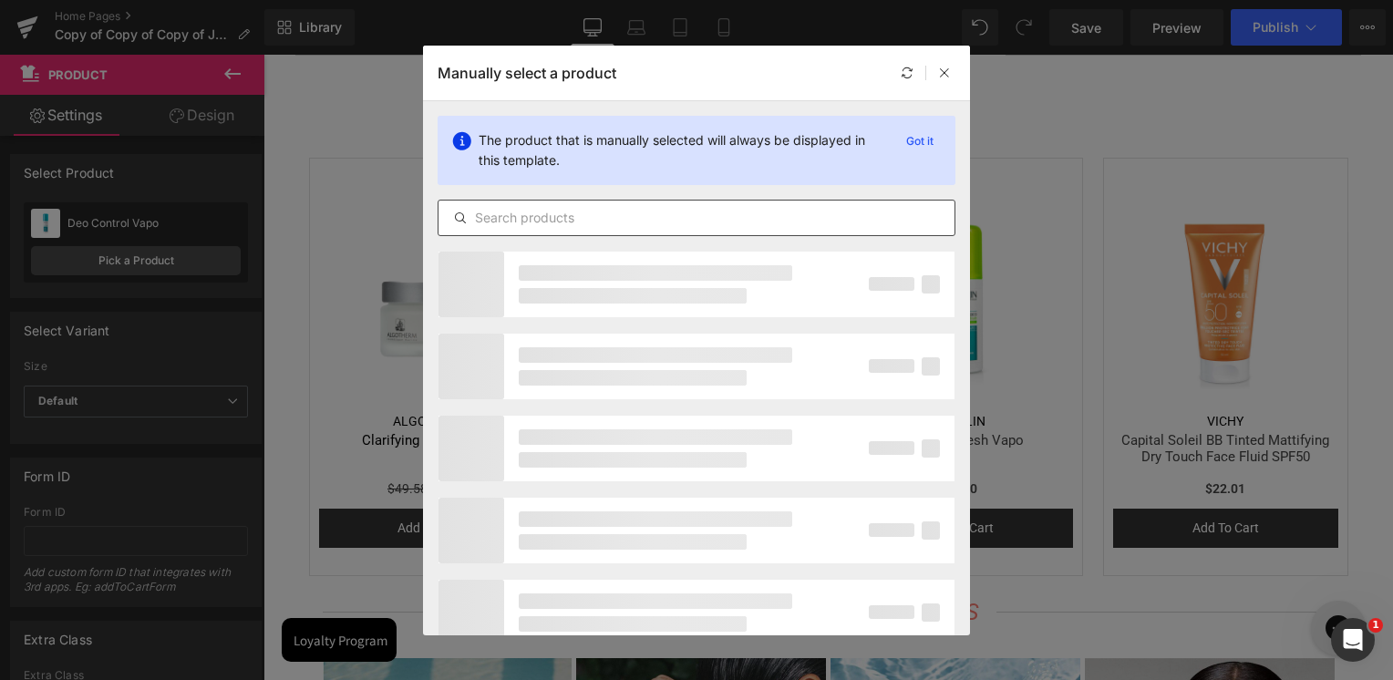
click at [574, 228] on div at bounding box center [697, 218] width 518 height 36
click at [574, 211] on input "text" at bounding box center [697, 218] width 516 height 22
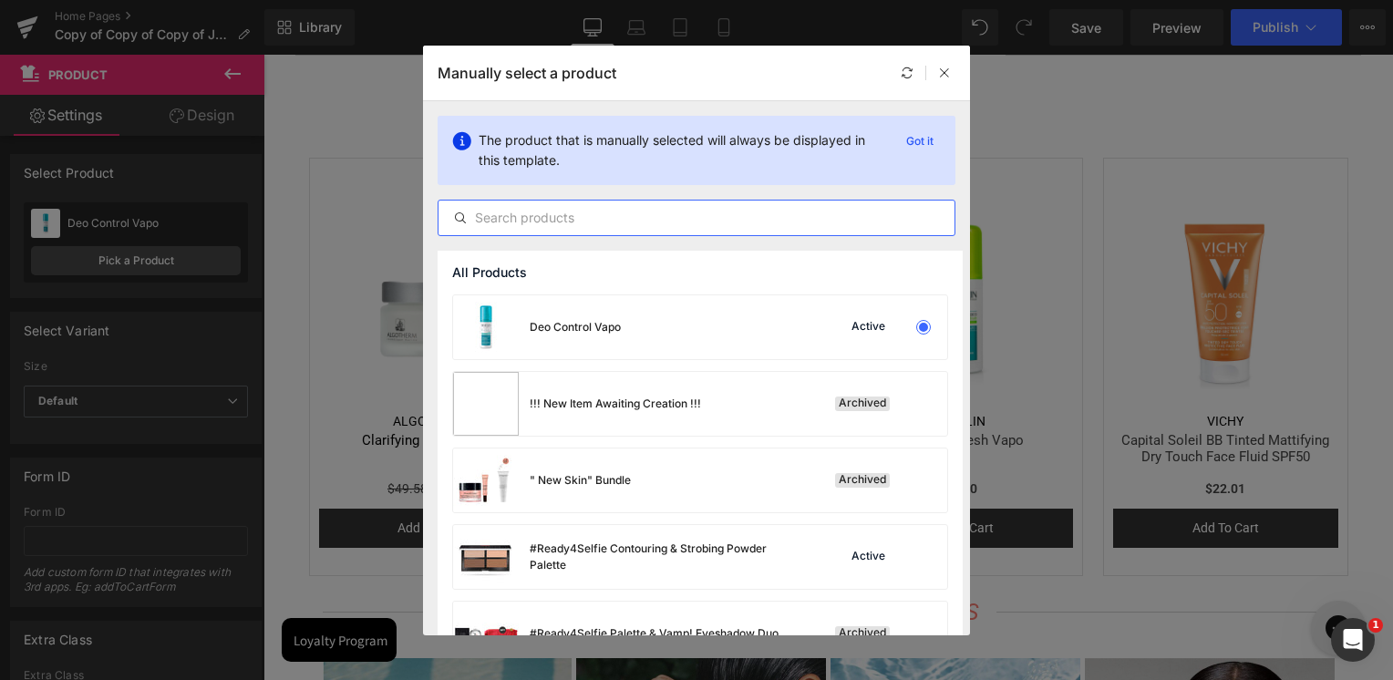
paste input "Deo Control Vapo"
type input "Deo Control Vapo"
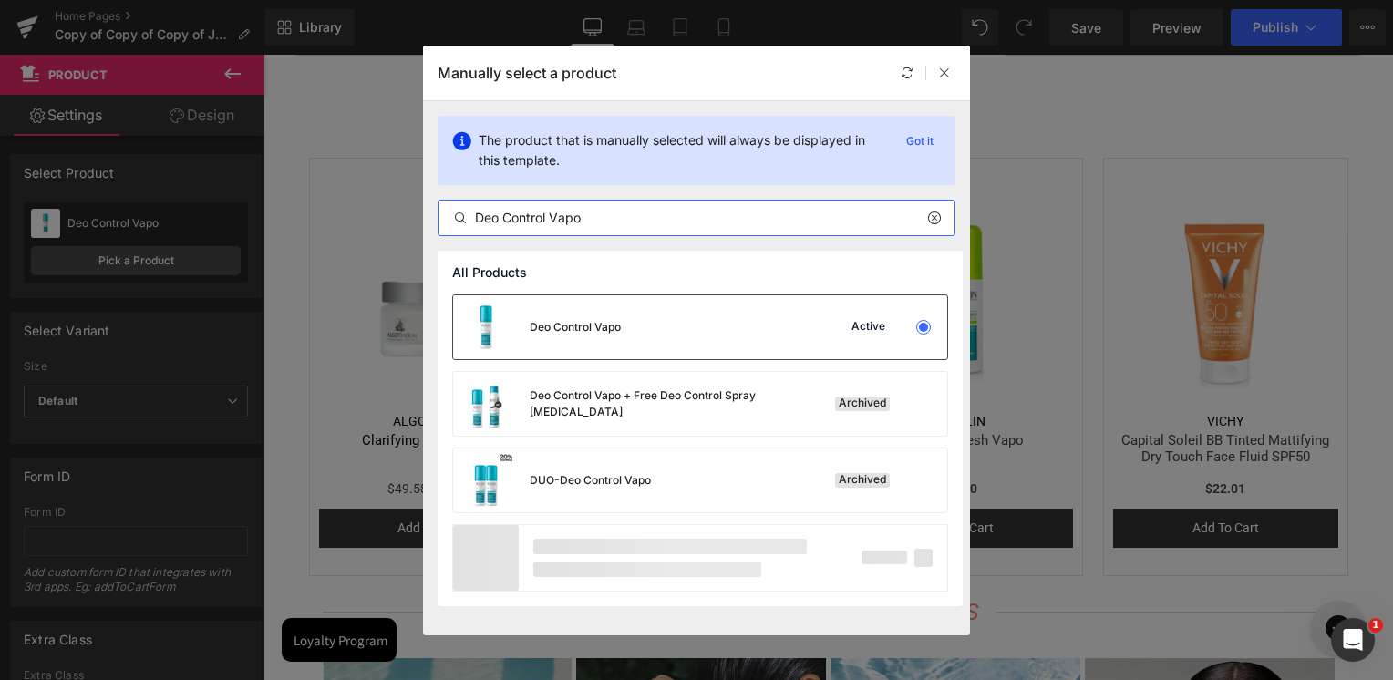
click at [558, 324] on div "Deo Control Vapo" at bounding box center [575, 327] width 91 height 16
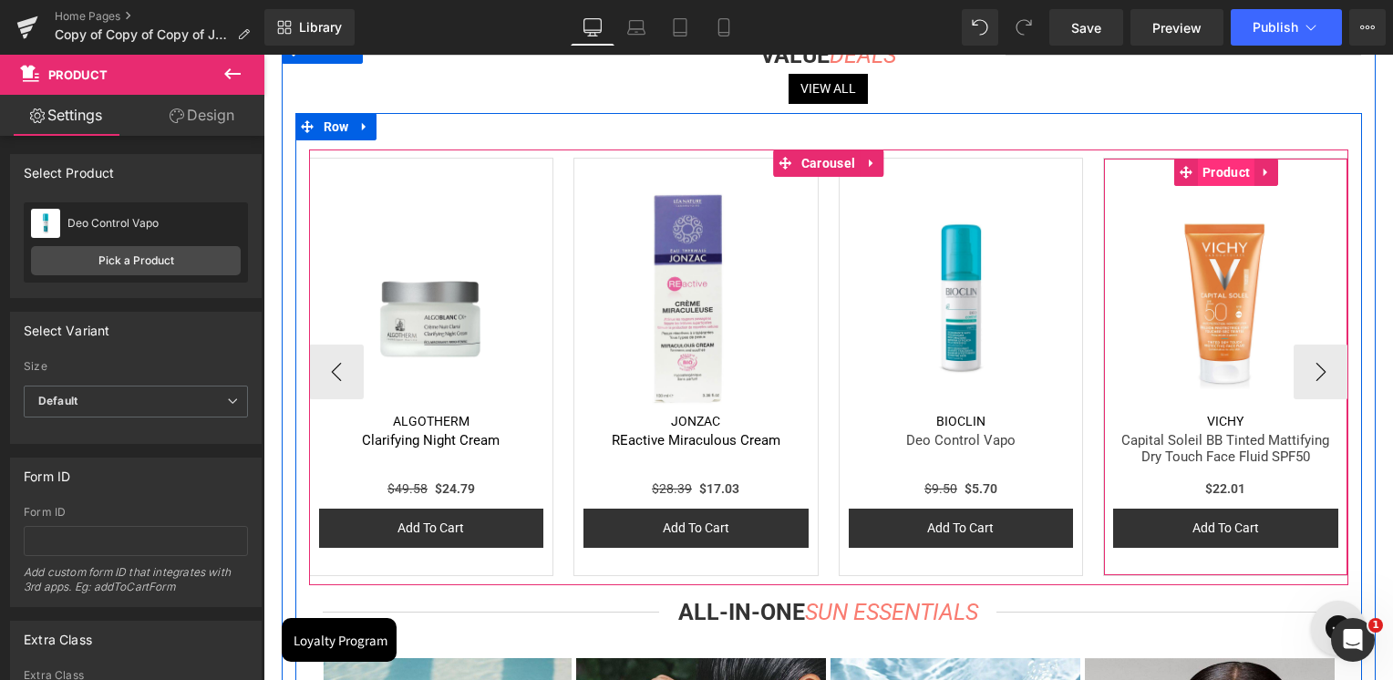
click at [1214, 181] on span "Product" at bounding box center [1226, 172] width 57 height 27
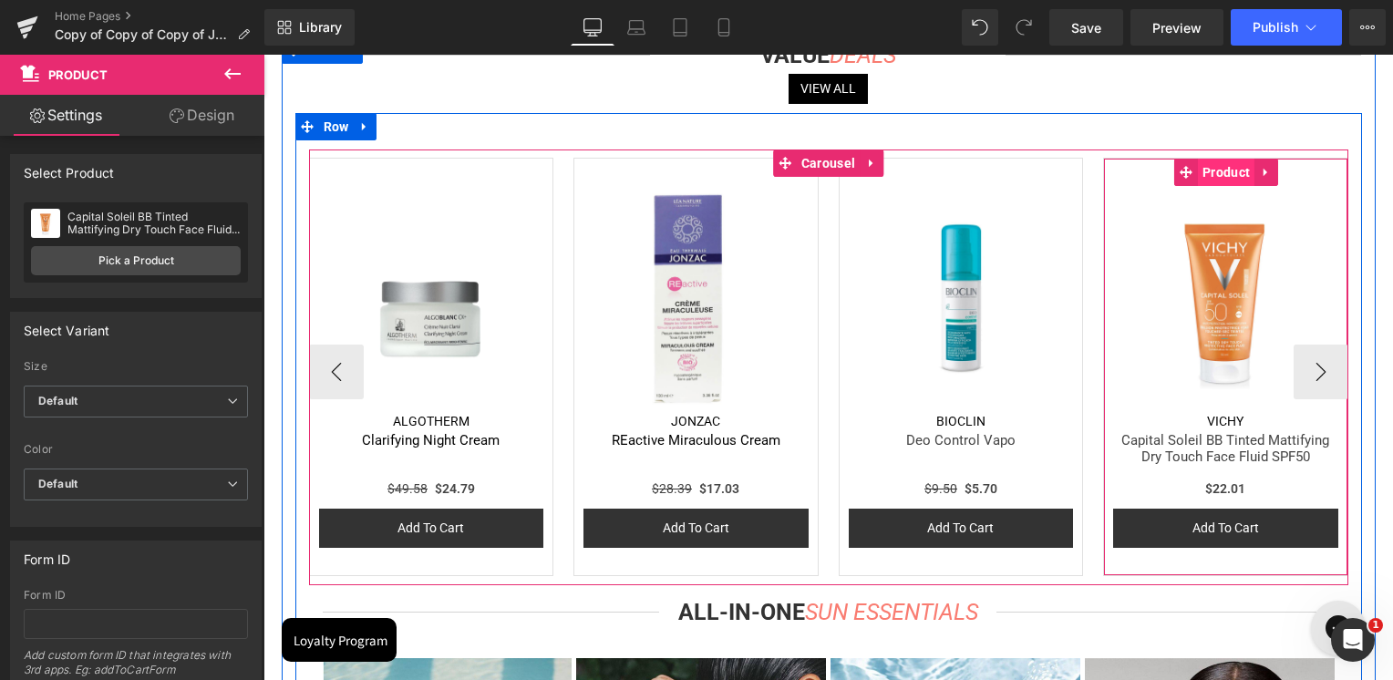
click at [1232, 181] on span "Product" at bounding box center [1226, 172] width 57 height 27
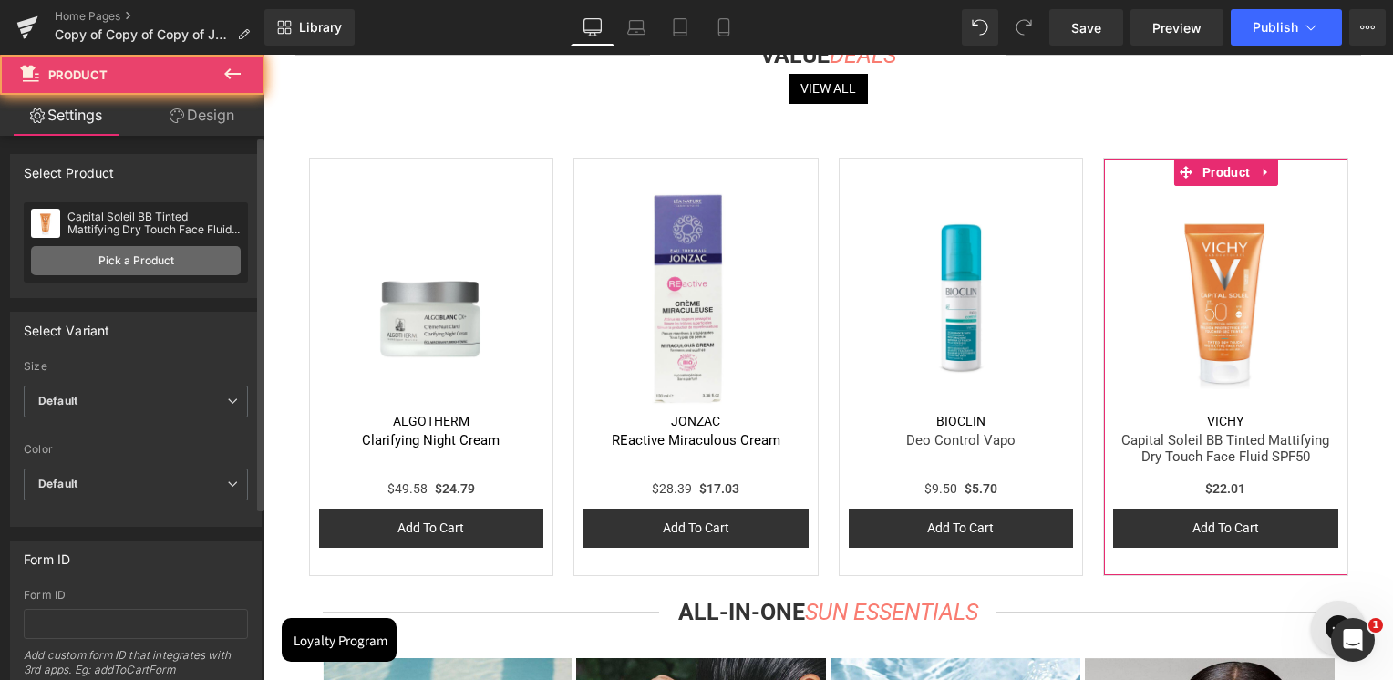
click at [162, 257] on link "Pick a Product" at bounding box center [136, 260] width 210 height 29
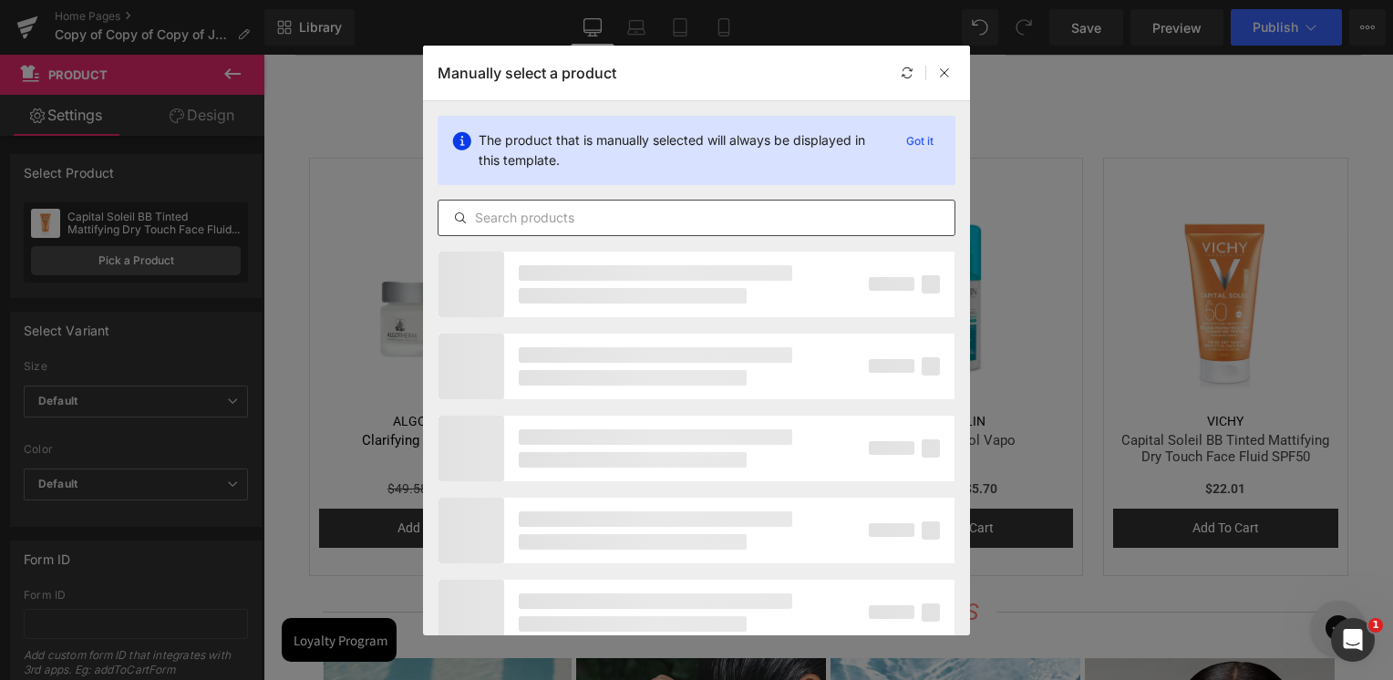
click at [599, 222] on input "text" at bounding box center [697, 218] width 516 height 22
paste input "Roll Modell Moisturising Eye Kit"
type input "Roll Modell Moisturising Eye Kit"
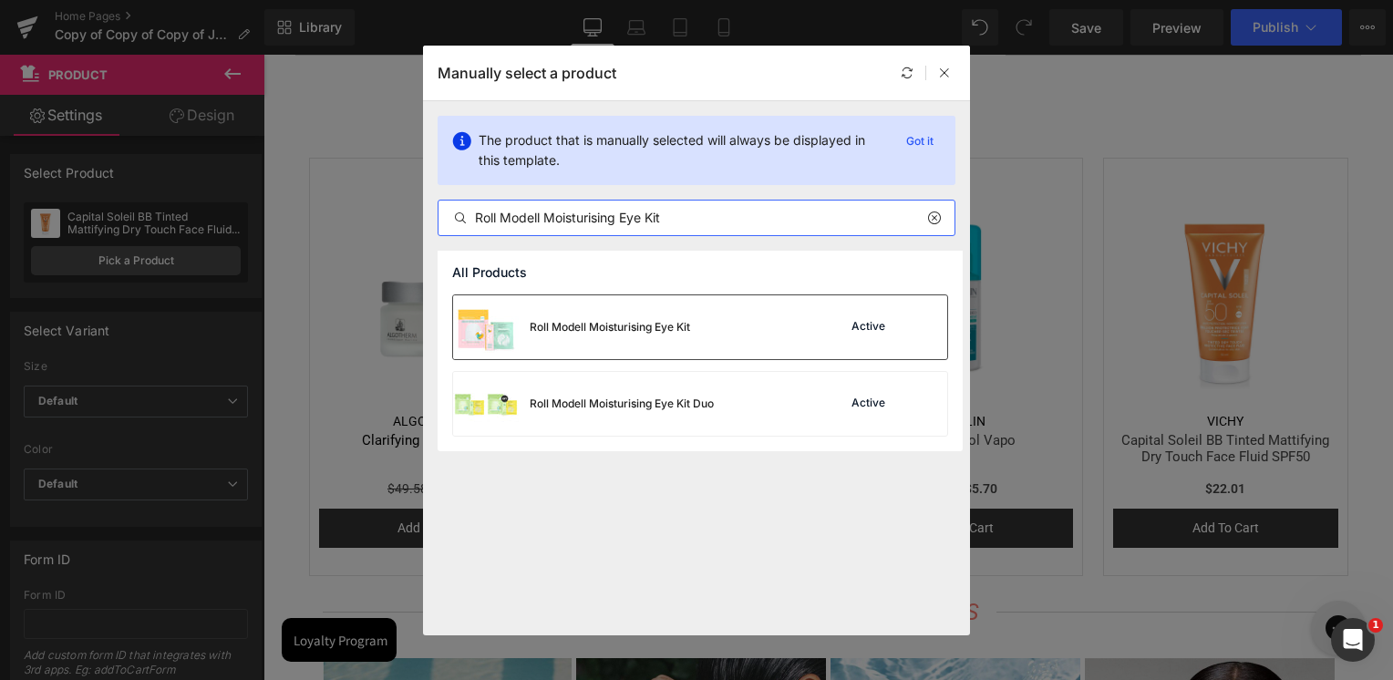
click at [562, 330] on div "Roll Modell Moisturising Eye Kit" at bounding box center [610, 327] width 160 height 16
click at [562, 330] on div "Sale Off (P) Image Algotherm (P) Vendor Clarifying Night Cream (P) Title $49.58…" at bounding box center [971, 367] width 1325 height 419
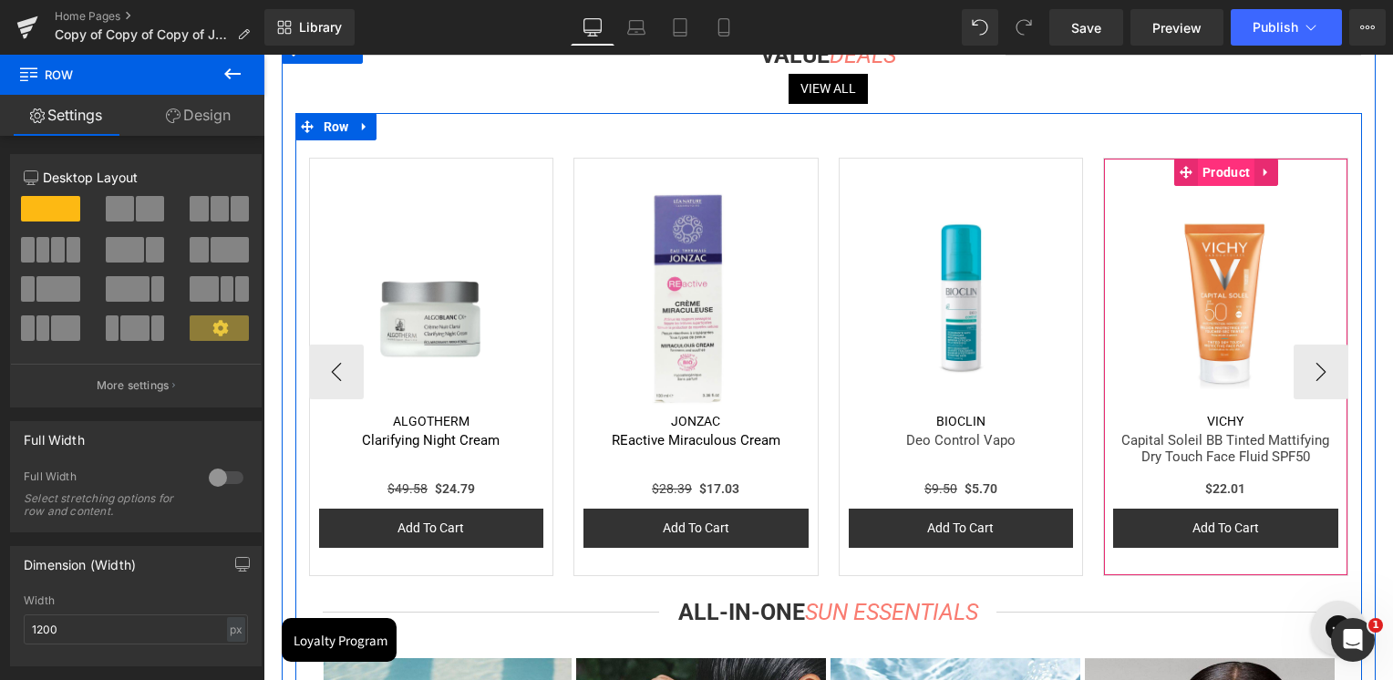
click at [1233, 180] on span "Product" at bounding box center [1226, 172] width 57 height 27
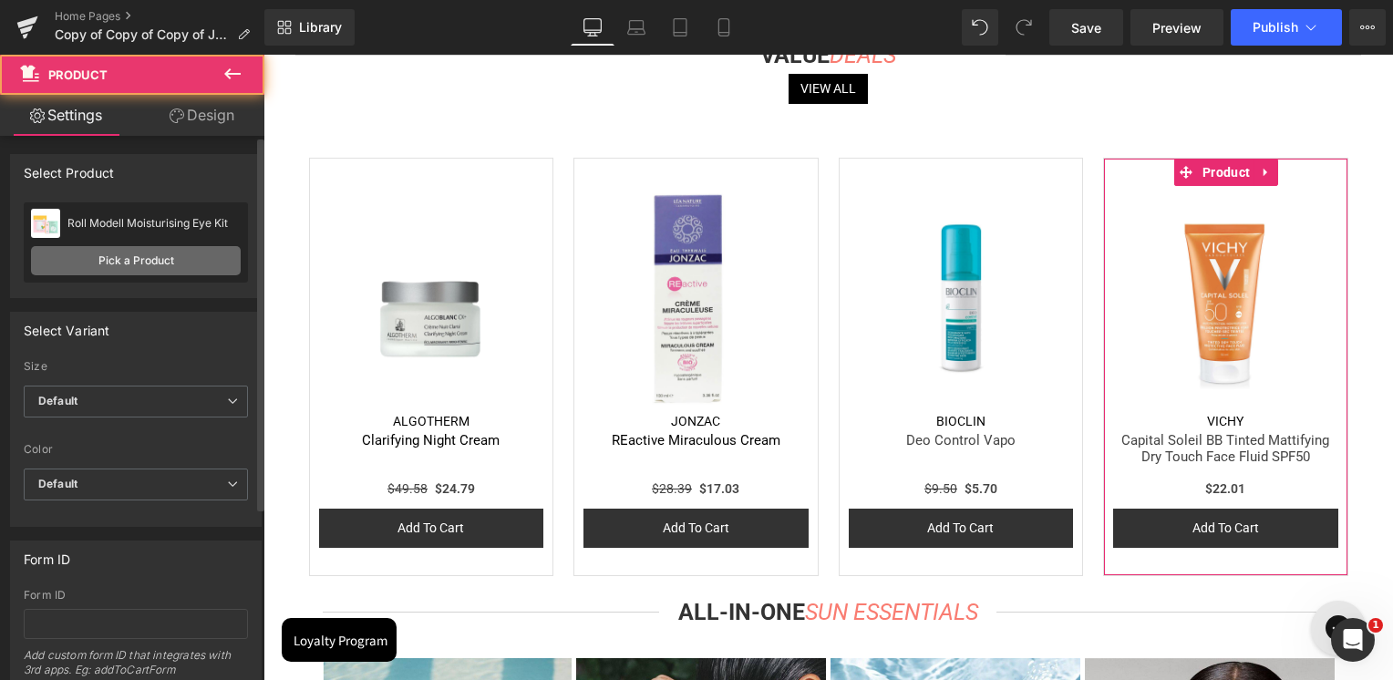
click at [147, 261] on link "Pick a Product" at bounding box center [136, 260] width 210 height 29
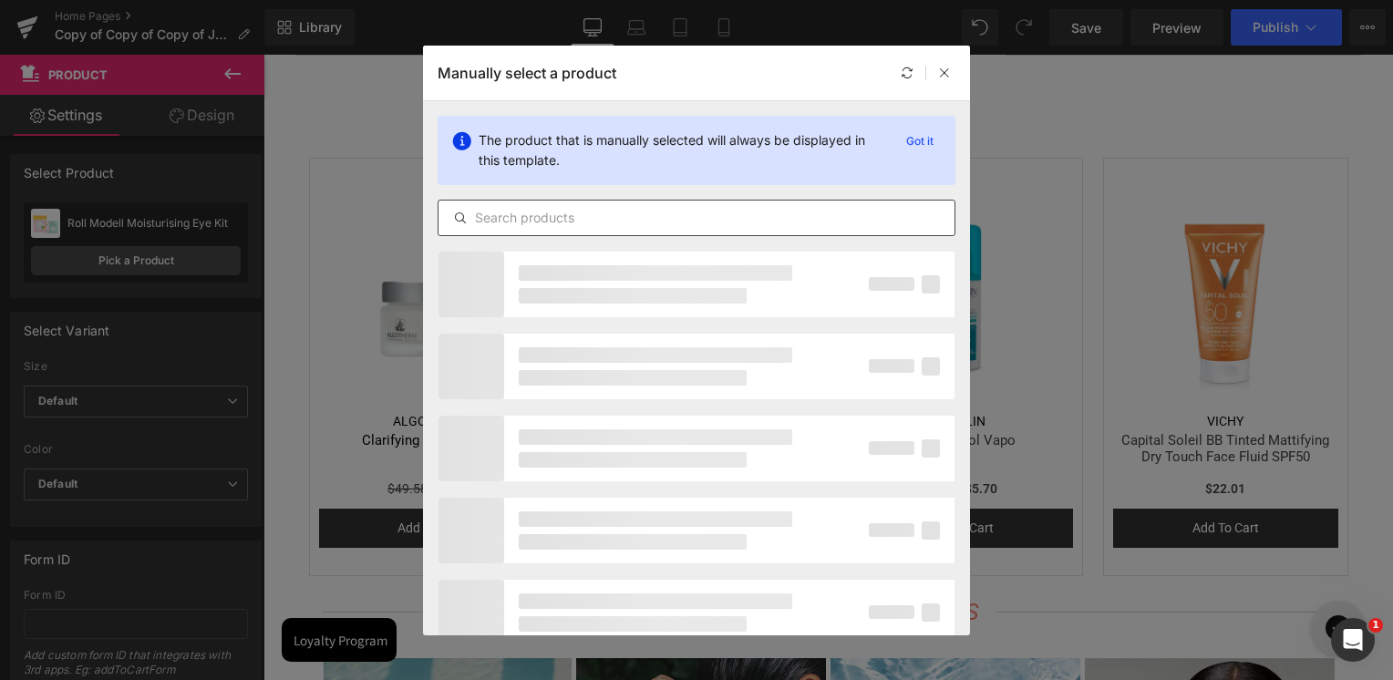
click at [523, 231] on div at bounding box center [697, 218] width 518 height 36
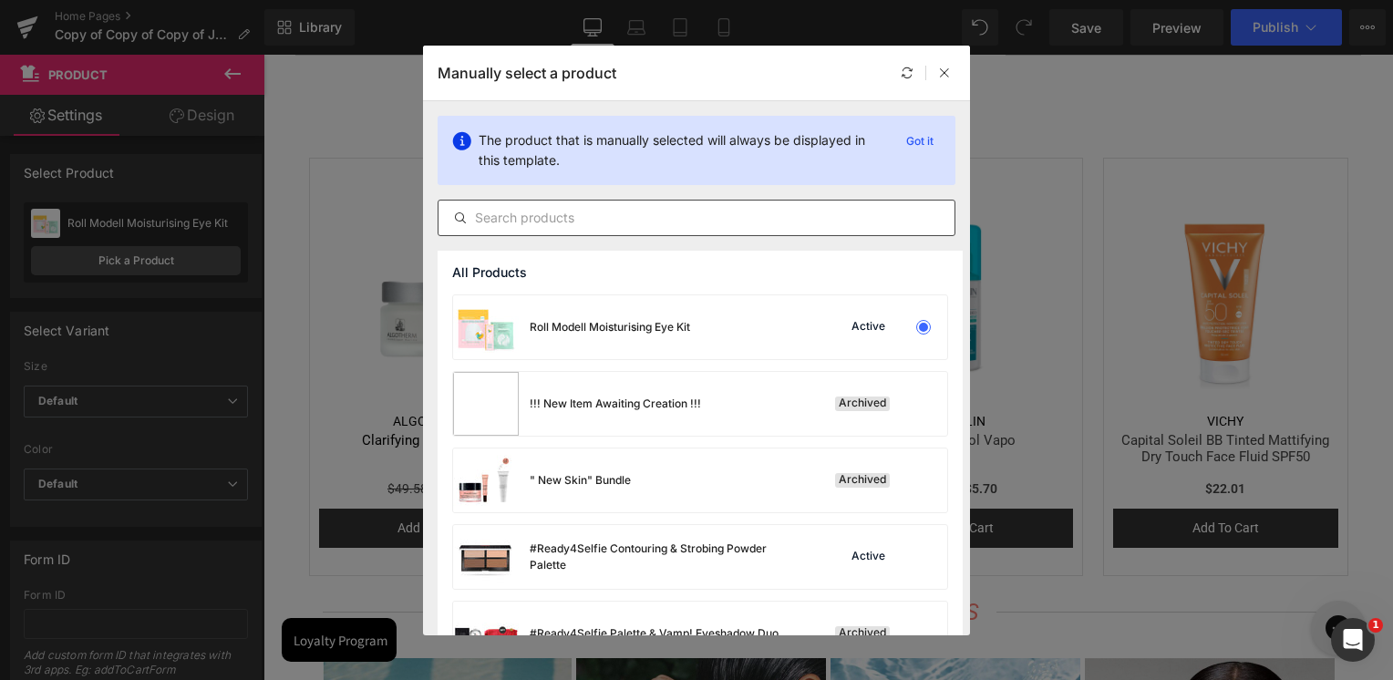
click at [525, 229] on div at bounding box center [697, 218] width 518 height 36
click at [526, 224] on input "text" at bounding box center [697, 218] width 516 height 22
paste input "Roll Modell Moisturising Eye Kit"
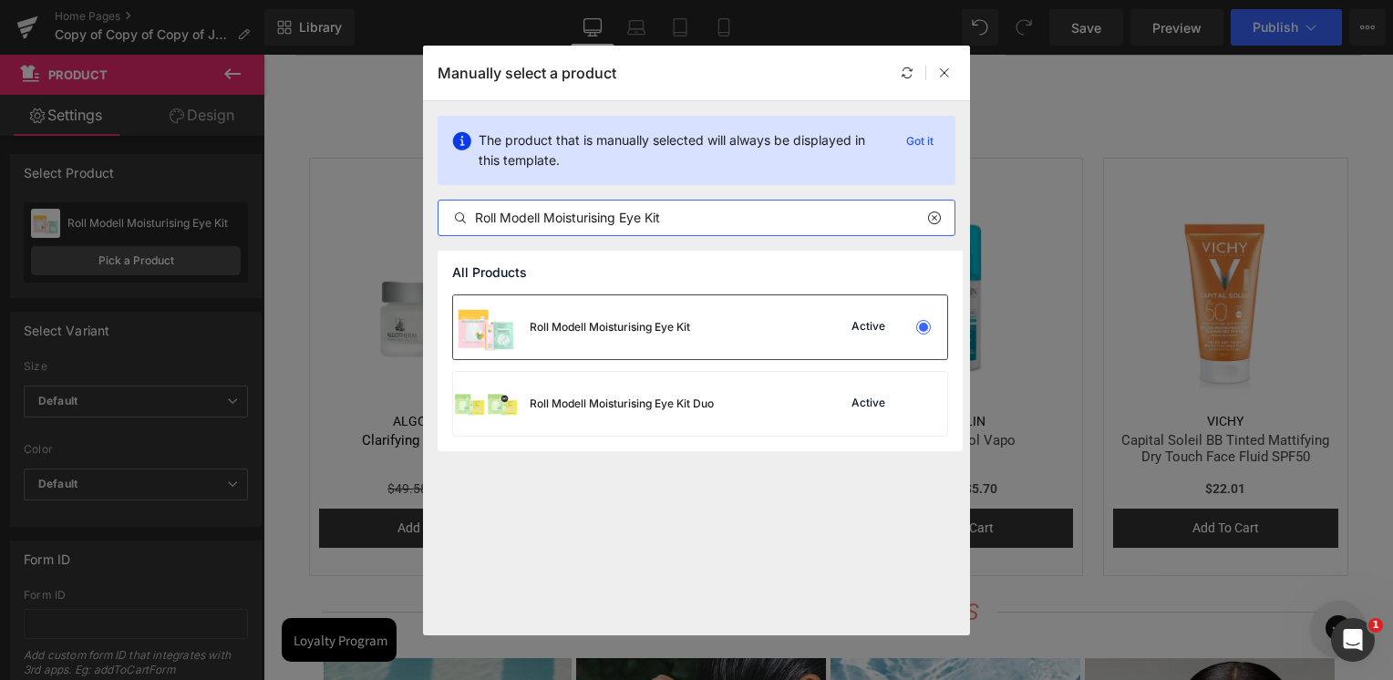
type input "Roll Modell Moisturising Eye Kit"
click at [574, 330] on div "Roll Modell Moisturising Eye Kit" at bounding box center [610, 327] width 160 height 16
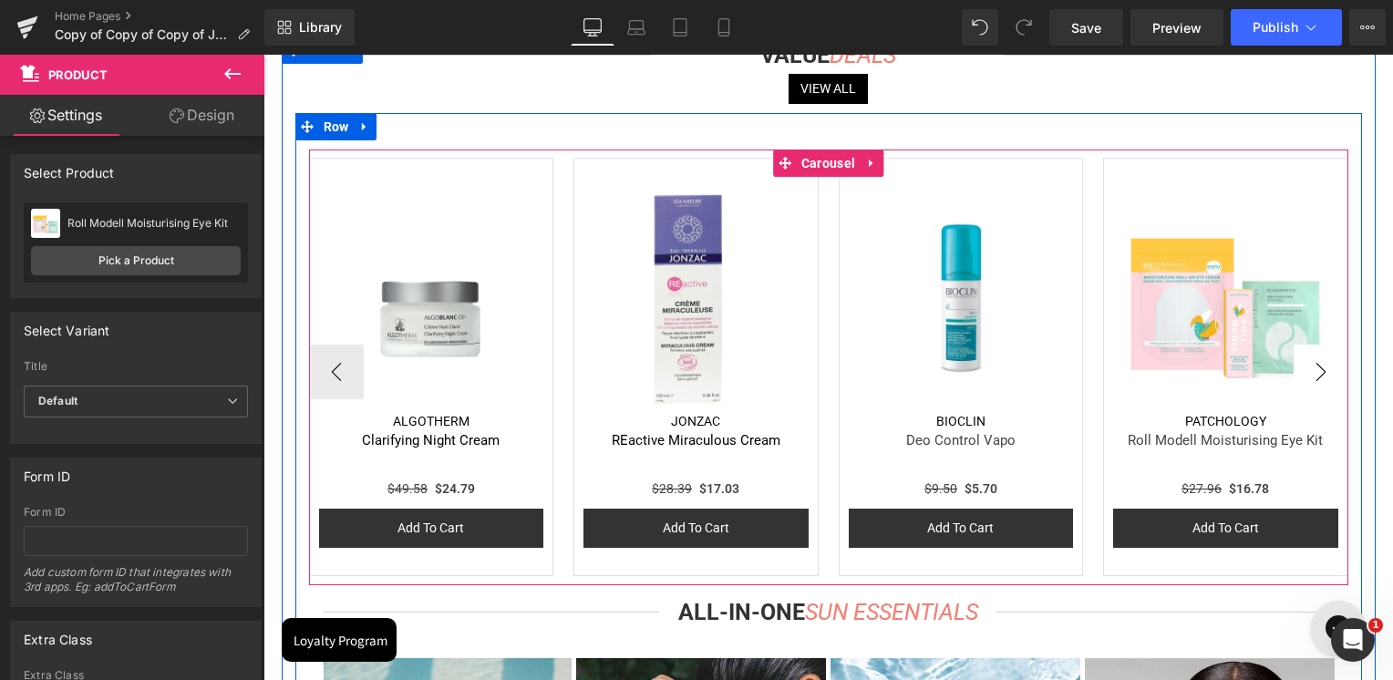
click at [1326, 377] on button "›" at bounding box center [1321, 372] width 55 height 55
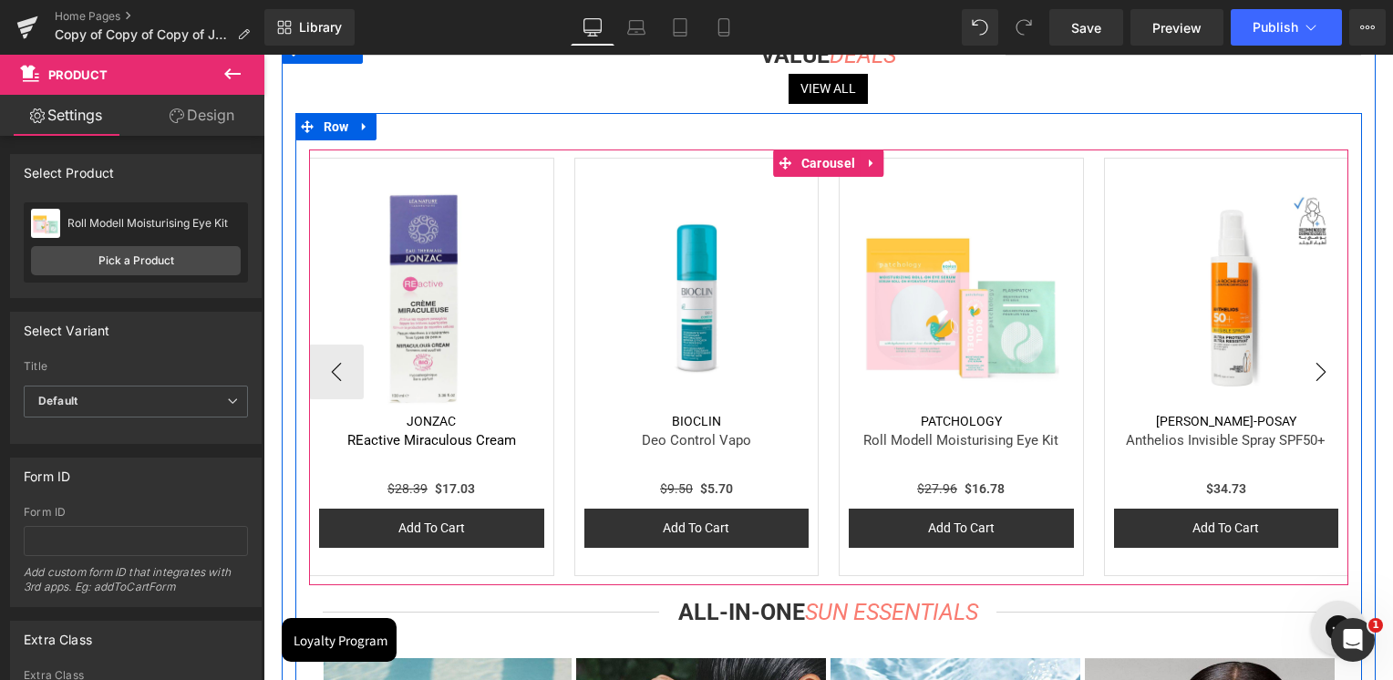
click at [1326, 377] on button "›" at bounding box center [1321, 372] width 55 height 55
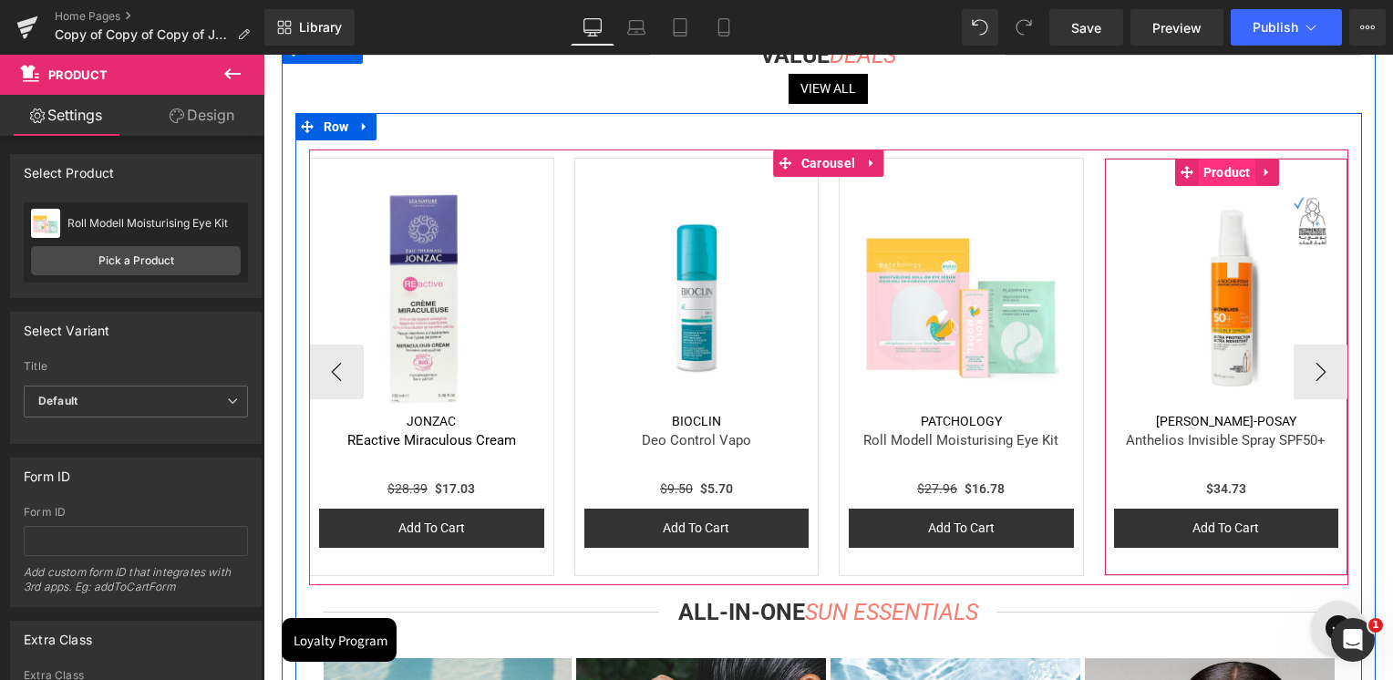
click at [1235, 180] on span "Product" at bounding box center [1227, 172] width 57 height 27
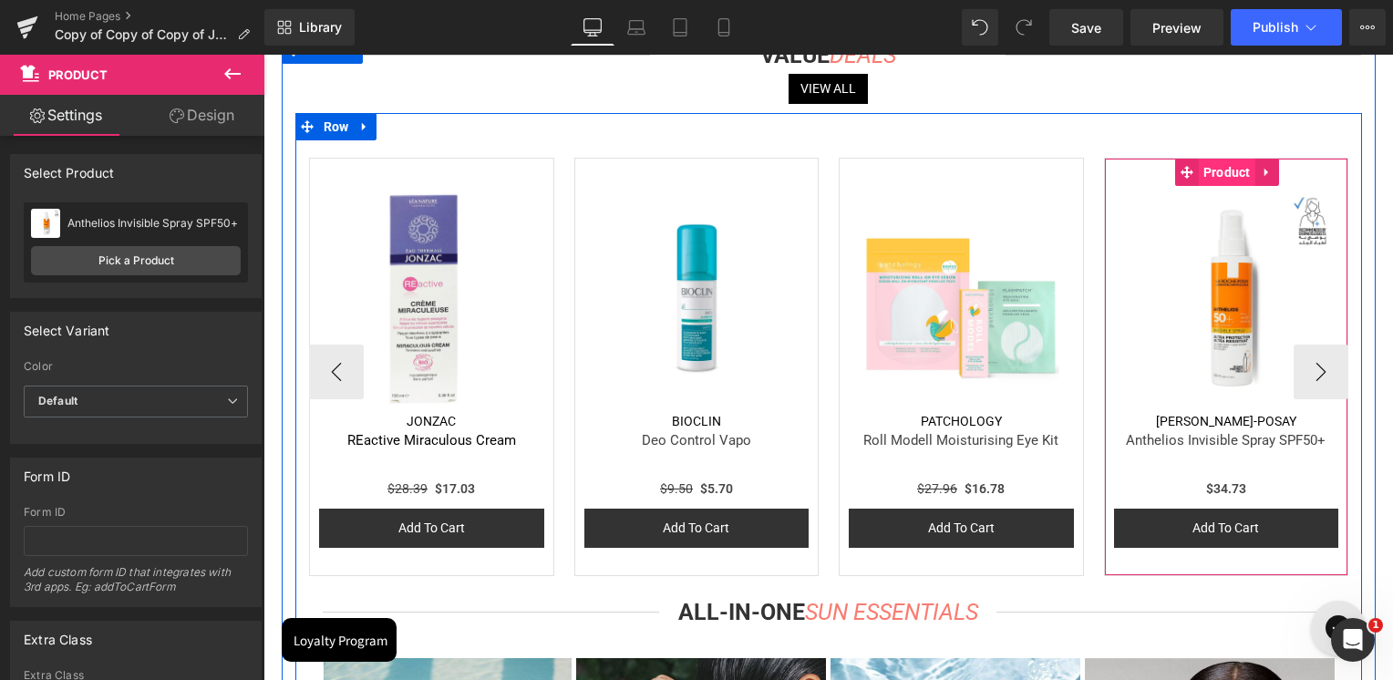
click at [1220, 174] on span "Product" at bounding box center [1227, 172] width 57 height 27
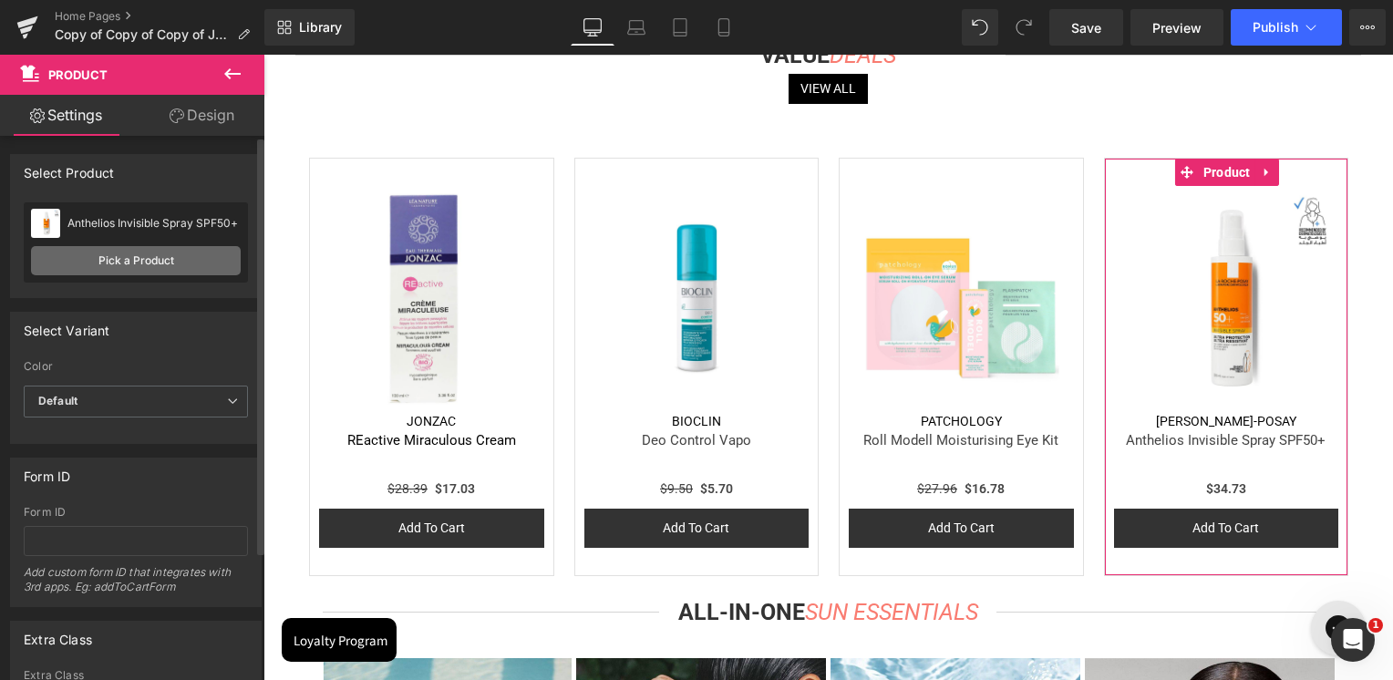
click at [193, 264] on link "Pick a Product" at bounding box center [136, 260] width 210 height 29
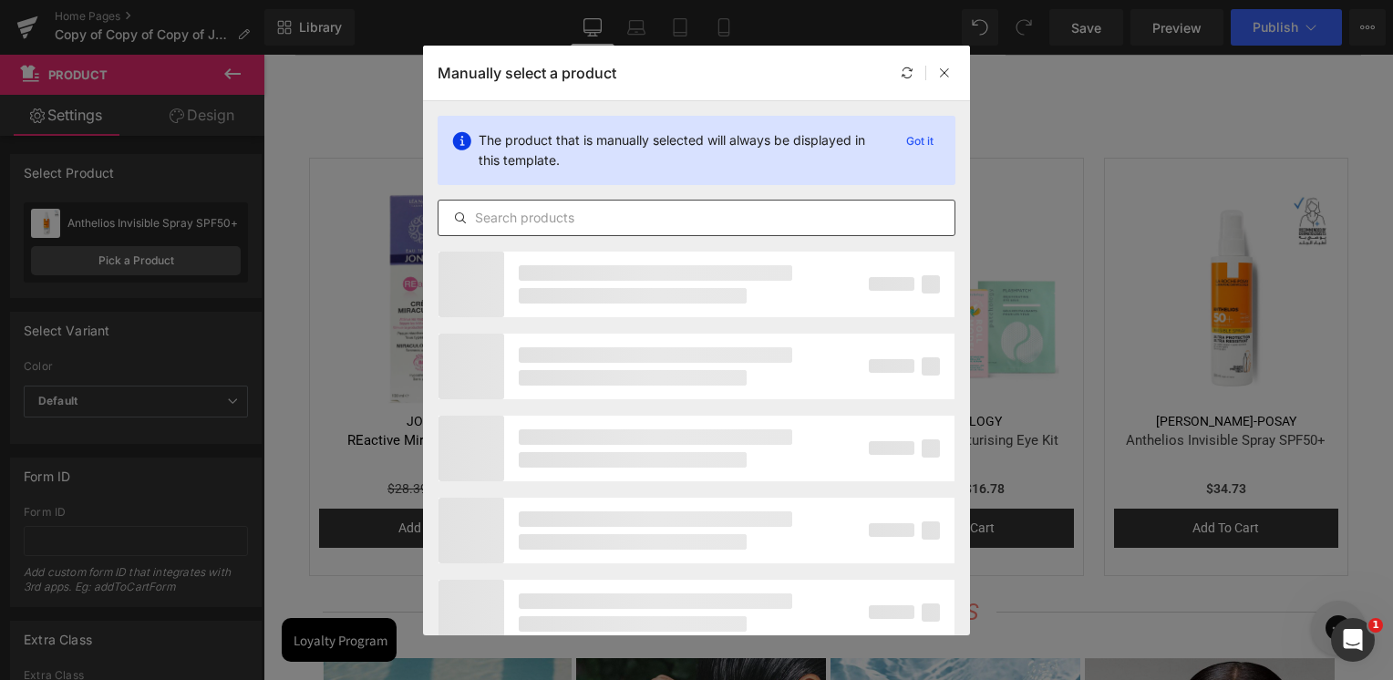
click at [739, 222] on input "text" at bounding box center [697, 218] width 516 height 22
paste input "Fleurs de Mon Jardin"
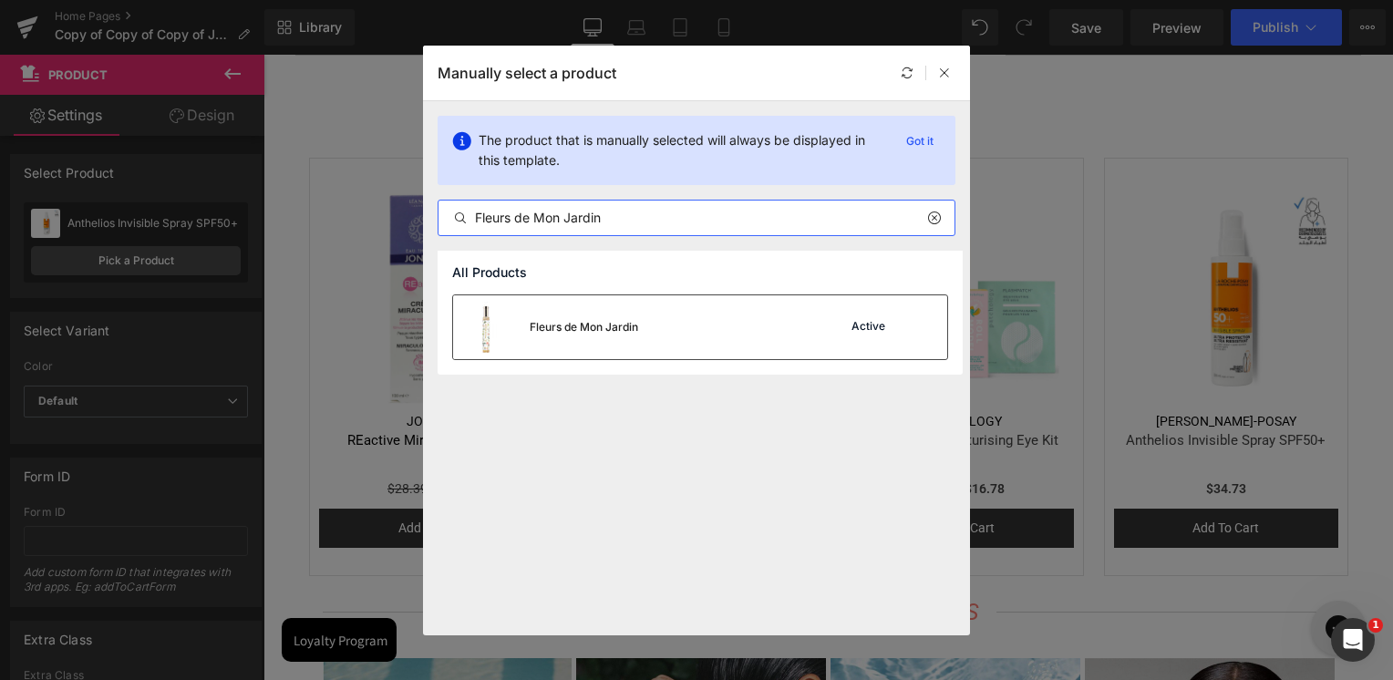
type input "Fleurs de Mon Jardin"
click at [675, 343] on div "Fleurs de Mon Jardin Active" at bounding box center [700, 327] width 494 height 64
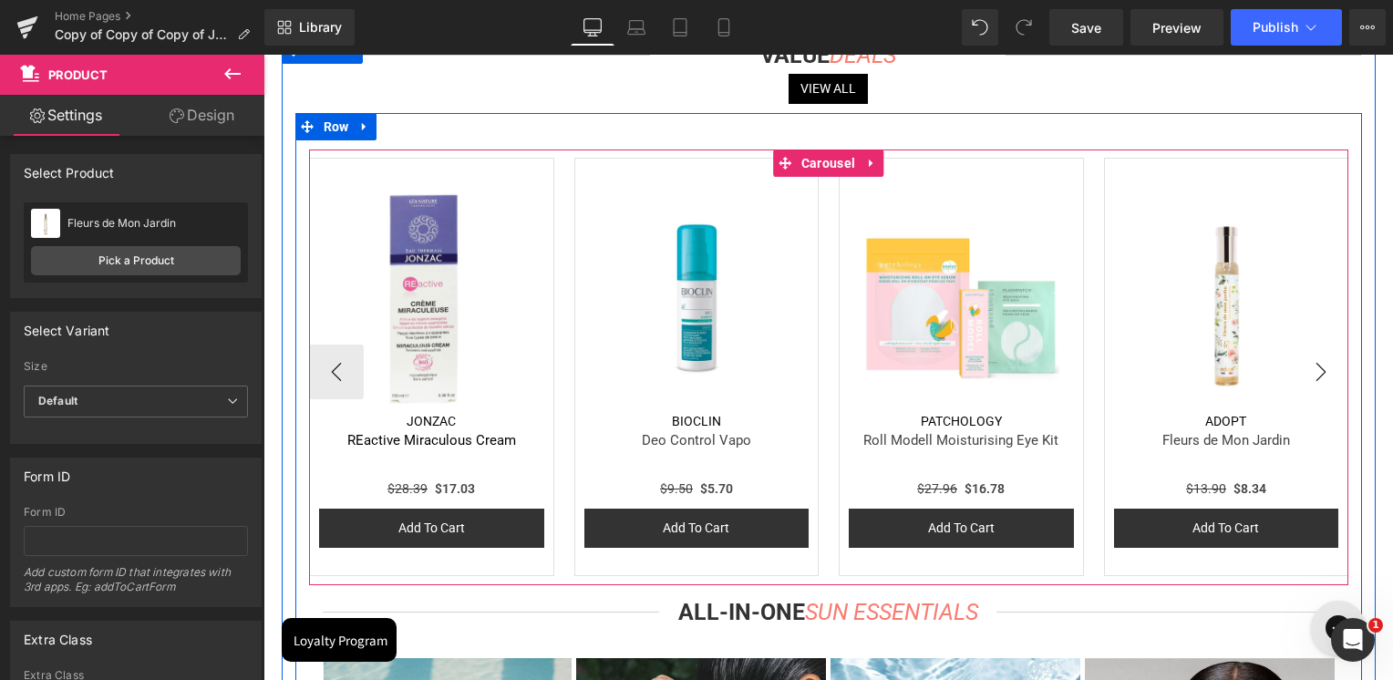
click at [1313, 382] on button "›" at bounding box center [1321, 372] width 55 height 55
click at [813, 167] on span "Carousel" at bounding box center [828, 163] width 63 height 27
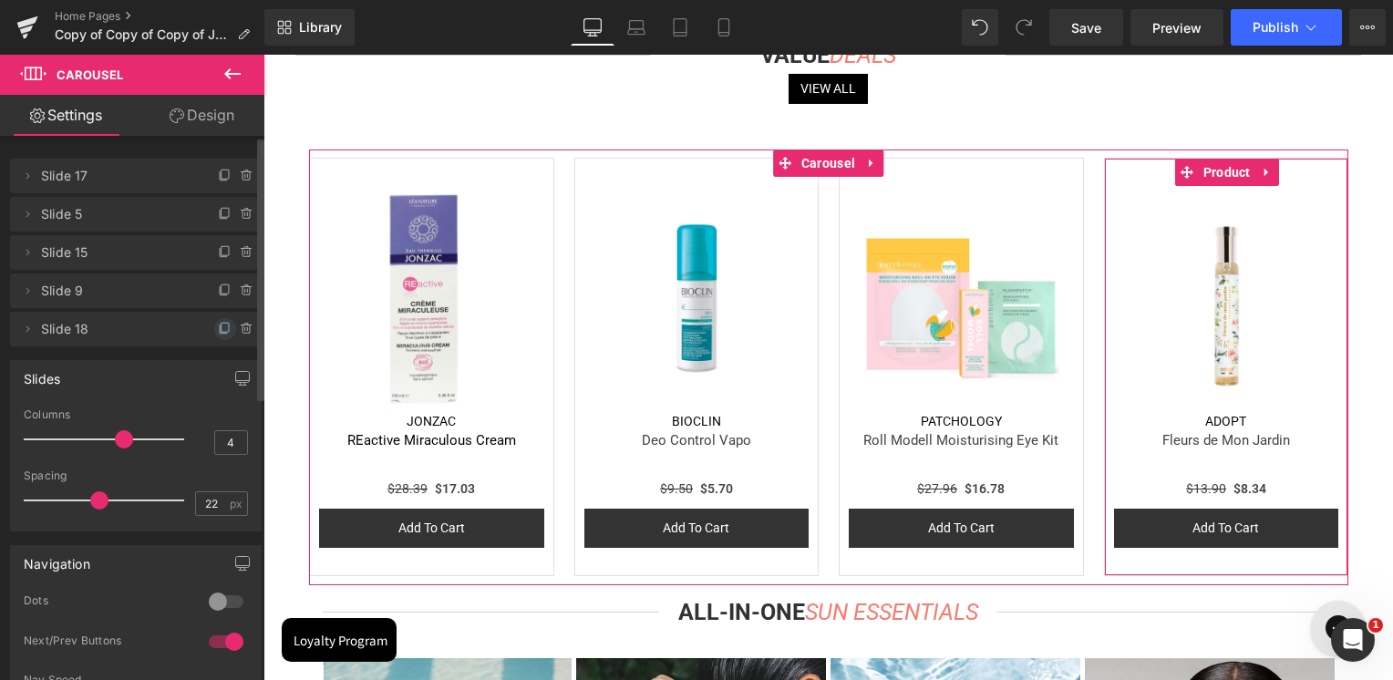
click at [218, 335] on icon at bounding box center [225, 329] width 15 height 15
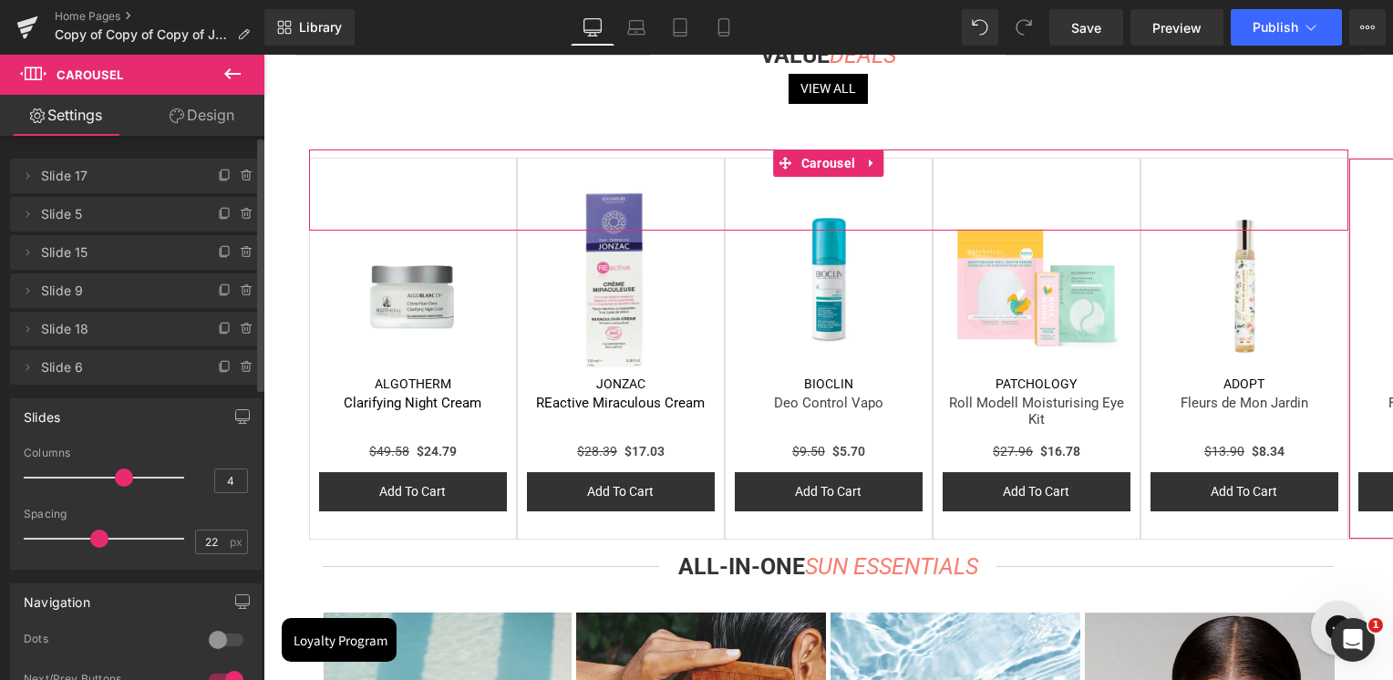
click at [218, 367] on icon at bounding box center [225, 367] width 15 height 15
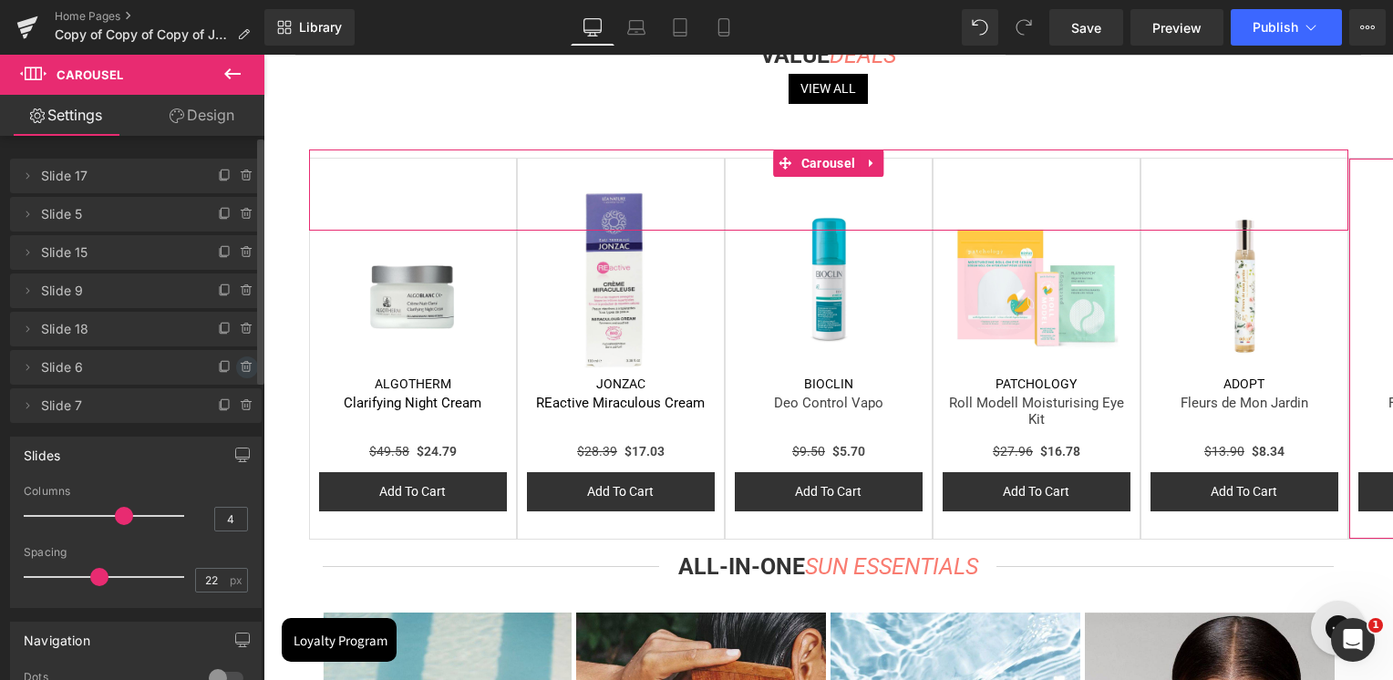
click at [240, 367] on icon at bounding box center [247, 367] width 15 height 15
click at [236, 369] on button "Delete" at bounding box center [227, 369] width 57 height 24
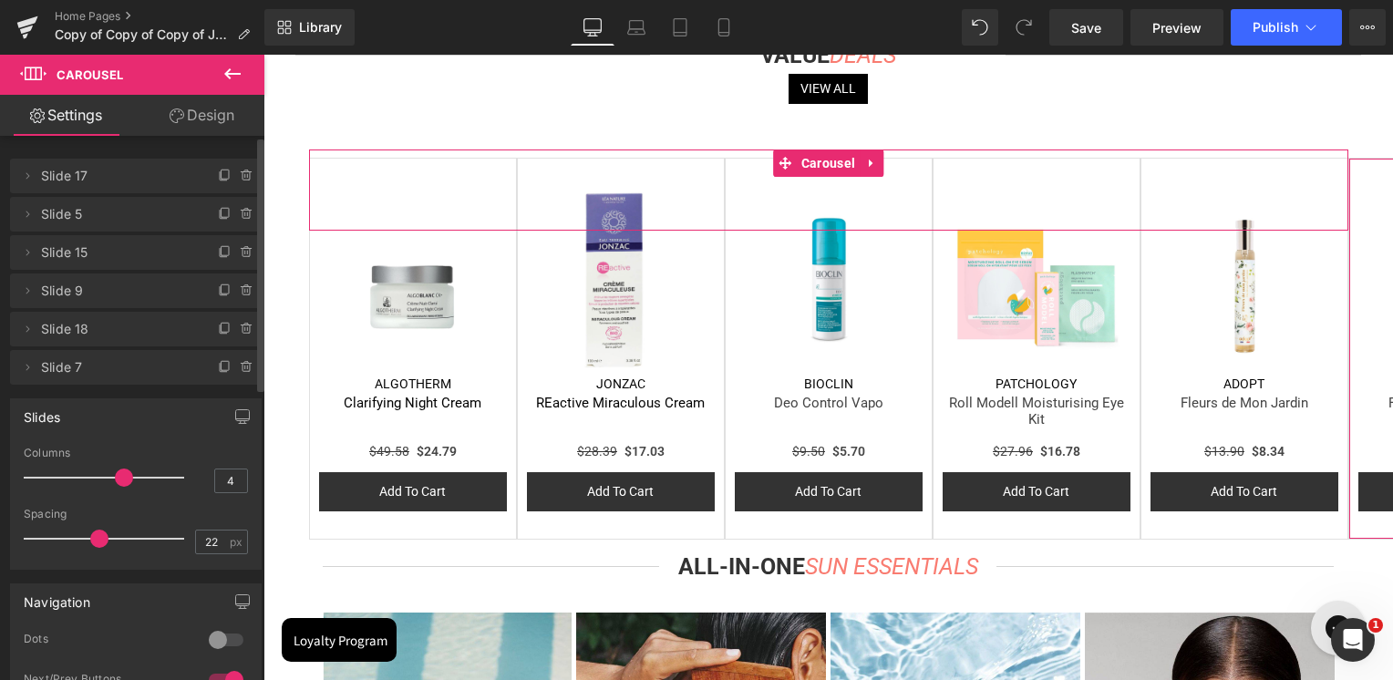
click at [243, 370] on icon at bounding box center [246, 368] width 7 height 8
click at [234, 372] on button "Delete" at bounding box center [227, 369] width 57 height 24
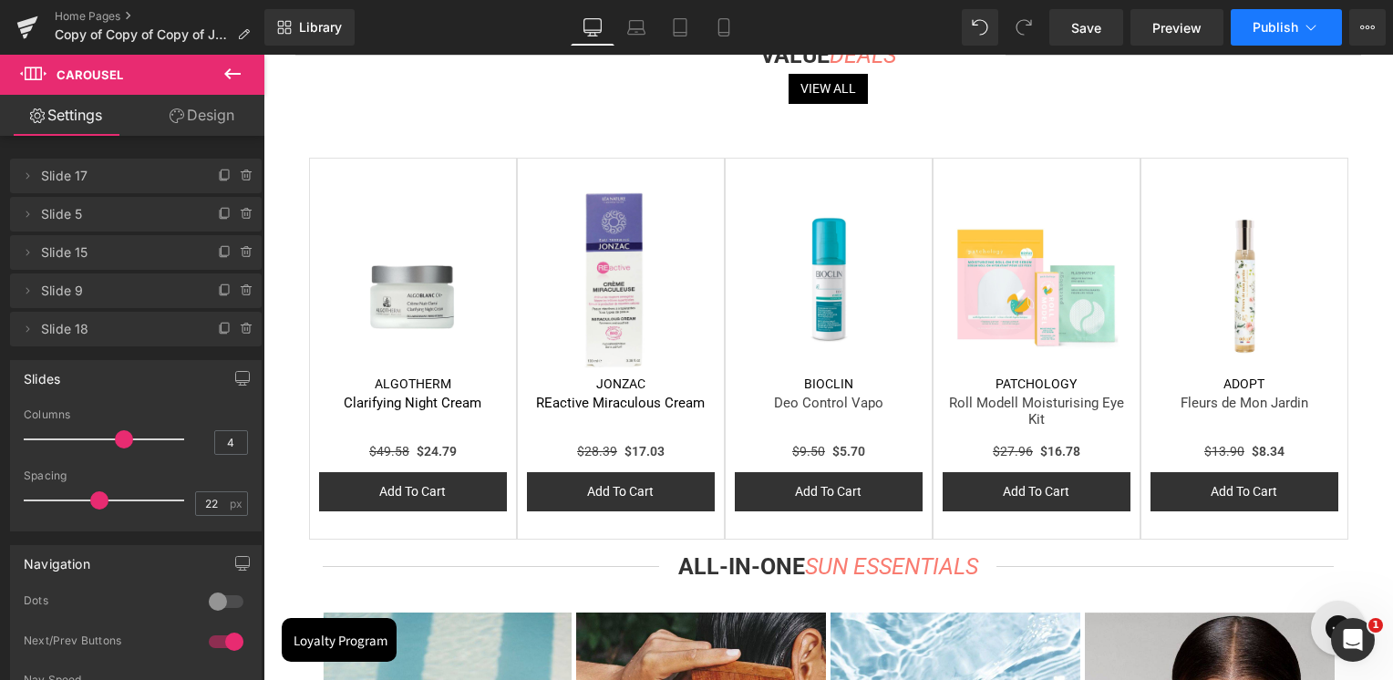
click at [1284, 22] on span "Publish" at bounding box center [1276, 27] width 46 height 15
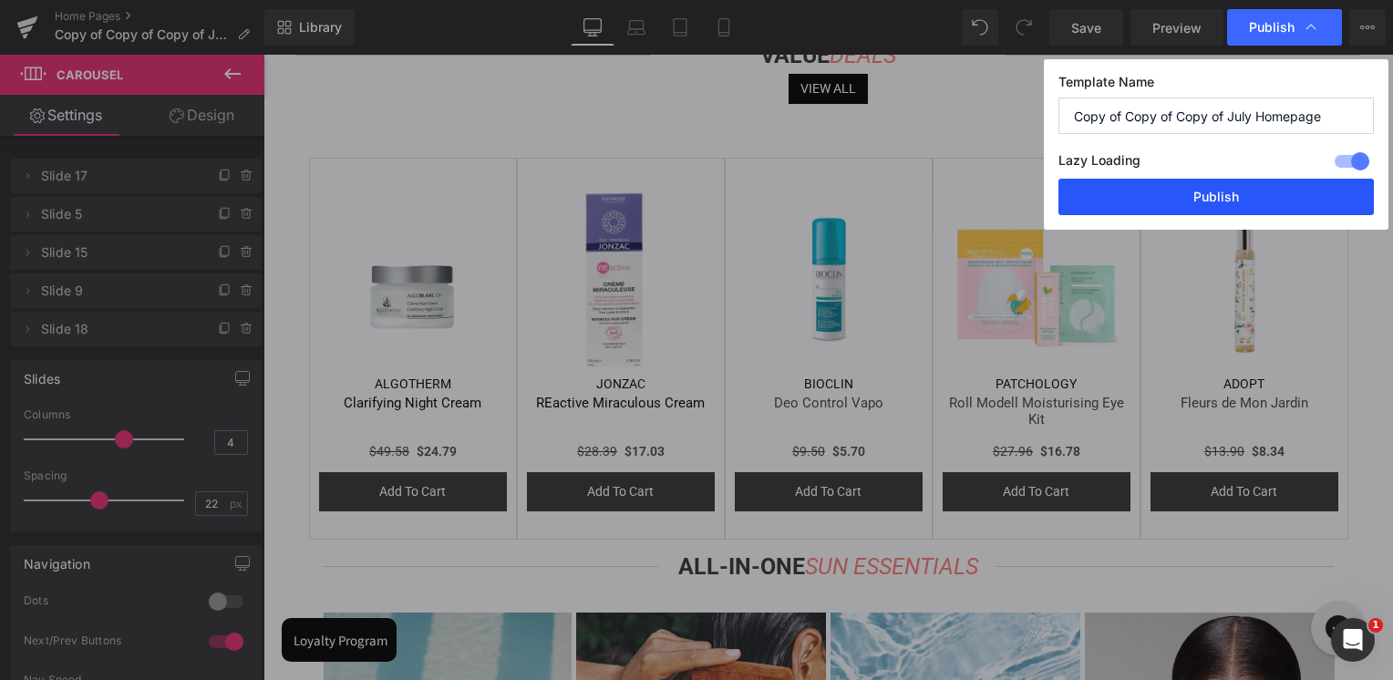
click at [1177, 199] on button "Publish" at bounding box center [1216, 197] width 315 height 36
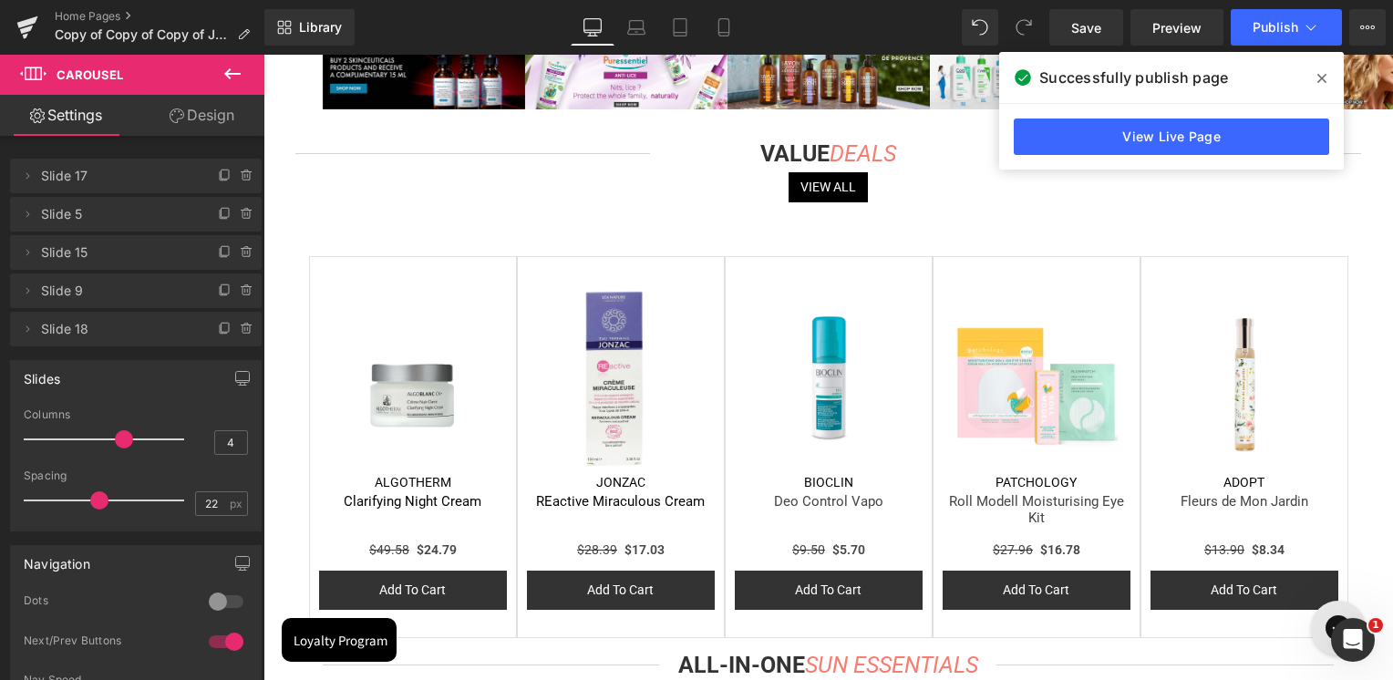
scroll to position [1459, 0]
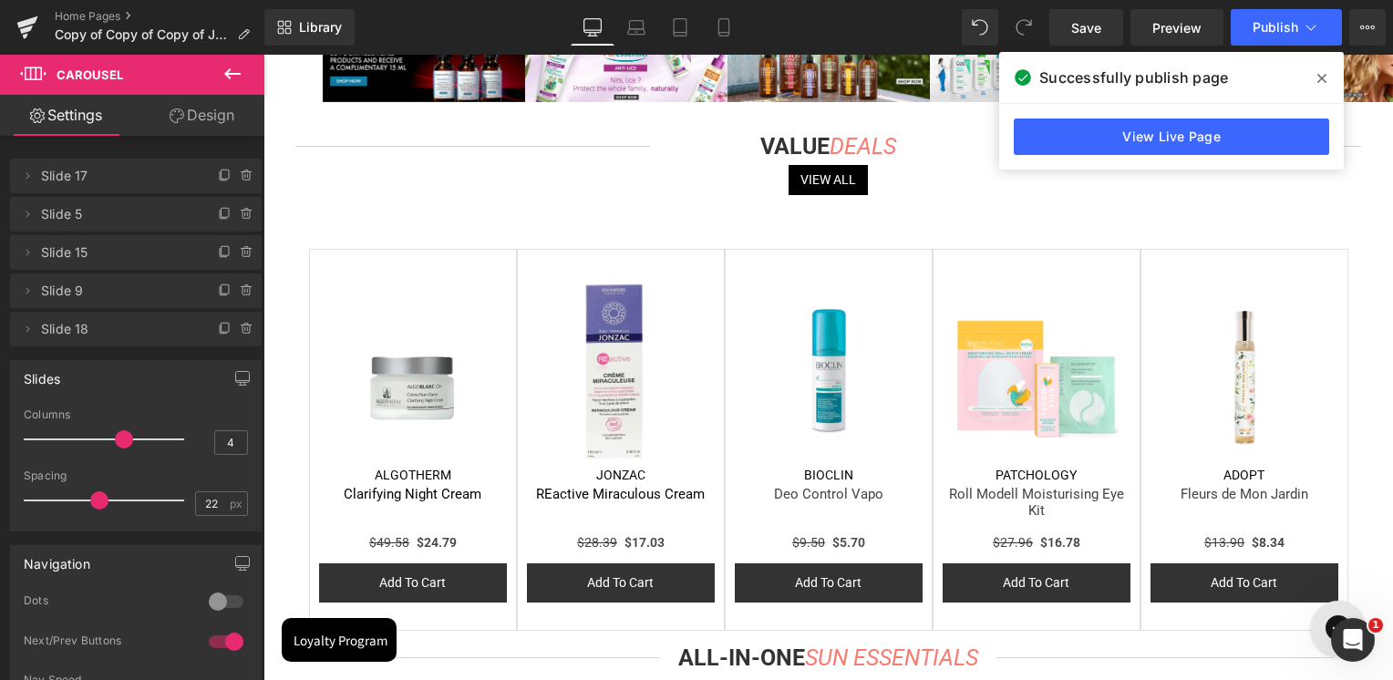
click at [416, 360] on img at bounding box center [413, 371] width 188 height 188
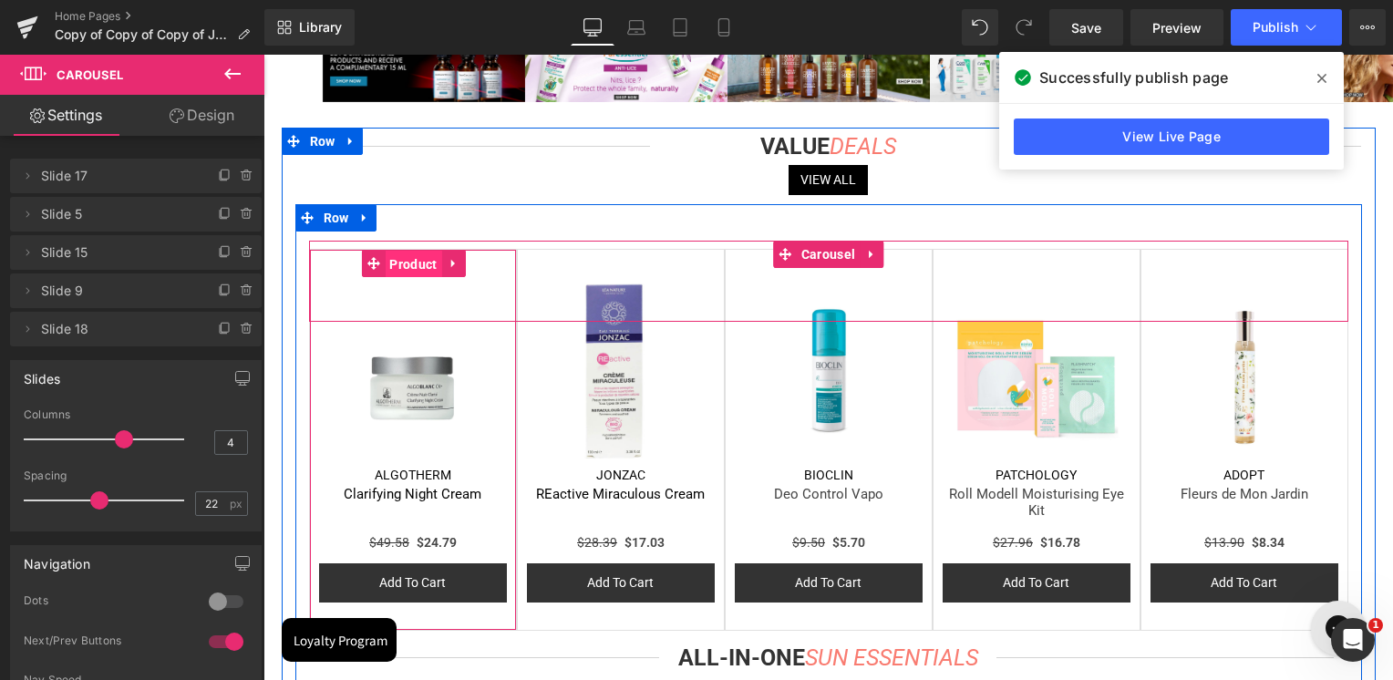
click at [390, 271] on span "Product" at bounding box center [413, 264] width 57 height 27
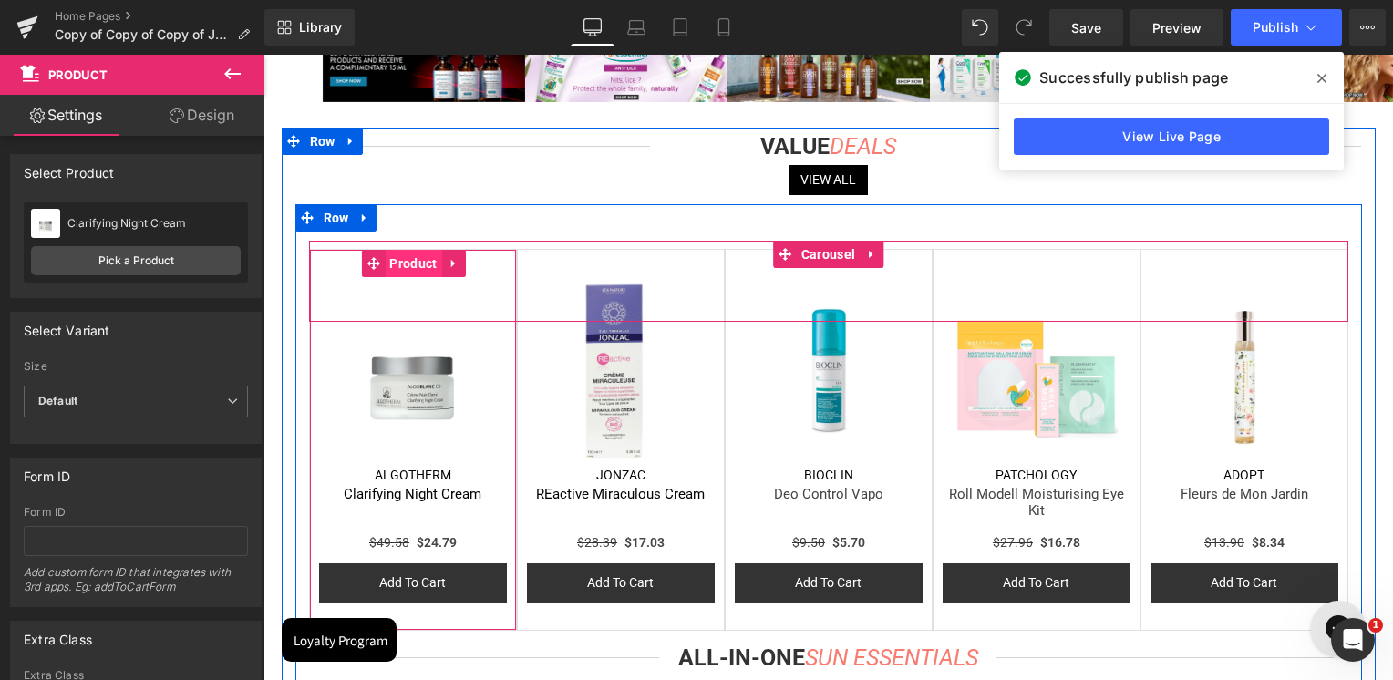
click at [415, 270] on span "Product" at bounding box center [413, 263] width 57 height 27
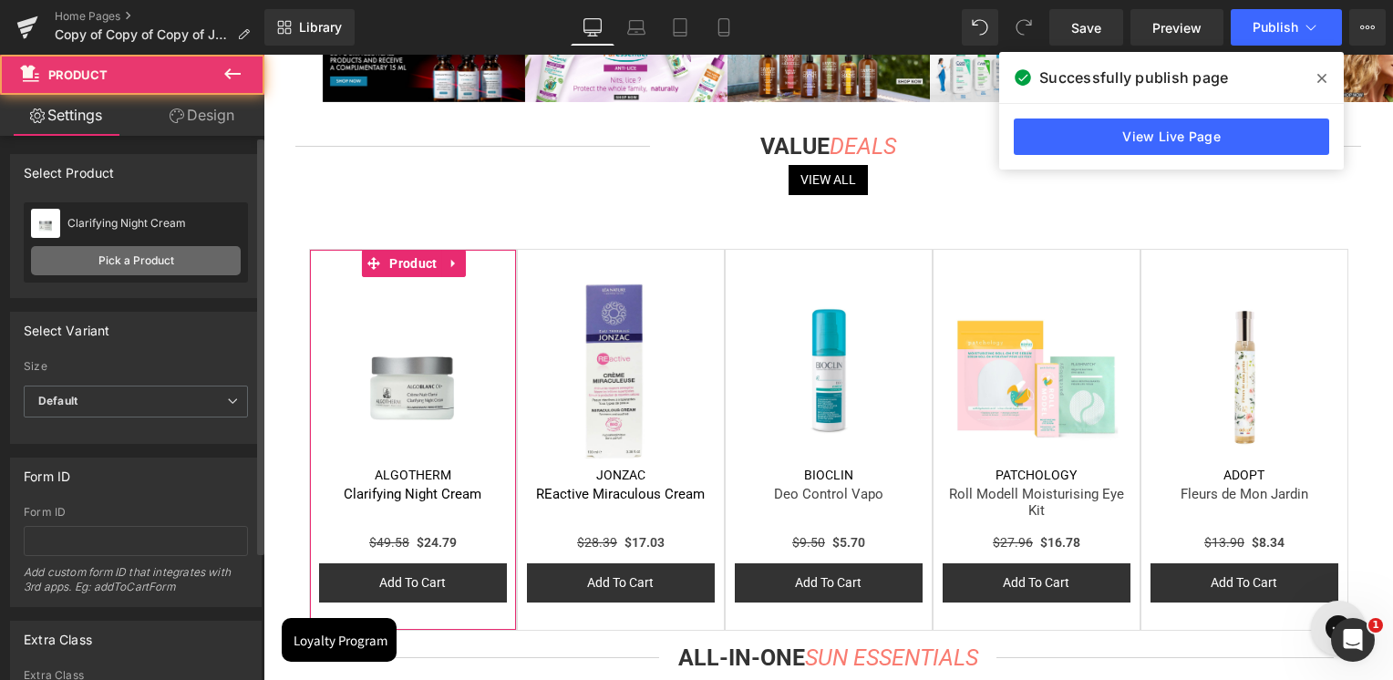
click at [163, 267] on link "Pick a Product" at bounding box center [136, 260] width 210 height 29
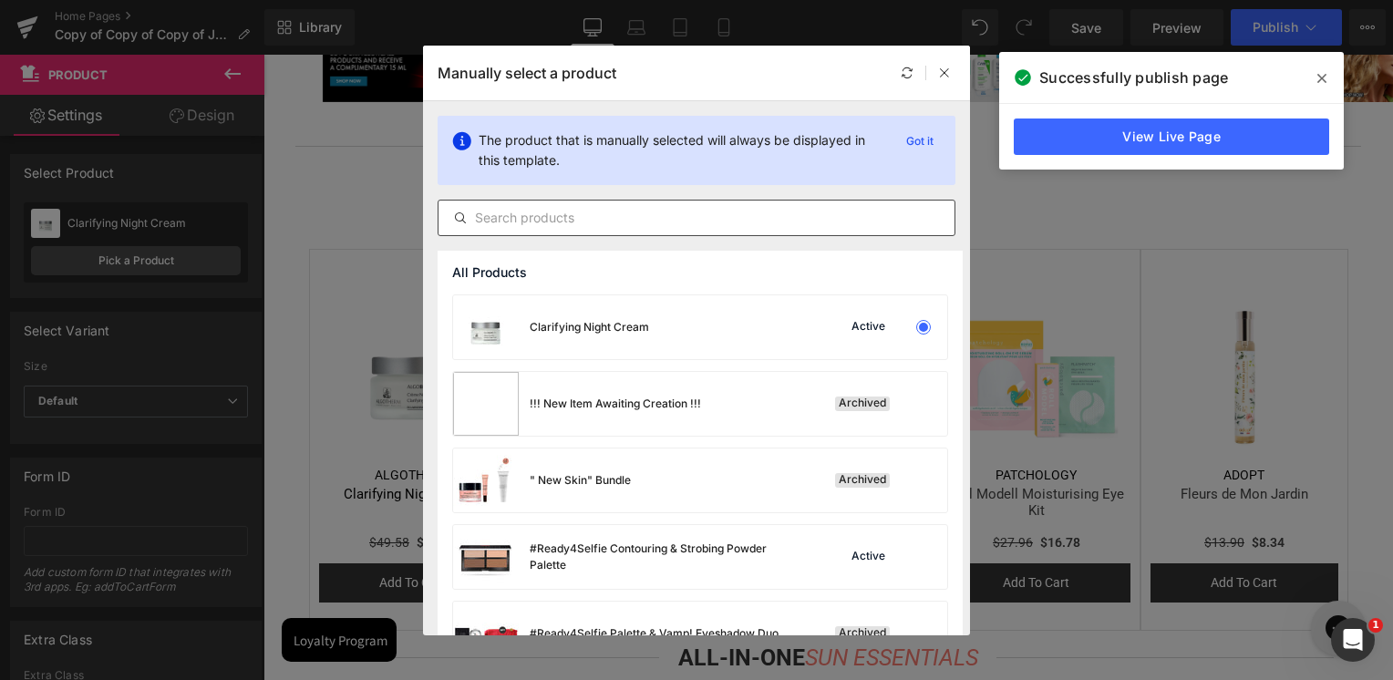
click at [556, 228] on div at bounding box center [697, 218] width 518 height 36
click at [558, 219] on input "text" at bounding box center [697, 218] width 516 height 22
paste input "Feuille de Thé Wellbeing Fragrant Water"
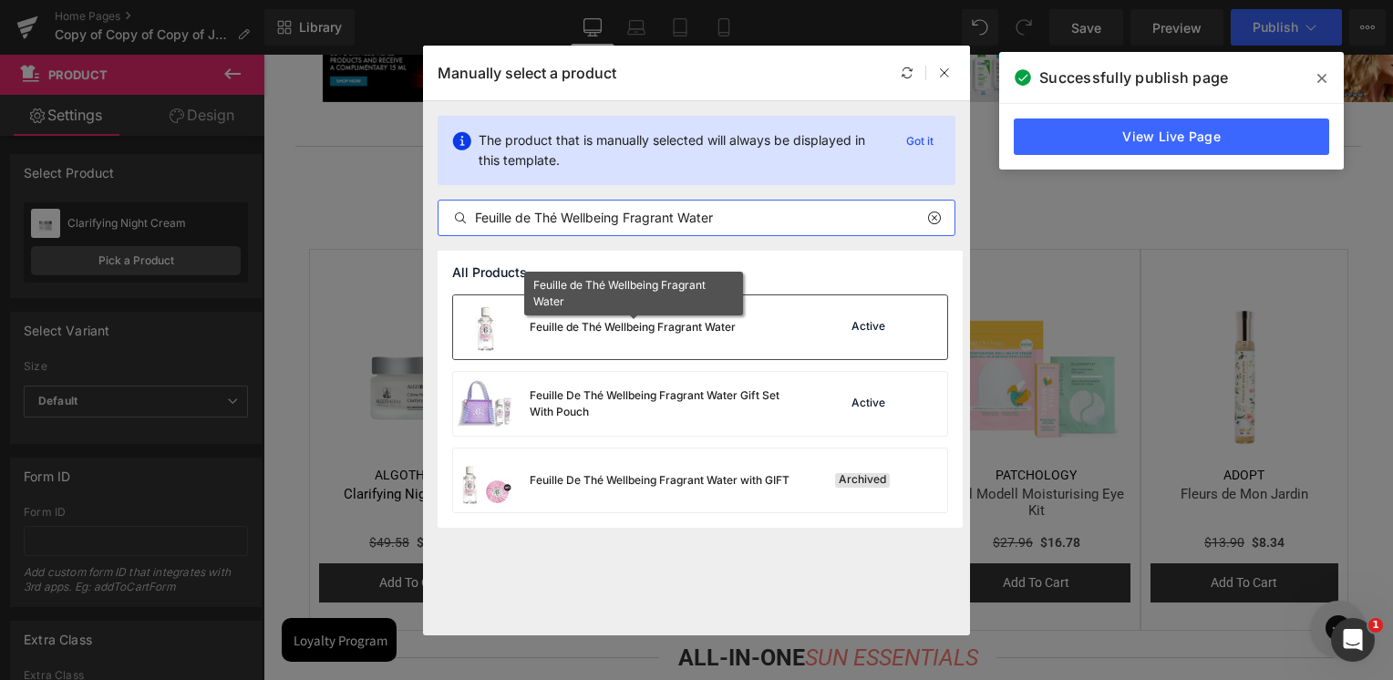
type input "Feuille de Thé Wellbeing Fragrant Water"
click at [637, 331] on div "Feuille de Thé Wellbeing Fragrant Water" at bounding box center [633, 327] width 206 height 16
drag, startPoint x: 901, startPoint y: 386, endPoint x: 637, endPoint y: 331, distance: 269.1
click at [637, 331] on img at bounding box center [621, 371] width 188 height 188
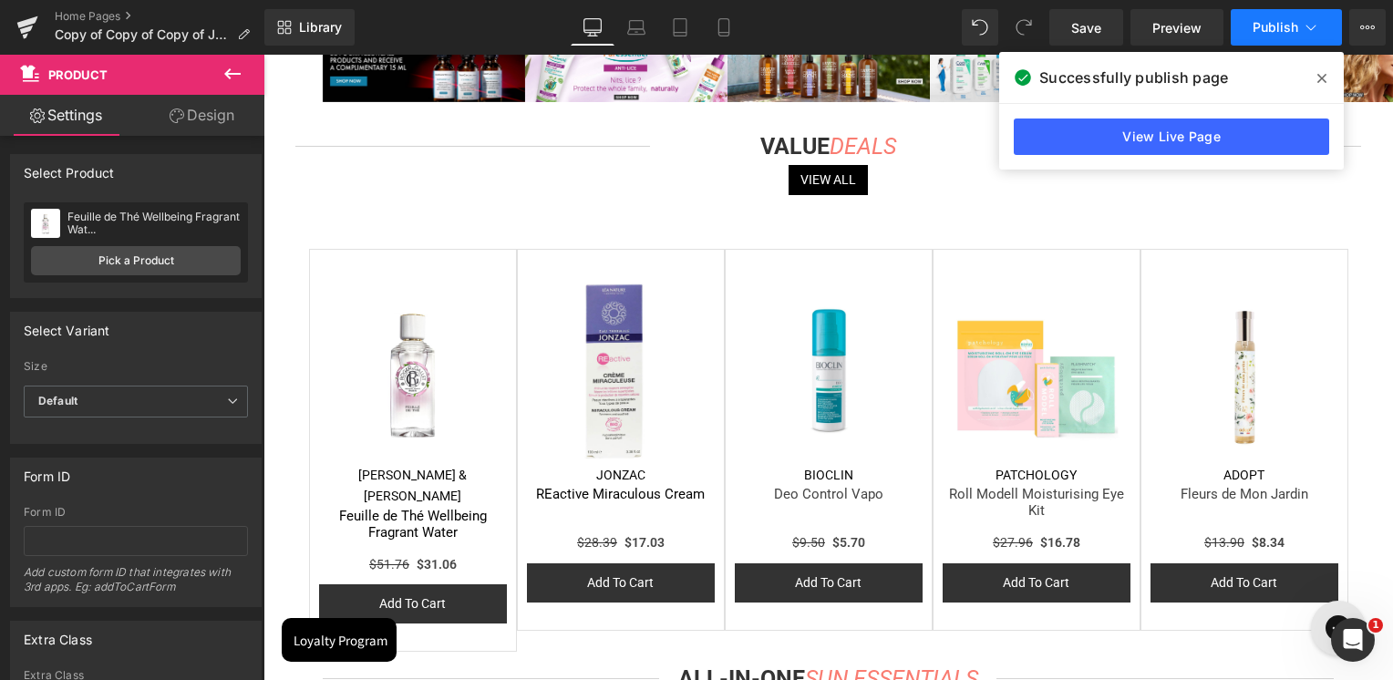
click at [1280, 31] on span "Publish" at bounding box center [1276, 27] width 46 height 15
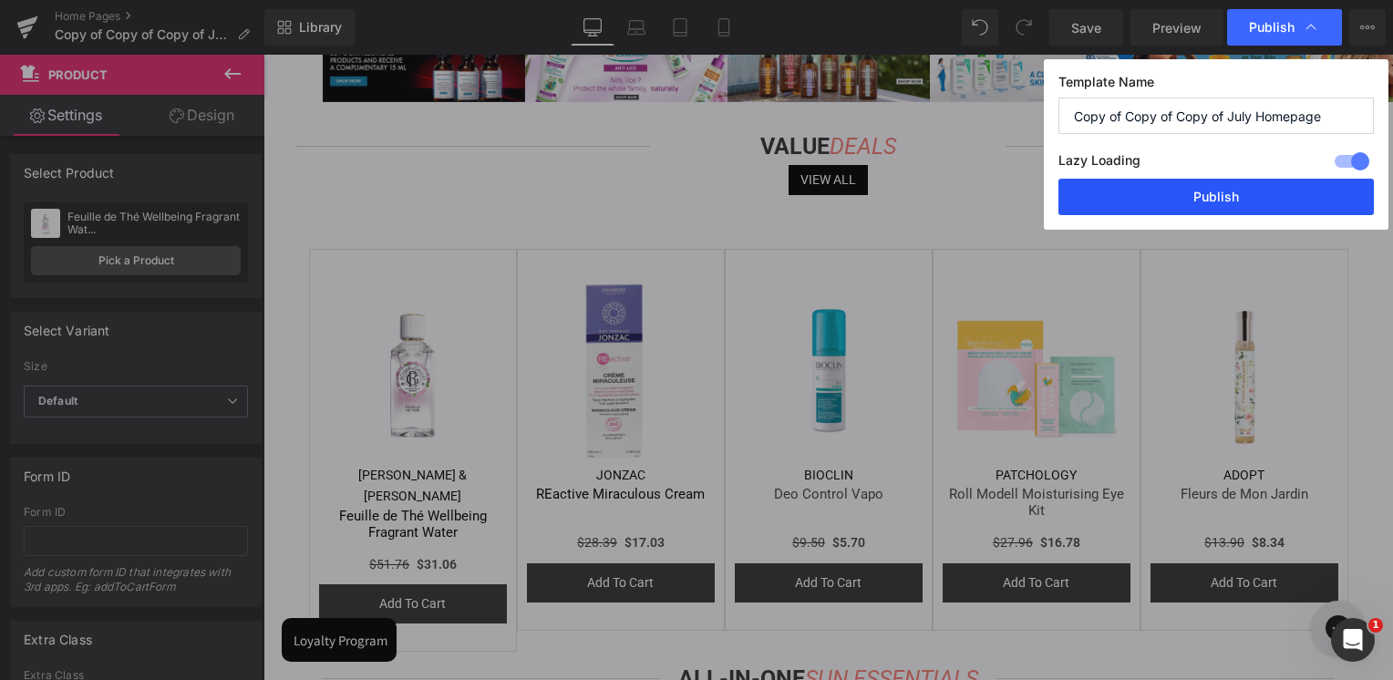
click at [1241, 204] on button "Publish" at bounding box center [1216, 197] width 315 height 36
